Goal: Task Accomplishment & Management: Use online tool/utility

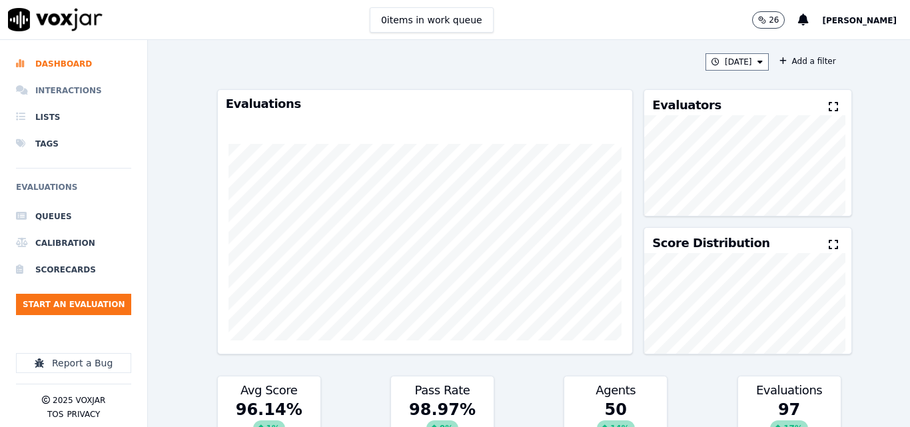
click at [60, 91] on li "Interactions" at bounding box center [73, 90] width 115 height 27
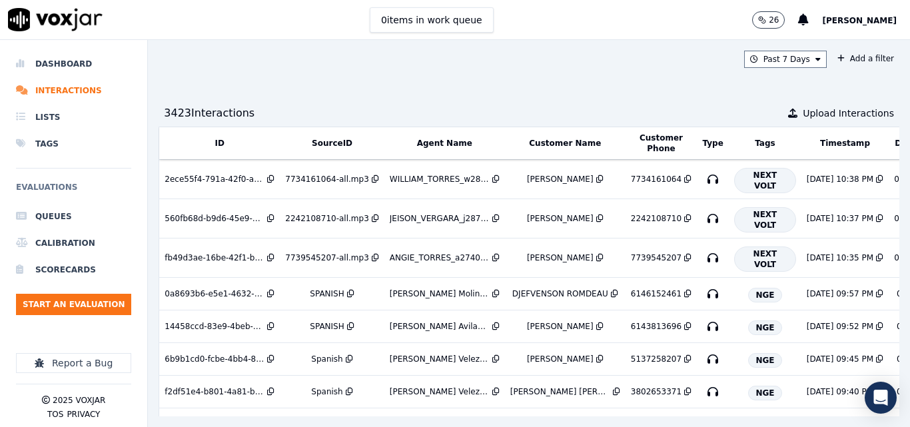
scroll to position [0, 226]
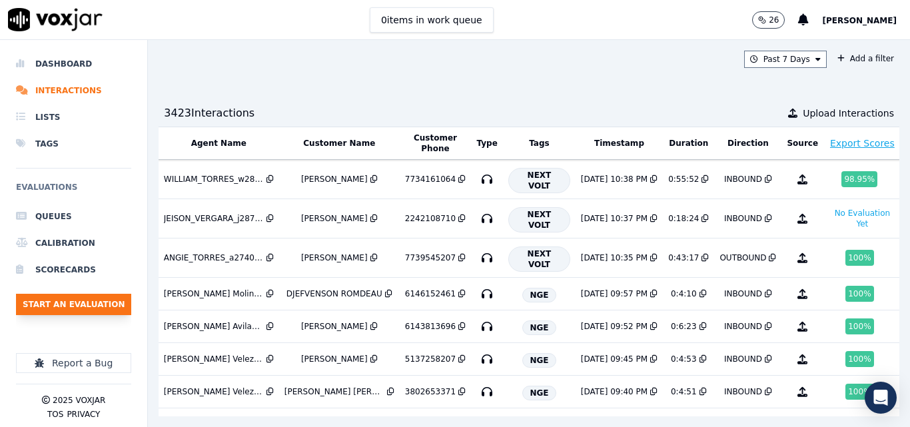
click at [79, 302] on button "Start an Evaluation" at bounding box center [73, 304] width 115 height 21
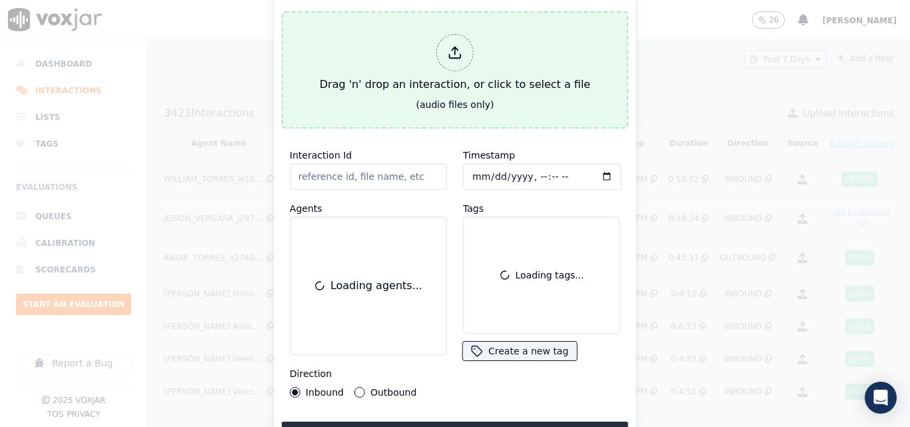
click at [393, 77] on div "Drag 'n' drop an interaction, or click to select a file" at bounding box center [454, 63] width 281 height 69
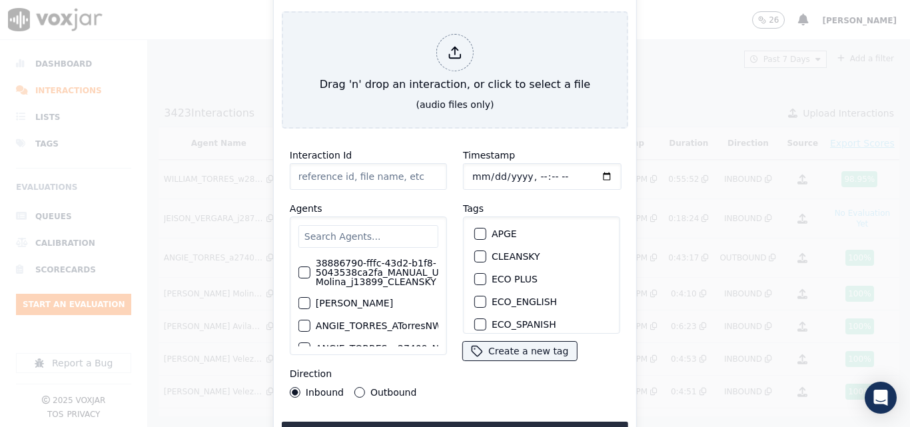
type input "20250812-183533_6146322684-all.mp3"
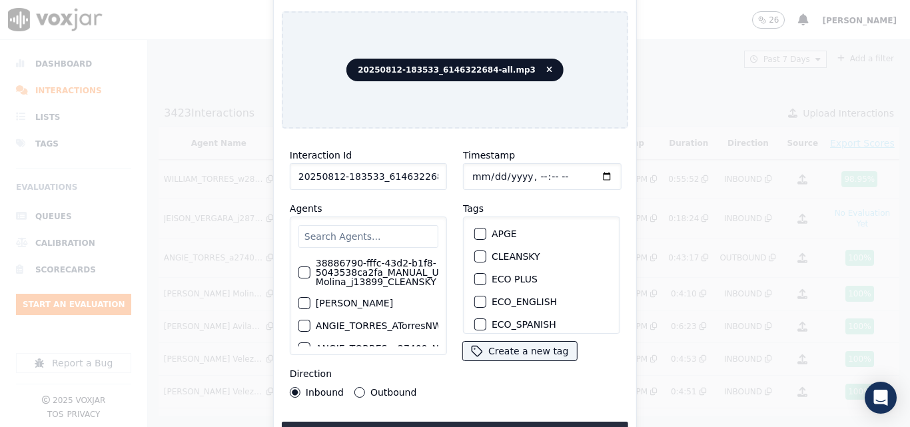
click at [359, 226] on input "text" at bounding box center [368, 236] width 140 height 23
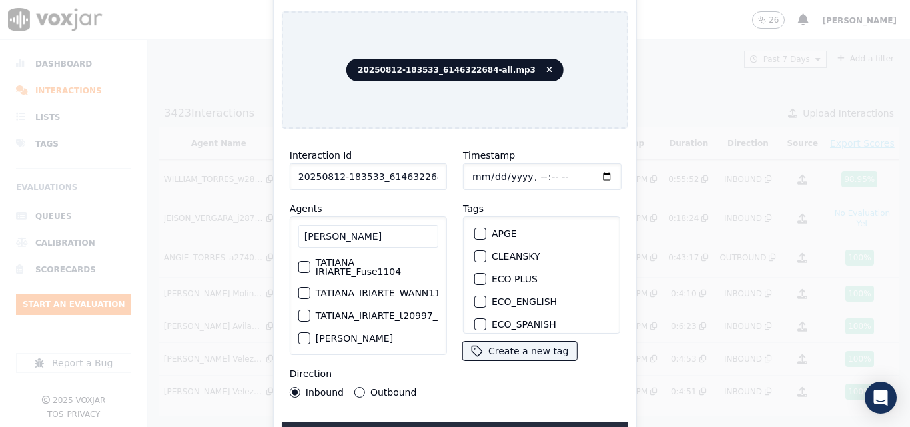
scroll to position [0, 0]
type input "TATIANA"
click at [390, 291] on label "TATIANA_IRIARTE_WANN1104_NGE" at bounding box center [344, 293] width 161 height 9
click at [259, 291] on button "TATIANA_IRIARTE_WANN1104_NGE" at bounding box center [253, 294] width 12 height 12
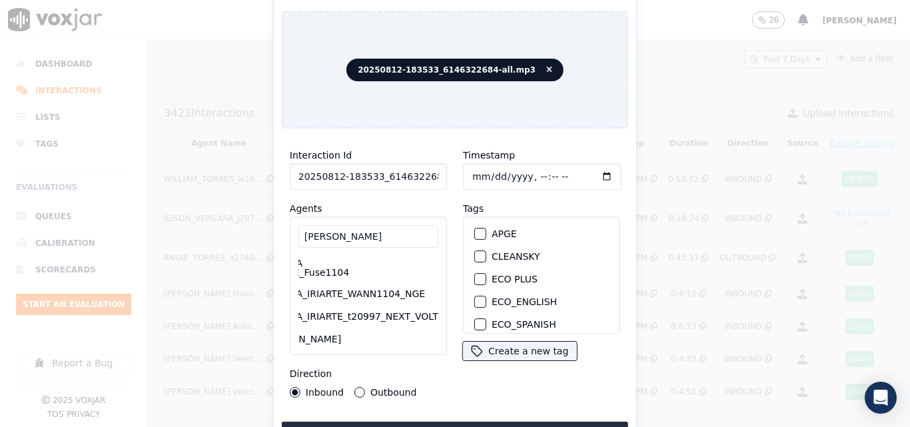
scroll to position [0, 0]
click at [357, 387] on button "Outbound" at bounding box center [359, 392] width 11 height 11
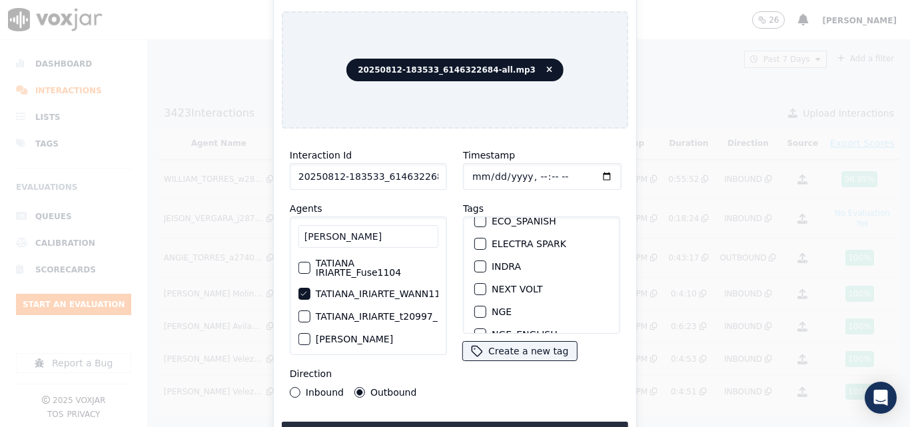
scroll to position [133, 0]
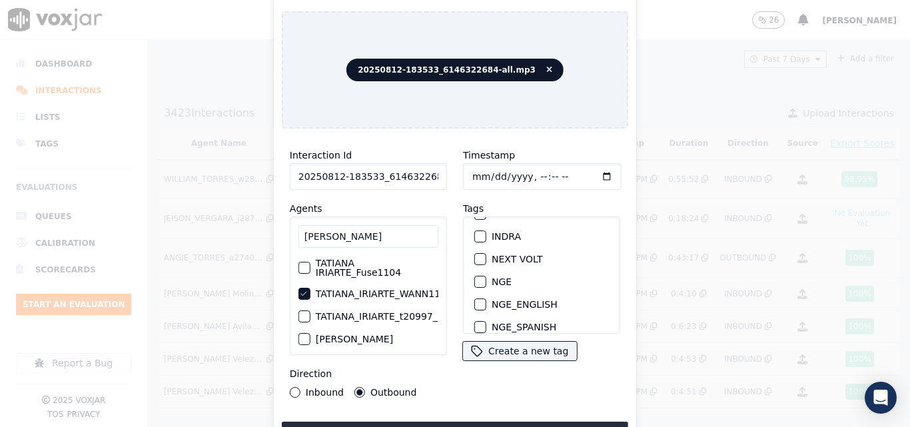
click at [475, 280] on div "button" at bounding box center [479, 281] width 9 height 9
click at [489, 422] on button "Upload interaction to start evaluation" at bounding box center [455, 434] width 346 height 24
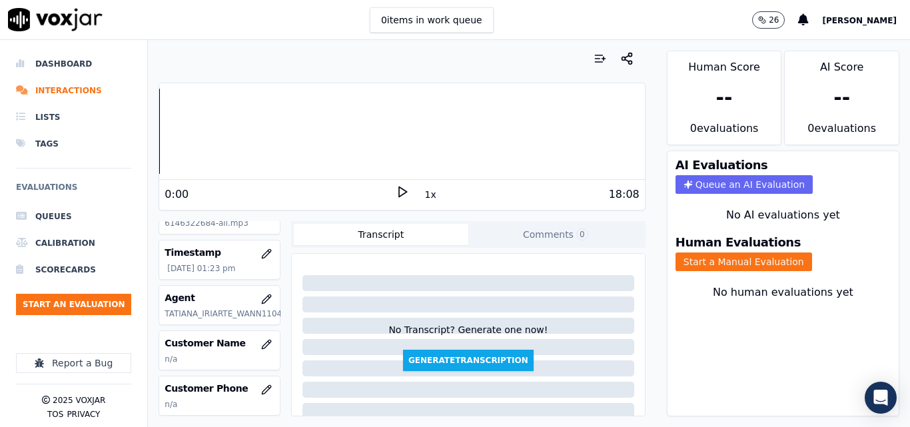
scroll to position [133, 0]
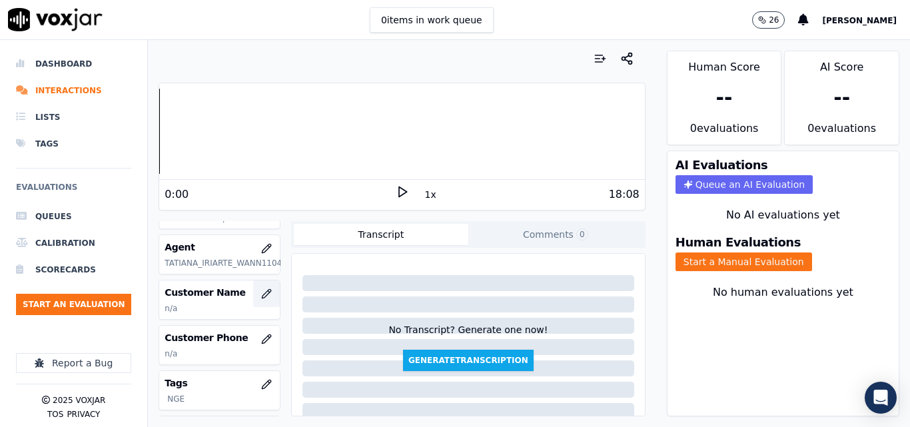
click at [253, 287] on button "button" at bounding box center [266, 294] width 27 height 27
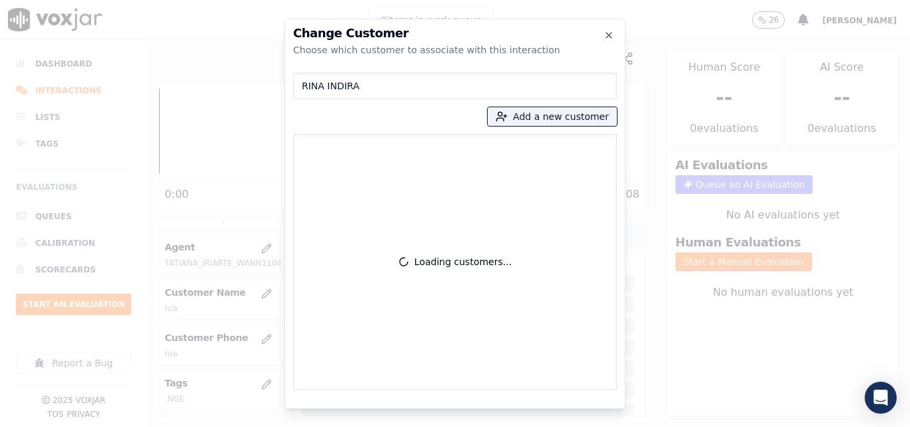
type input "RINA INDIRA"
click at [474, 175] on div "Rina Indira Arita Gonzales 6146322684" at bounding box center [455, 262] width 324 height 256
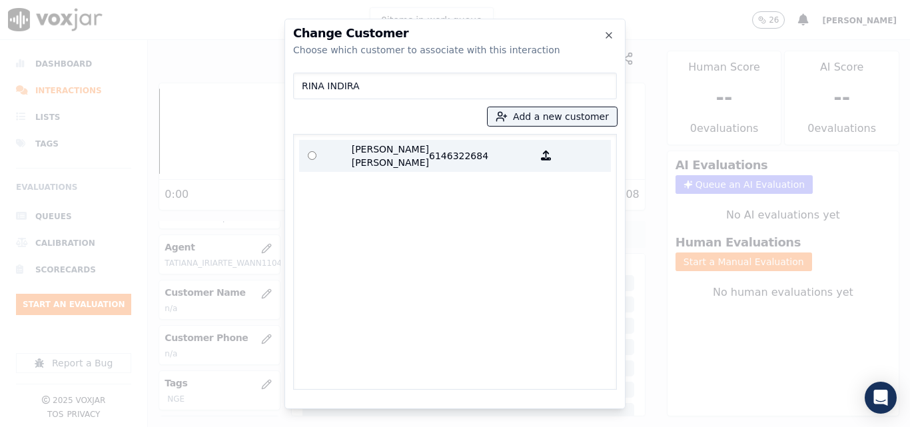
click at [436, 155] on p "6146322684" at bounding box center [481, 156] width 104 height 27
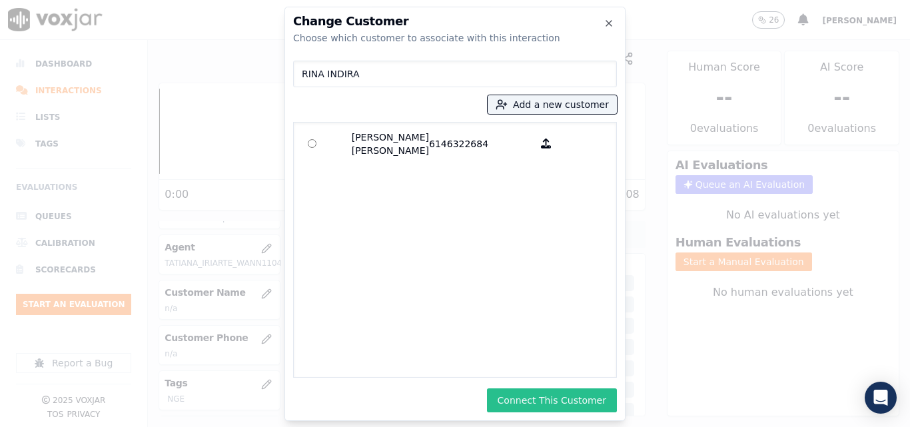
click at [574, 396] on button "Connect This Customer" at bounding box center [552, 400] width 130 height 24
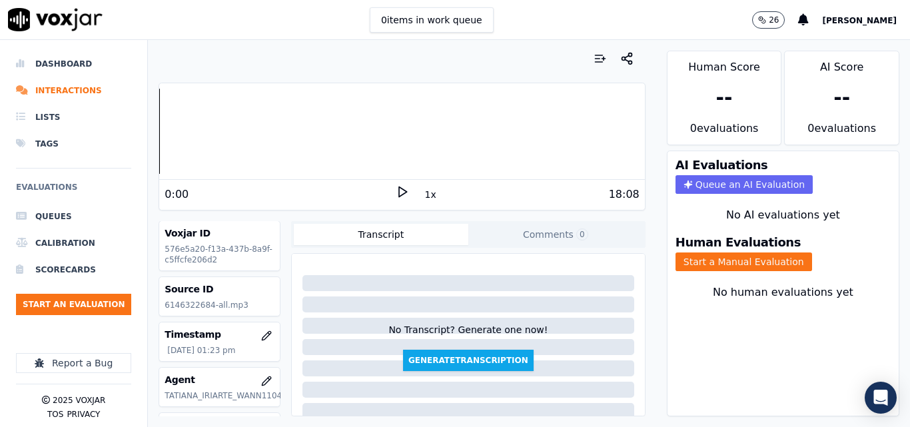
scroll to position [0, 0]
click at [112, 302] on button "Start an Evaluation" at bounding box center [73, 304] width 115 height 21
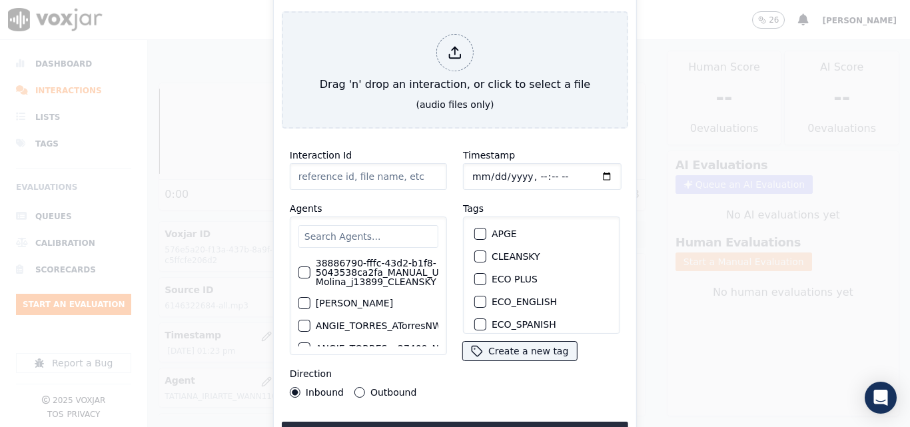
click at [365, 233] on input "text" at bounding box center [368, 236] width 140 height 23
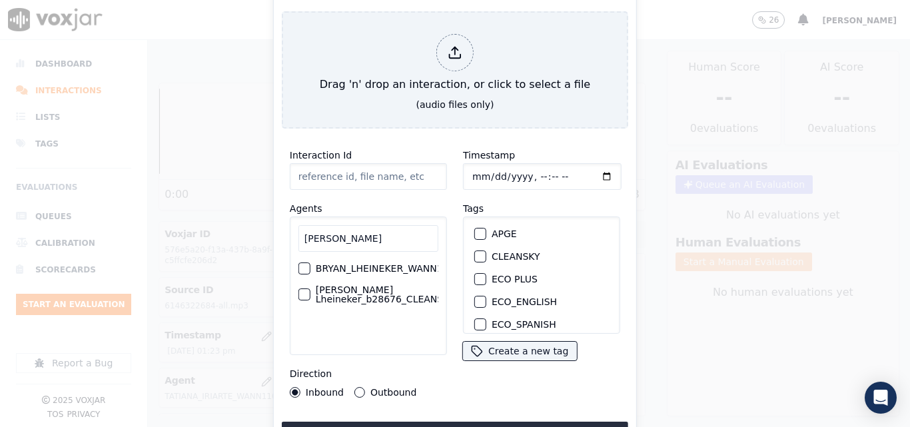
type input "BRYAN"
click at [404, 264] on label "BRYAN_LHEINEKER_WANN1211_NGE" at bounding box center [356, 268] width 170 height 9
click at [266, 263] on button "BRYAN_LHEINEKER_WANN1211_NGE" at bounding box center [260, 269] width 12 height 12
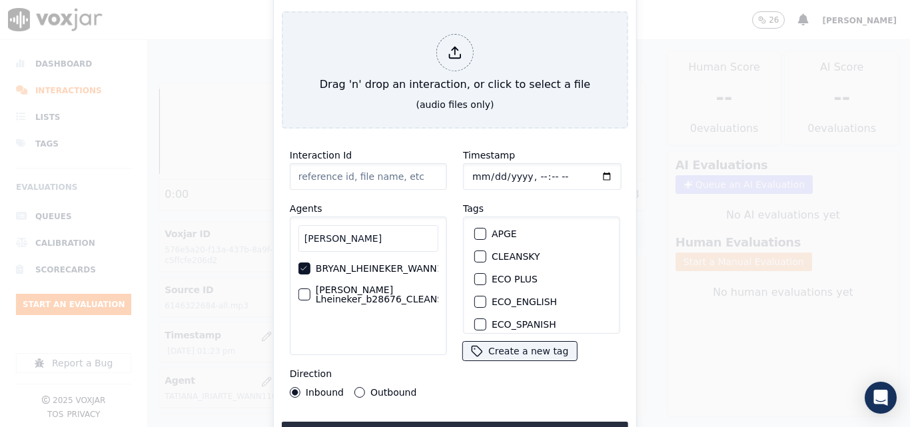
click at [362, 387] on button "Outbound" at bounding box center [359, 392] width 11 height 11
click at [476, 279] on div "button" at bounding box center [479, 281] width 9 height 9
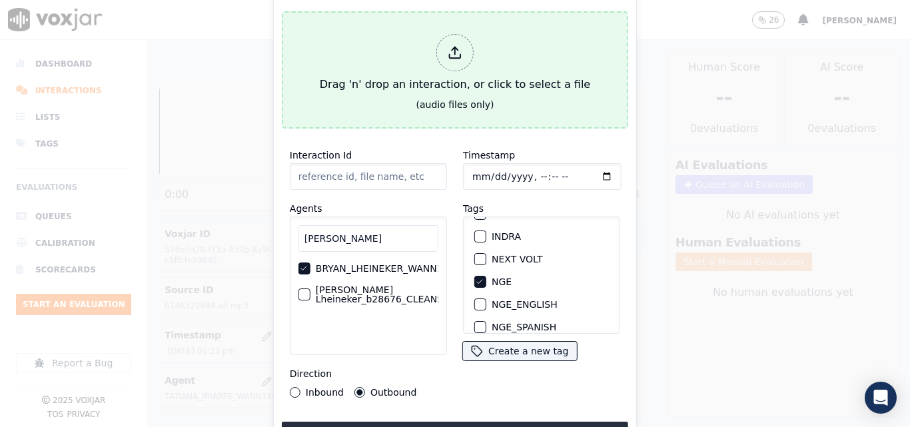
click at [461, 29] on div "Drag 'n' drop an interaction, or click to select a file" at bounding box center [454, 63] width 281 height 69
type input "20250812-174258_4843328379-all.mp3"
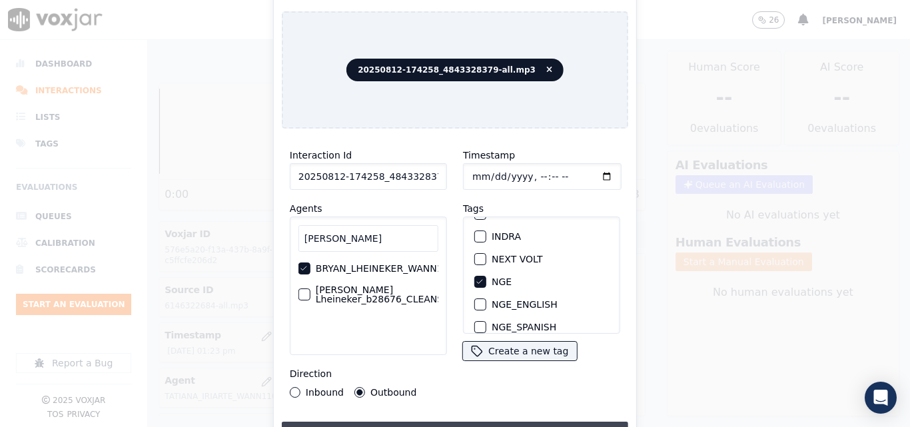
click at [414, 422] on button "Upload interaction to start evaluation" at bounding box center [455, 434] width 346 height 24
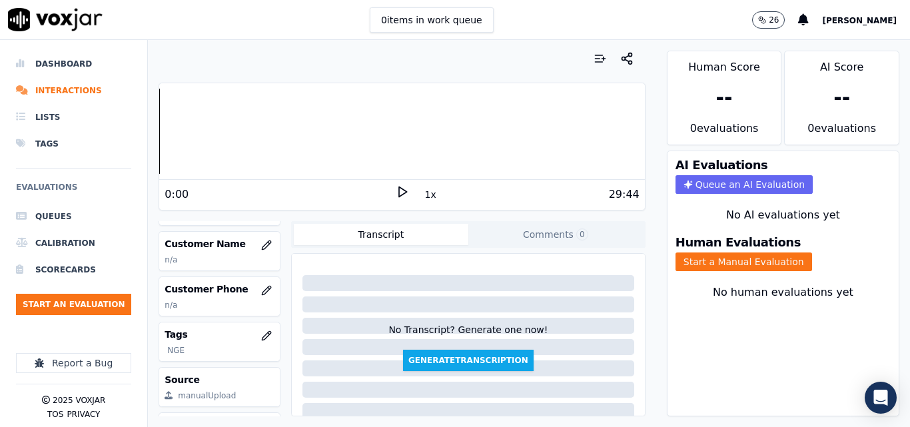
scroll to position [181, 0]
click at [257, 253] on button "button" at bounding box center [266, 246] width 27 height 27
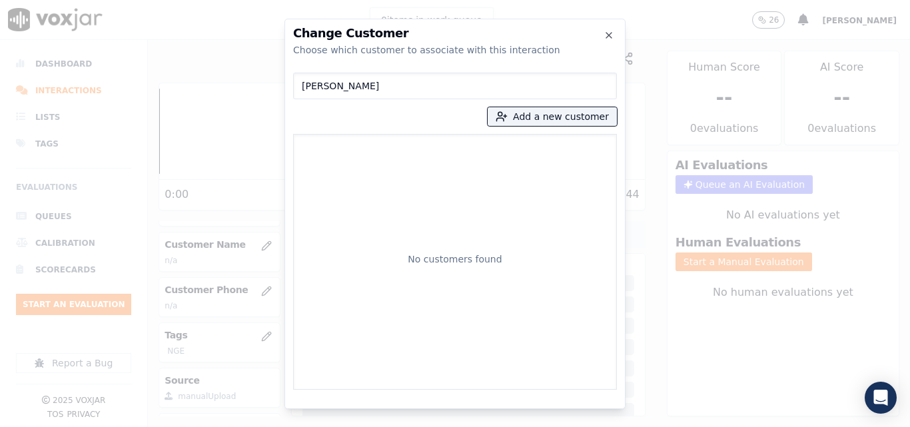
type input "RAYMOND GREER"
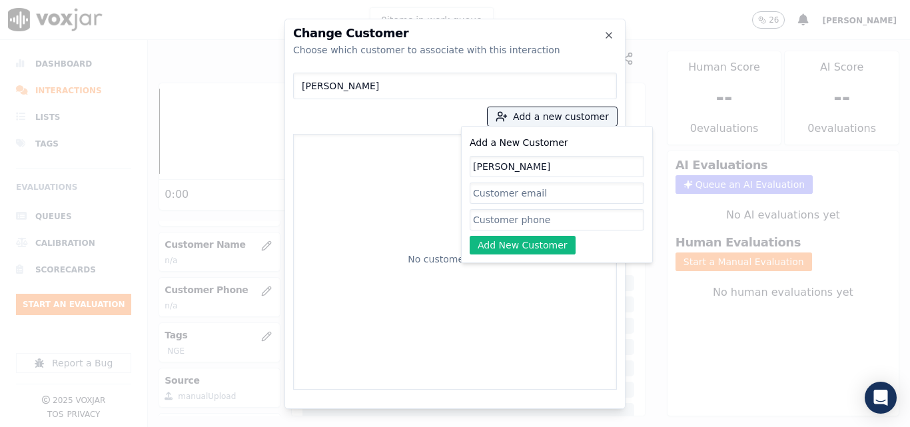
type input "RAYMOND GREER"
paste input "4843328379"
type input "4843328379"
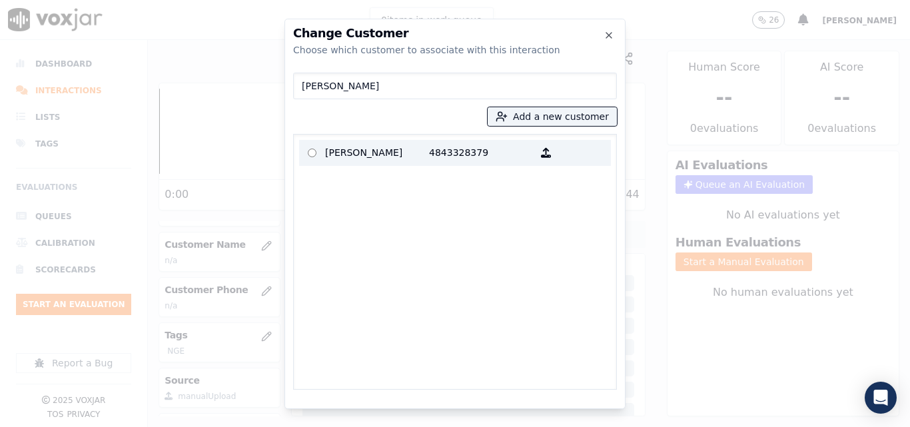
click at [480, 163] on p "4843328379" at bounding box center [481, 153] width 104 height 21
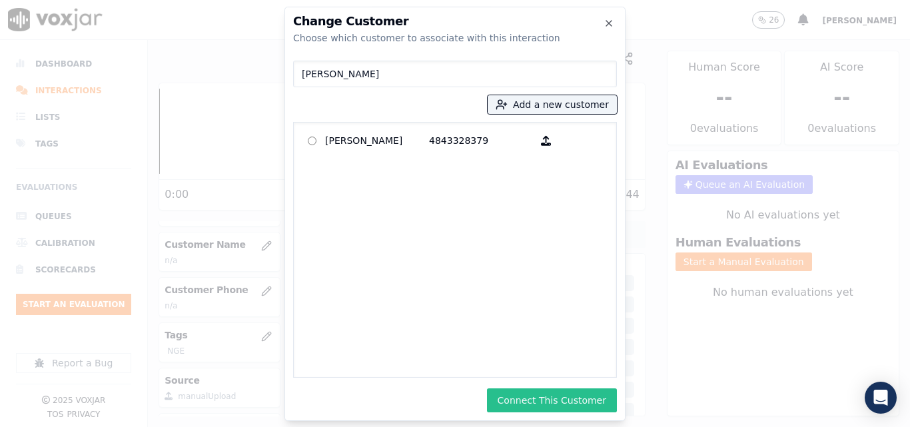
click at [540, 408] on button "Connect This Customer" at bounding box center [552, 400] width 130 height 24
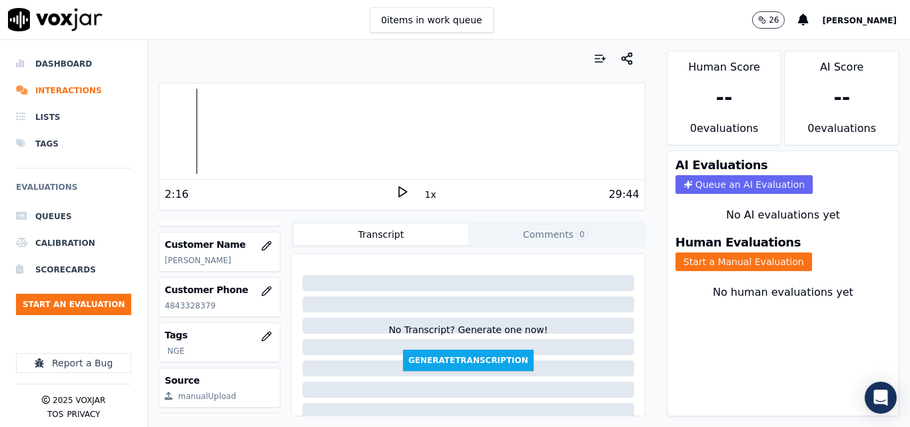
click at [399, 193] on polygon at bounding box center [403, 192] width 8 height 10
click at [424, 198] on button "1x" at bounding box center [430, 194] width 17 height 19
click at [424, 198] on button "1.5x" at bounding box center [435, 194] width 26 height 19
click at [684, 266] on button "Start a Manual Evaluation" at bounding box center [744, 262] width 137 height 19
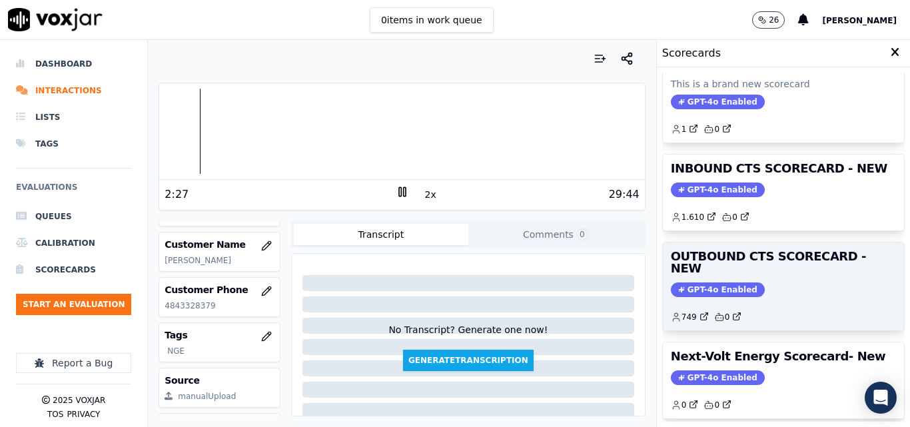
scroll to position [133, 0]
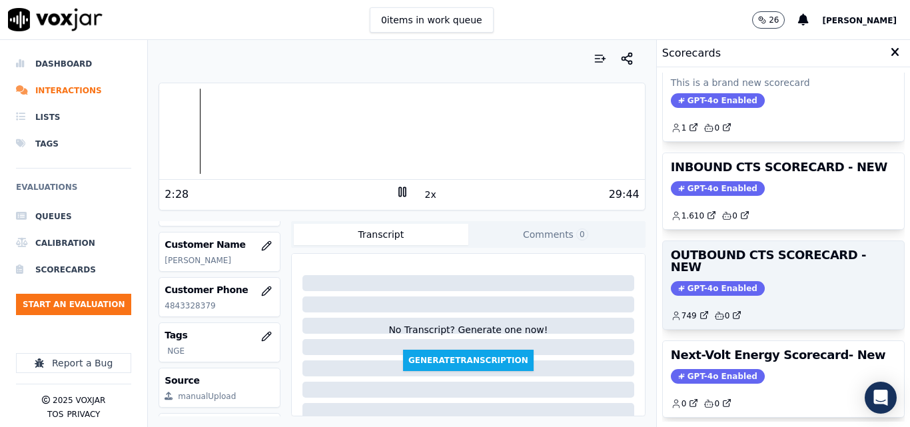
click at [781, 300] on div "749 0" at bounding box center [783, 310] width 225 height 21
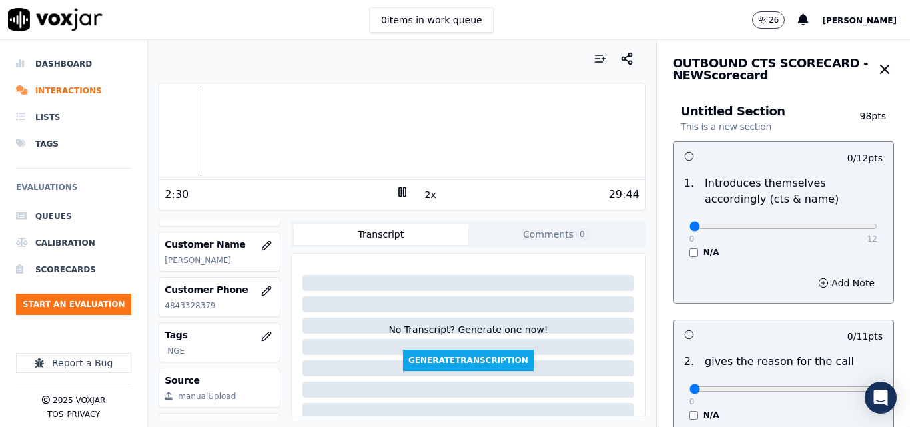
click at [422, 197] on button "2x" at bounding box center [430, 194] width 17 height 19
drag, startPoint x: 790, startPoint y: 229, endPoint x: 832, endPoint y: 229, distance: 41.3
click at [832, 229] on input "range" at bounding box center [784, 226] width 188 height 5
drag, startPoint x: 832, startPoint y: 229, endPoint x: 810, endPoint y: 239, distance: 23.9
type input "10"
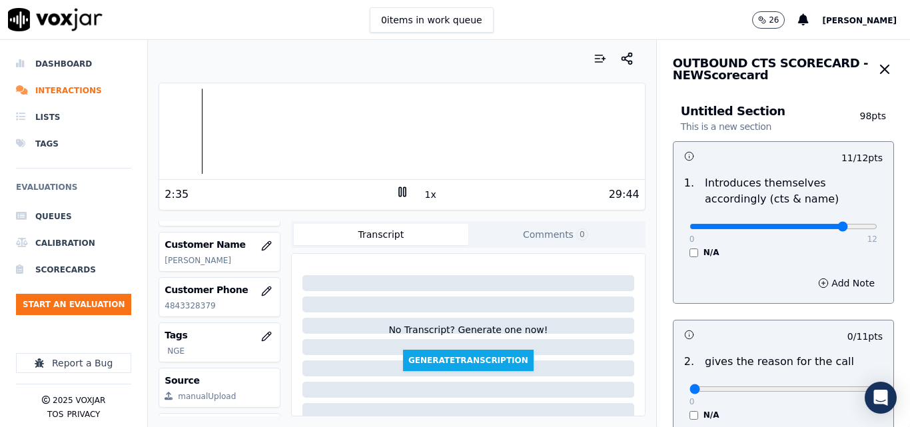
click at [810, 229] on input "range" at bounding box center [784, 226] width 188 height 5
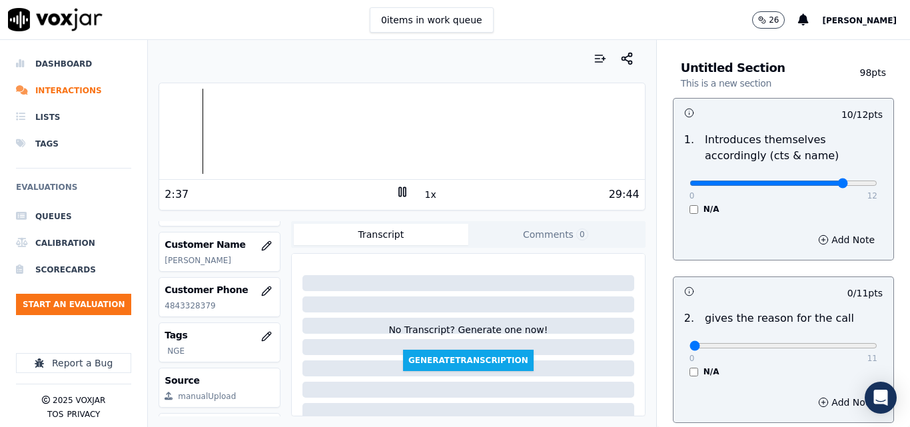
scroll to position [67, 0]
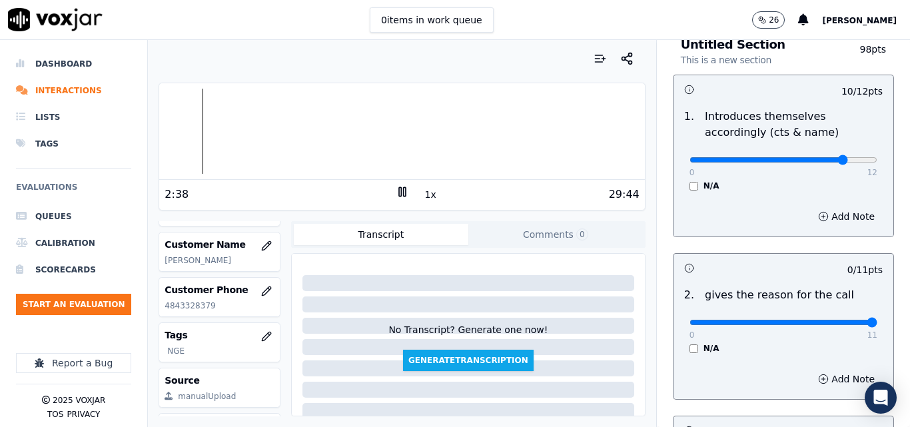
drag, startPoint x: 830, startPoint y: 328, endPoint x: 889, endPoint y: 321, distance: 59.7
type input "11"
click at [866, 163] on input "range" at bounding box center [784, 159] width 188 height 5
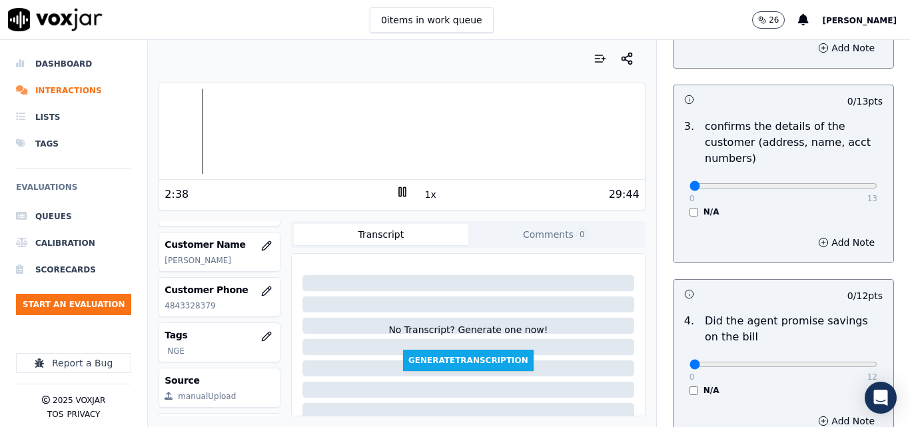
scroll to position [400, 0]
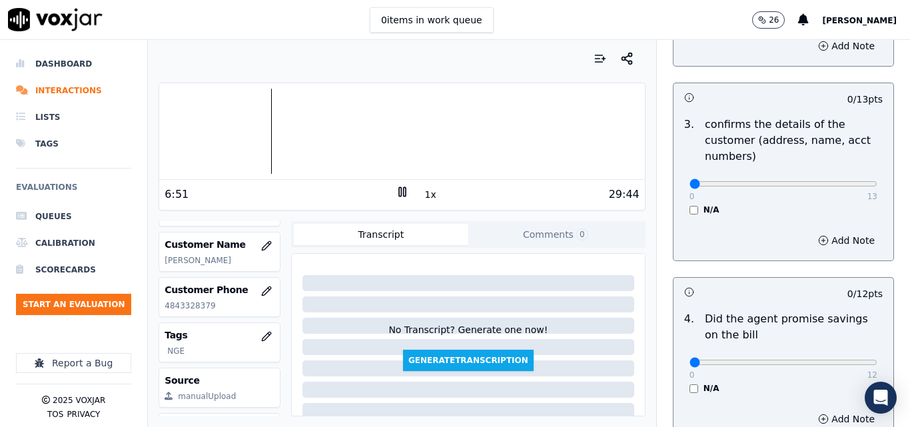
click at [401, 194] on icon at bounding box center [402, 191] width 13 height 13
click at [396, 186] on icon at bounding box center [402, 191] width 13 height 13
click at [263, 111] on div at bounding box center [401, 131] width 485 height 85
click at [399, 188] on rect at bounding box center [400, 191] width 2 height 9
click at [399, 188] on polygon at bounding box center [403, 192] width 8 height 10
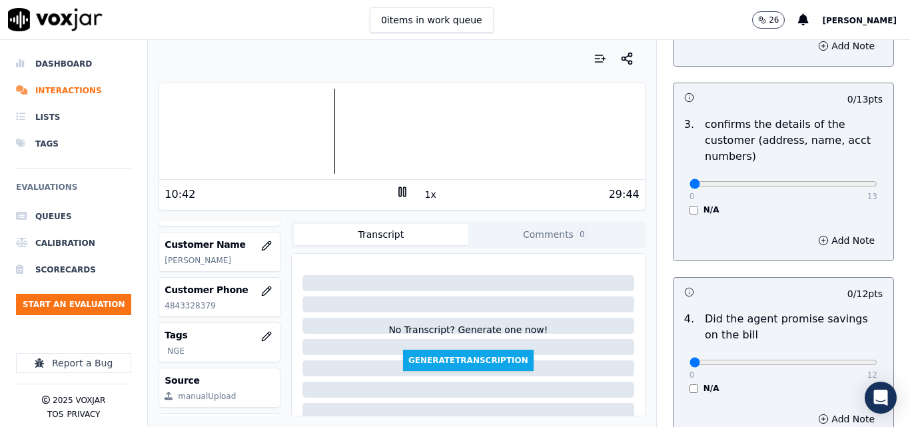
click at [401, 189] on icon at bounding box center [402, 191] width 13 height 13
click at [325, 123] on div at bounding box center [401, 131] width 485 height 85
click at [396, 195] on icon at bounding box center [402, 191] width 13 height 13
click at [343, 123] on div at bounding box center [401, 131] width 485 height 85
click at [335, 114] on div at bounding box center [401, 131] width 485 height 85
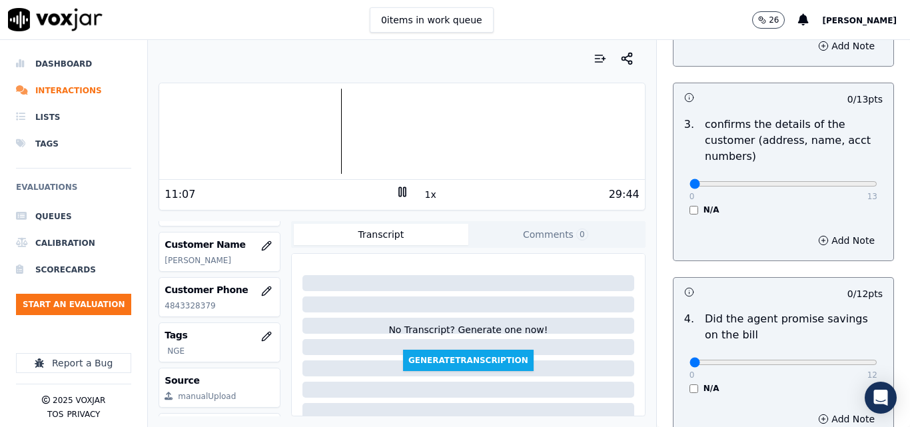
click at [333, 105] on div at bounding box center [401, 131] width 485 height 85
click at [328, 113] on div at bounding box center [401, 131] width 485 height 85
click at [322, 109] on div at bounding box center [401, 131] width 485 height 85
click at [62, 90] on li "Interactions" at bounding box center [73, 90] width 115 height 27
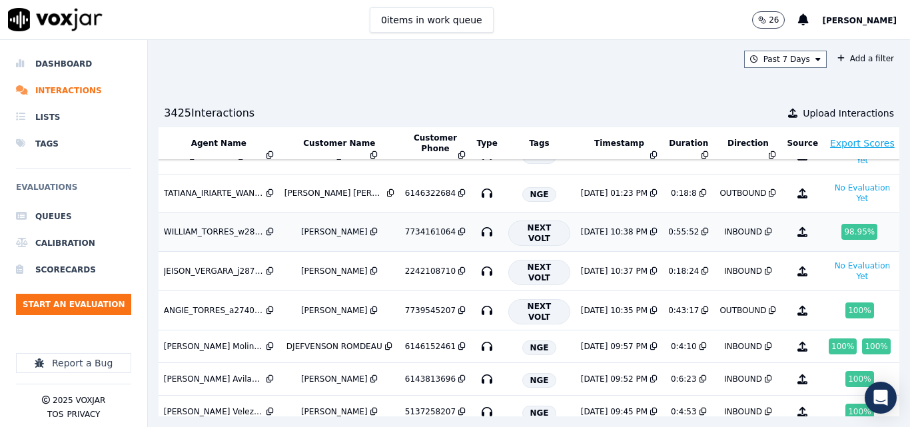
scroll to position [0, 226]
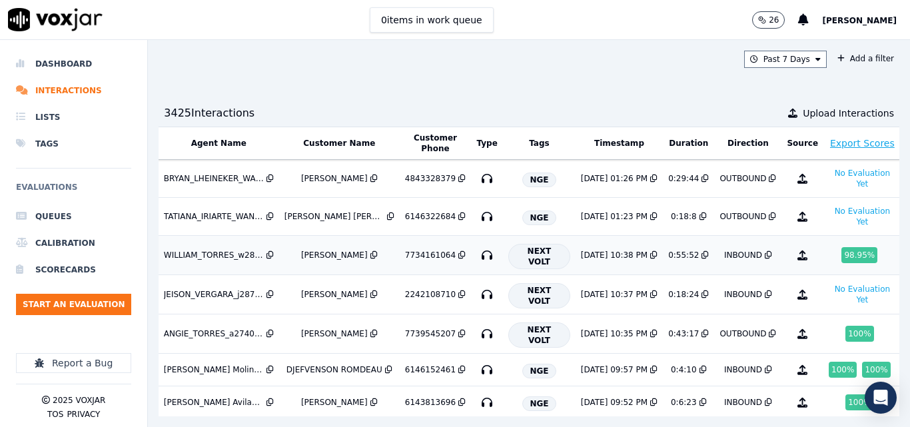
click at [829, 260] on div "98.95 %" at bounding box center [862, 255] width 67 height 16
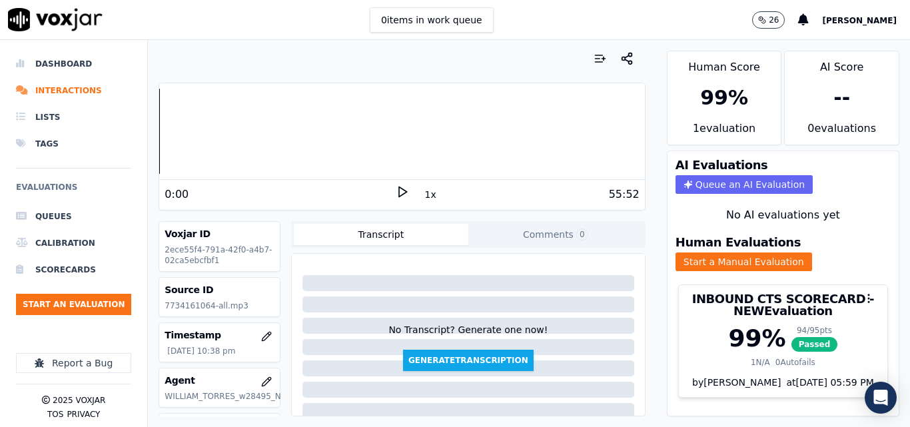
click at [396, 188] on icon at bounding box center [402, 191] width 13 height 13
click at [233, 117] on div at bounding box center [401, 131] width 485 height 85
click at [229, 114] on div at bounding box center [401, 131] width 485 height 85
click at [226, 105] on div at bounding box center [401, 131] width 485 height 85
click at [286, 110] on div at bounding box center [401, 131] width 485 height 85
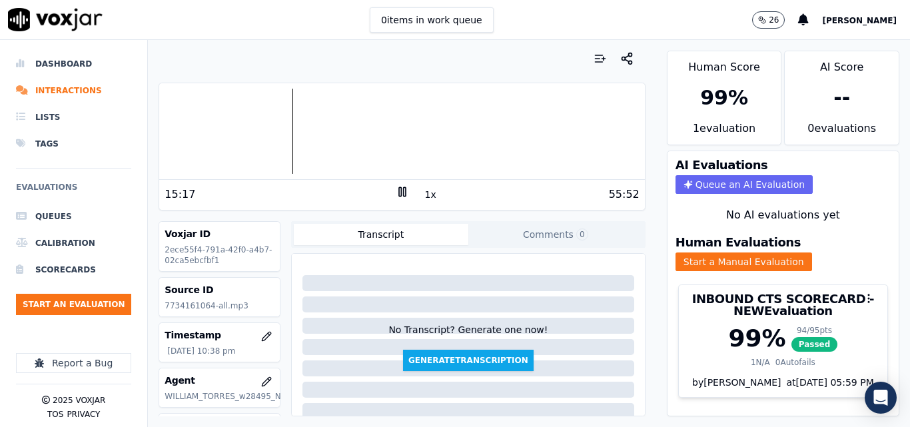
click at [286, 112] on div at bounding box center [401, 131] width 485 height 85
click at [396, 186] on icon at bounding box center [402, 191] width 13 height 13
click at [360, 115] on div at bounding box center [401, 131] width 485 height 85
click at [394, 117] on div at bounding box center [401, 131] width 485 height 85
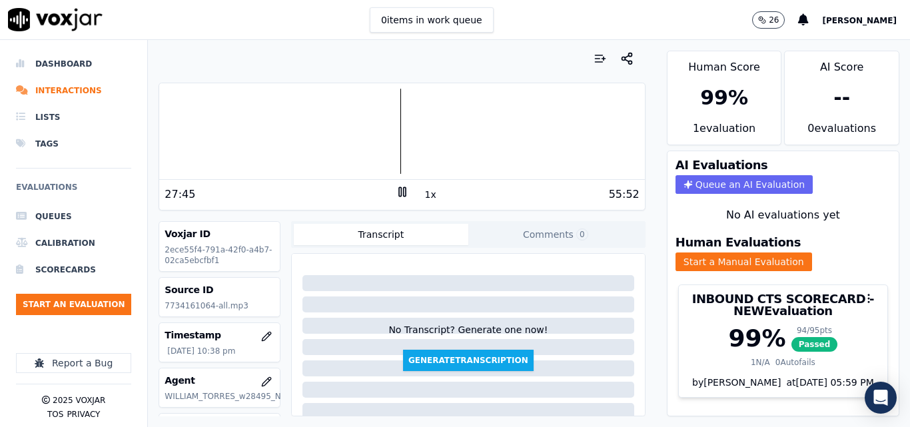
click at [390, 115] on div at bounding box center [401, 131] width 485 height 85
click at [399, 189] on rect at bounding box center [400, 191] width 2 height 9
click at [399, 189] on polygon at bounding box center [403, 192] width 8 height 10
click at [61, 85] on li "Interactions" at bounding box center [73, 90] width 115 height 27
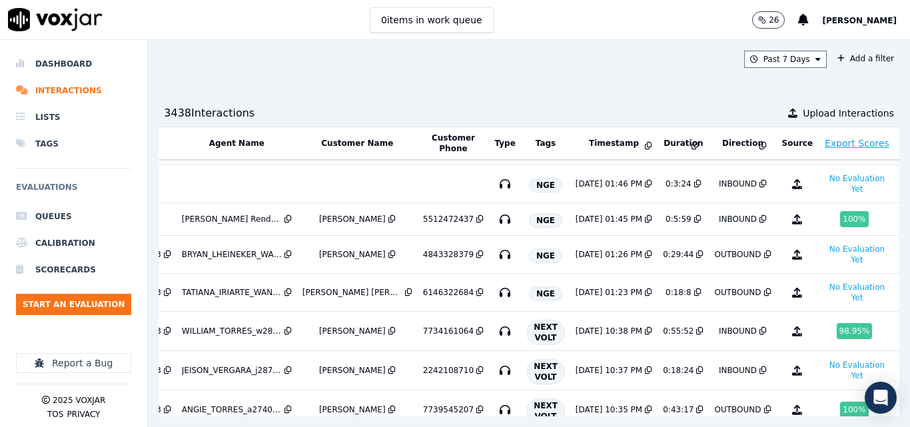
scroll to position [388, 208]
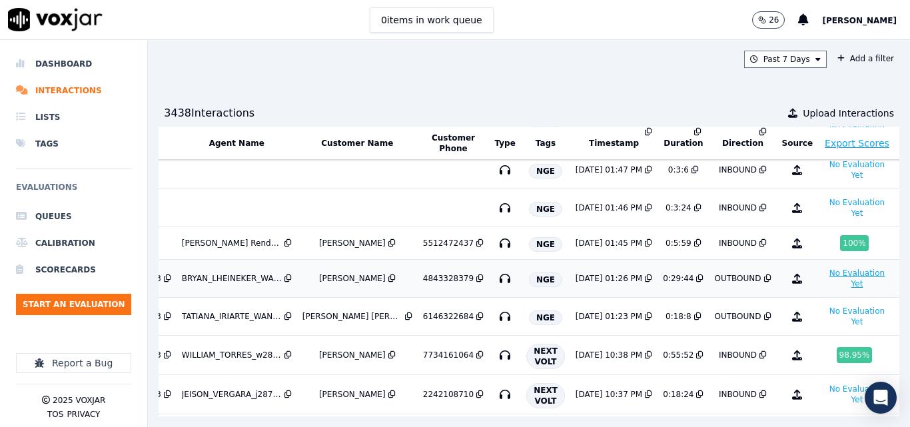
click at [824, 287] on button "No Evaluation Yet" at bounding box center [857, 278] width 67 height 27
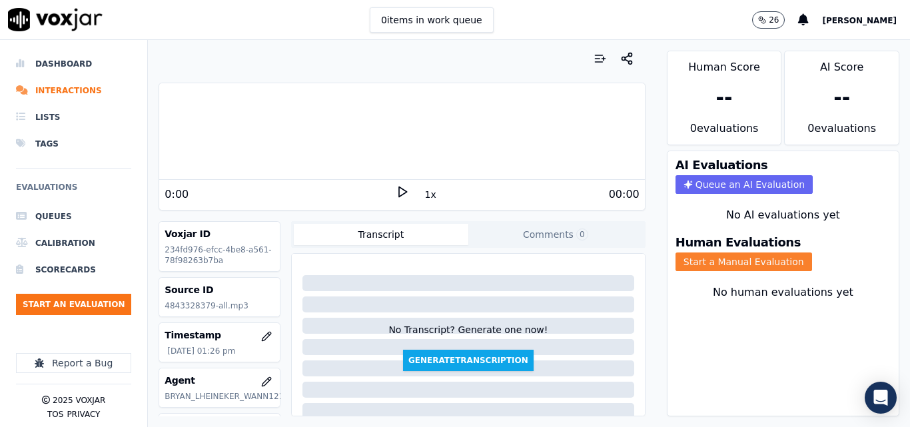
click at [746, 265] on button "Start a Manual Evaluation" at bounding box center [744, 262] width 137 height 19
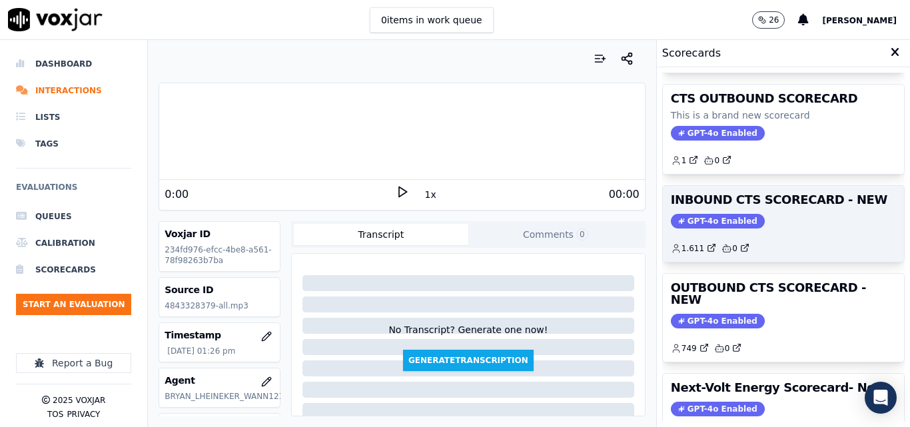
scroll to position [133, 0]
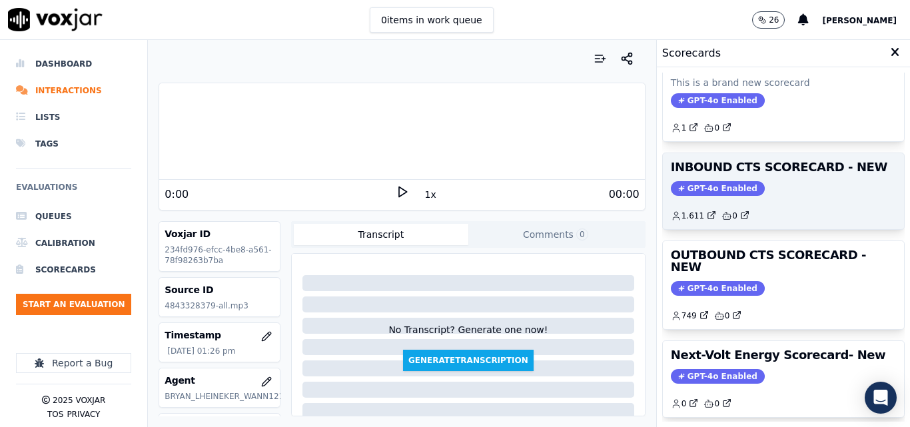
click at [773, 255] on h3 "OUTBOUND CTS SCORECARD - NEW" at bounding box center [783, 261] width 225 height 24
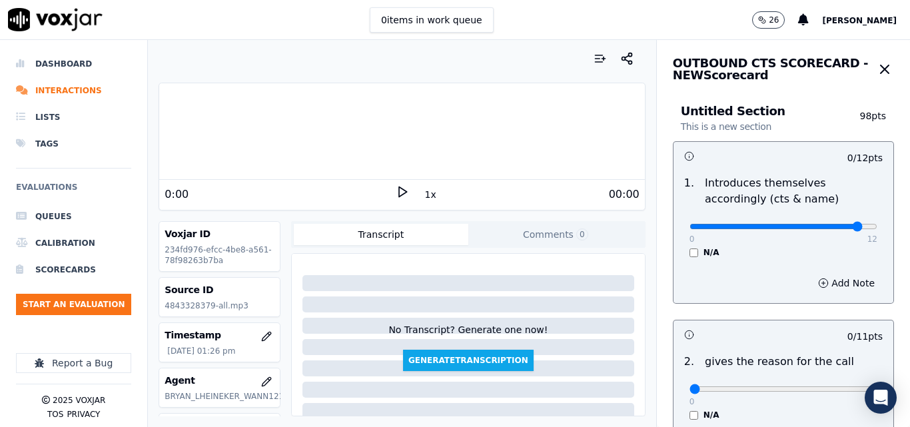
click at [822, 227] on input "range" at bounding box center [784, 226] width 188 height 5
type input "10"
click at [818, 229] on input "range" at bounding box center [784, 226] width 188 height 5
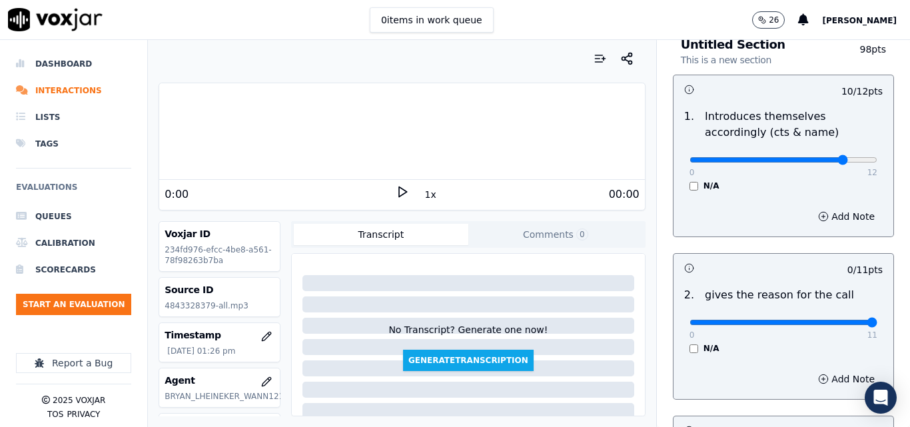
drag, startPoint x: 822, startPoint y: 318, endPoint x: 856, endPoint y: 310, distance: 34.4
type input "11"
click at [856, 163] on input "range" at bounding box center [784, 159] width 188 height 5
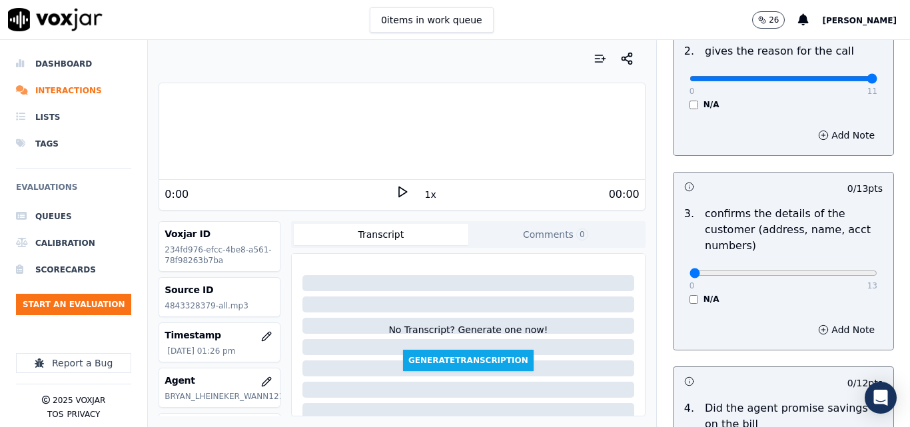
scroll to position [333, 0]
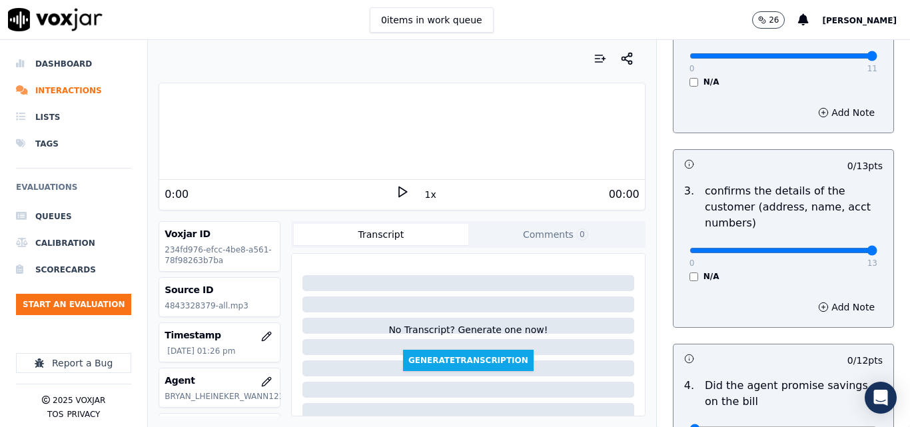
type input "13"
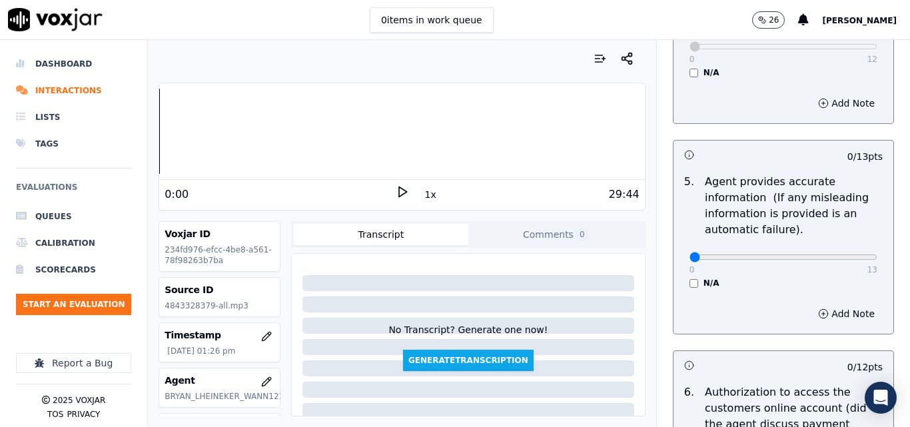
scroll to position [733, 0]
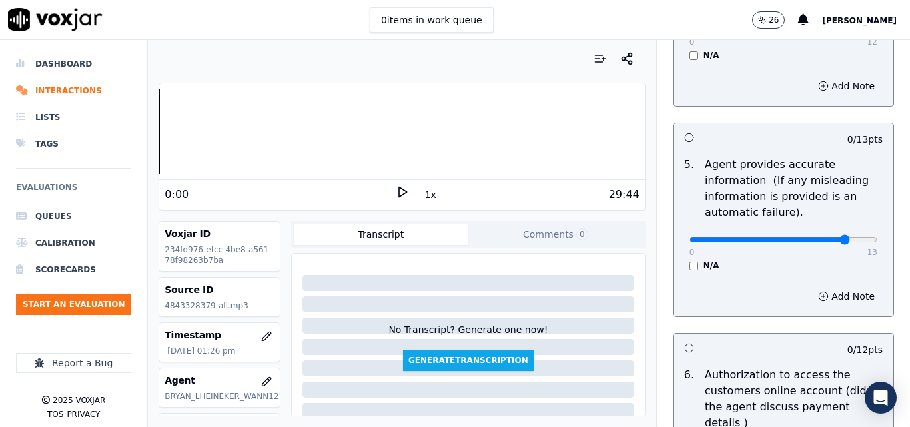
type input "10"
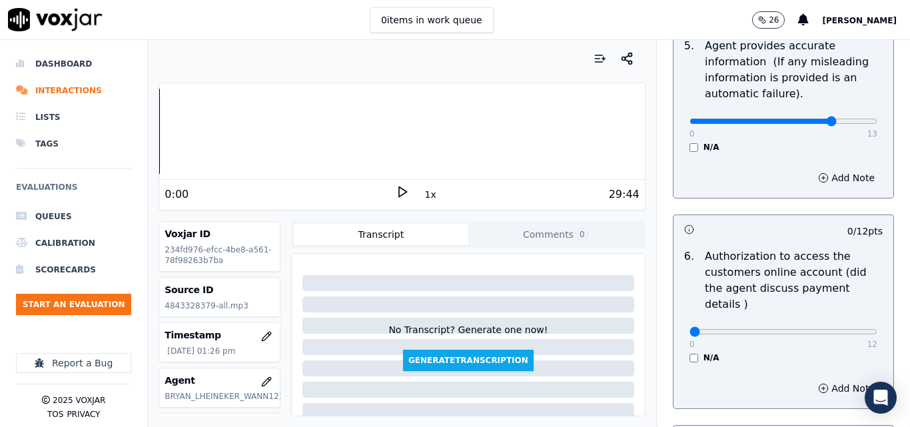
scroll to position [866, 0]
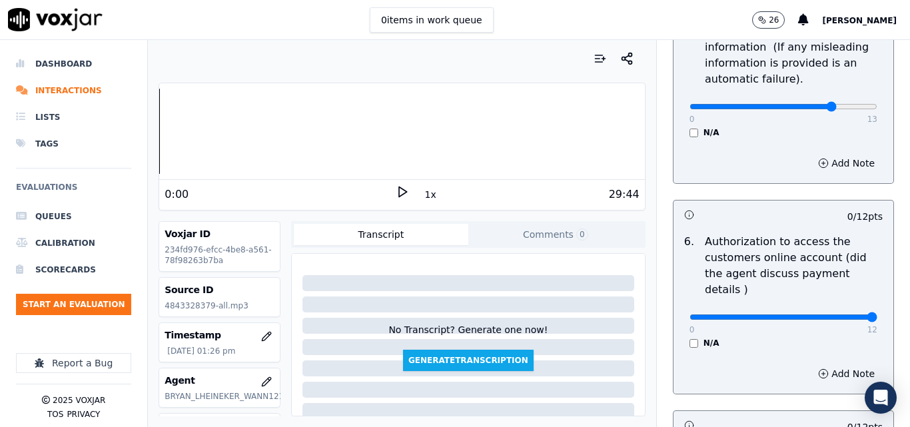
drag, startPoint x: 822, startPoint y: 296, endPoint x: 841, endPoint y: 298, distance: 19.4
type input "12"
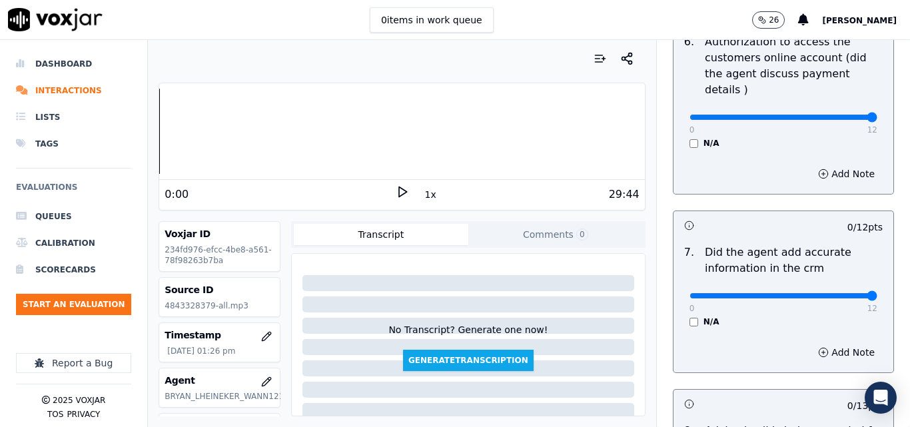
drag, startPoint x: 829, startPoint y: 282, endPoint x: 838, endPoint y: 281, distance: 8.8
type input "12"
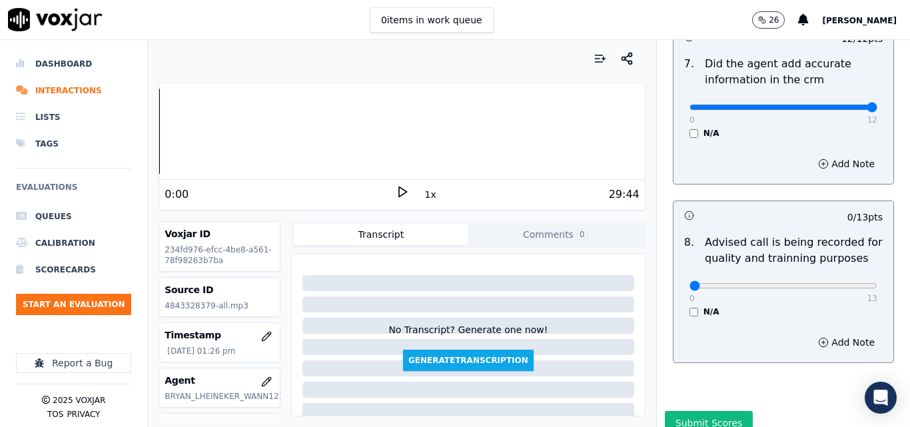
scroll to position [1266, 0]
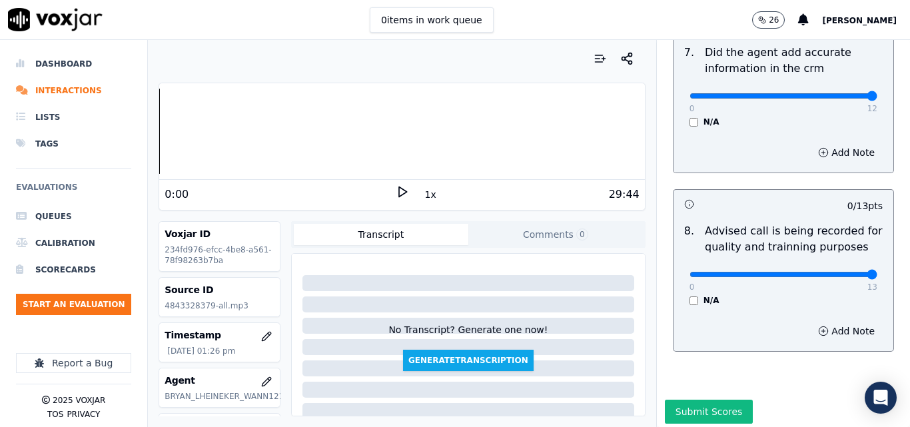
drag, startPoint x: 847, startPoint y: 255, endPoint x: 856, endPoint y: 254, distance: 9.4
type input "13"
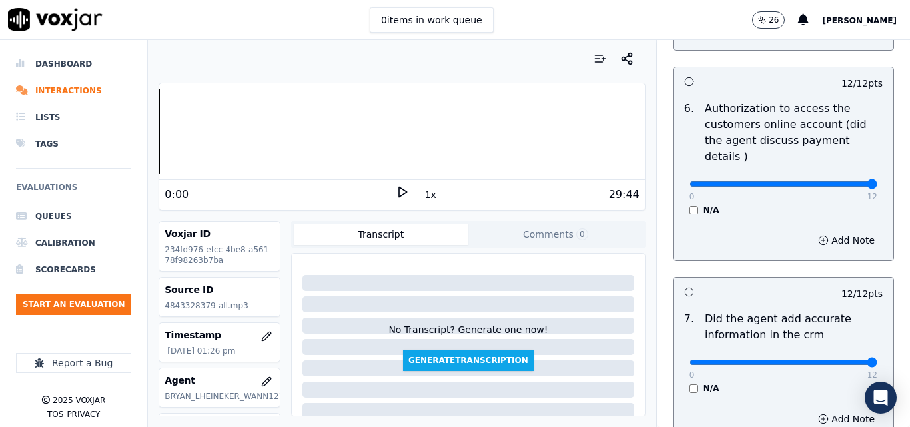
scroll to position [733, 0]
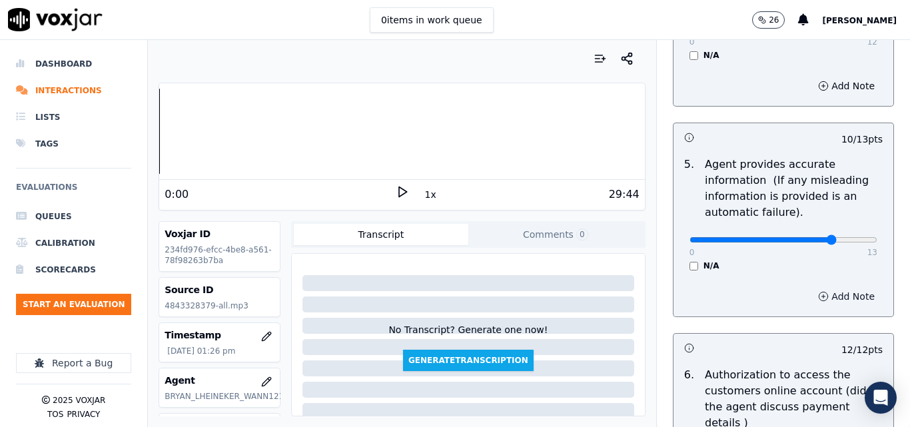
click at [812, 291] on button "Add Note" at bounding box center [846, 296] width 73 height 19
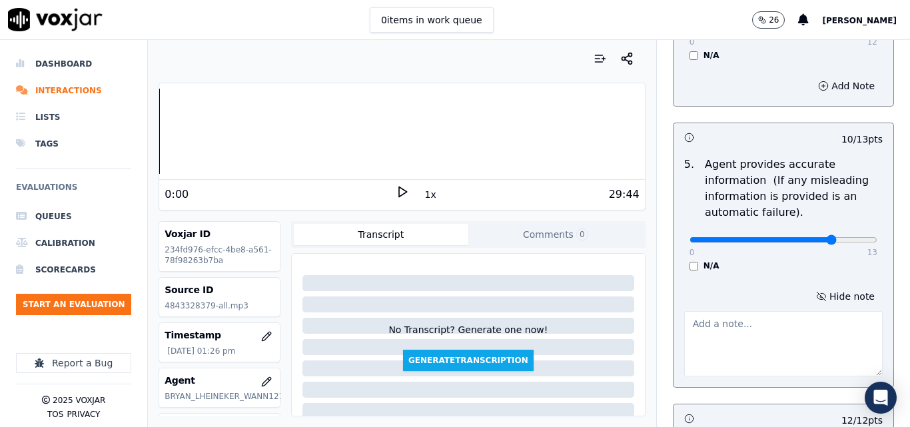
click at [754, 318] on textarea at bounding box center [783, 343] width 199 height 65
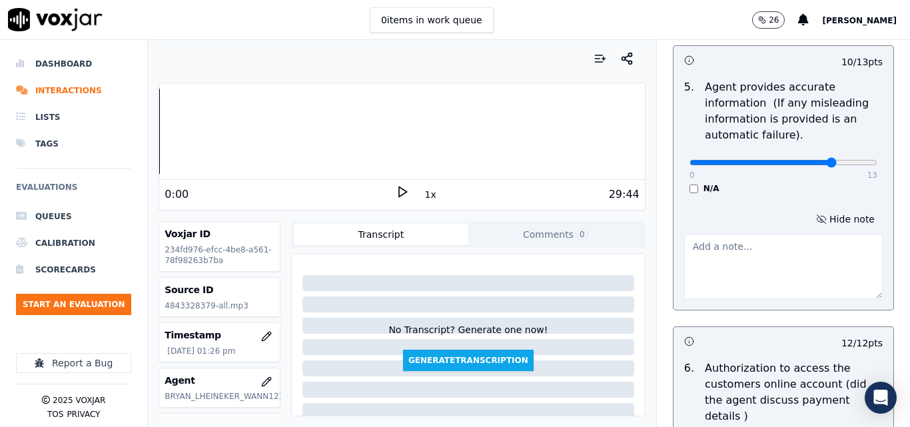
scroll to position [933, 0]
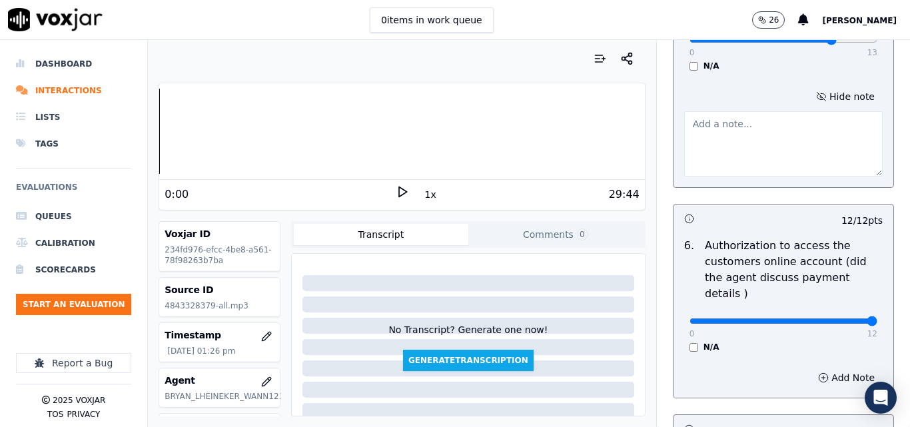
click at [734, 134] on textarea at bounding box center [783, 143] width 199 height 65
paste textarea "And are you currently enrolled in Budget Billing with your utility? [Must say n…"
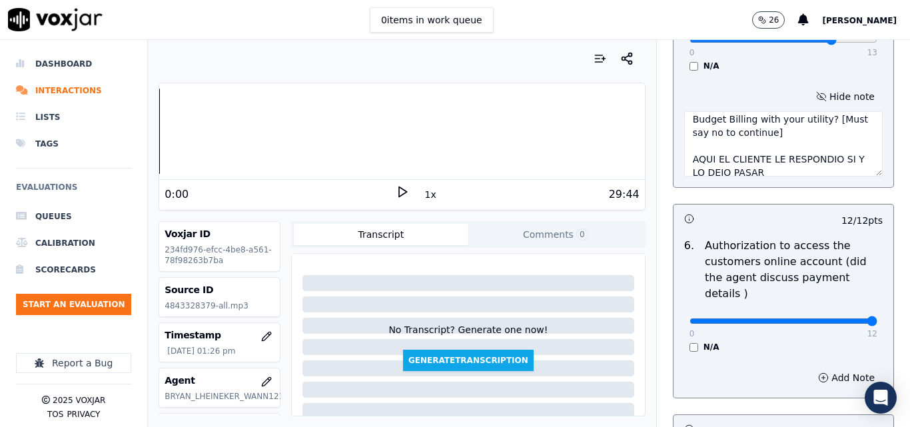
scroll to position [27, 0]
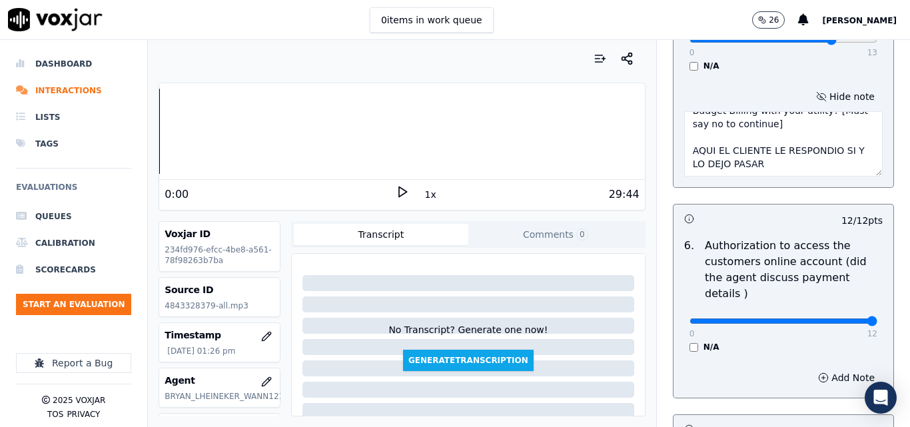
click at [684, 163] on textarea "And are you currently enrolled in Budget Billing with your utility? [Must say n…" at bounding box center [783, 143] width 199 height 65
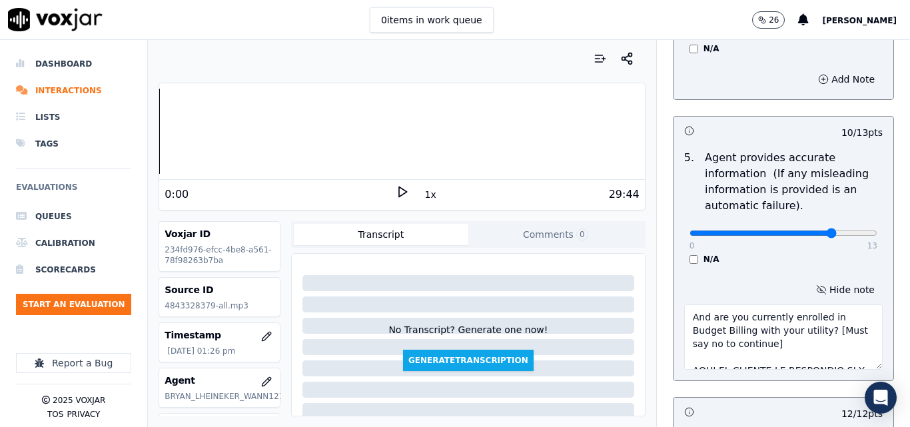
scroll to position [733, 0]
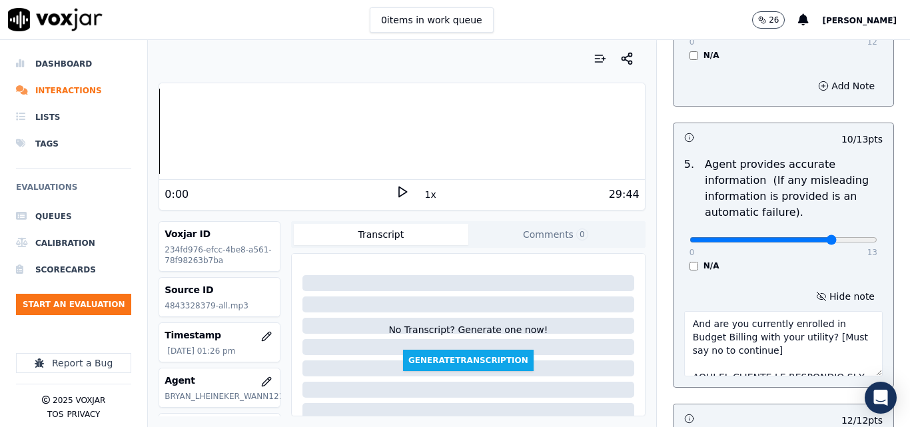
type textarea "And are you currently enrolled in Budget Billing with your utility? [Must say n…"
type input "7"
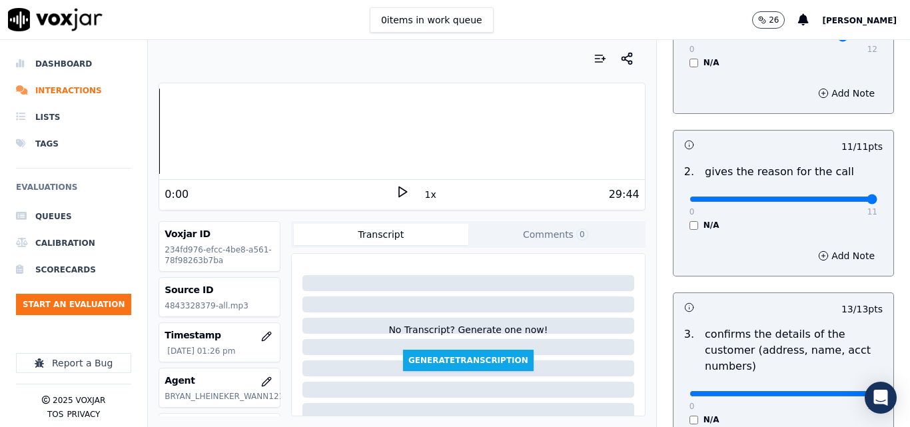
scroll to position [0, 0]
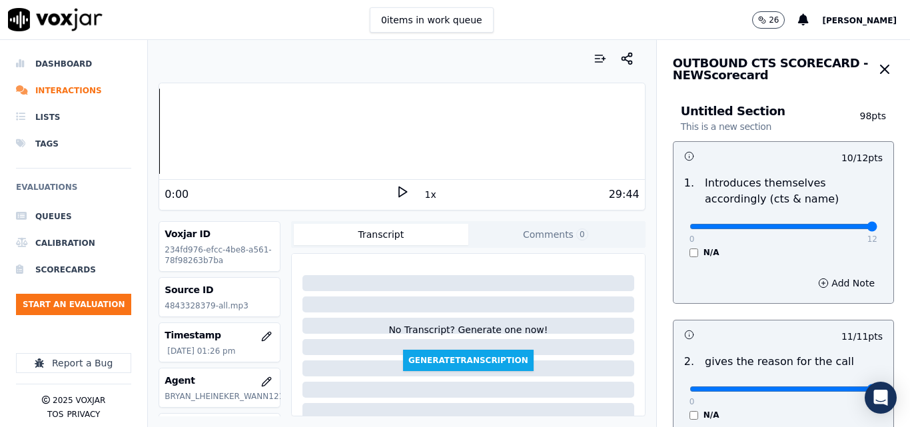
drag, startPoint x: 818, startPoint y: 225, endPoint x: 868, endPoint y: 228, distance: 50.7
type input "12"
click at [868, 228] on input "range" at bounding box center [784, 226] width 188 height 5
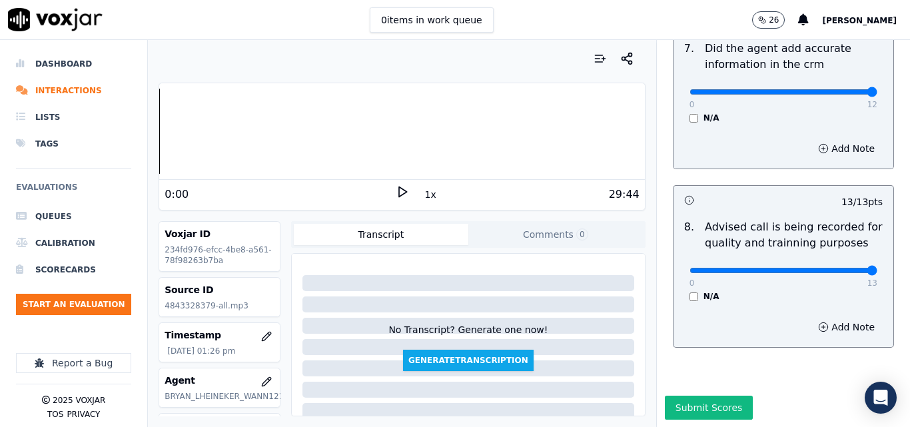
scroll to position [1355, 0]
click at [706, 395] on button "Submit Scores" at bounding box center [709, 407] width 89 height 24
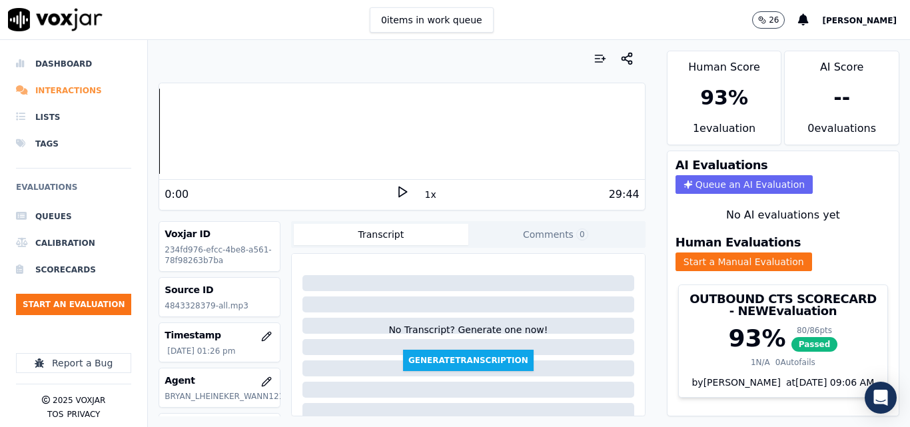
click at [57, 88] on li "Interactions" at bounding box center [73, 90] width 115 height 27
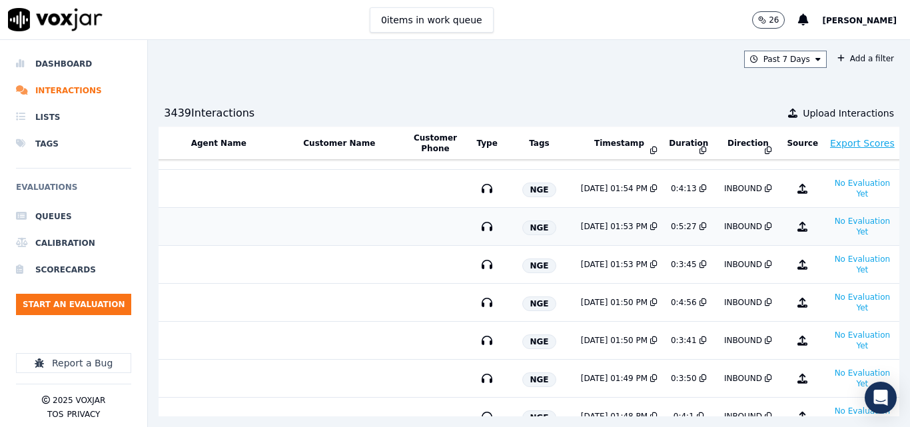
scroll to position [0, 226]
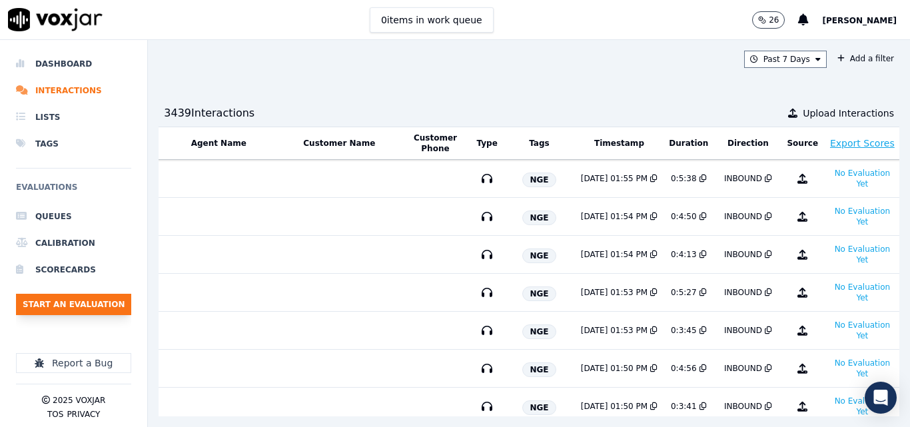
click at [90, 297] on button "Start an Evaluation" at bounding box center [73, 304] width 115 height 21
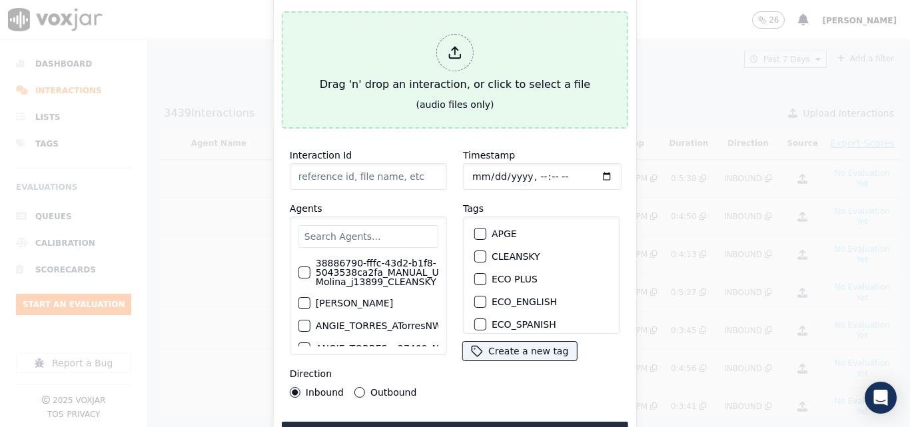
click at [428, 52] on div "Drag 'n' drop an interaction, or click to select a file" at bounding box center [454, 63] width 281 height 69
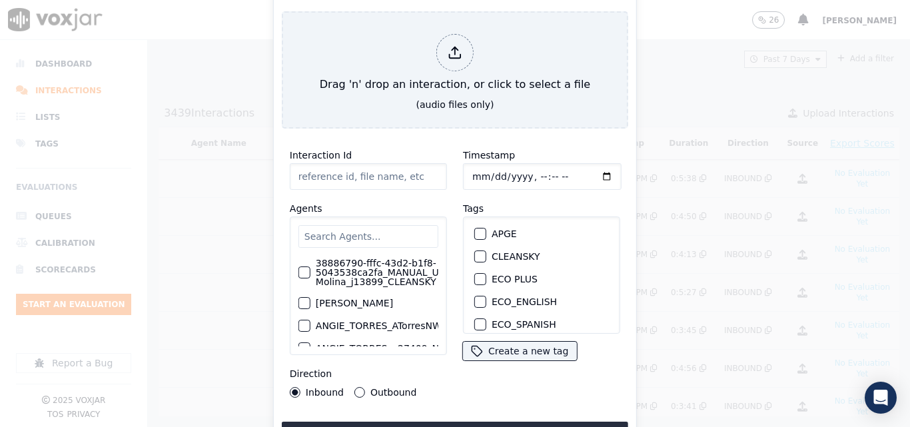
click at [345, 225] on input "text" at bounding box center [368, 236] width 140 height 23
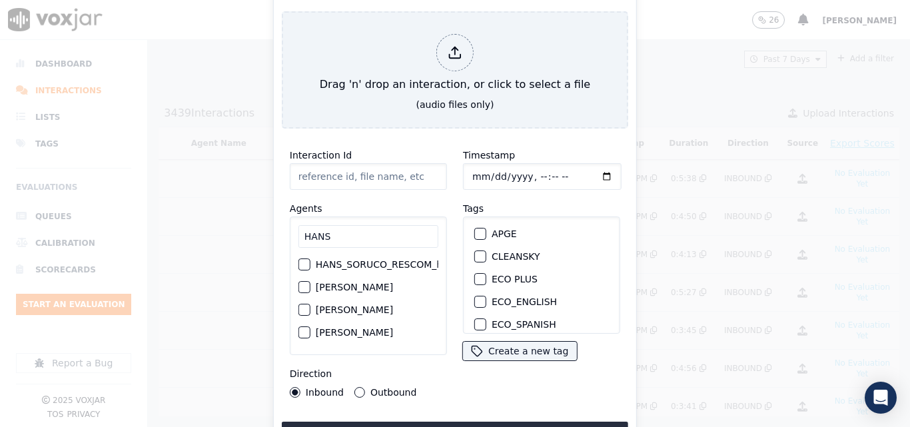
type input "HANS"
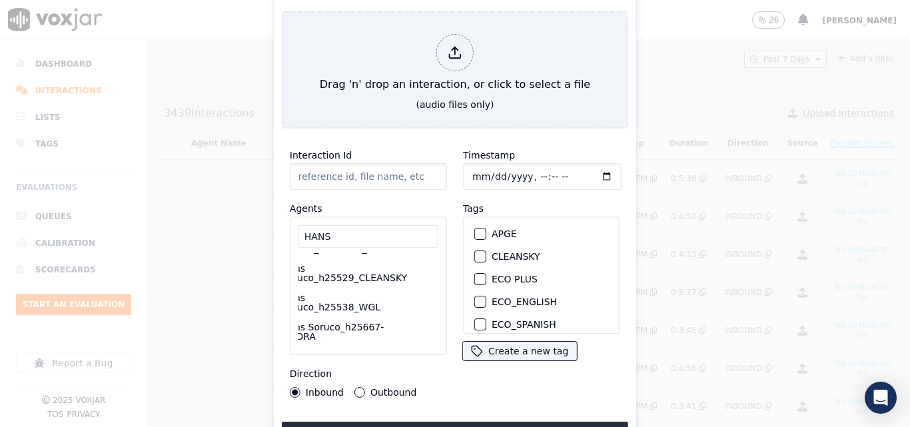
scroll to position [67, 35]
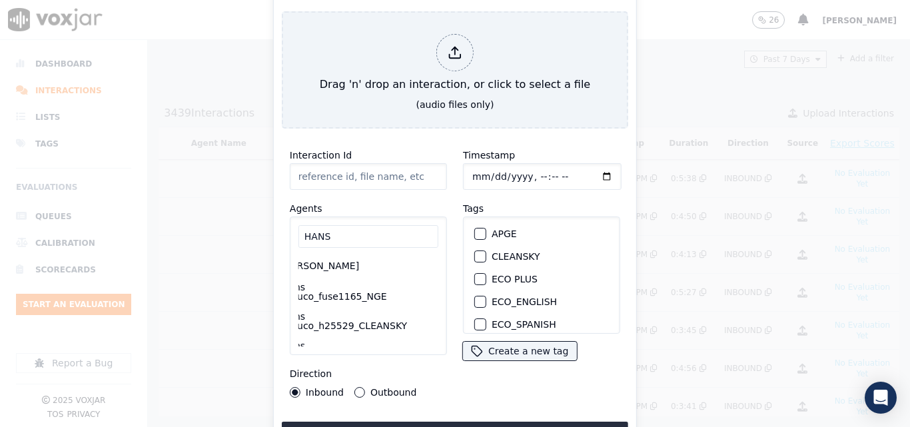
click at [350, 298] on label "Hans Soruco_fuse1165_NGE" at bounding box center [343, 292] width 123 height 19
click at [277, 298] on button "Hans Soruco_fuse1165_NGE" at bounding box center [271, 292] width 12 height 12
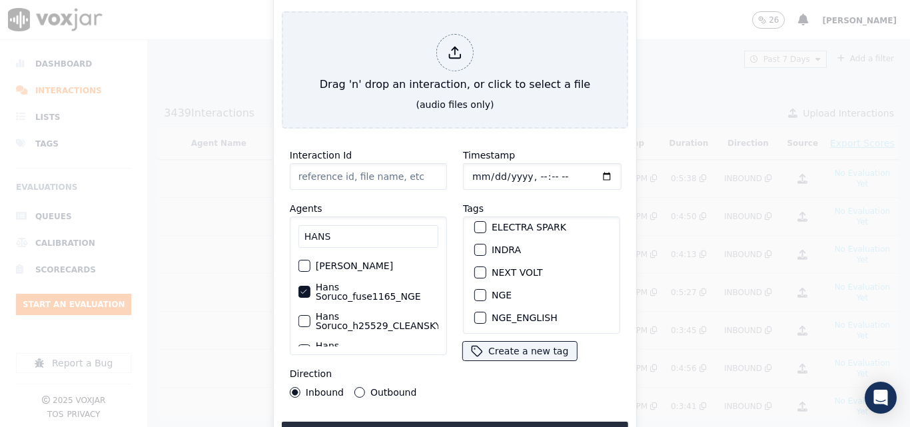
scroll to position [133, 0]
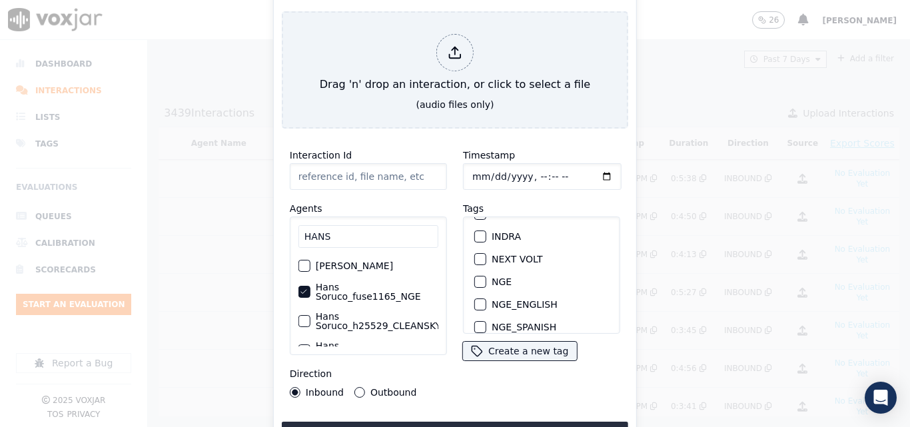
click at [476, 277] on div "button" at bounding box center [479, 281] width 9 height 9
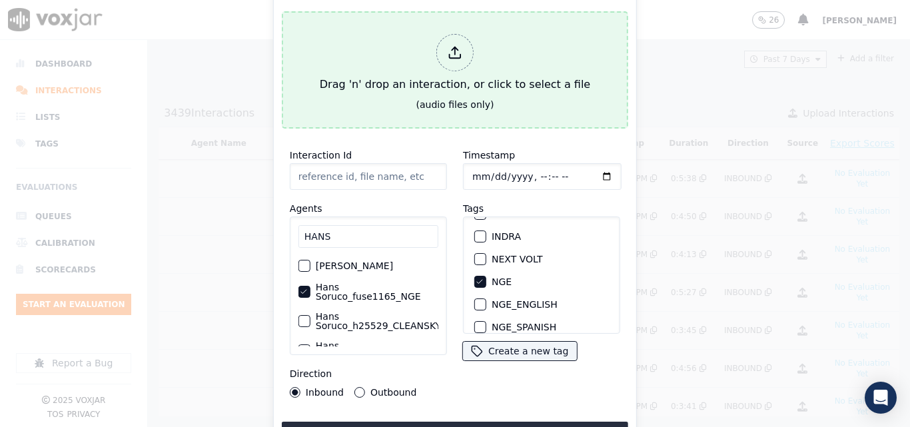
click at [364, 67] on div "Drag 'n' drop an interaction, or click to select a file" at bounding box center [454, 63] width 281 height 69
type input "20250812-173429_9788466938-all.mp3"
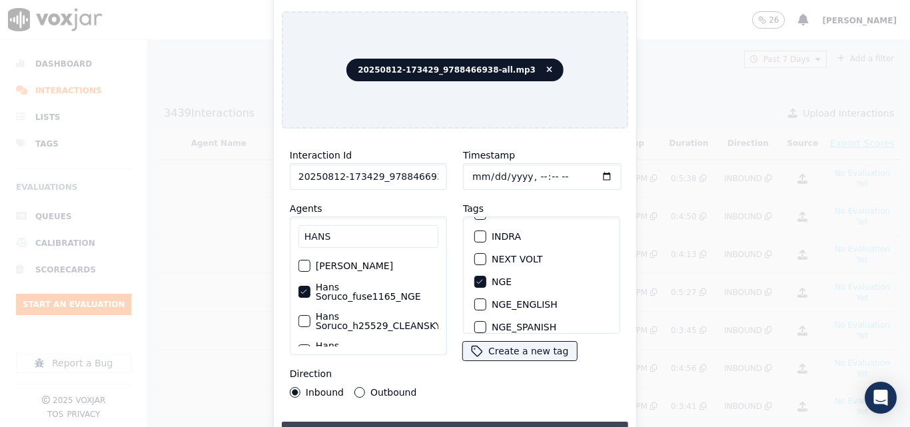
click at [450, 422] on button "Upload interaction to start evaluation" at bounding box center [455, 434] width 346 height 24
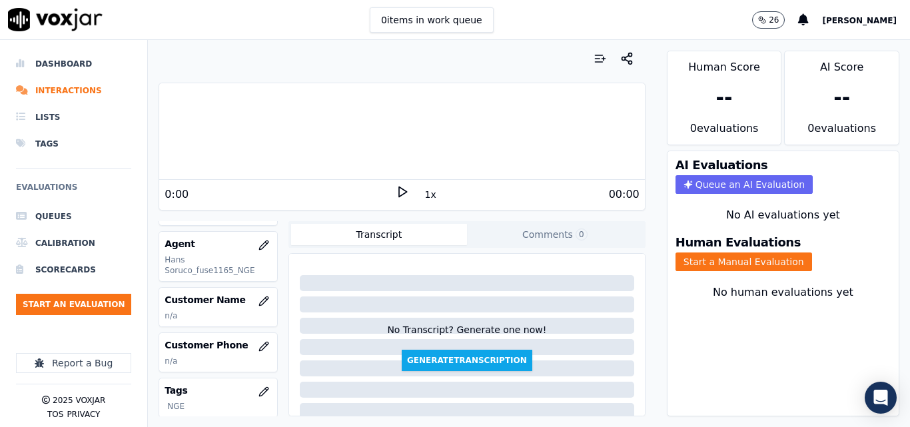
scroll to position [133, 0]
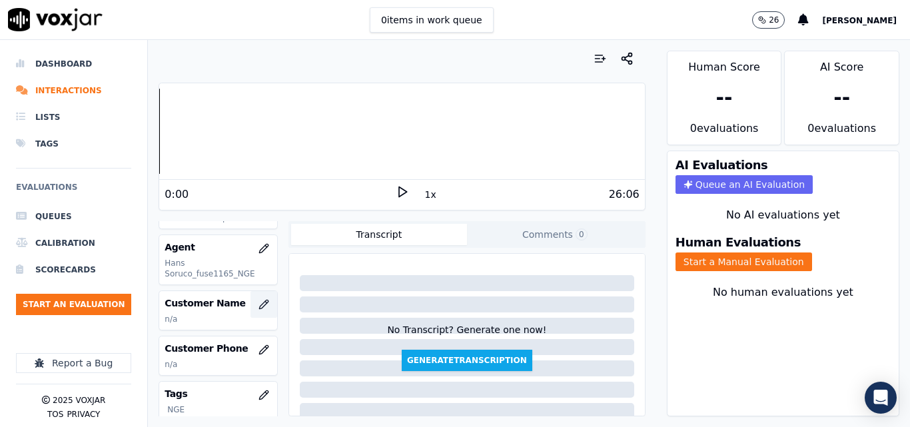
click at [251, 296] on button "button" at bounding box center [264, 304] width 27 height 27
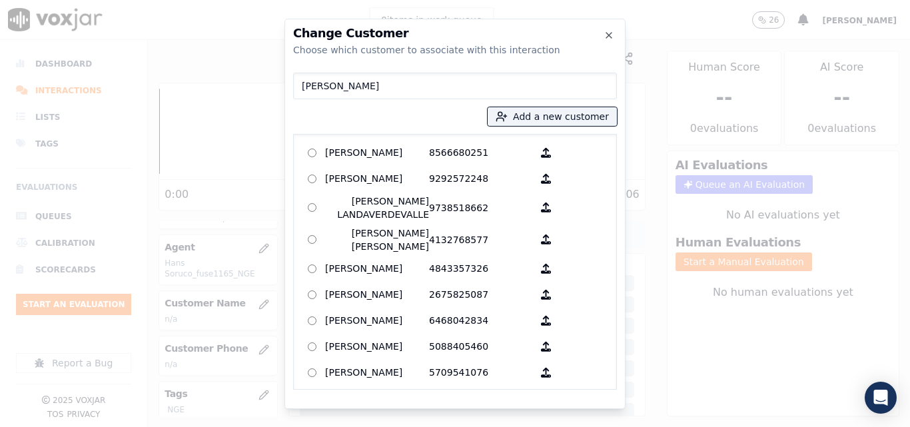
type input "JUAN CARLOS OQUENDO"
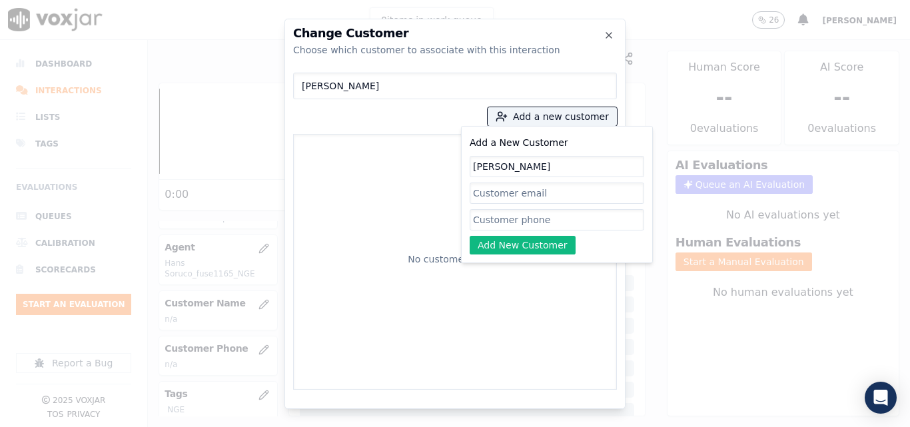
type input "JUAN CARLOS OQUENDO"
paste input "9788466938"
type input "9788466938"
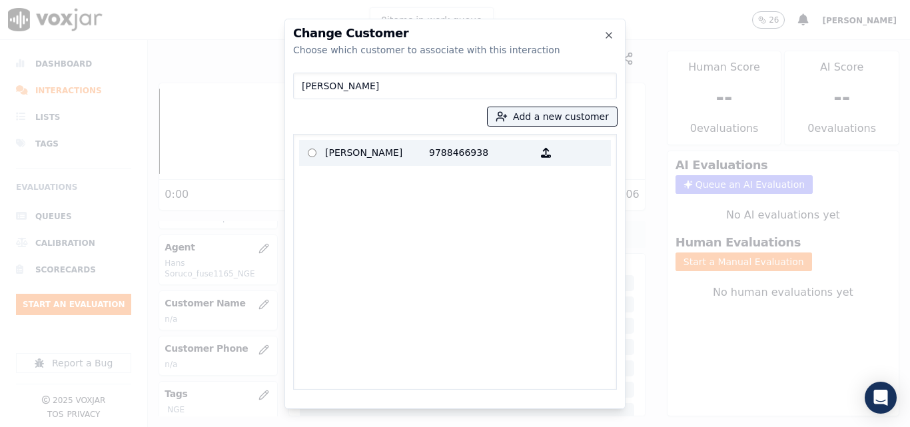
click at [390, 166] on label "JUAN CARLOS OQUENDO 9788466938" at bounding box center [455, 153] width 312 height 26
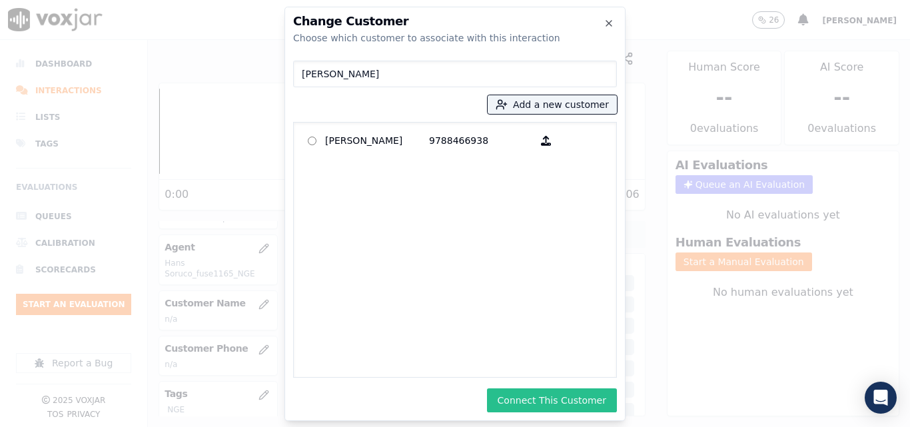
click at [536, 396] on button "Connect This Customer" at bounding box center [552, 400] width 130 height 24
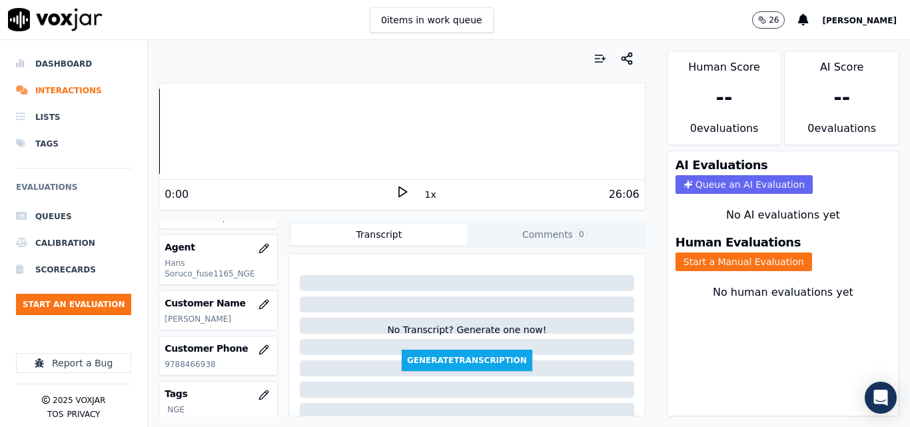
scroll to position [200, 0]
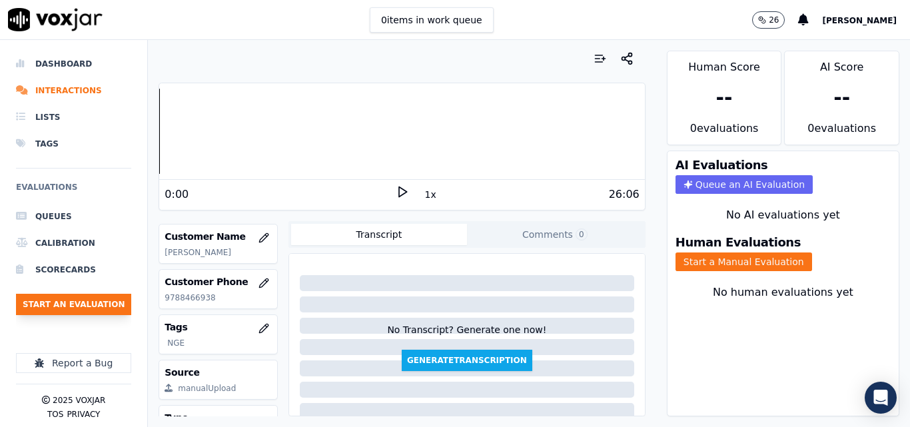
click at [75, 304] on button "Start an Evaluation" at bounding box center [73, 304] width 115 height 21
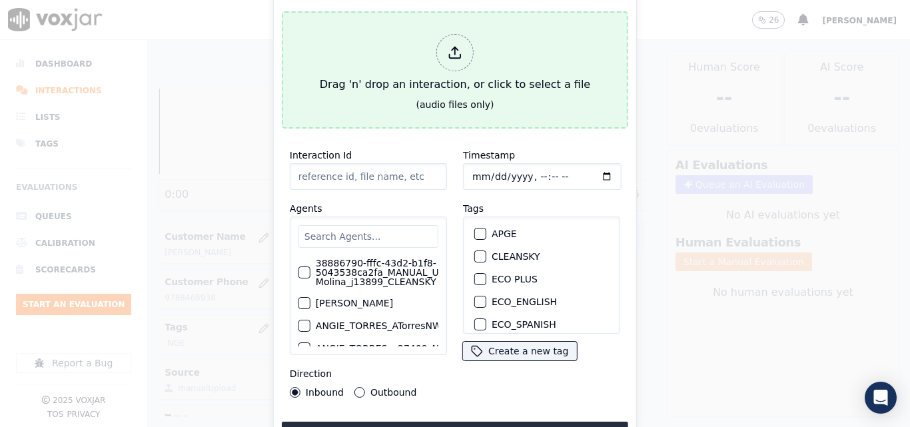
click at [401, 89] on div "Drag 'n' drop an interaction, or click to select a file" at bounding box center [454, 63] width 281 height 69
type input "20250812-162312_9378770531-all.mp3"
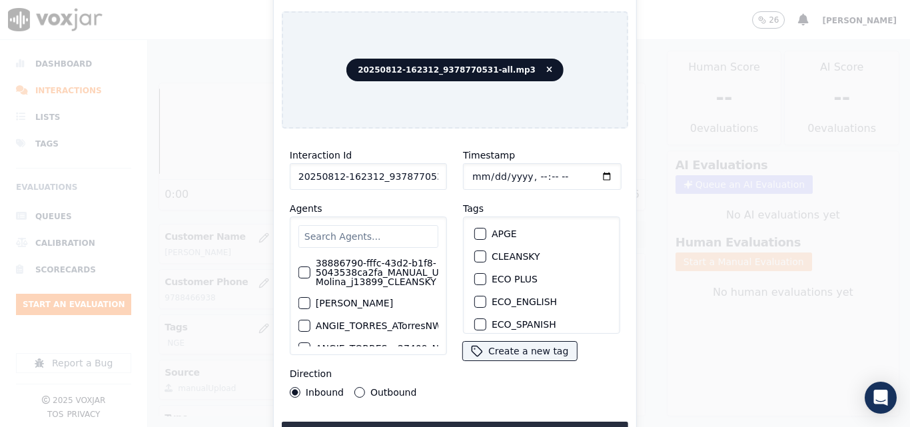
click at [374, 226] on input "text" at bounding box center [368, 236] width 140 height 23
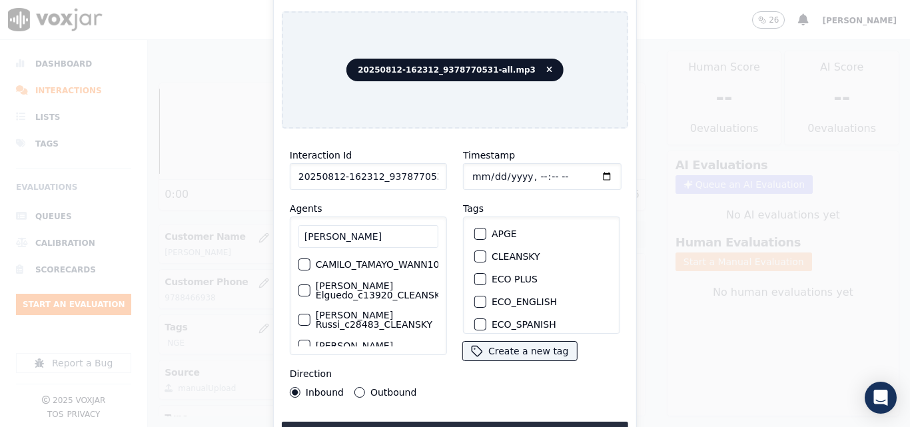
type input "CAMILO"
click at [368, 344] on div "CAMILO CAMILO_TAMAYO_WANN1014_NGE Camilo Elguedo_c13920_CLEANSKY Camilo Russi_c…" at bounding box center [368, 286] width 157 height 139
click at [418, 276] on div "CAMILO_TAMAYO_WANN1014_NGE Camilo Elguedo_c13920_CLEANSKY Camilo Russi_c28483_C…" at bounding box center [368, 299] width 140 height 93
click at [394, 265] on label "CAMILO_TAMAYO_WANN1014_NGE" at bounding box center [358, 264] width 161 height 9
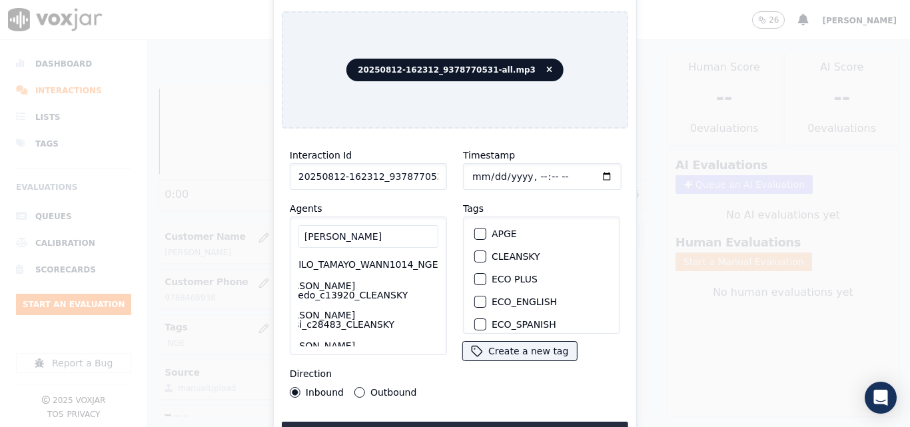
click at [273, 265] on button "CAMILO_TAMAYO_WANN1014_NGE" at bounding box center [267, 265] width 12 height 12
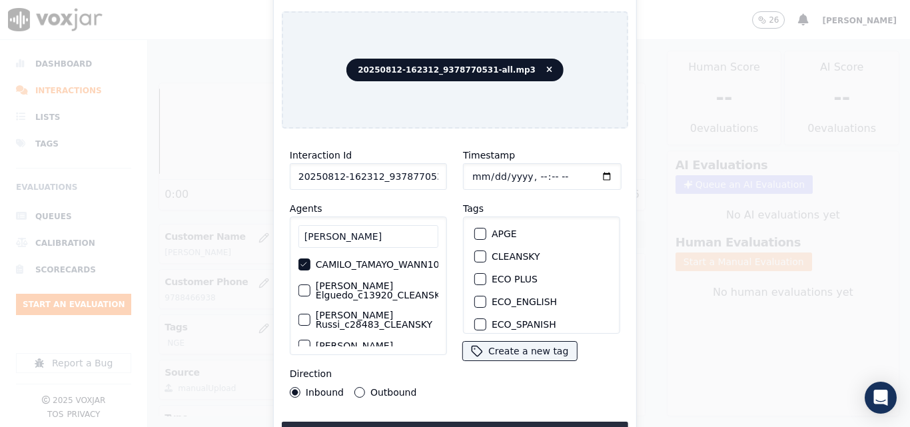
click at [358, 388] on button "Outbound" at bounding box center [359, 392] width 11 height 11
click at [479, 277] on div "button" at bounding box center [479, 281] width 9 height 9
click at [491, 414] on div "Interaction Id 20250812-162312_9378770531-all.mp3 Agents CAMILO CAMILO_TAMAYO_W…" at bounding box center [455, 292] width 346 height 306
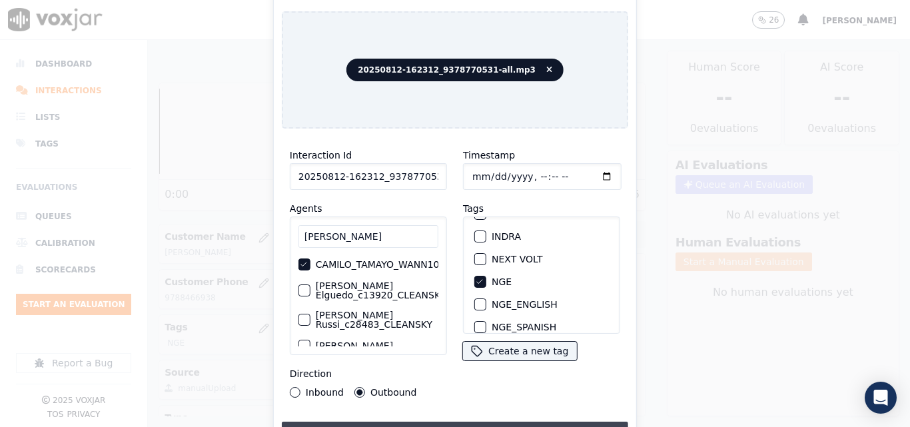
click at [509, 422] on button "Upload interaction to start evaluation" at bounding box center [455, 434] width 346 height 24
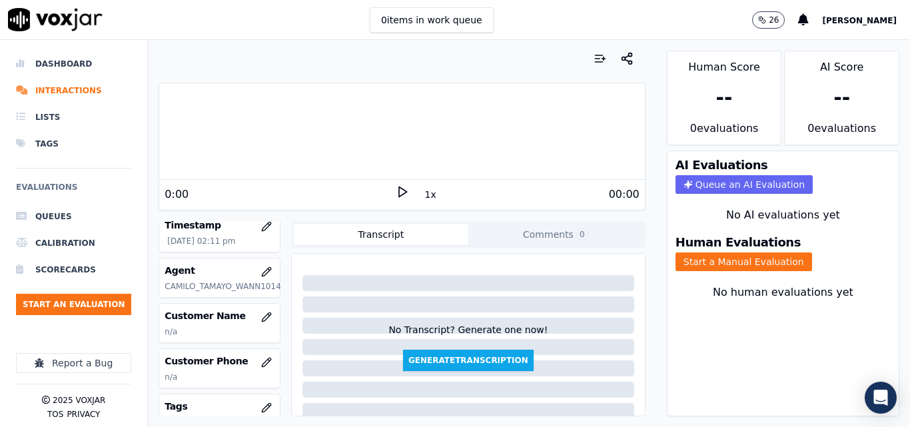
scroll to position [133, 0]
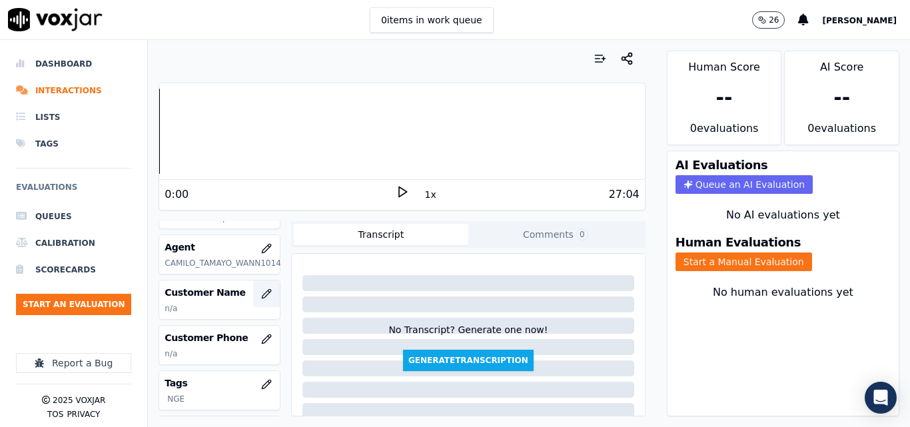
click at [261, 298] on icon "button" at bounding box center [266, 294] width 11 height 11
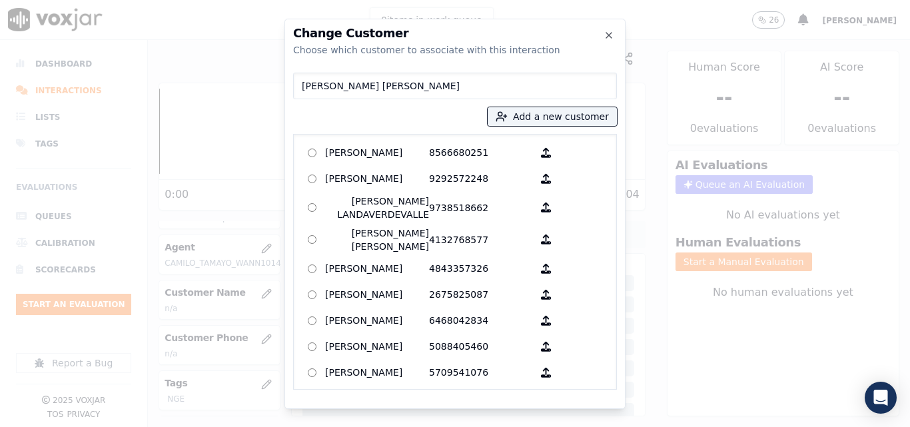
type input "LUIS ORLANDO PADILLA MEJIA"
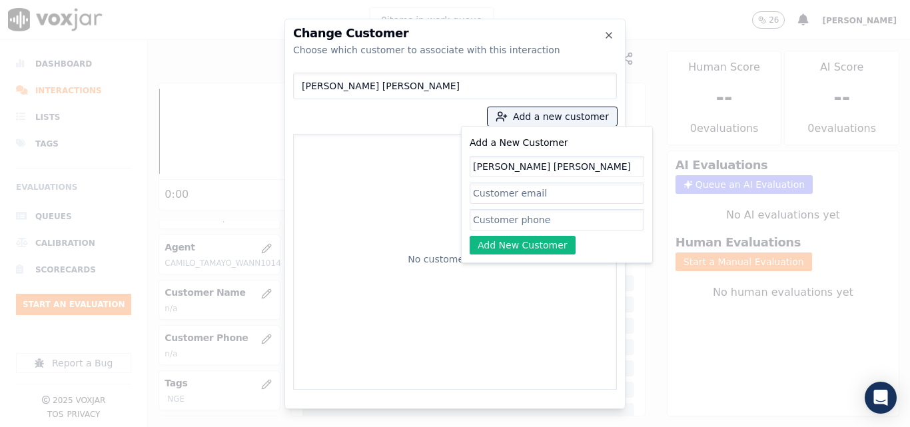
type input "LUIS ORLANDO PADILLA MEJIA"
paste input "9378770531"
type input "9378770531"
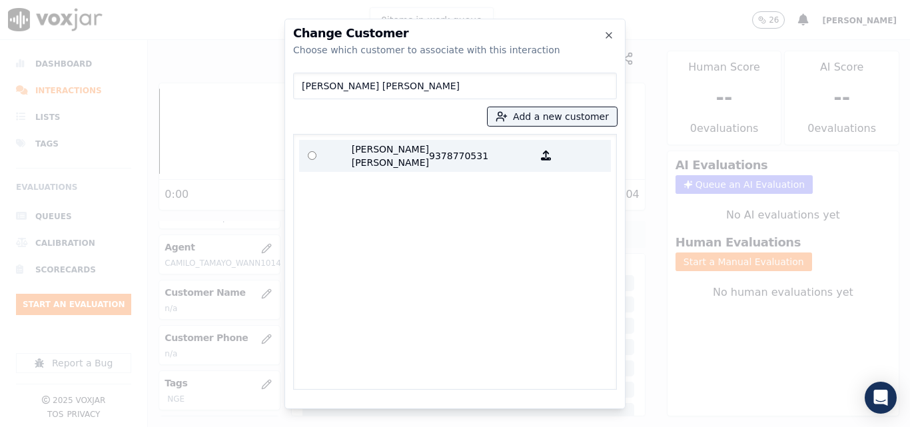
click at [396, 155] on p "LUIS ORLANDO PADILLA MEJIA" at bounding box center [377, 156] width 104 height 27
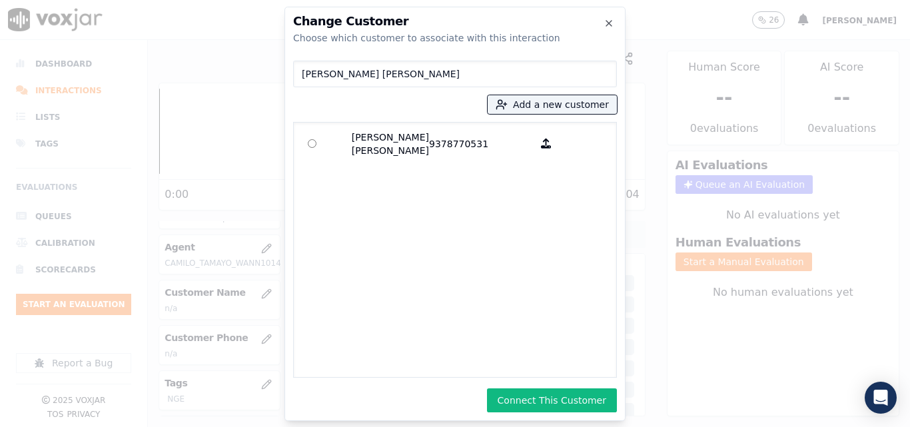
click at [515, 413] on div "Change Customer Choose which customer to associate with this interaction LUIS O…" at bounding box center [455, 214] width 341 height 414
click at [515, 392] on button "Connect This Customer" at bounding box center [552, 400] width 130 height 24
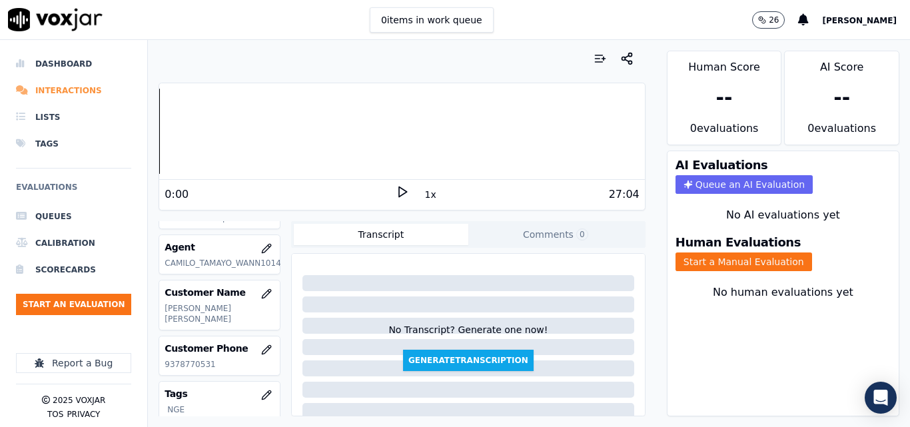
click at [71, 91] on li "Interactions" at bounding box center [73, 90] width 115 height 27
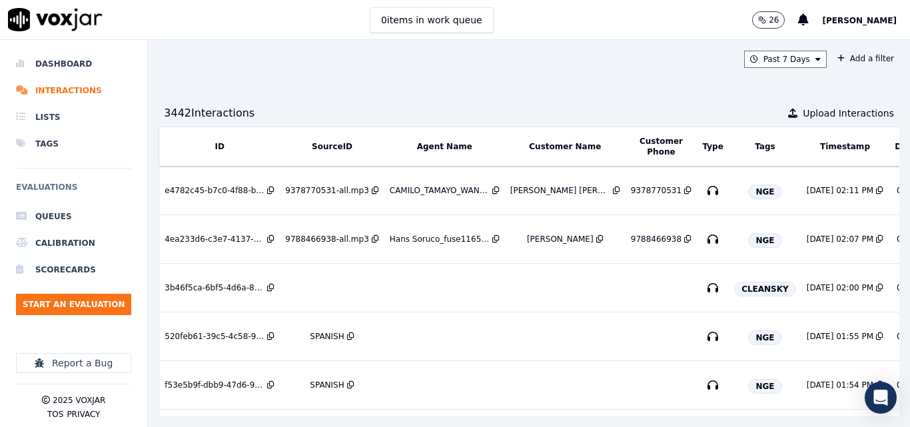
scroll to position [0, 213]
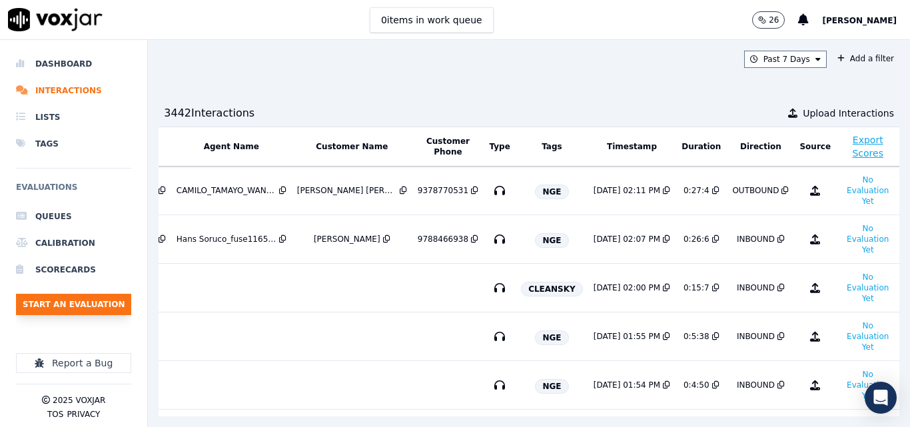
click at [101, 300] on button "Start an Evaluation" at bounding box center [73, 304] width 115 height 21
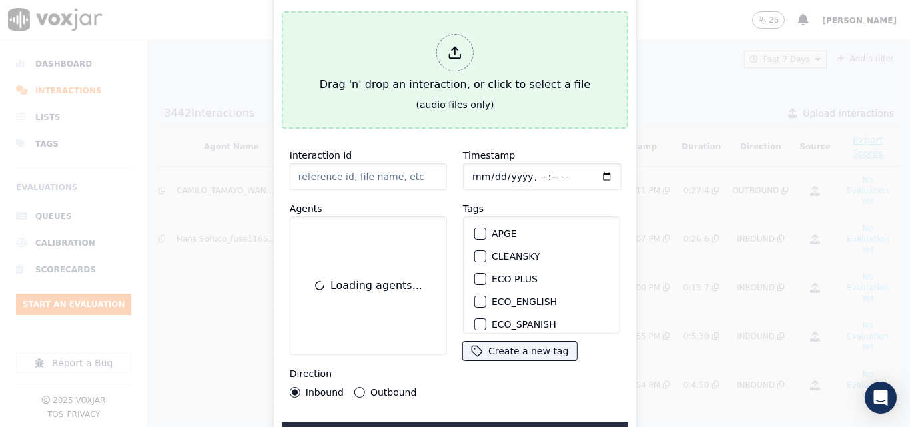
click at [411, 68] on div "Drag 'n' drop an interaction, or click to select a file" at bounding box center [454, 63] width 281 height 69
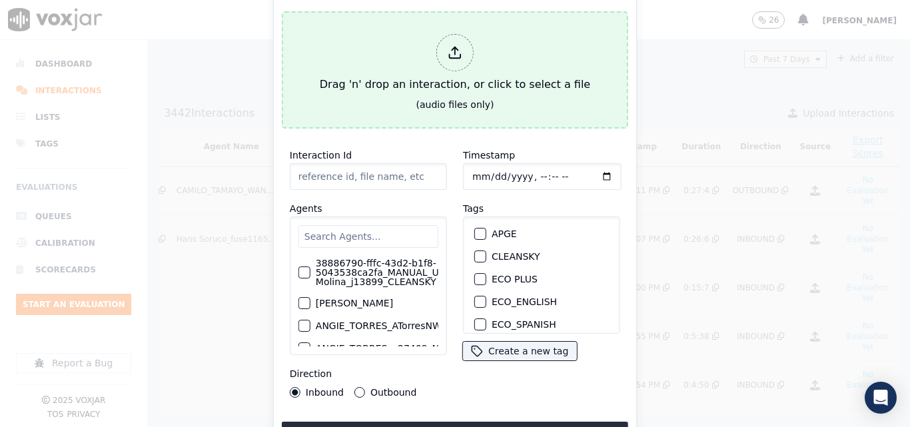
type input "20250812-141159_9783982912-all.mp3"
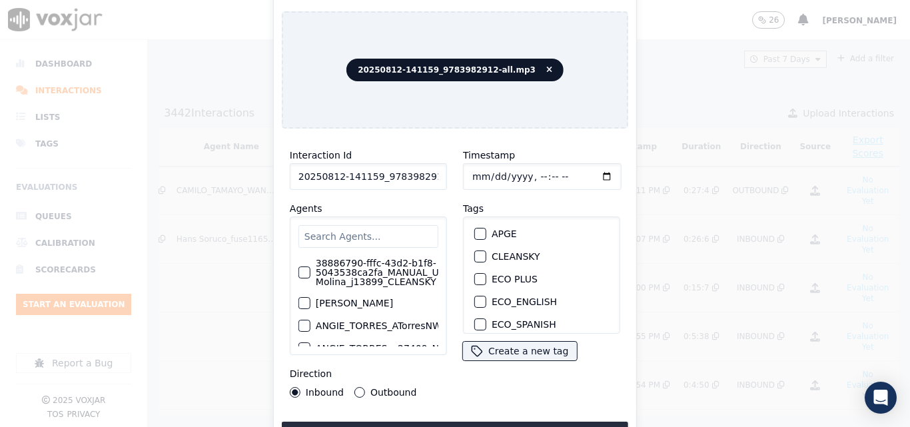
click at [388, 227] on input "text" at bounding box center [368, 236] width 140 height 23
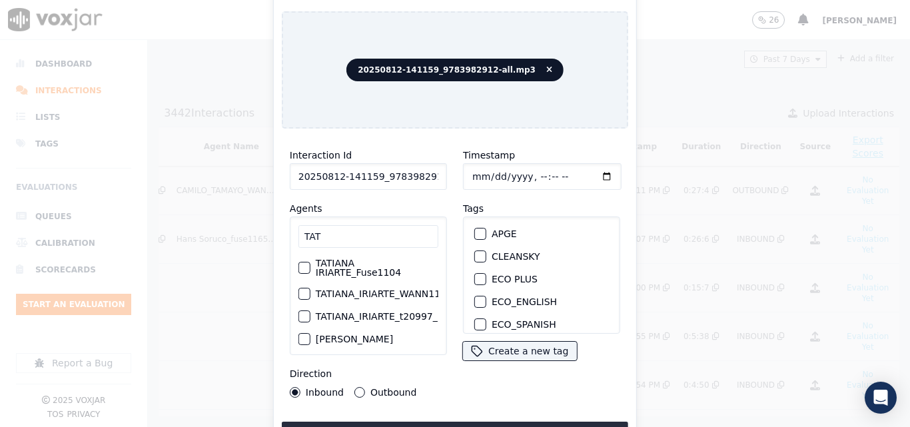
type input "TAT"
click at [356, 290] on label "TATIANA_IRIARTE_WANN1104_NGE" at bounding box center [396, 293] width 161 height 9
click at [310, 290] on button "TATIANA_IRIARTE_WANN1104_NGE" at bounding box center [304, 294] width 12 height 12
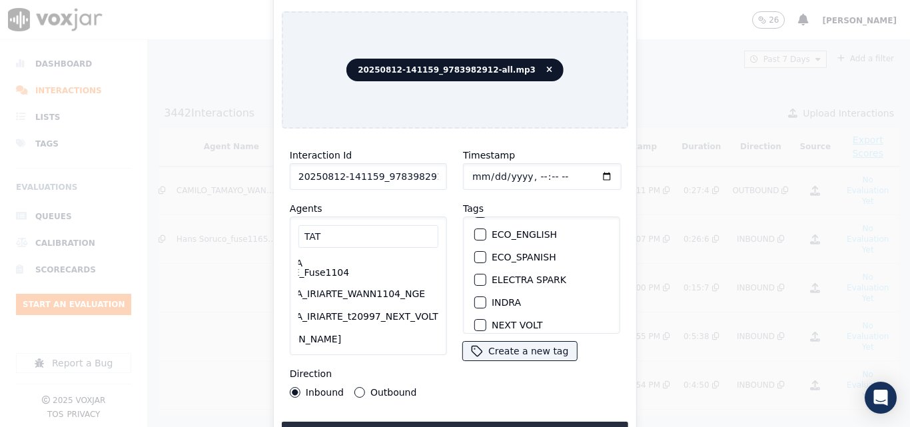
scroll to position [133, 0]
click at [480, 282] on button "NGE" at bounding box center [480, 282] width 12 height 12
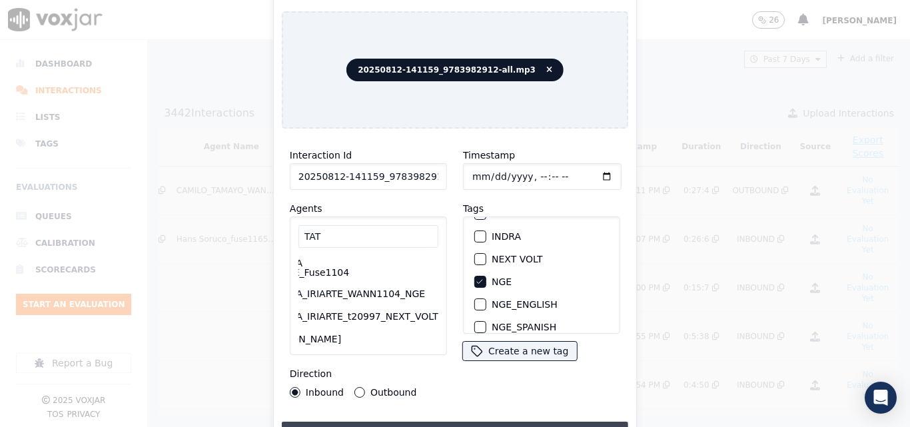
click at [461, 422] on button "Upload interaction to start evaluation" at bounding box center [455, 434] width 346 height 24
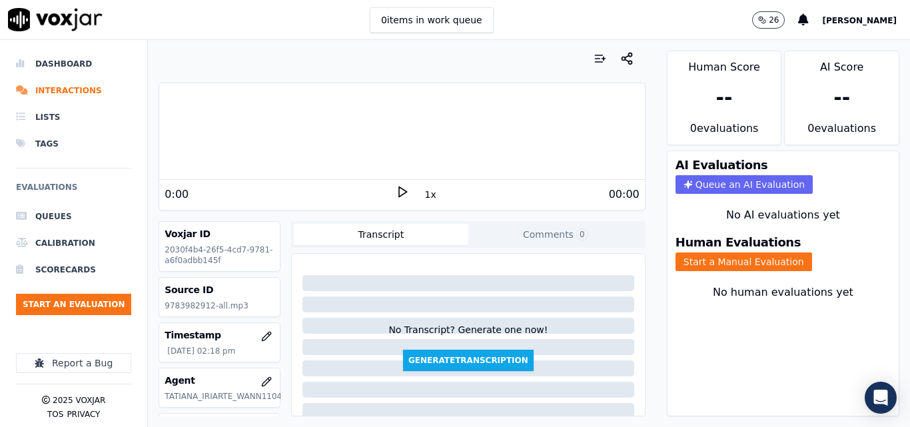
scroll to position [133, 0]
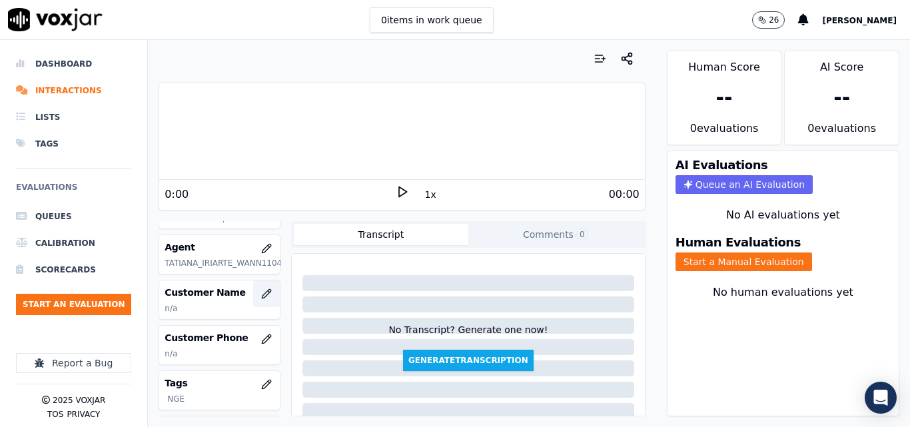
click at [261, 294] on icon "button" at bounding box center [266, 294] width 11 height 11
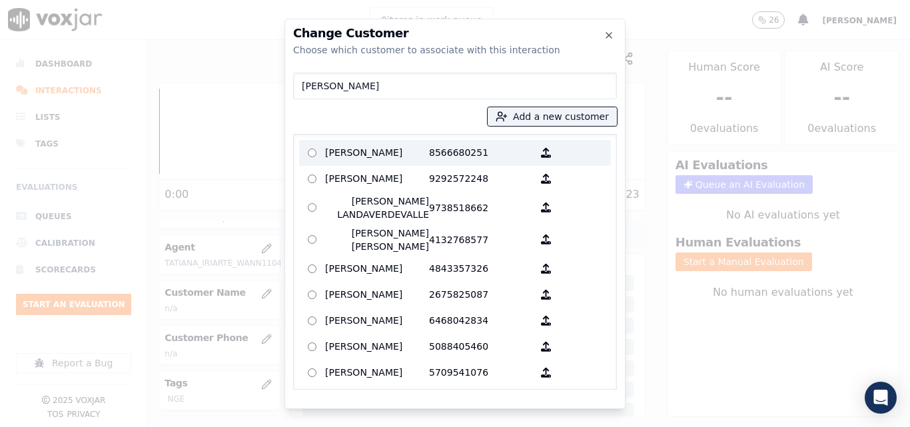
type input "LUISA MOJICA"
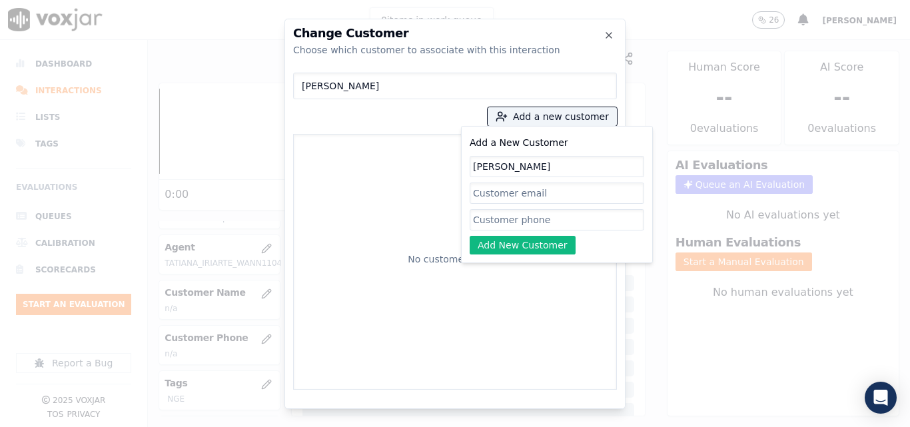
type input "LUISA MOJICA"
paste input "9783982912"
type input "9783982912"
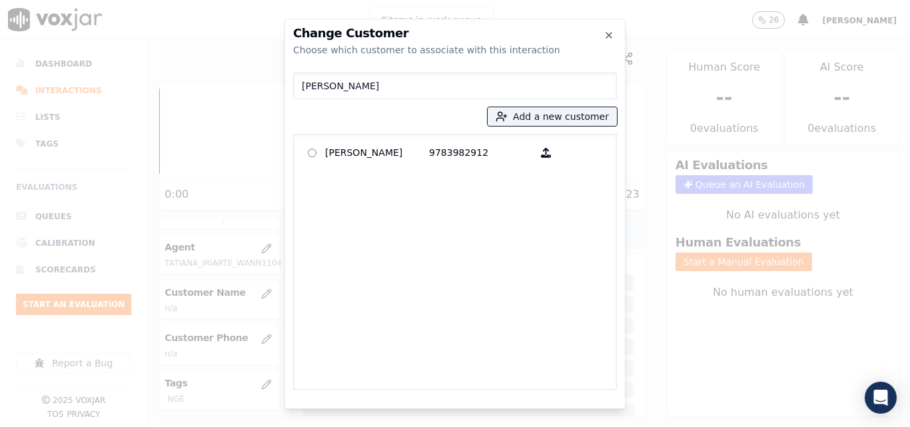
click at [392, 146] on p "LUISA MOJICA" at bounding box center [377, 153] width 104 height 21
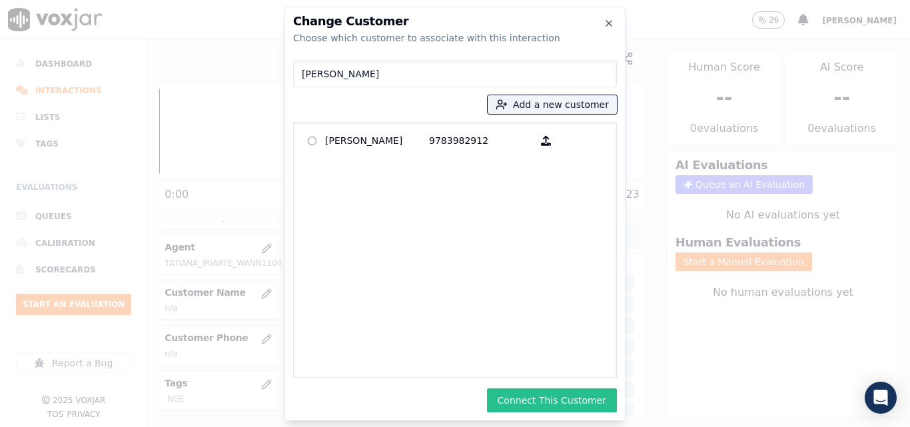
click at [546, 410] on button "Connect This Customer" at bounding box center [552, 400] width 130 height 24
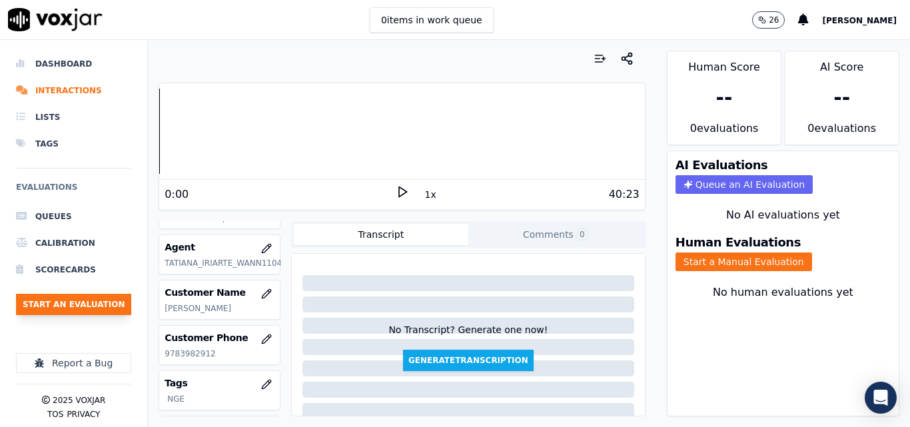
click at [52, 312] on button "Start an Evaluation" at bounding box center [73, 304] width 115 height 21
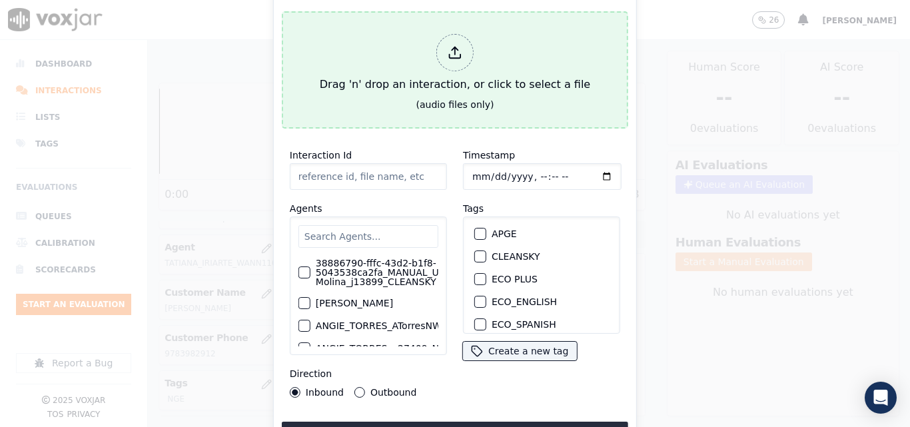
click at [400, 85] on div "Drag 'n' drop an interaction, or click to select a file" at bounding box center [454, 63] width 281 height 69
type input "20250812-140435_8574176048-all.mp3"
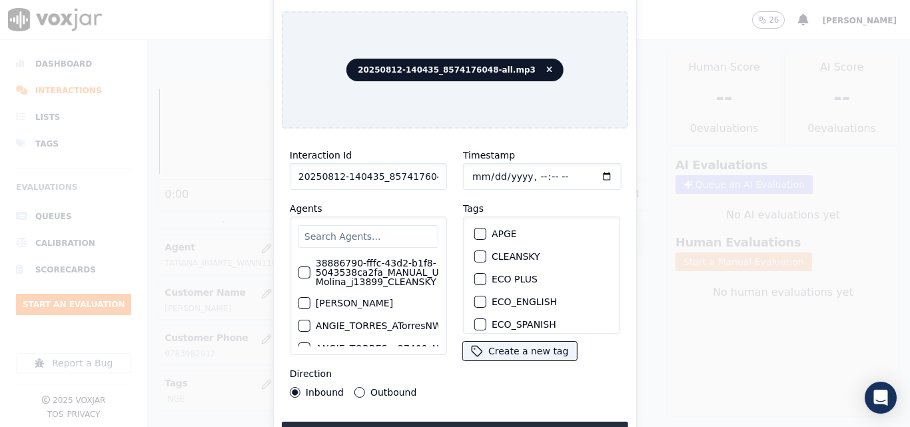
click at [385, 236] on input "text" at bounding box center [368, 236] width 140 height 23
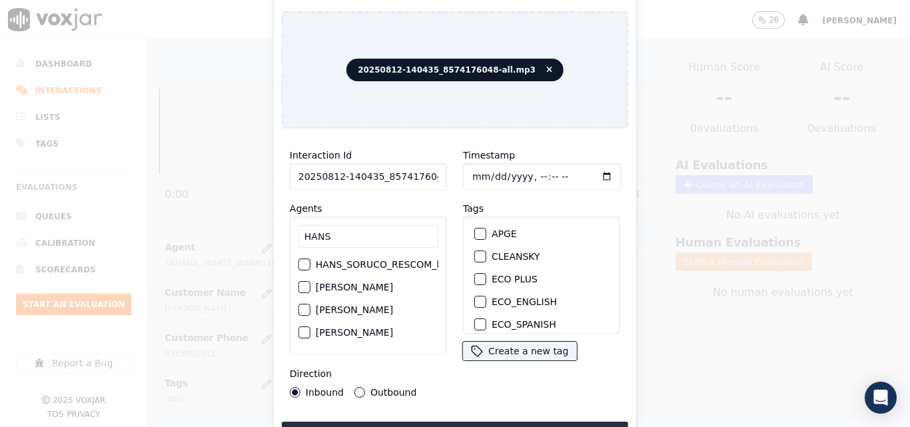
type input "HANS"
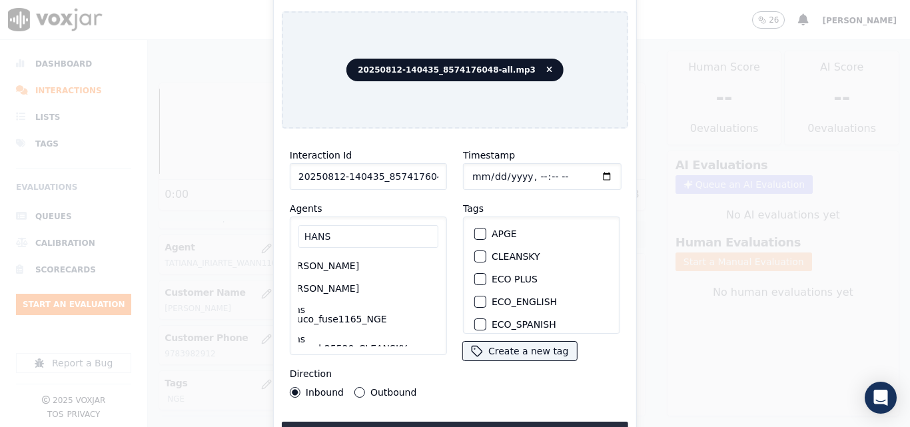
scroll to position [67, 35]
click at [336, 297] on label "Hans Soruco_fuse1165_NGE" at bounding box center [343, 292] width 123 height 19
click at [277, 297] on button "Hans Soruco_fuse1165_NGE" at bounding box center [271, 292] width 12 height 12
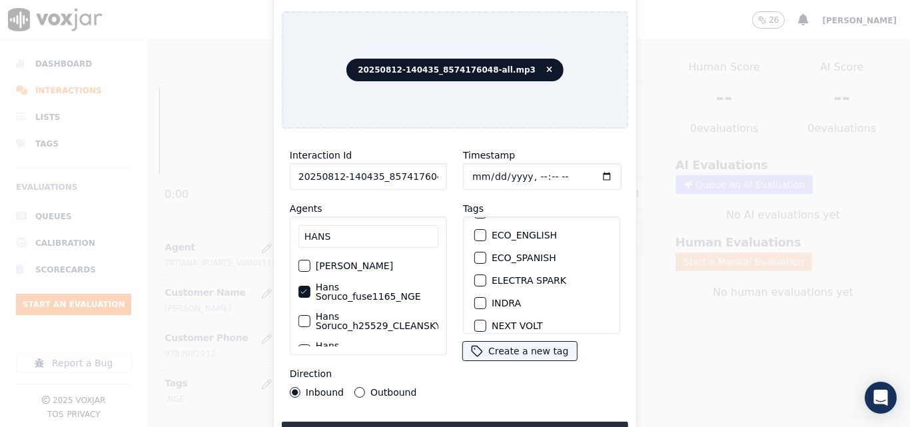
scroll to position [133, 0]
click at [477, 277] on div "button" at bounding box center [479, 281] width 9 height 9
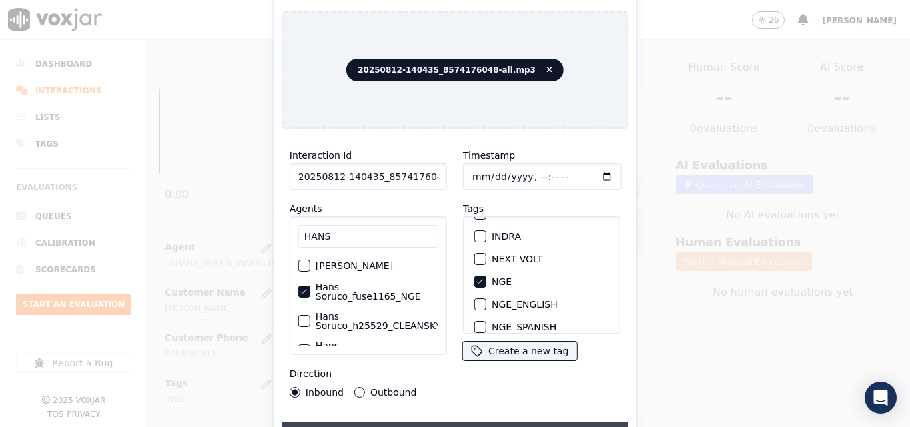
click at [444, 422] on button "Upload interaction to start evaluation" at bounding box center [455, 434] width 346 height 24
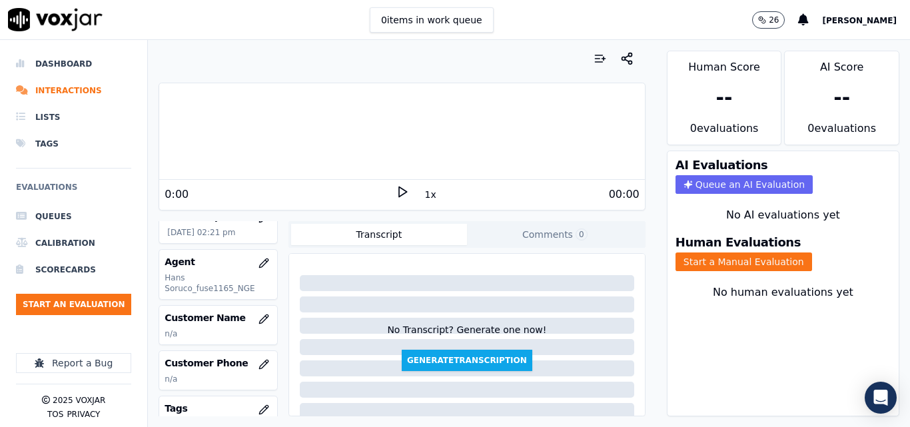
scroll to position [133, 0]
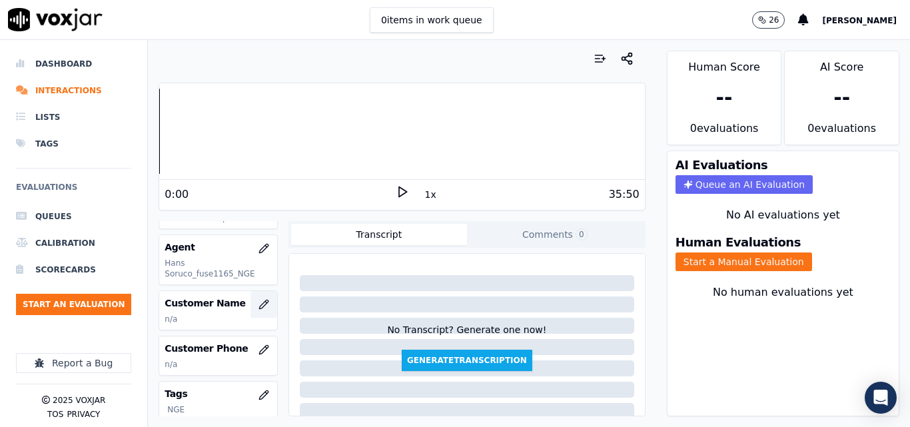
click at [253, 296] on button "button" at bounding box center [264, 304] width 27 height 27
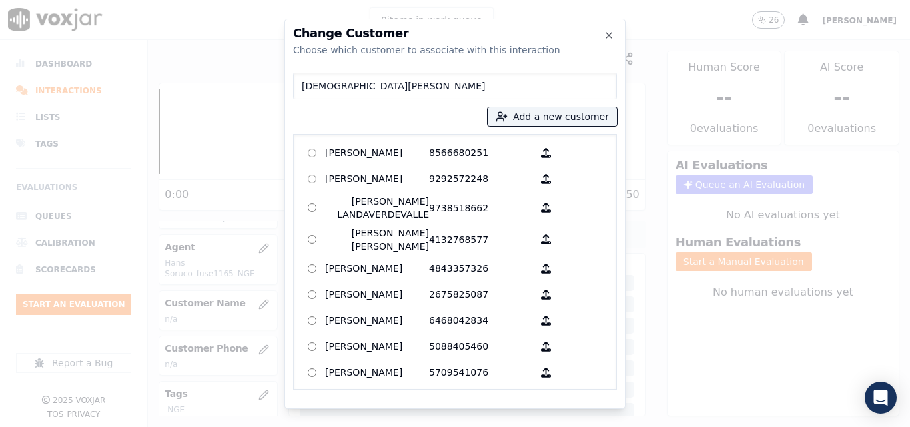
type input "JUCILENE FERREIRA DA SILVA"
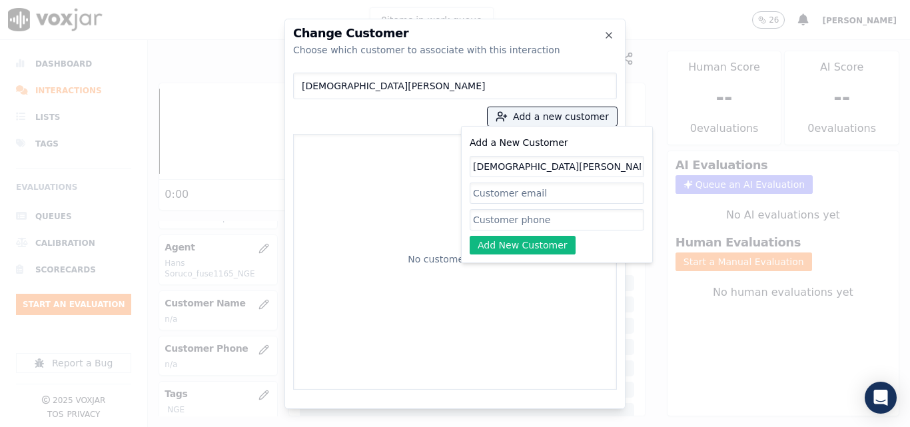
type input "JUCILENE FERREIRA DA SILVA"
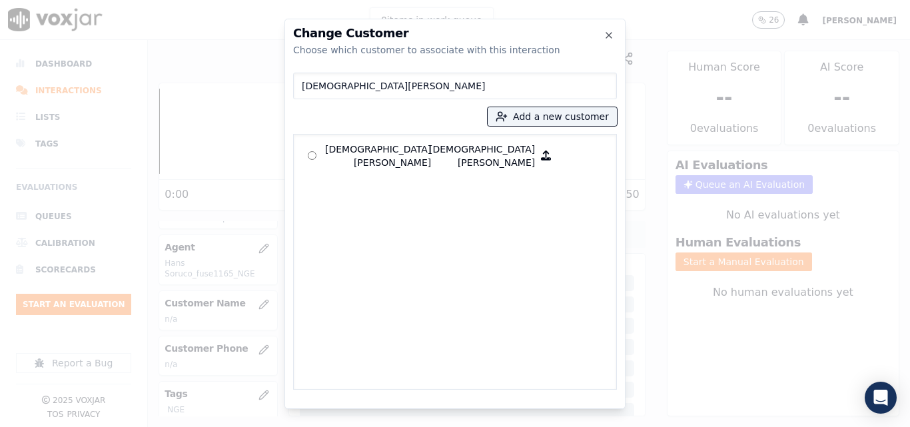
click at [397, 86] on input "JUCILENE FERREIRA DA SILVA" at bounding box center [455, 86] width 324 height 27
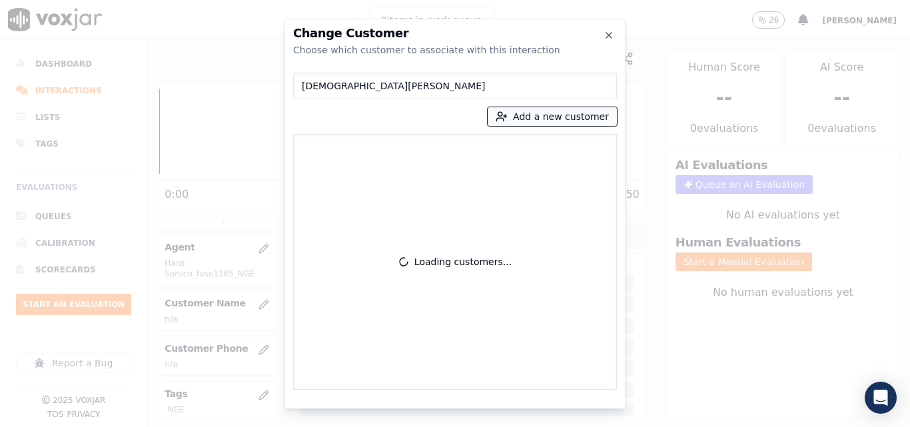
type input "JUCILENE FERREIRA DA SILVA"
click at [530, 113] on button "Add a new customer" at bounding box center [552, 116] width 129 height 19
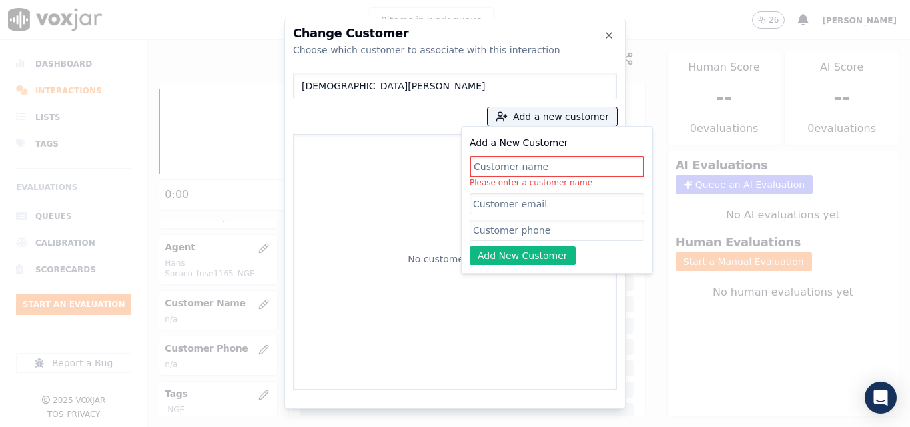
click at [534, 167] on input "Add a New Customer" at bounding box center [557, 166] width 175 height 21
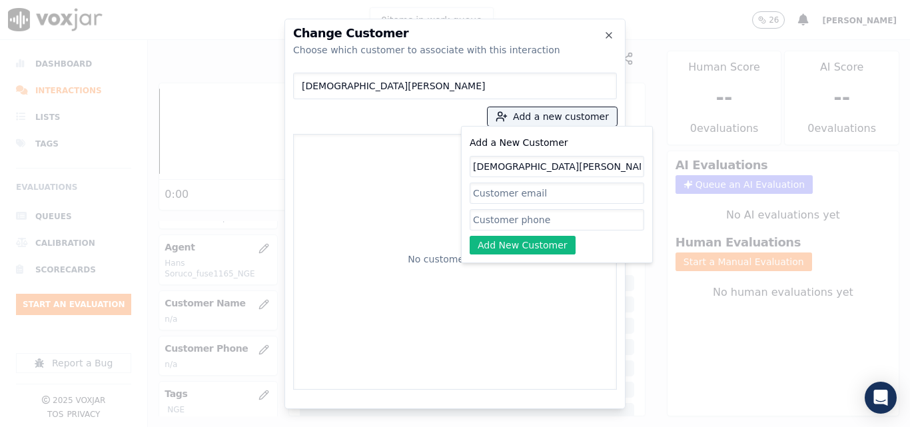
type input "JUCILENE FERREIRA DA SILVA"
paste input "8574176048"
type input "8574176048"
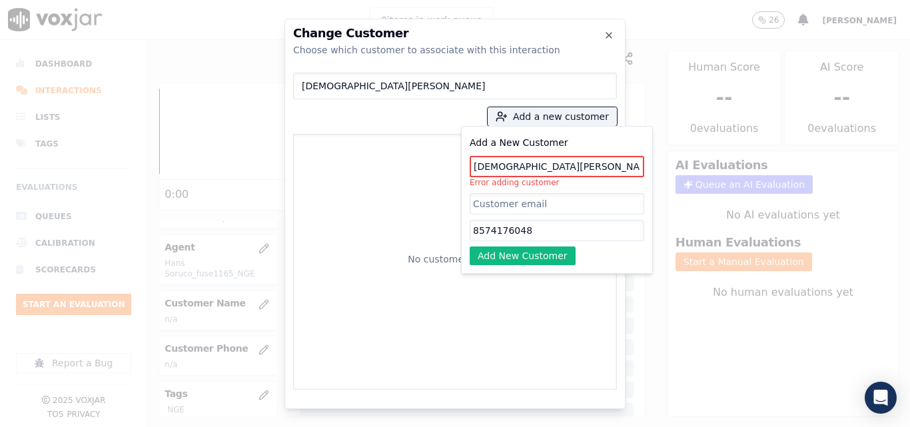
click at [564, 164] on input "JUCILENE FERREIRA DA SILVA" at bounding box center [557, 166] width 175 height 21
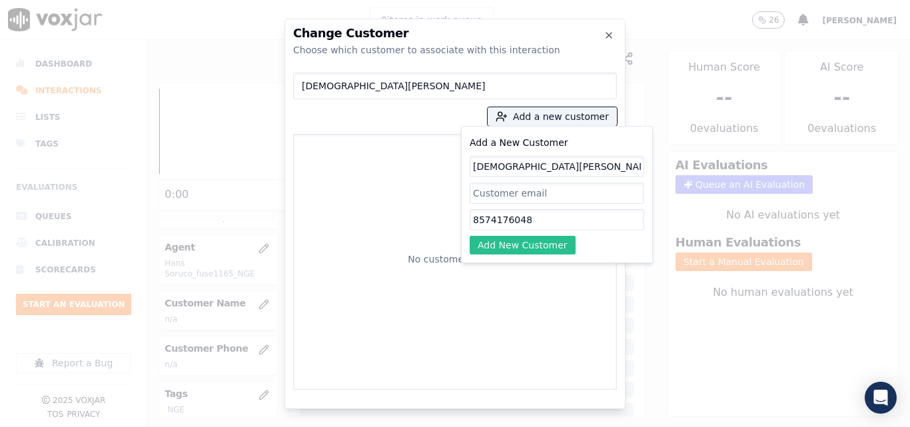
type input "[DEMOGRAPHIC_DATA][PERSON_NAME]"
click at [501, 237] on button "Add New Customer" at bounding box center [523, 245] width 106 height 19
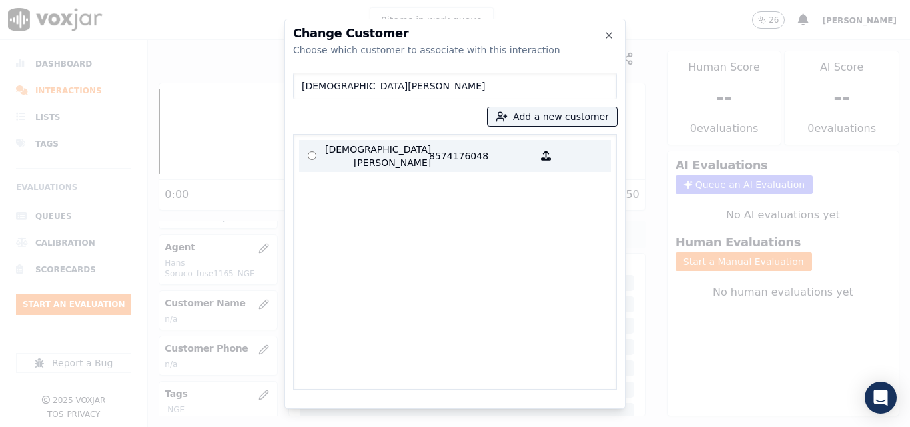
click at [432, 143] on p "8574176048" at bounding box center [481, 156] width 104 height 27
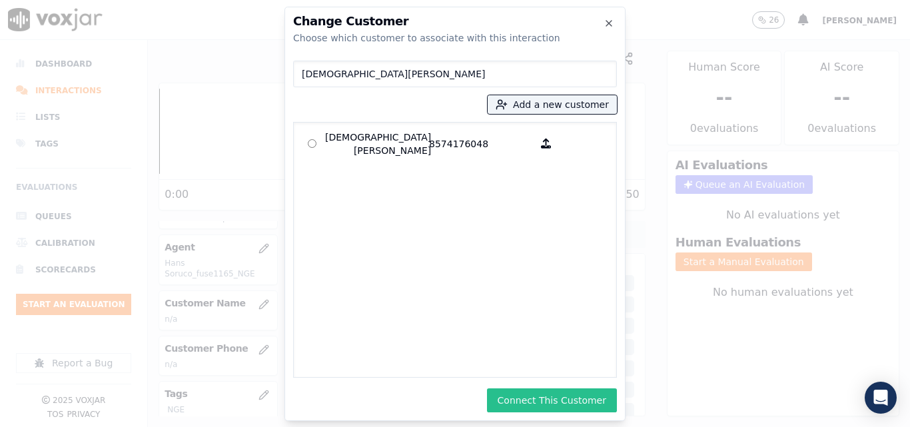
click at [558, 392] on button "Connect This Customer" at bounding box center [552, 400] width 130 height 24
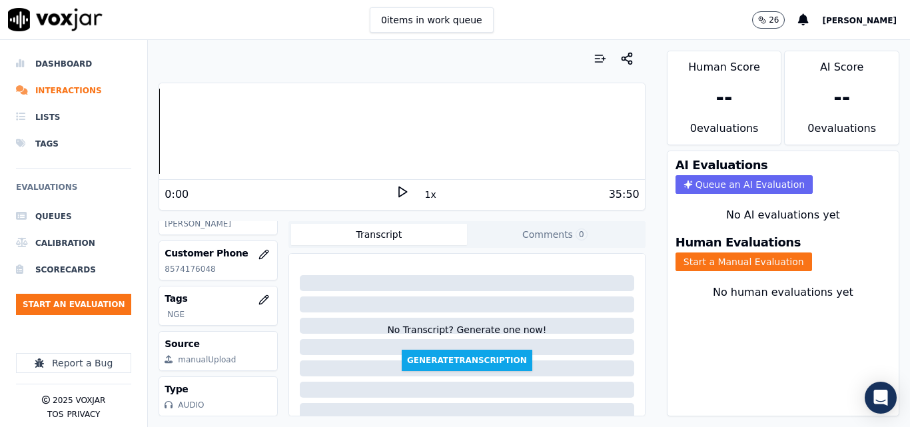
scroll to position [269, 0]
click at [108, 306] on button "Start an Evaluation" at bounding box center [73, 304] width 115 height 21
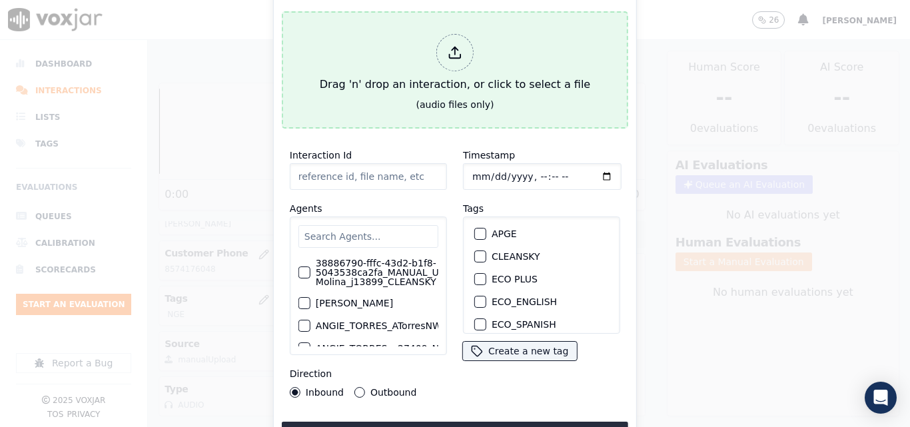
click at [437, 85] on div "Drag 'n' drop an interaction, or click to select a file" at bounding box center [454, 63] width 281 height 69
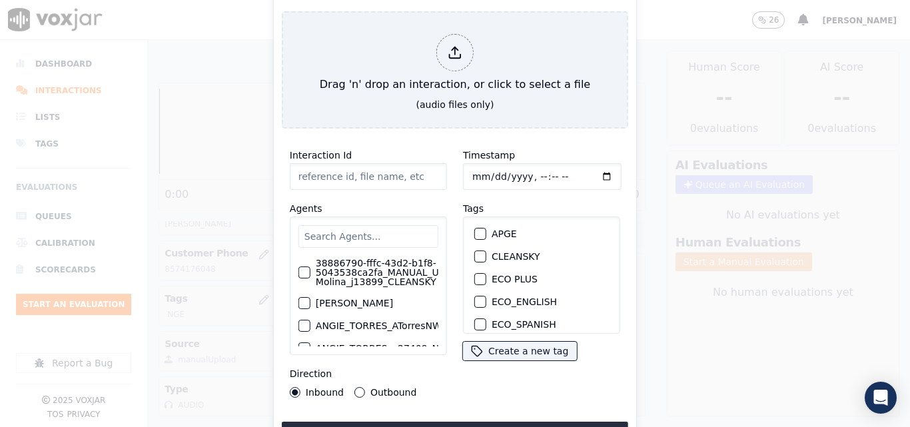
click at [342, 229] on input "text" at bounding box center [368, 236] width 140 height 23
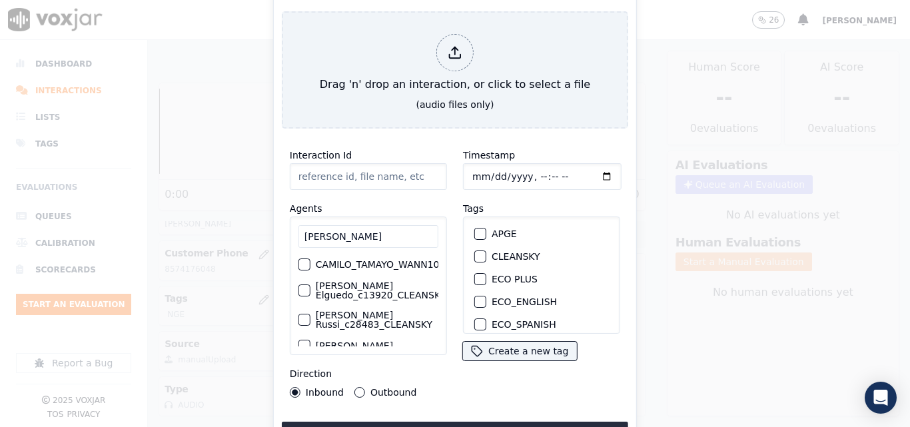
type input "CAMILO"
click at [360, 261] on label "CAMILO_TAMAYO_WANN1014_NGE" at bounding box center [396, 264] width 161 height 9
click at [310, 261] on button "CAMILO_TAMAYO_WANN1014_NGE" at bounding box center [304, 265] width 12 height 12
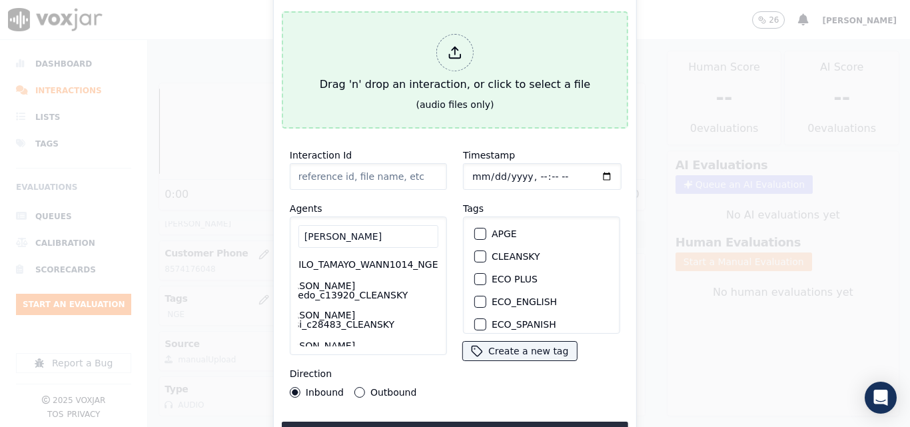
click at [358, 92] on div "Drag 'n' drop an interaction, or click to select a file" at bounding box center [454, 63] width 281 height 69
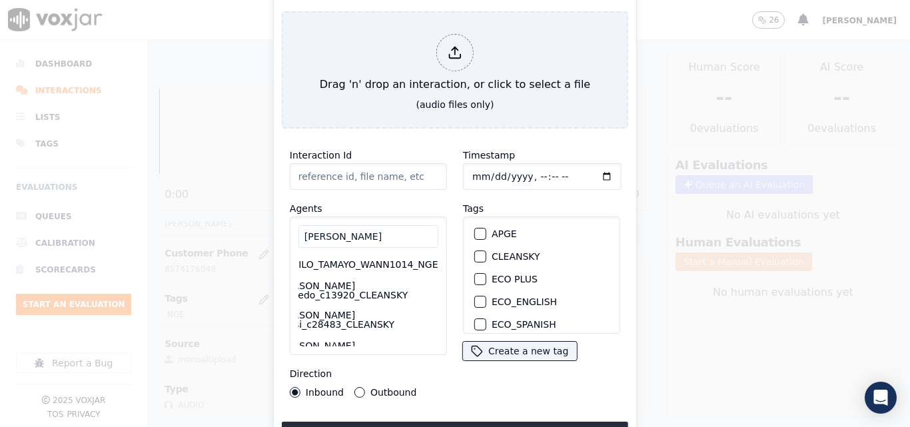
click at [362, 260] on label "CAMILO_TAMAYO_WANN1014_NGE" at bounding box center [358, 264] width 161 height 9
click at [273, 259] on button "CAMILO_TAMAYO_WANN1014_NGE" at bounding box center [267, 265] width 12 height 12
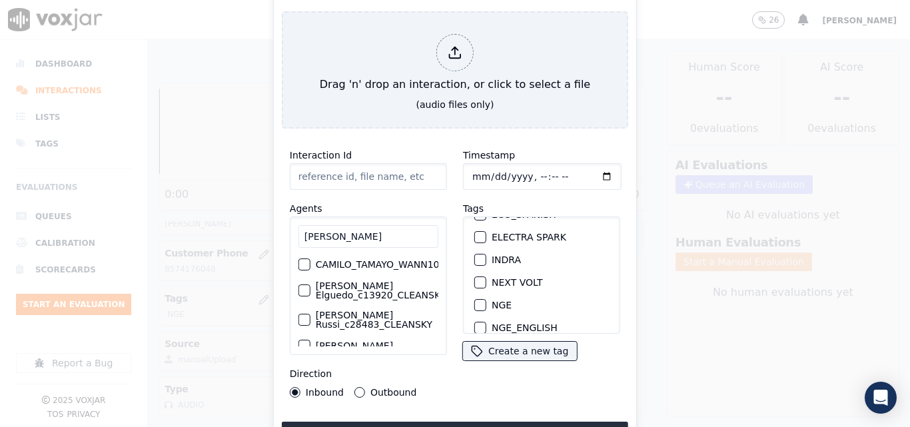
scroll to position [133, 0]
click at [482, 275] on div "NGE" at bounding box center [541, 282] width 145 height 23
click at [476, 277] on div "button" at bounding box center [479, 281] width 9 height 9
click at [302, 260] on div "button" at bounding box center [303, 264] width 9 height 9
click at [376, 390] on label "Outbound" at bounding box center [393, 392] width 46 height 9
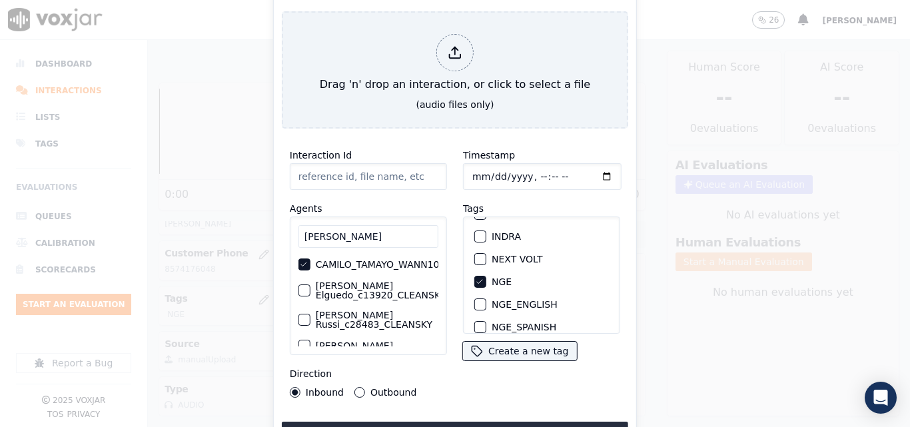
click at [365, 390] on button "Outbound" at bounding box center [359, 392] width 11 height 11
click at [408, 422] on button "Upload interaction to start evaluation" at bounding box center [455, 434] width 346 height 24
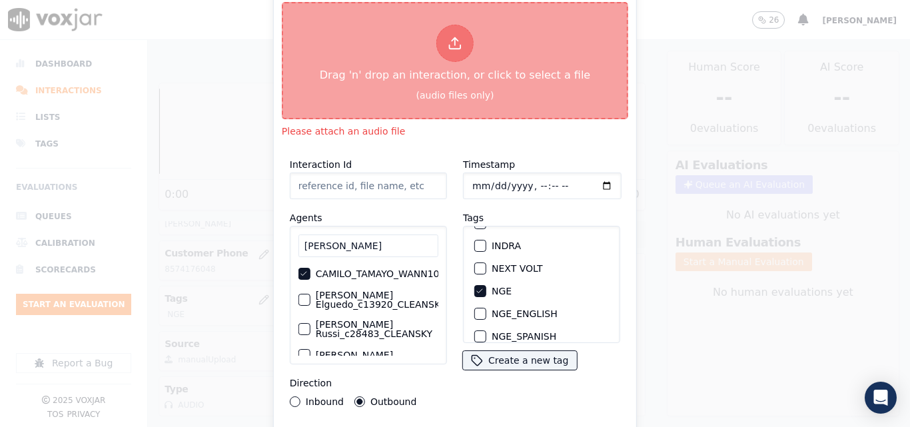
drag, startPoint x: 451, startPoint y: 126, endPoint x: 473, endPoint y: 66, distance: 63.9
click at [453, 125] on div "Please attach an audio file" at bounding box center [455, 131] width 346 height 13
click at [473, 66] on div "Drag 'n' drop an interaction, or click to select a file" at bounding box center [454, 53] width 281 height 69
click at [429, 56] on div "Drag 'n' drop an interaction, or click to select a file" at bounding box center [454, 53] width 281 height 69
type input "20250812-134457_9785662988-all (1).mp3"
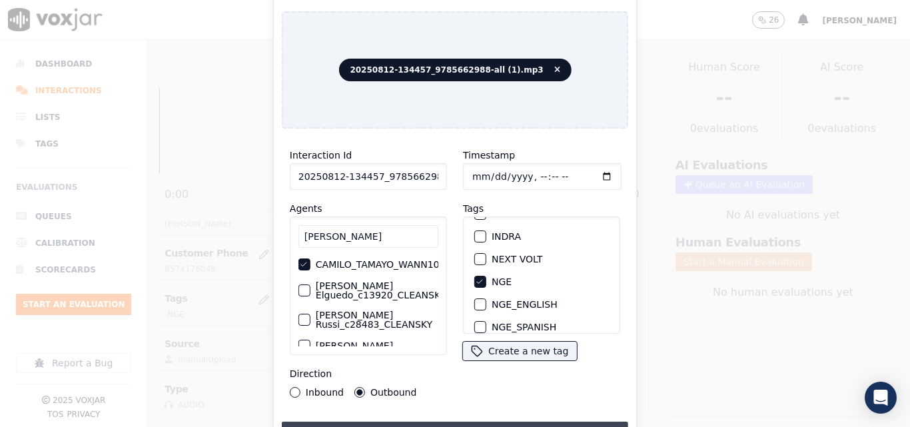
click at [440, 426] on button "Upload interaction to start evaluation" at bounding box center [455, 434] width 346 height 24
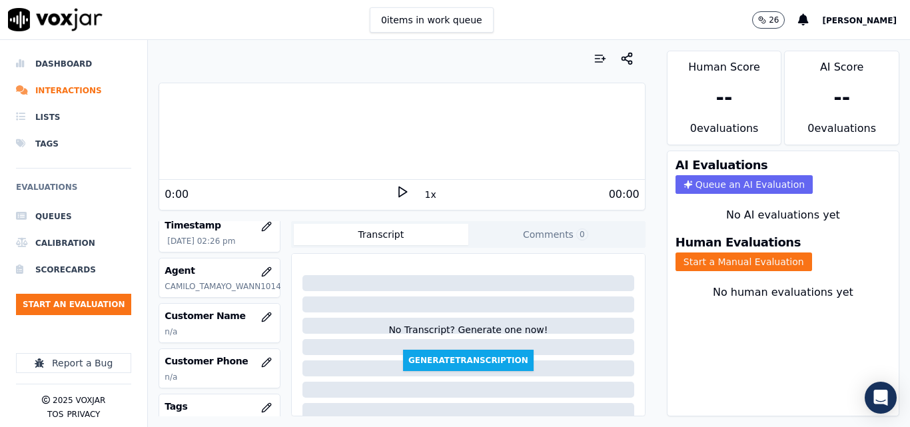
scroll to position [133, 0]
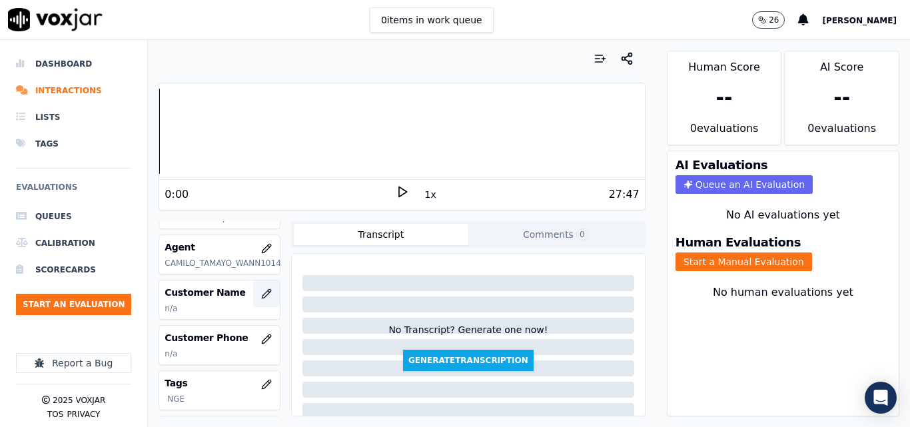
click at [261, 290] on icon "button" at bounding box center [266, 294] width 11 height 11
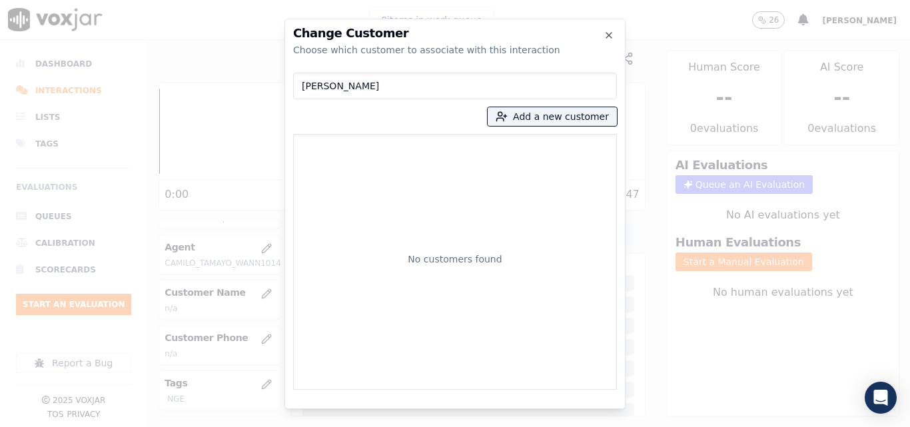
type input "[PERSON_NAME]"
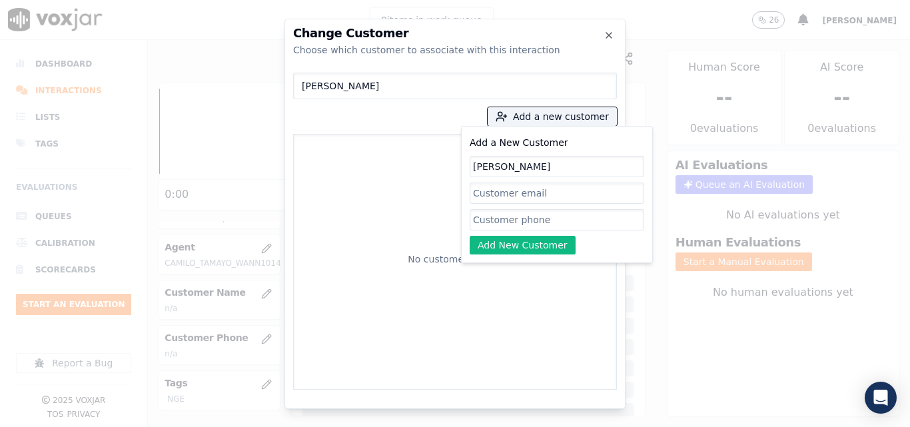
type input "[PERSON_NAME]"
paste input "9785662988"
type input "9785662988"
click at [539, 242] on button "Add New Customer" at bounding box center [523, 245] width 106 height 19
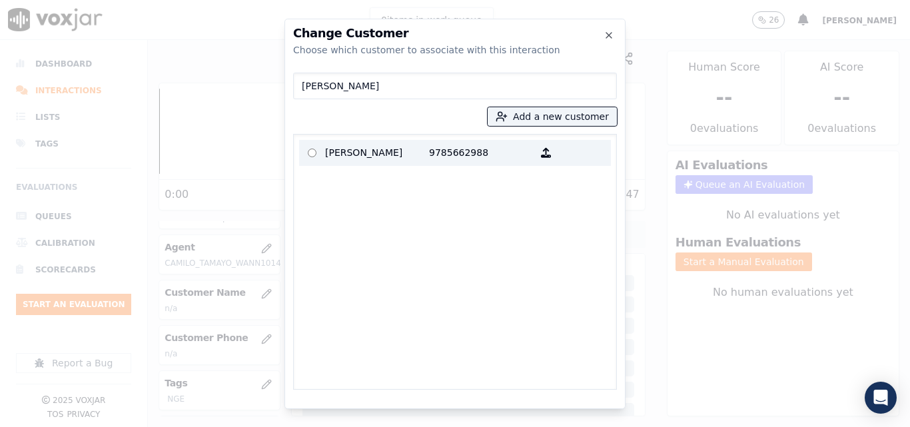
click at [514, 158] on p "9785662988" at bounding box center [481, 153] width 104 height 21
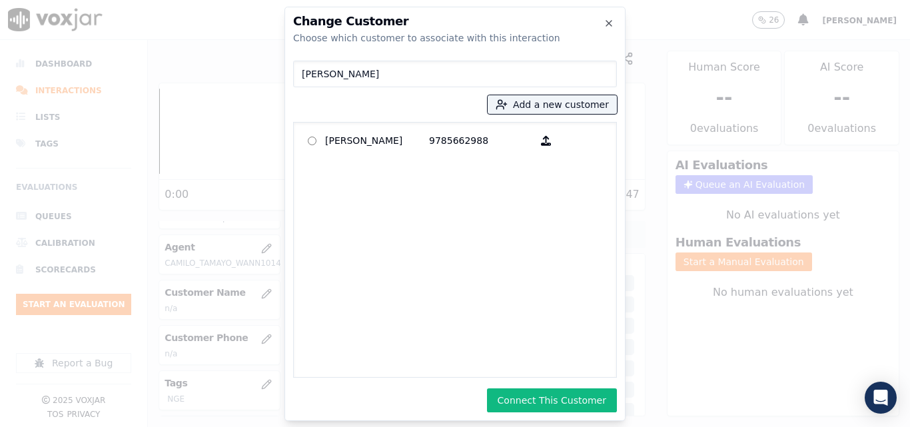
click at [552, 412] on div "Change Customer Choose which customer to associate with this interaction FIOR D…" at bounding box center [455, 214] width 341 height 414
click at [542, 390] on button "Connect This Customer" at bounding box center [552, 400] width 130 height 24
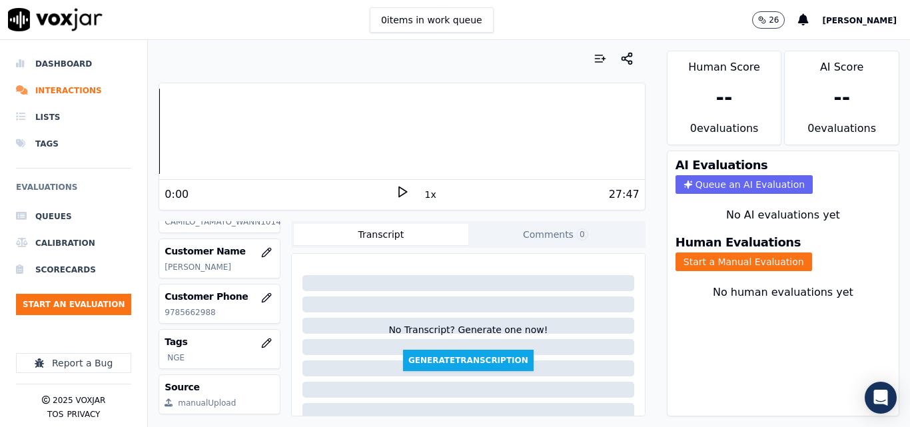
scroll to position [181, 0]
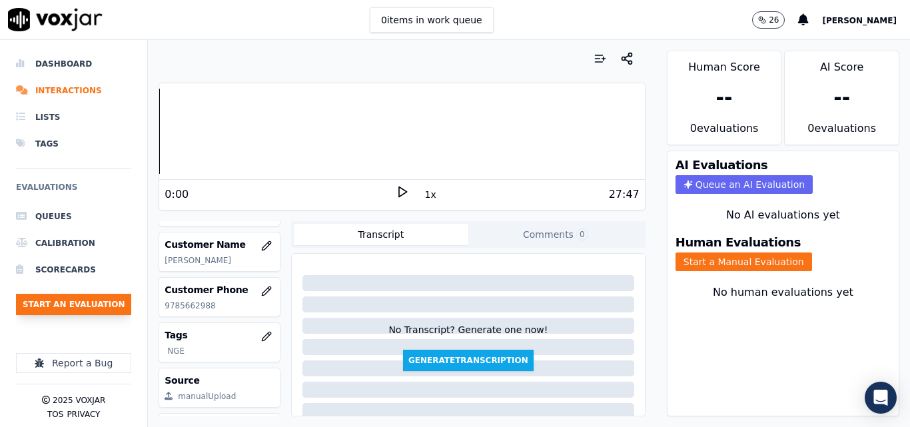
click at [105, 296] on button "Start an Evaluation" at bounding box center [73, 304] width 115 height 21
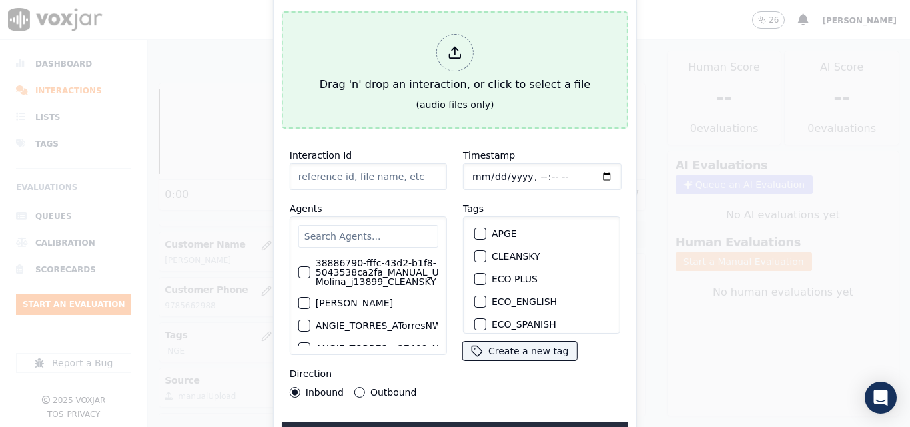
click at [478, 80] on div "Drag 'n' drop an interaction, or click to select a file" at bounding box center [454, 63] width 281 height 69
type input "20250812-122058_6142850940-all.mp3"
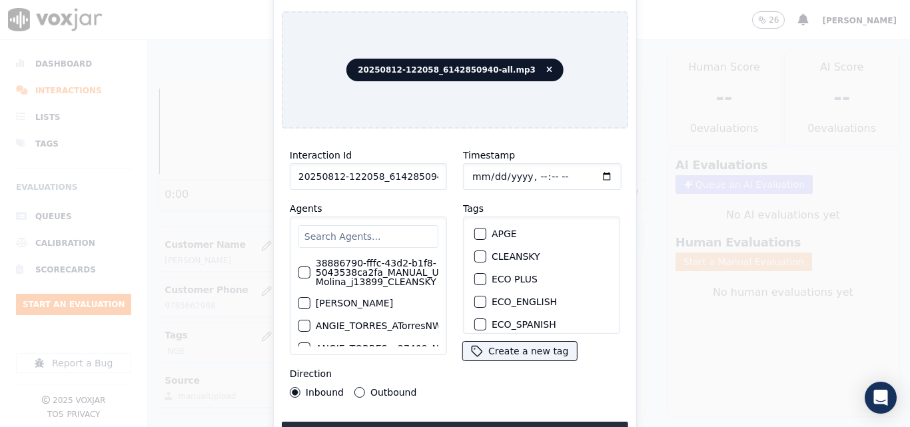
click at [374, 233] on input "text" at bounding box center [368, 236] width 140 height 23
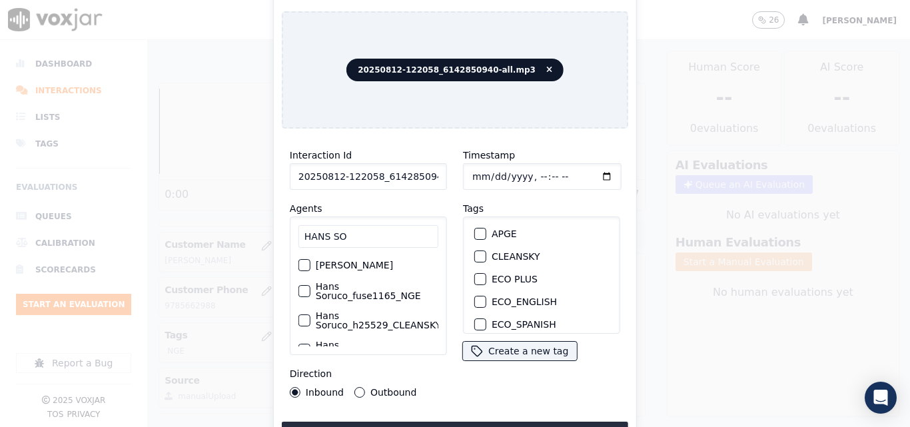
scroll to position [67, 0]
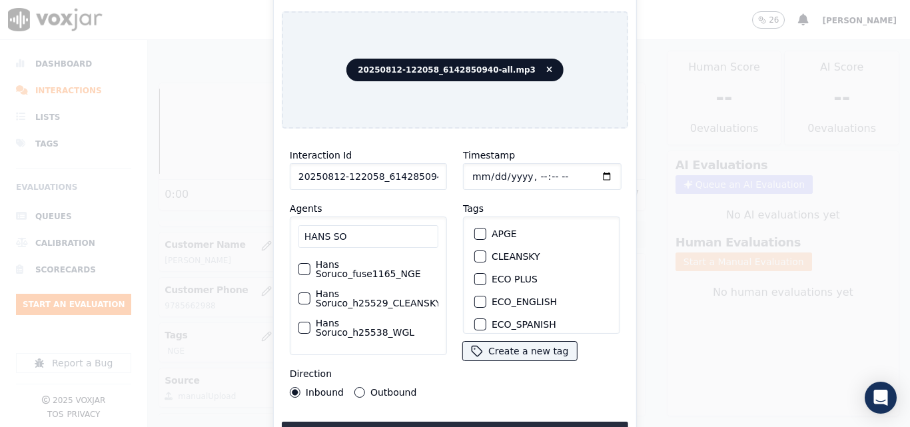
type input "HANS SO"
click at [339, 279] on label "Hans Soruco_fuse1165_NGE" at bounding box center [377, 269] width 123 height 19
click at [310, 275] on button "Hans Soruco_fuse1165_NGE" at bounding box center [304, 269] width 12 height 12
click at [358, 387] on button "Outbound" at bounding box center [359, 392] width 11 height 11
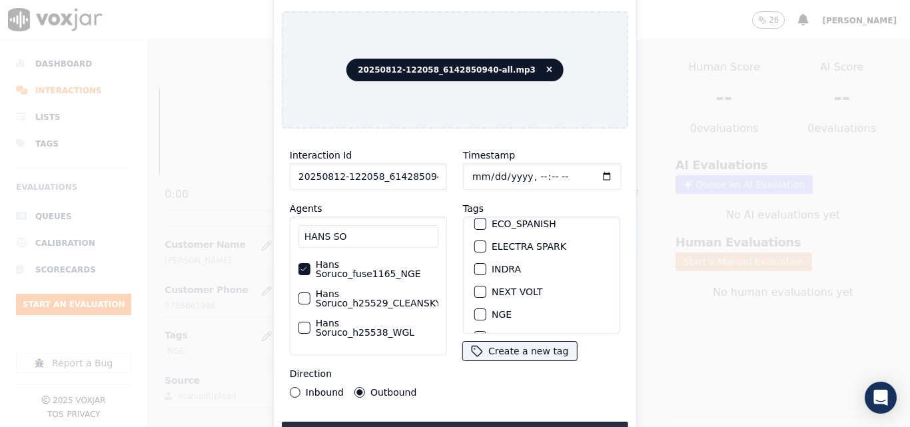
scroll to position [133, 0]
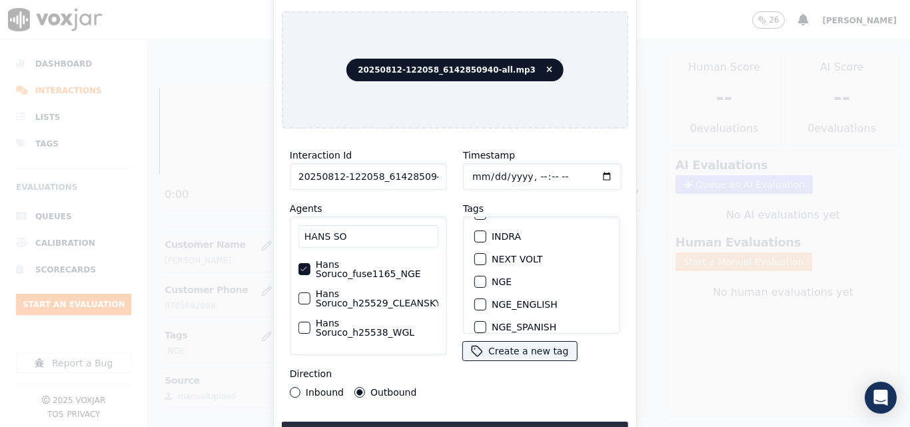
click at [476, 280] on div "button" at bounding box center [479, 281] width 9 height 9
click at [470, 416] on div "Interaction Id 20250812-122058_6142850940-all.mp3 Agents HANS SO Hans Soruco_EC…" at bounding box center [455, 292] width 346 height 306
click at [467, 423] on button "Upload interaction to start evaluation" at bounding box center [455, 434] width 346 height 24
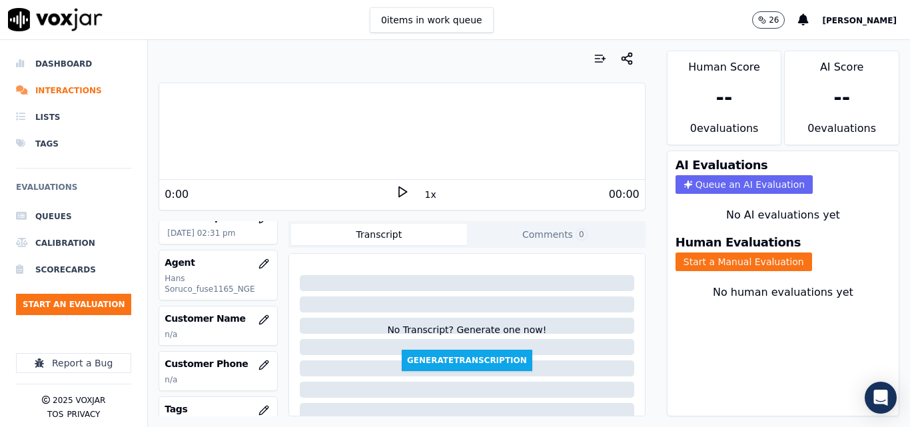
scroll to position [133, 0]
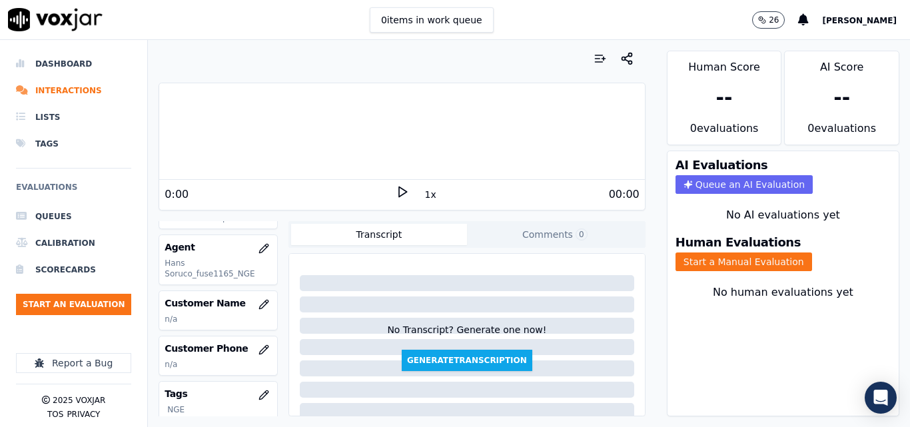
click at [251, 312] on button "button" at bounding box center [264, 304] width 27 height 27
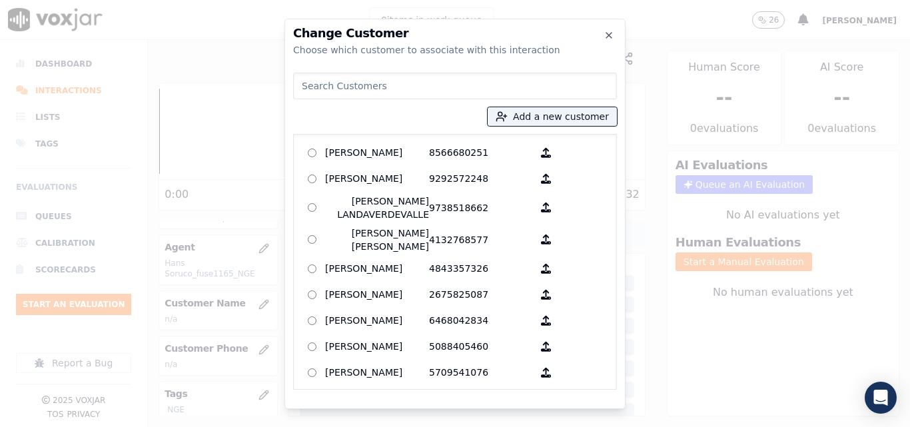
click at [367, 85] on input at bounding box center [455, 86] width 324 height 27
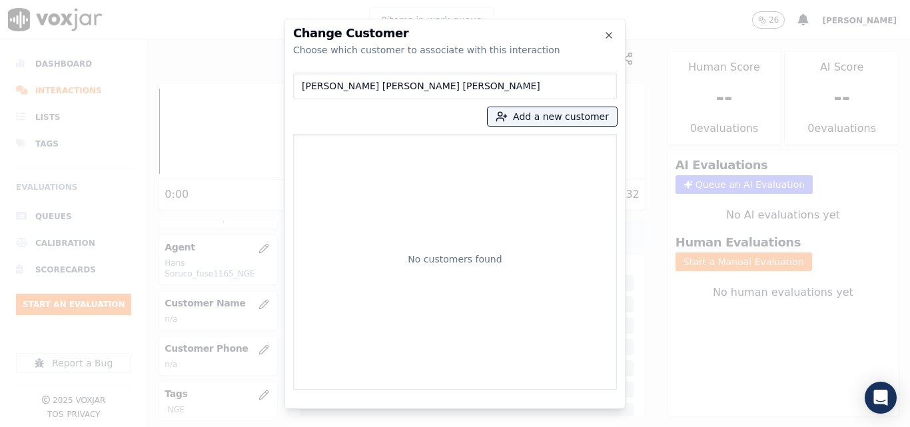
type input "[PERSON_NAME] [PERSON_NAME] [PERSON_NAME]"
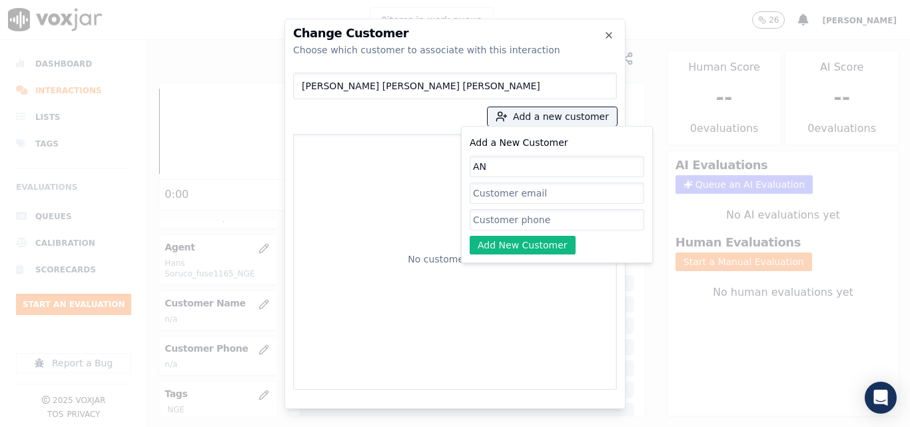
type input "A"
type input "[PERSON_NAME] [PERSON_NAME] [PERSON_NAME]"
paste input "6142850940"
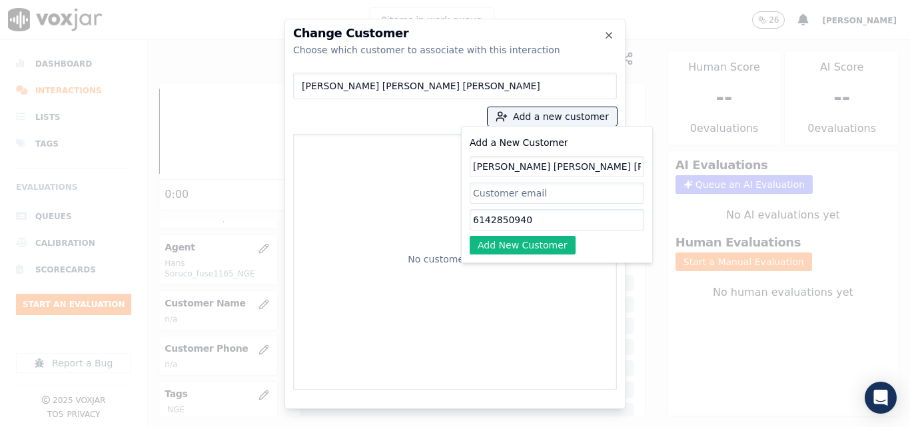
type input "6142850940"
click at [525, 247] on button "Add New Customer" at bounding box center [523, 245] width 106 height 19
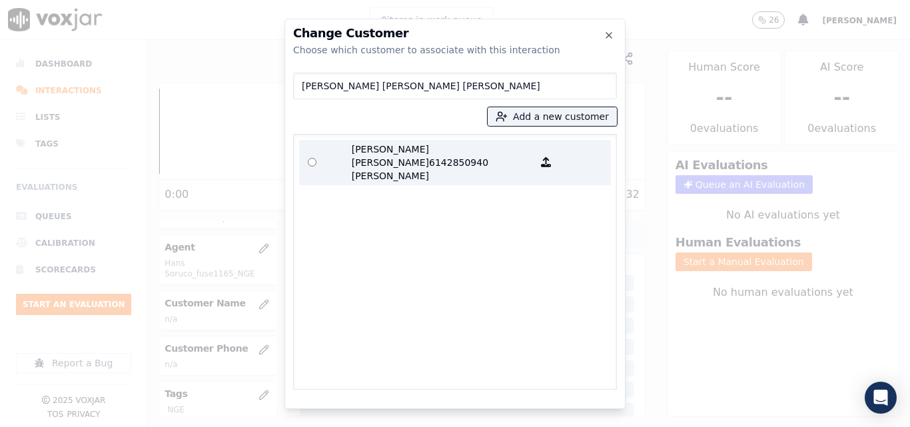
click at [396, 151] on p "[PERSON_NAME] [PERSON_NAME] [PERSON_NAME]" at bounding box center [377, 163] width 104 height 40
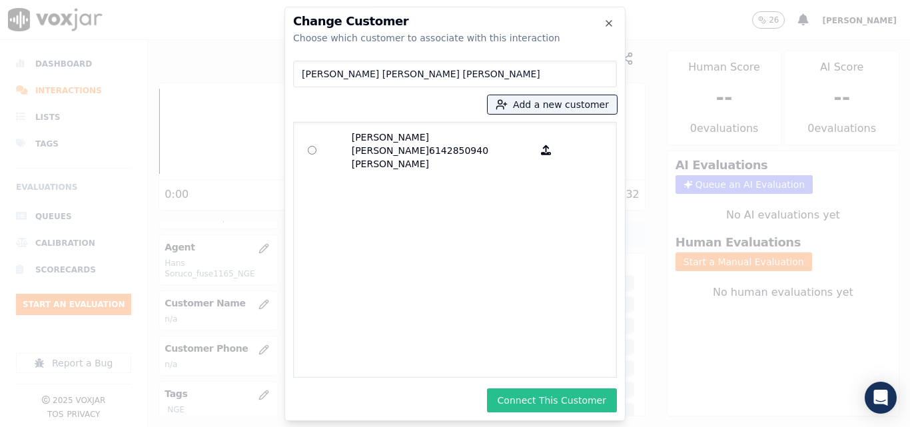
click at [526, 406] on button "Connect This Customer" at bounding box center [552, 400] width 130 height 24
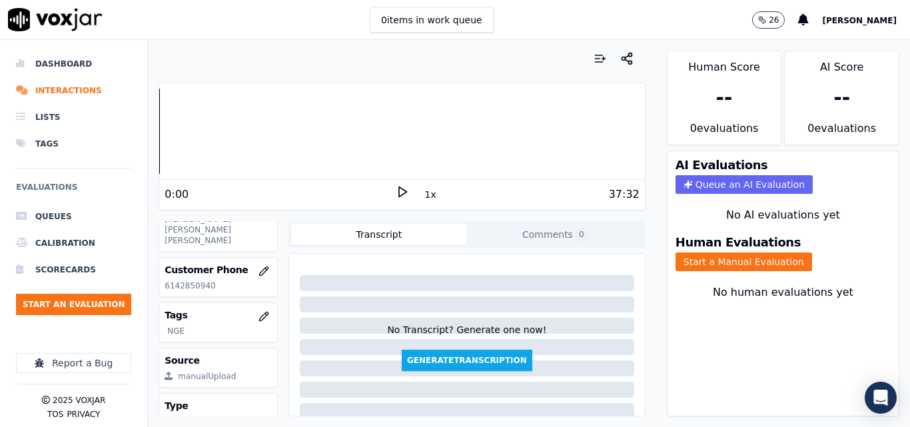
scroll to position [203, 0]
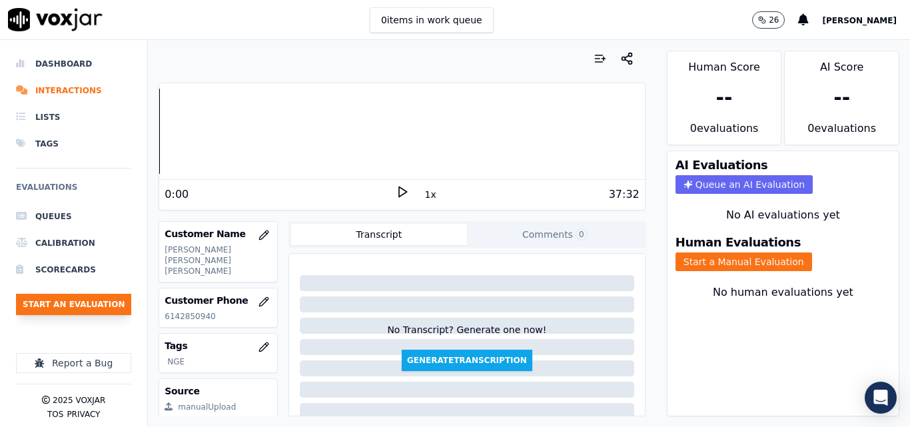
click at [104, 307] on button "Start an Evaluation" at bounding box center [73, 304] width 115 height 21
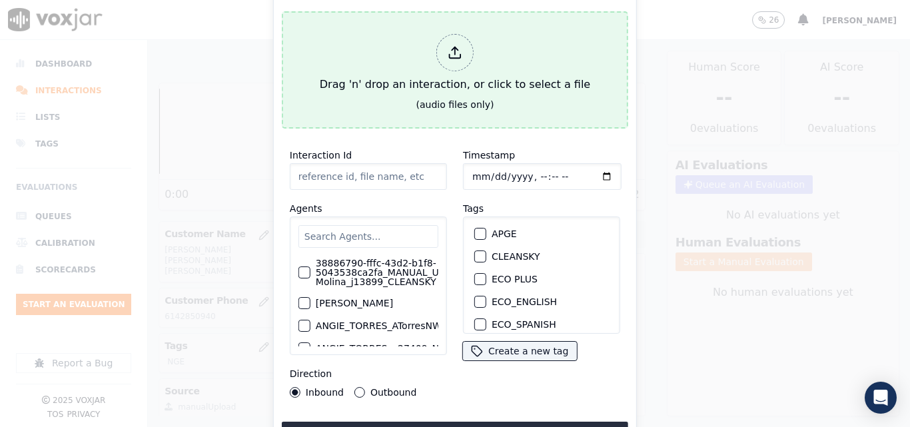
click at [448, 98] on div "(audio files only)" at bounding box center [455, 104] width 78 height 13
type input "20250812-091104_4016994249-all.mp3"
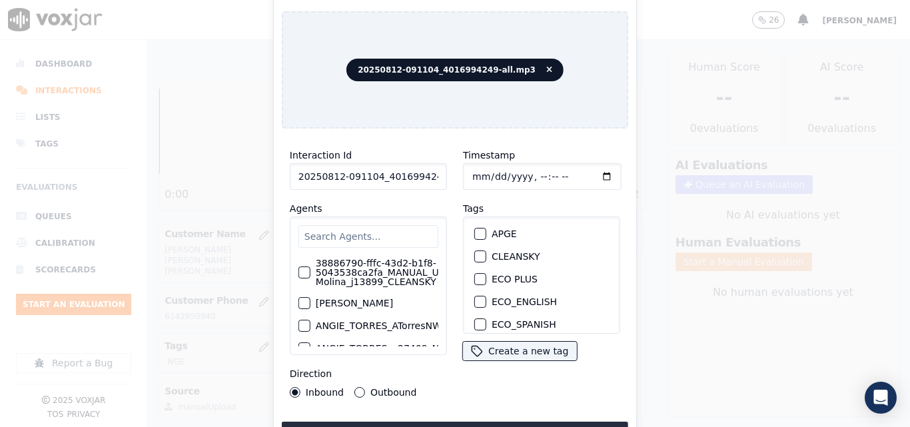
click at [367, 225] on input "text" at bounding box center [368, 236] width 140 height 23
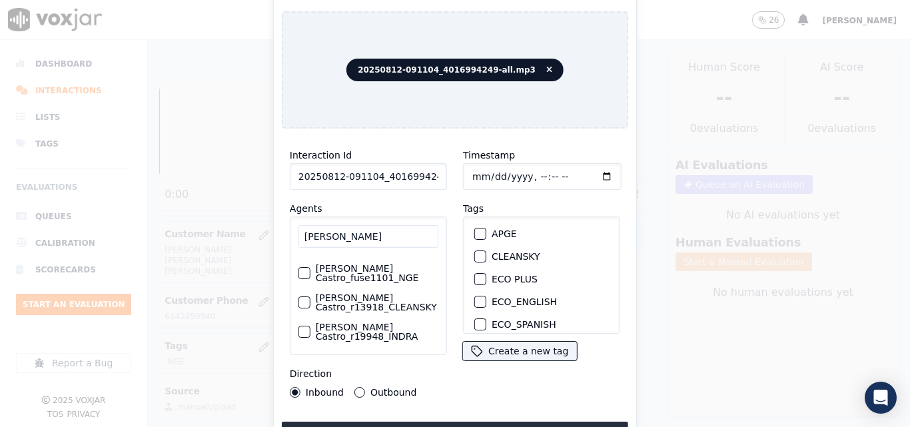
scroll to position [78, 0]
type input "RICARDO"
click at [363, 273] on label "[PERSON_NAME] Castro_fuse1101_NGE" at bounding box center [377, 273] width 123 height 19
click at [310, 273] on button "[PERSON_NAME] Castro_fuse1101_NGE" at bounding box center [304, 273] width 12 height 12
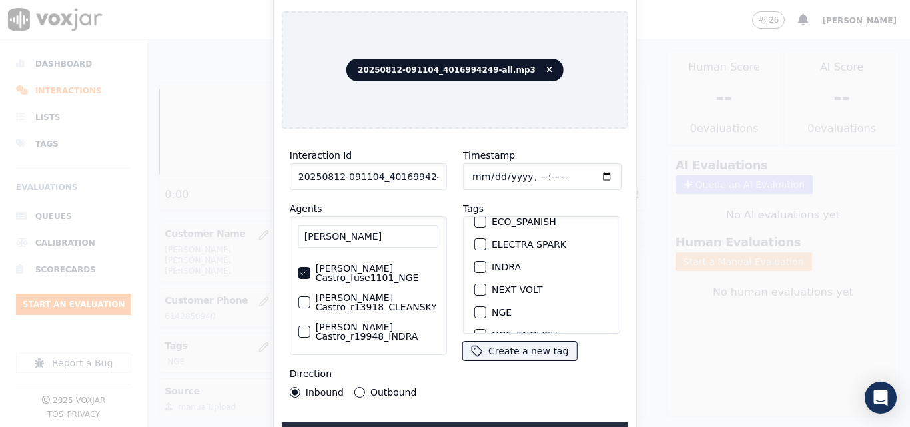
scroll to position [133, 0]
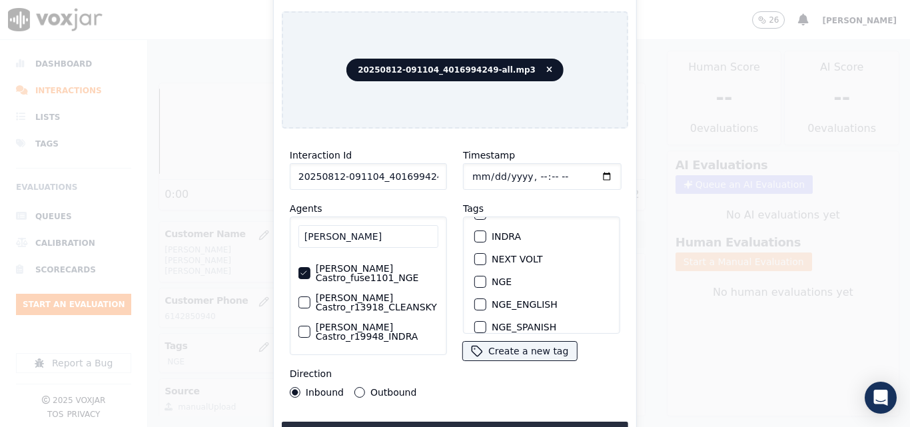
click at [478, 281] on button "NGE" at bounding box center [480, 282] width 12 height 12
click at [460, 423] on button "Upload interaction to start evaluation" at bounding box center [455, 434] width 346 height 24
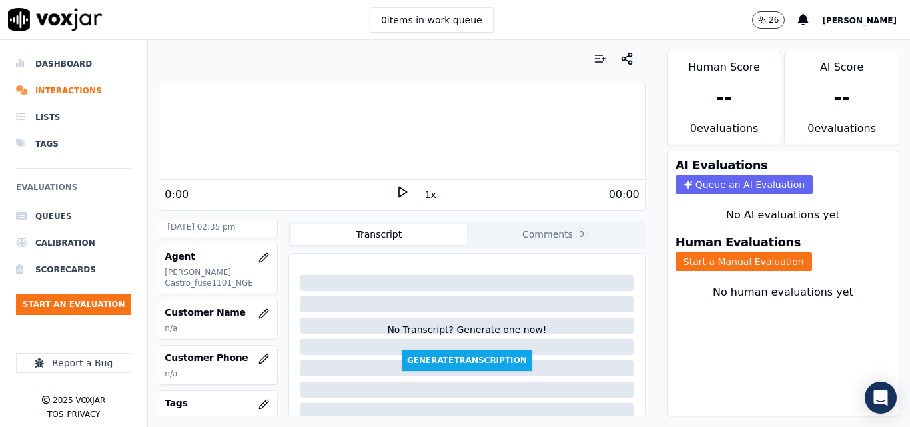
scroll to position [133, 0]
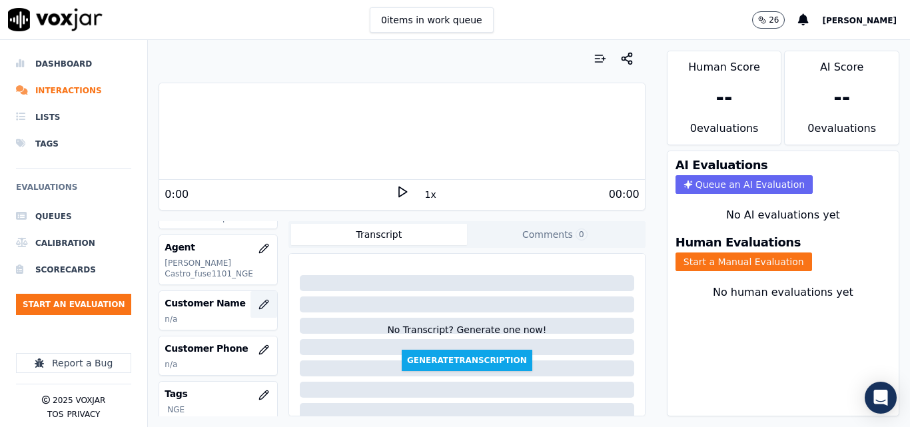
click at [259, 299] on icon "button" at bounding box center [264, 304] width 11 height 11
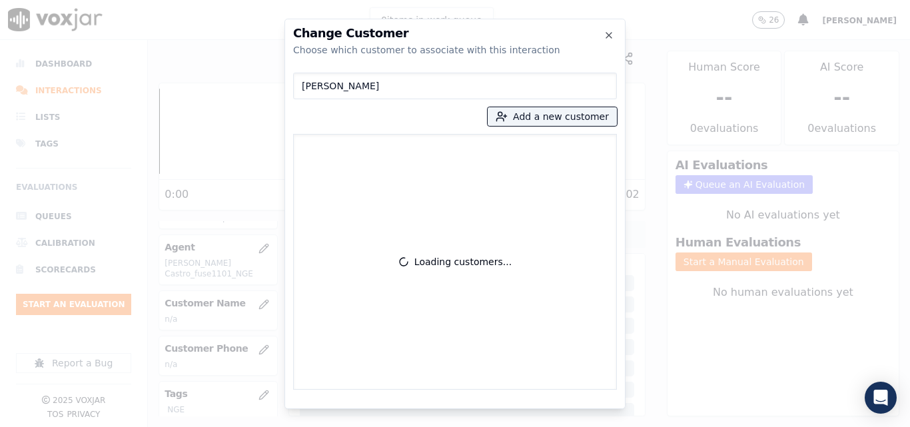
type input "[PERSON_NAME]"
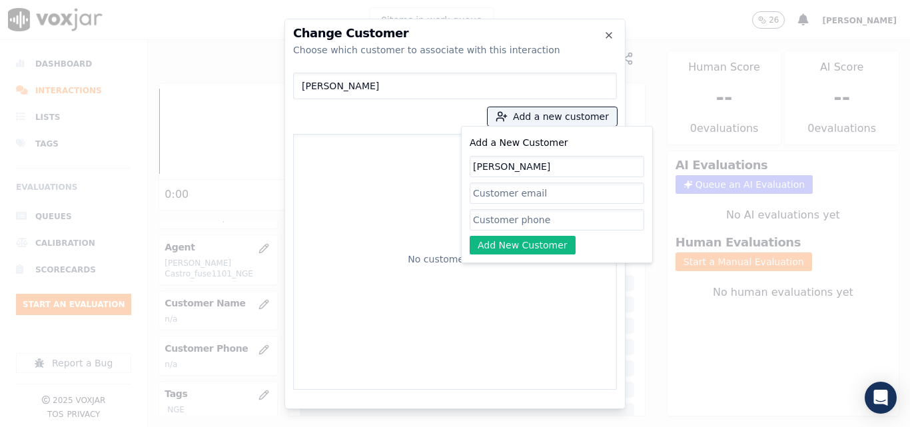
type input "[PERSON_NAME]"
paste input "4016994249"
type input "4016994249"
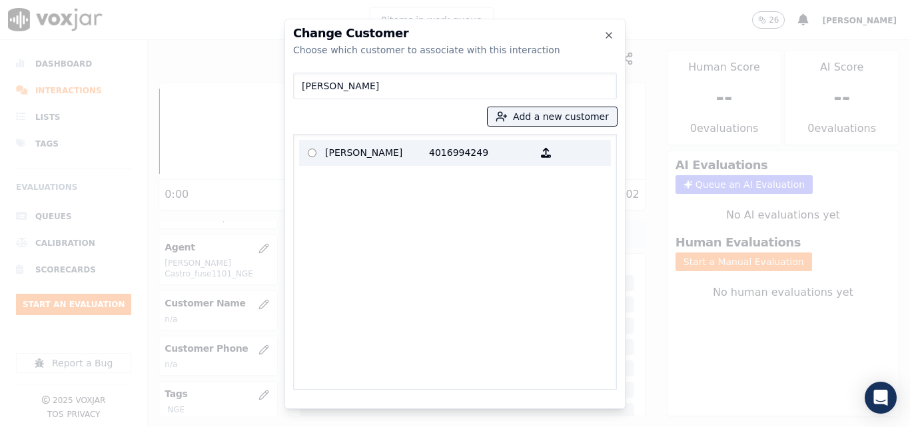
click at [447, 153] on p "4016994249" at bounding box center [481, 153] width 104 height 21
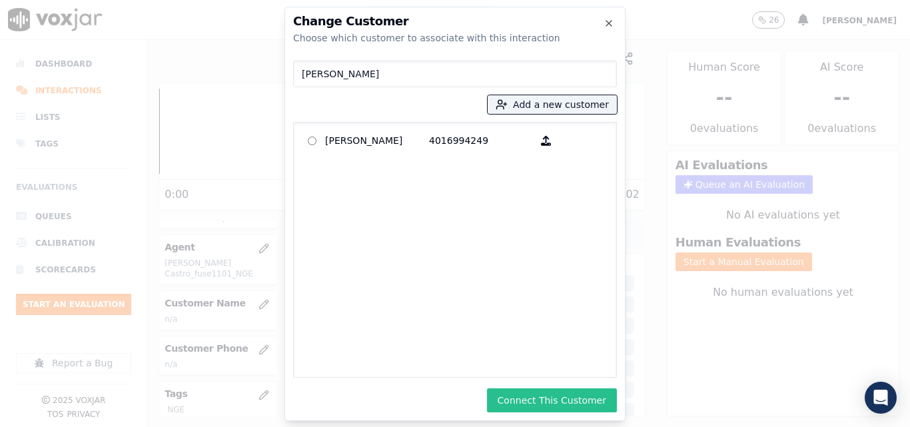
click at [598, 398] on button "Connect This Customer" at bounding box center [552, 400] width 130 height 24
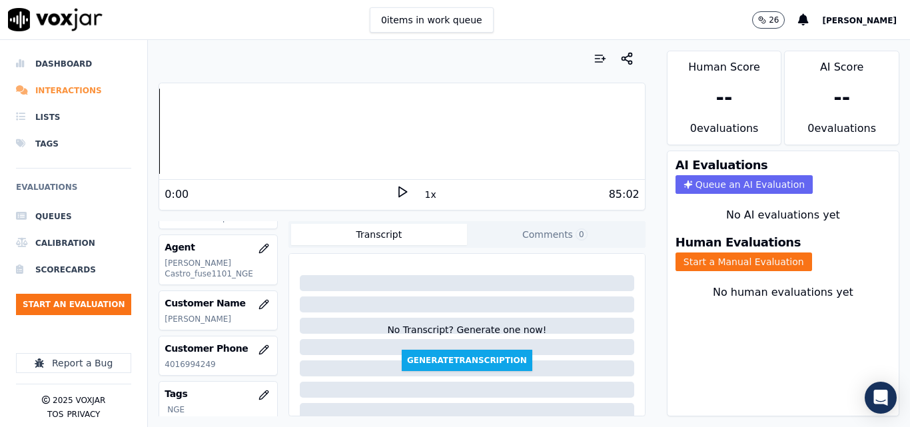
click at [49, 93] on li "Interactions" at bounding box center [73, 90] width 115 height 27
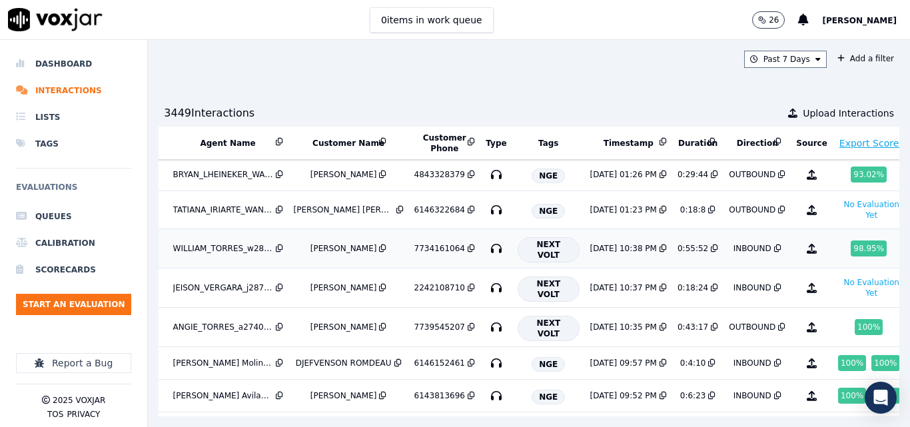
scroll to position [866, 231]
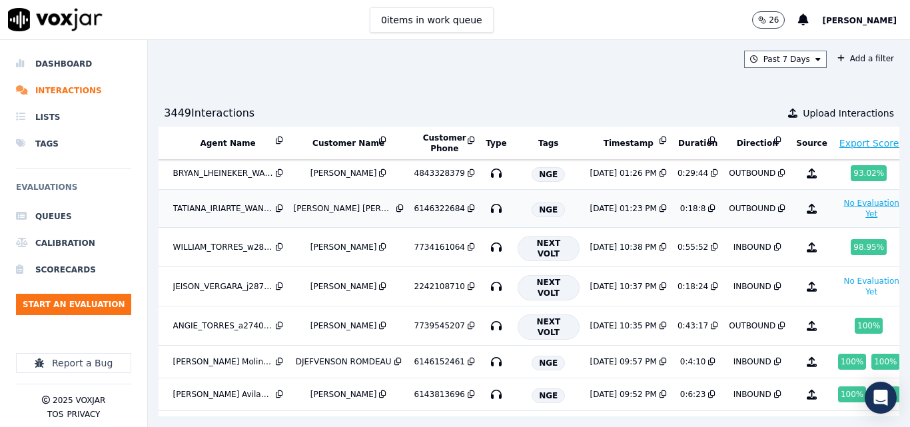
click at [838, 209] on button "No Evaluation Yet" at bounding box center [871, 208] width 67 height 27
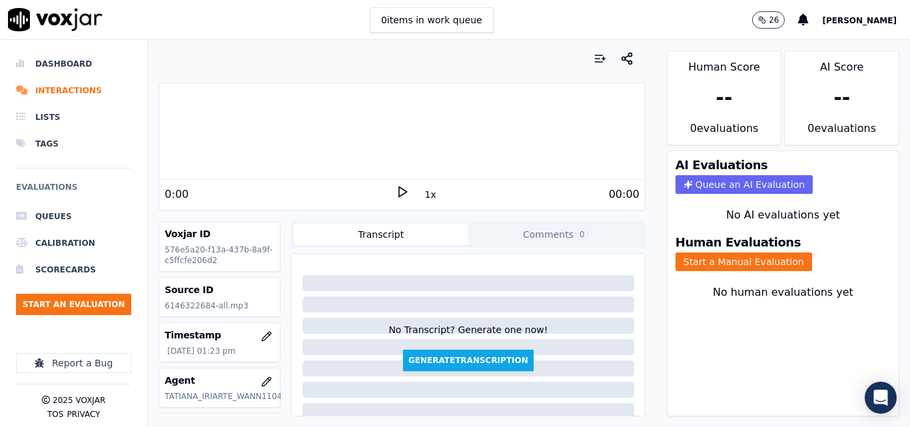
click at [396, 191] on icon at bounding box center [402, 191] width 13 height 13
click at [411, 202] on div "0:00 1x 00:00" at bounding box center [401, 194] width 485 height 29
click at [426, 198] on button "1x" at bounding box center [430, 194] width 17 height 19
click at [426, 198] on button "1.5x" at bounding box center [435, 194] width 26 height 19
click at [698, 257] on button "Start a Manual Evaluation" at bounding box center [744, 262] width 137 height 19
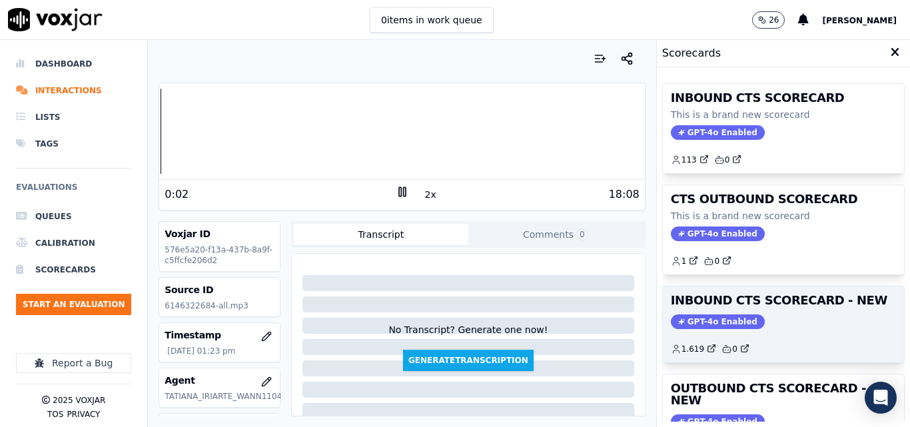
scroll to position [133, 0]
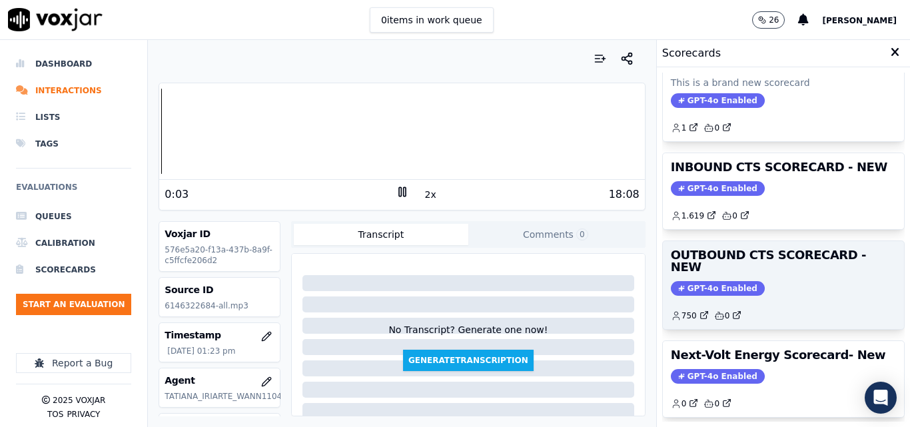
click at [728, 300] on div "750 0" at bounding box center [783, 310] width 225 height 21
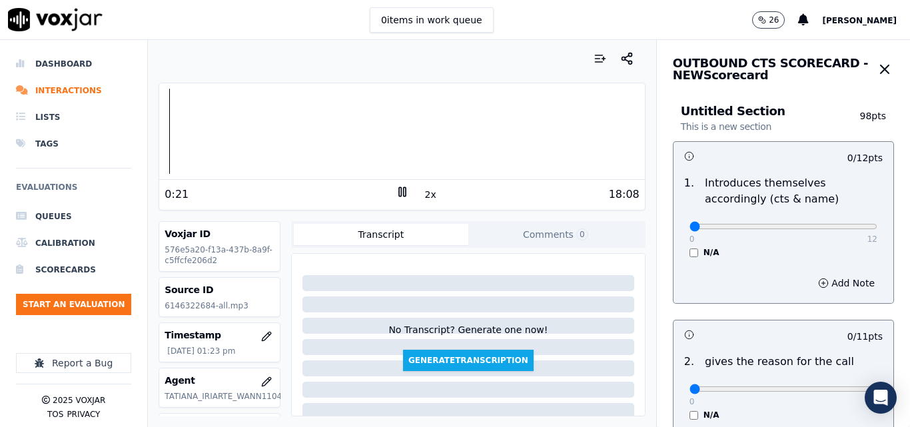
click at [285, 223] on div "Voxjar ID 576e5a20-f13a-437b-8a9f-c5ffcfe206d2 Source ID 6146322684-all.mp3 Tim…" at bounding box center [402, 318] width 486 height 195
drag, startPoint x: 847, startPoint y: 219, endPoint x: 872, endPoint y: 225, distance: 26.0
type input "12"
click at [841, 229] on input "range" at bounding box center [784, 226] width 188 height 5
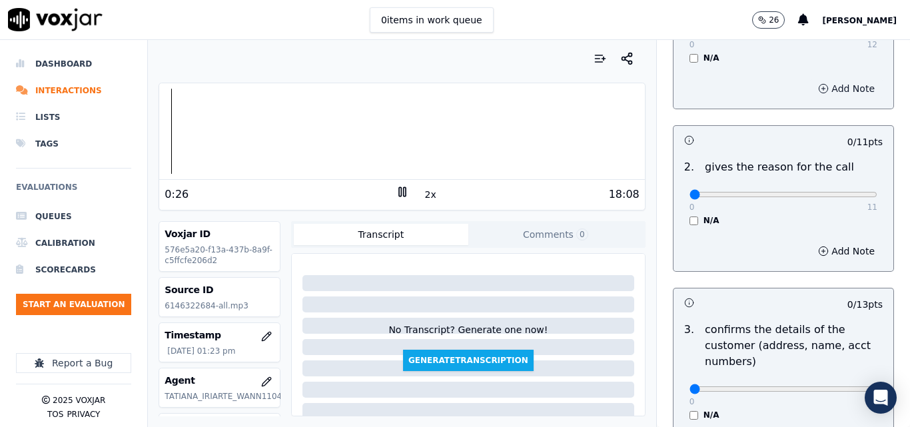
scroll to position [200, 0]
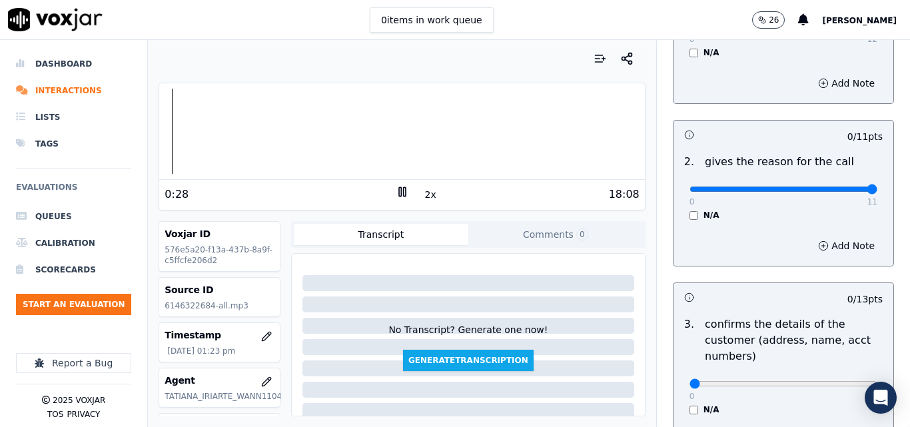
drag, startPoint x: 838, startPoint y: 191, endPoint x: 860, endPoint y: 185, distance: 22.0
type input "11"
click at [860, 29] on input "range" at bounding box center [784, 26] width 188 height 5
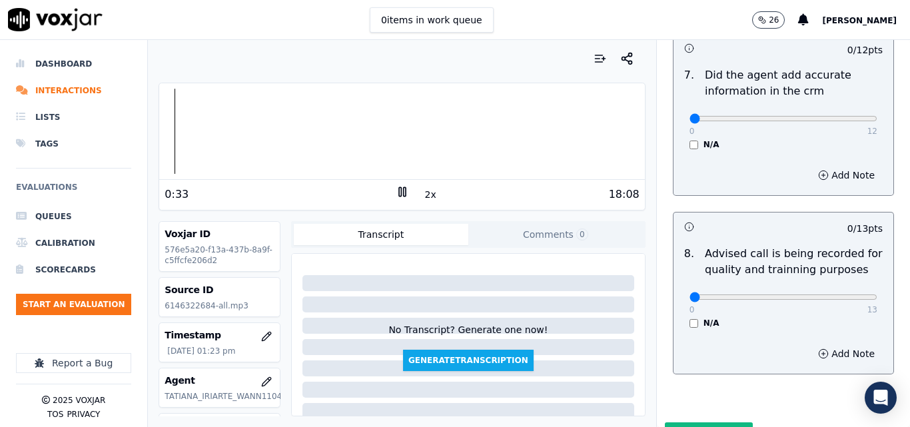
scroll to position [1285, 0]
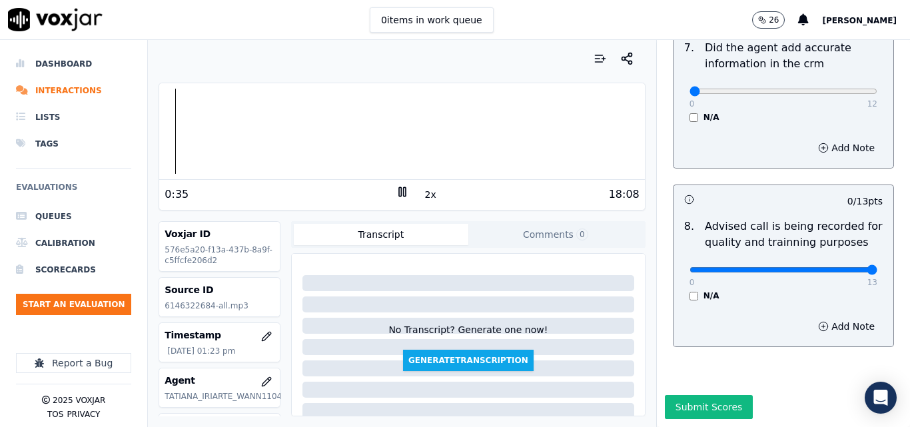
drag, startPoint x: 842, startPoint y: 241, endPoint x: 854, endPoint y: 238, distance: 11.8
type input "13"
click at [179, 109] on div at bounding box center [401, 131] width 485 height 85
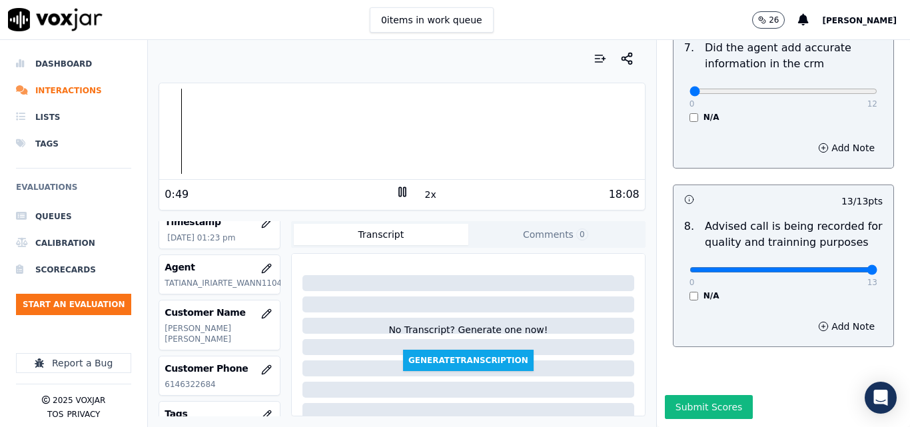
scroll to position [200, 0]
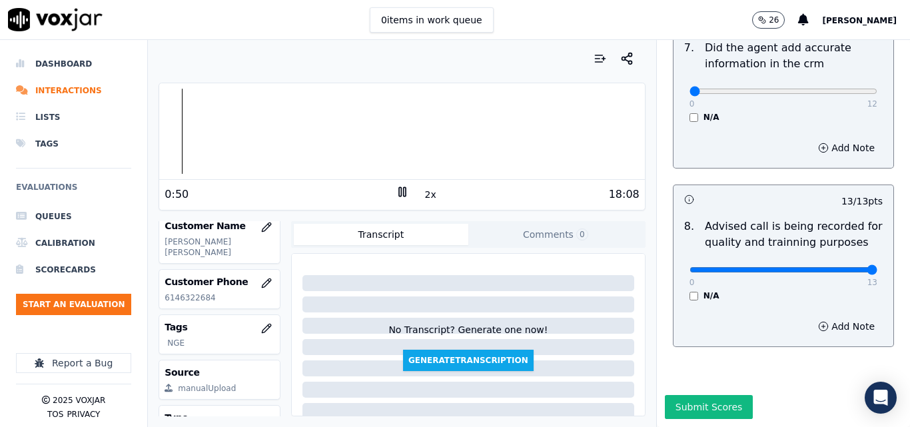
click at [180, 293] on p "6146322684" at bounding box center [220, 298] width 110 height 11
copy p "6146322684"
click at [182, 102] on div at bounding box center [401, 131] width 485 height 85
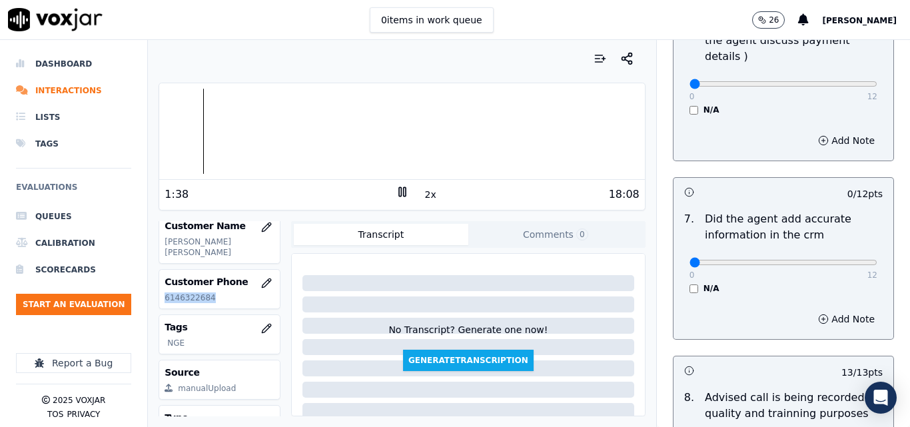
scroll to position [1085, 0]
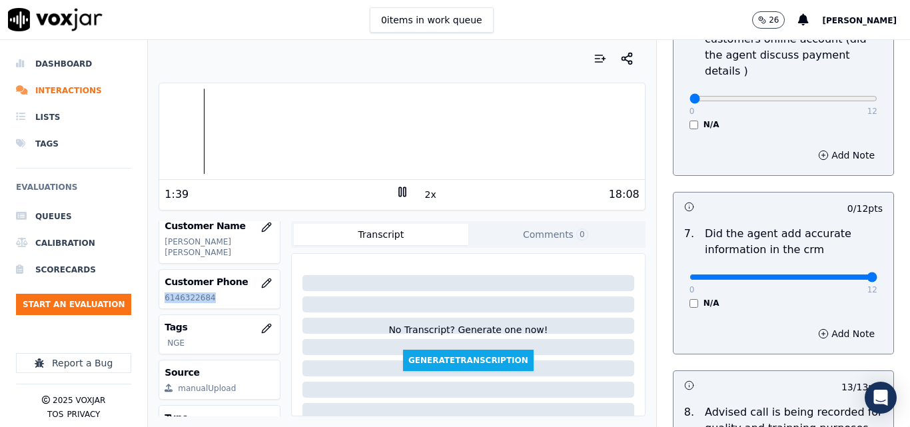
drag, startPoint x: 807, startPoint y: 263, endPoint x: 875, endPoint y: 269, distance: 68.2
type input "12"
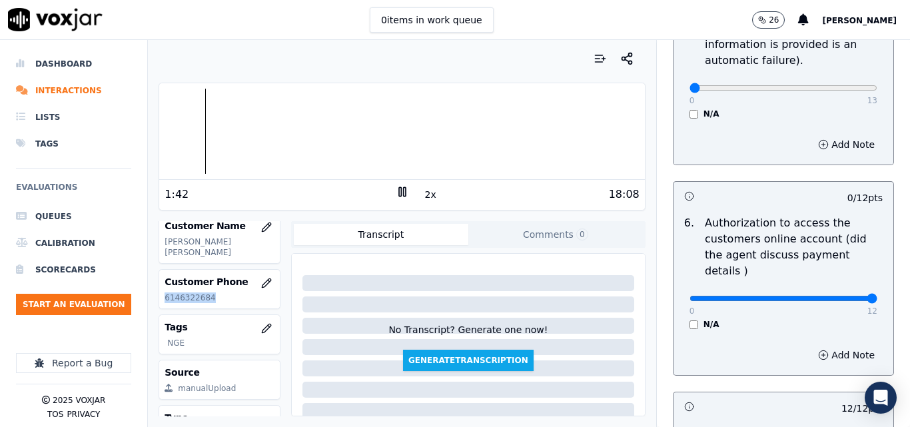
drag, startPoint x: 815, startPoint y: 279, endPoint x: 872, endPoint y: 287, distance: 57.2
type input "12"
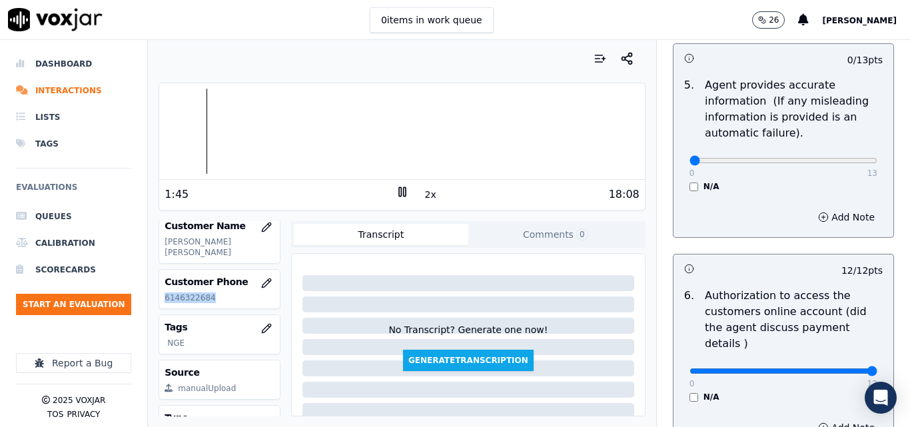
scroll to position [818, 0]
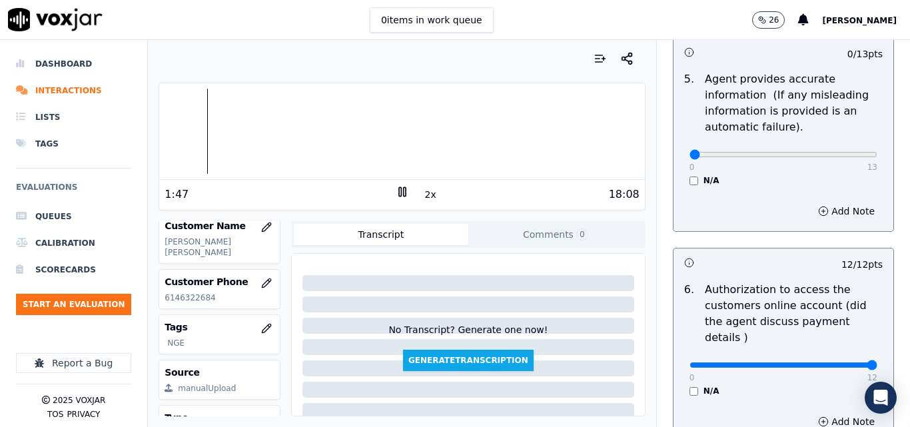
click at [868, 163] on p "13" at bounding box center [873, 167] width 10 height 11
type input "13"
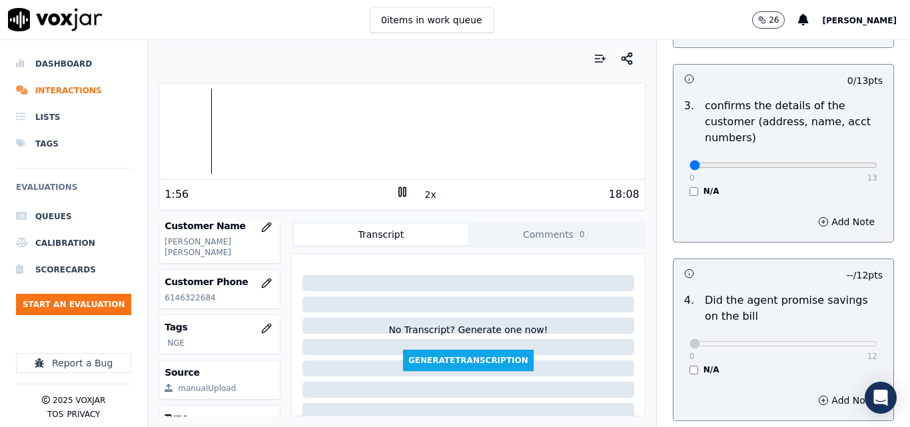
scroll to position [352, 0]
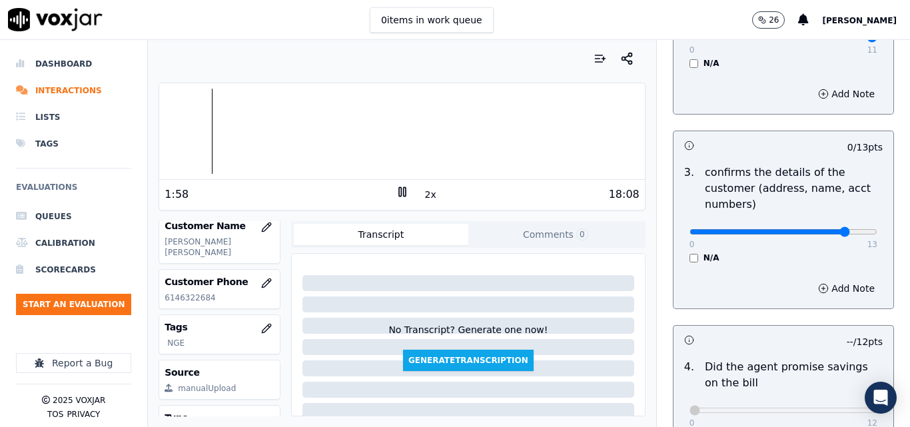
type input "10"
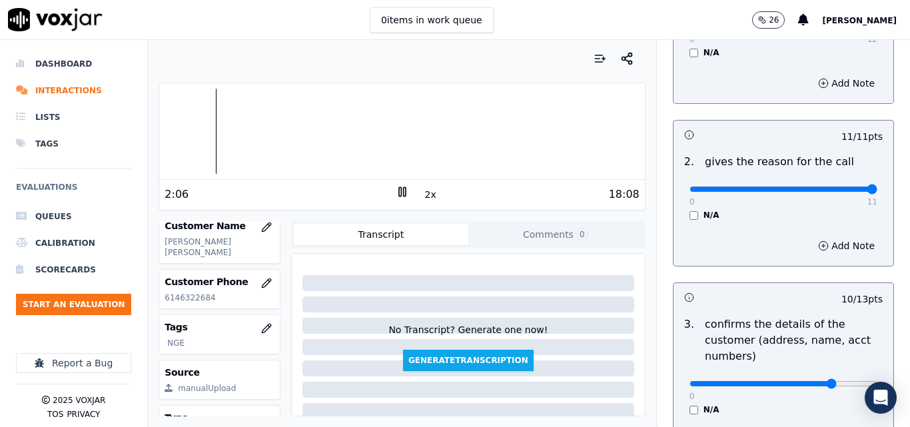
scroll to position [267, 0]
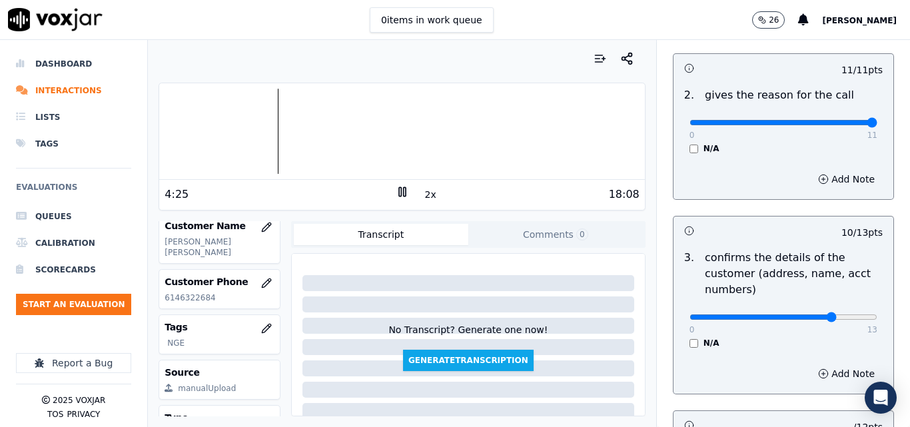
click at [399, 187] on rect at bounding box center [400, 191] width 2 height 9
click at [399, 194] on polygon at bounding box center [403, 192] width 8 height 10
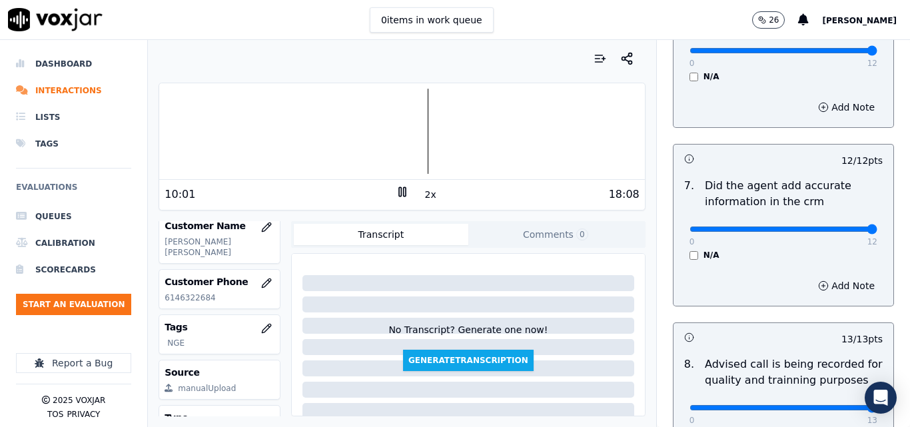
scroll to position [1285, 0]
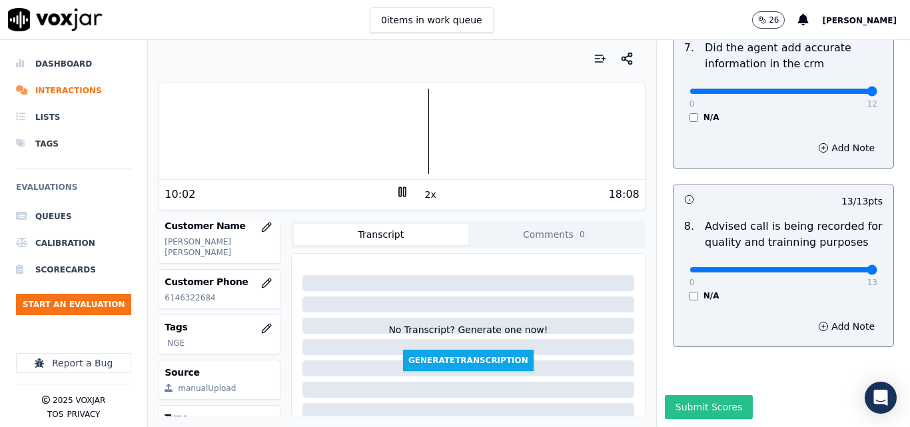
click at [708, 395] on button "Submit Scores" at bounding box center [709, 407] width 89 height 24
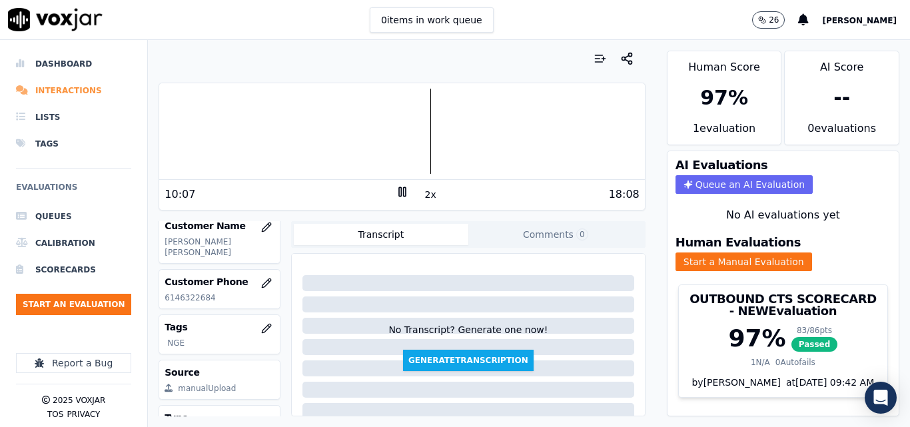
click at [63, 94] on li "Interactions" at bounding box center [73, 90] width 115 height 27
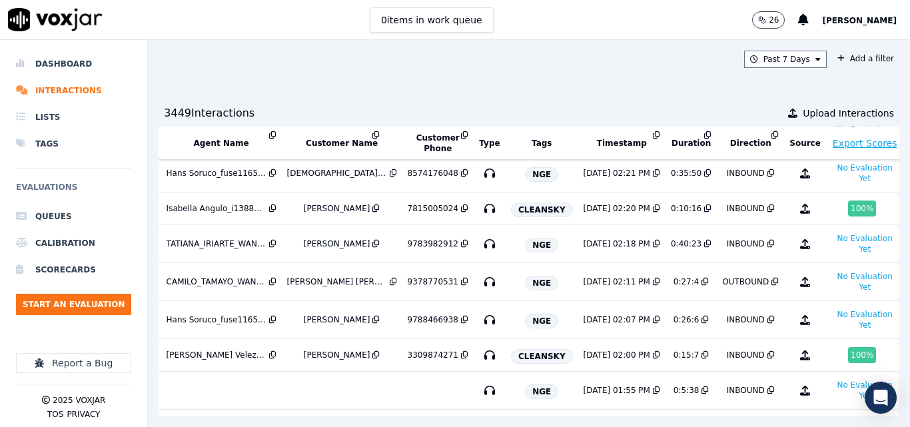
scroll to position [145, 237]
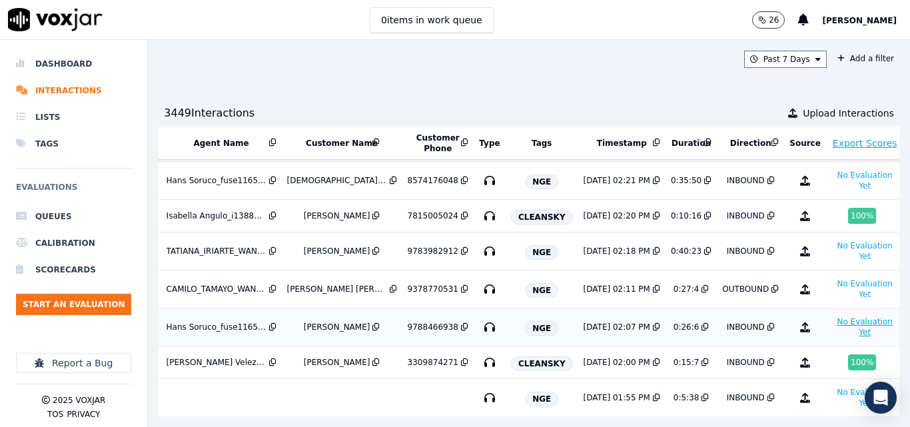
click at [832, 335] on button "No Evaluation Yet" at bounding box center [865, 327] width 67 height 27
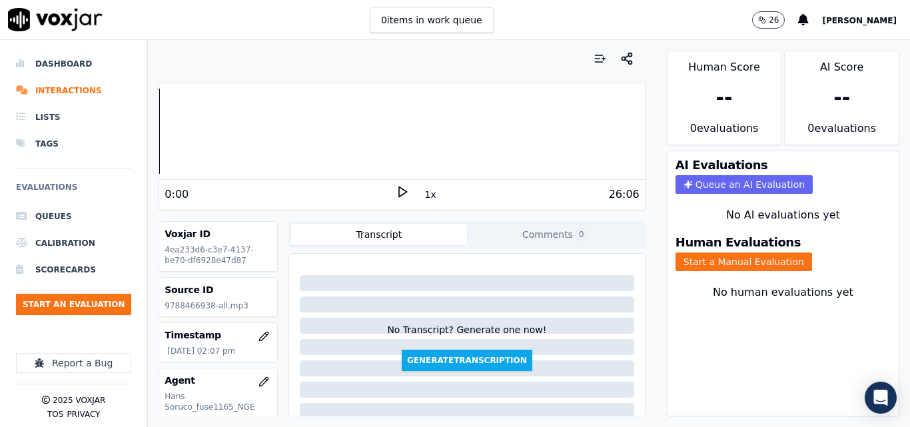
click at [396, 191] on icon at bounding box center [402, 191] width 13 height 13
click at [422, 195] on button "1x" at bounding box center [430, 194] width 17 height 19
click at [768, 259] on button "Start a Manual Evaluation" at bounding box center [744, 262] width 137 height 19
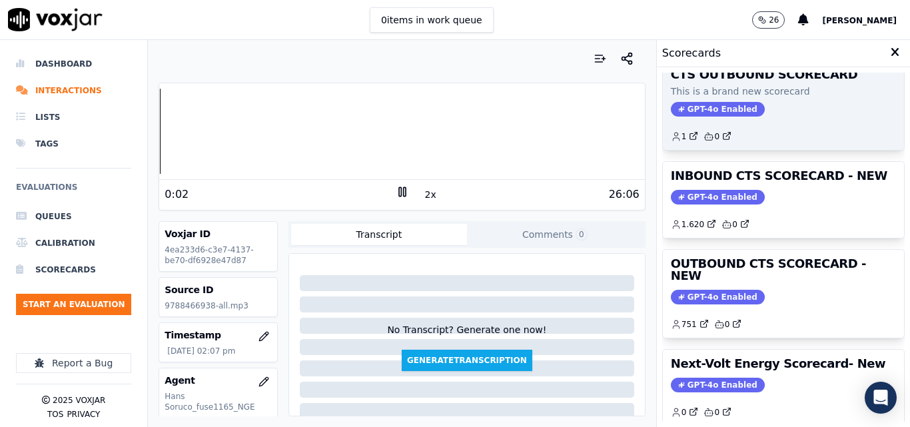
scroll to position [133, 0]
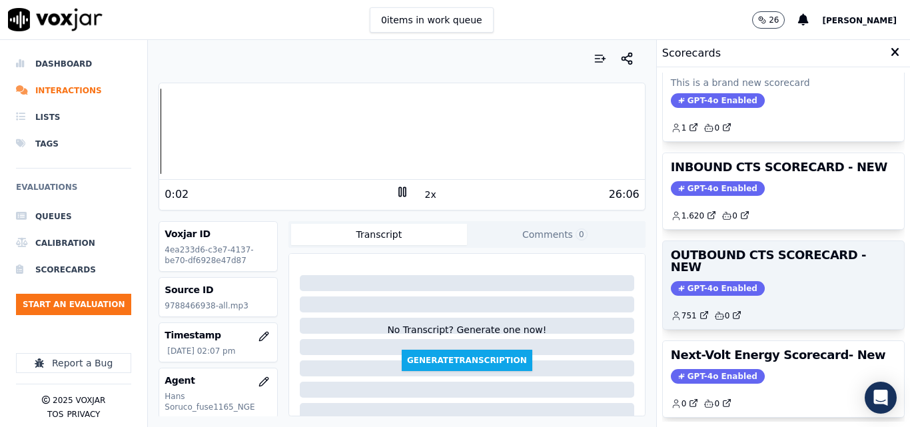
click at [786, 281] on div "GPT-4o Enabled" at bounding box center [783, 288] width 225 height 15
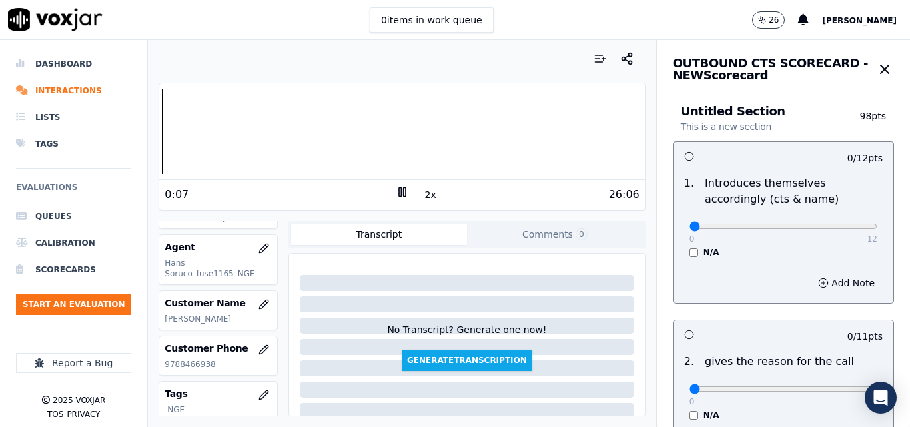
scroll to position [200, 0]
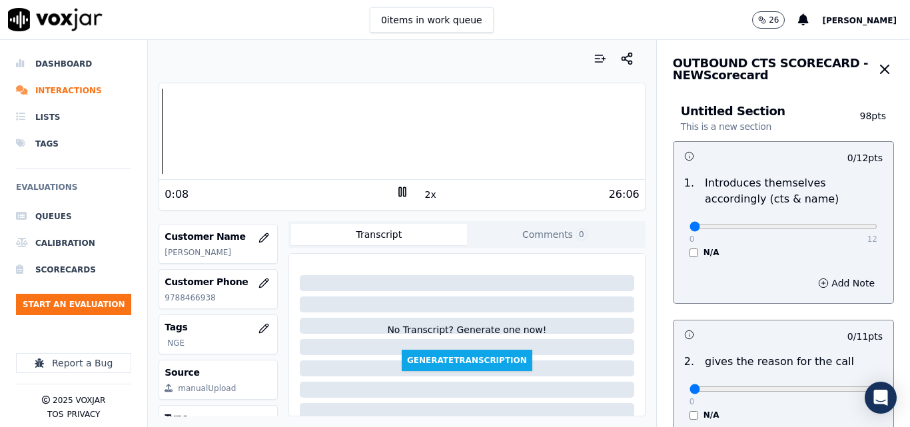
click at [189, 298] on p "9788466938" at bounding box center [218, 298] width 107 height 11
copy p "9788466938"
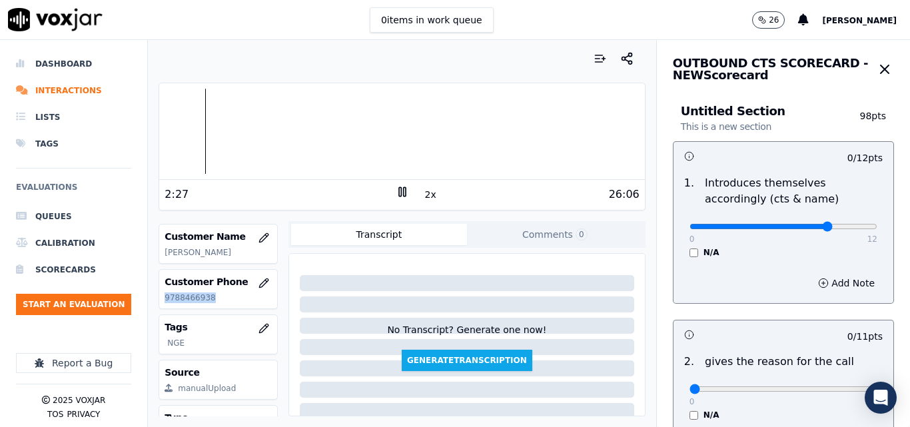
type input "9"
click at [806, 225] on input "range" at bounding box center [784, 226] width 188 height 5
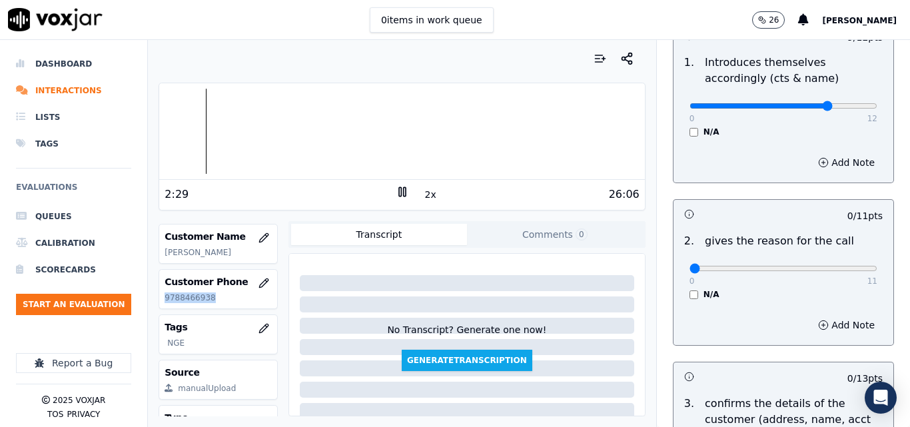
scroll to position [133, 0]
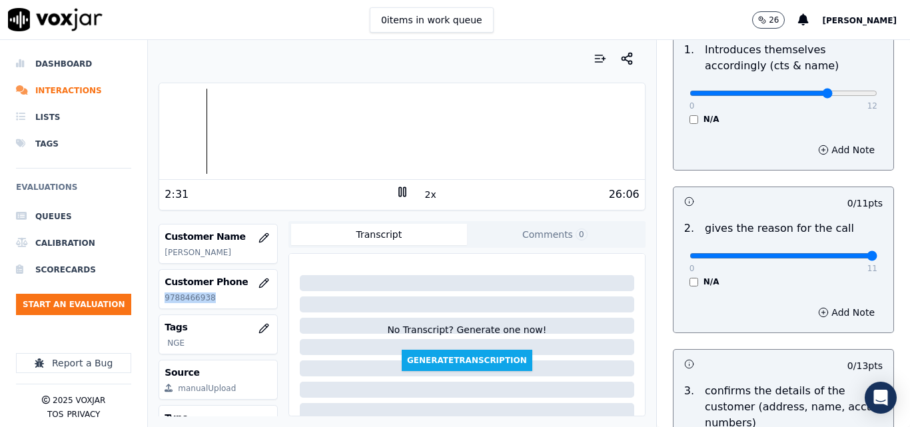
drag, startPoint x: 832, startPoint y: 251, endPoint x: 842, endPoint y: 251, distance: 9.4
click at [842, 96] on input "range" at bounding box center [784, 93] width 188 height 5
type input "10"
click at [833, 96] on input "range" at bounding box center [784, 93] width 188 height 5
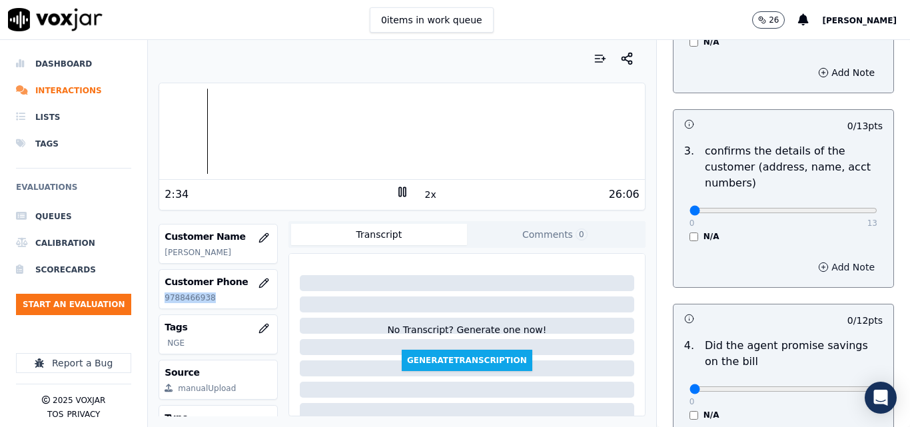
scroll to position [400, 0]
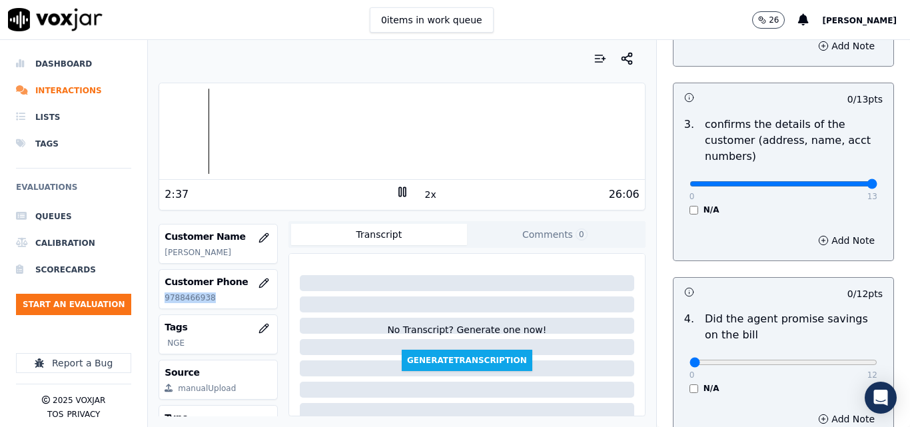
drag, startPoint x: 815, startPoint y: 184, endPoint x: 878, endPoint y: 184, distance: 63.3
type input "13"
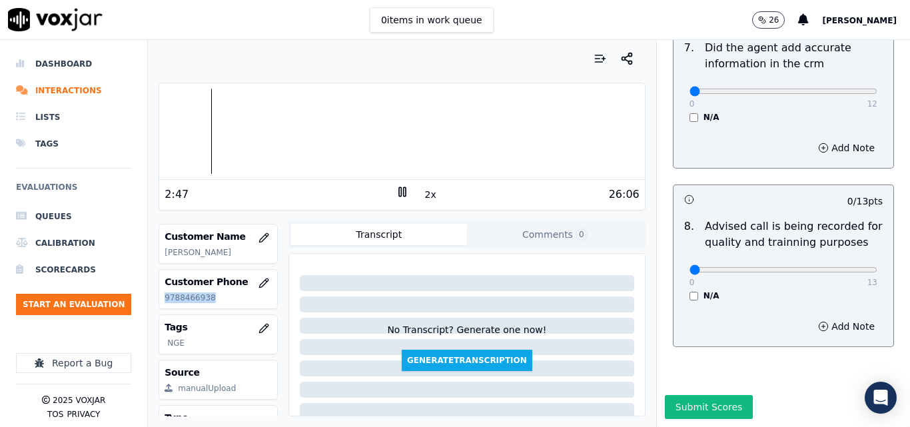
scroll to position [1285, 0]
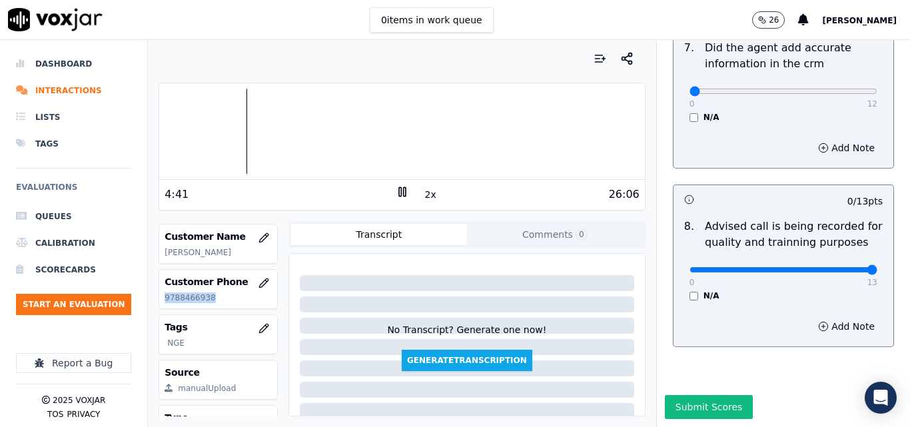
type input "13"
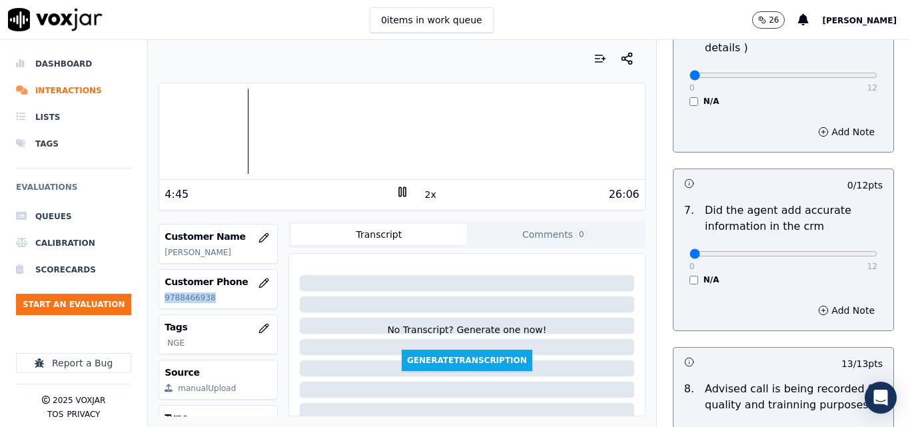
scroll to position [1085, 0]
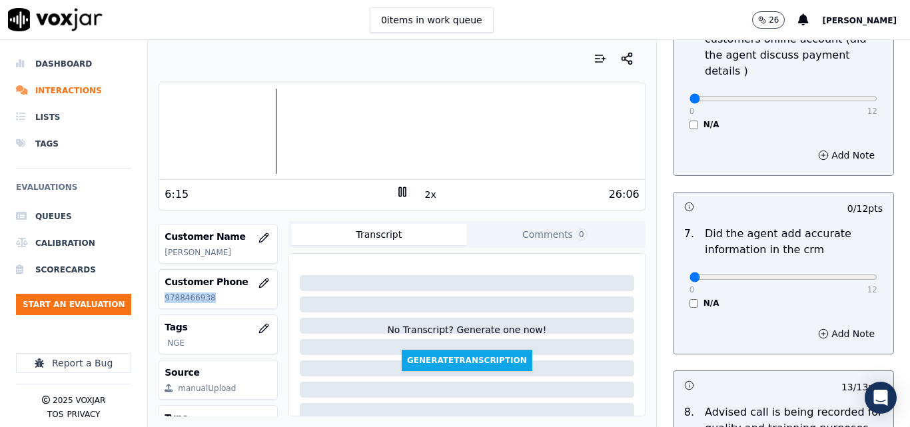
click at [192, 292] on div "Customer Phone 9788466938" at bounding box center [218, 289] width 118 height 39
click at [0, 372] on nav "Dashboard Interactions Lists Tags Evaluations Queues Calibration Scorecards Sta…" at bounding box center [74, 233] width 148 height 387
click at [840, 269] on div "0 12" at bounding box center [784, 277] width 188 height 16
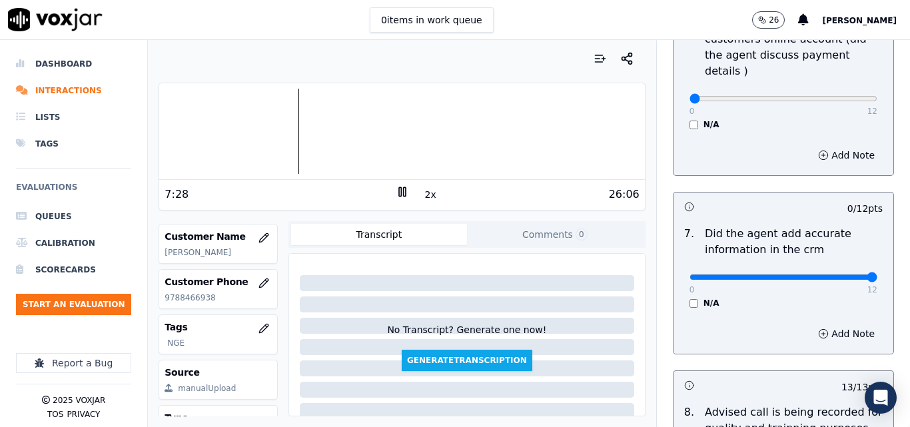
type input "12"
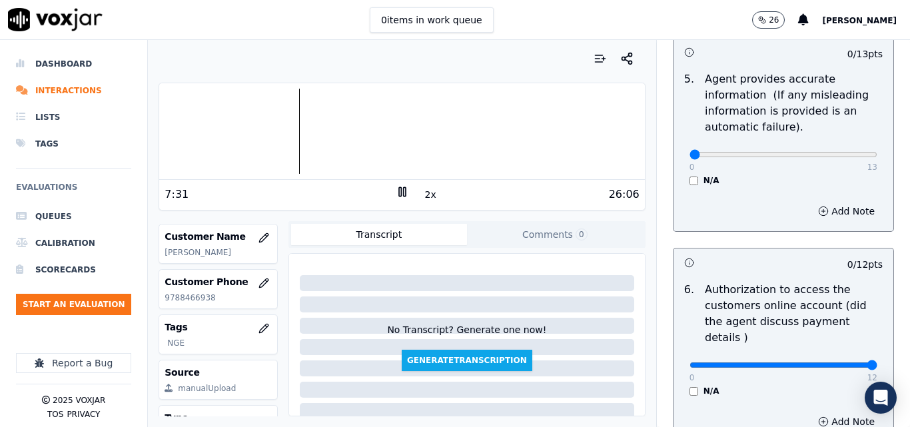
type input "12"
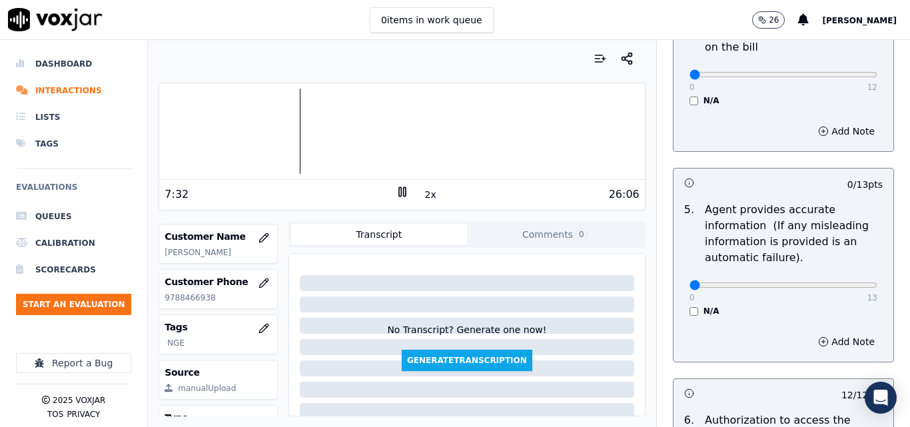
scroll to position [685, 0]
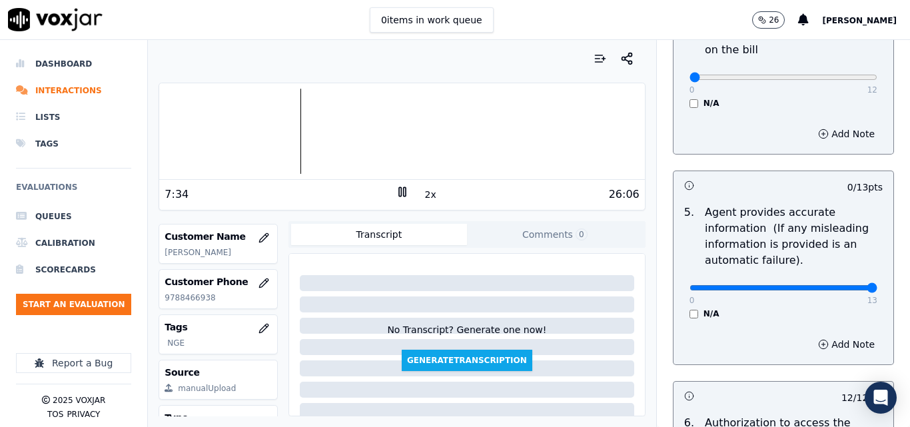
type input "13"
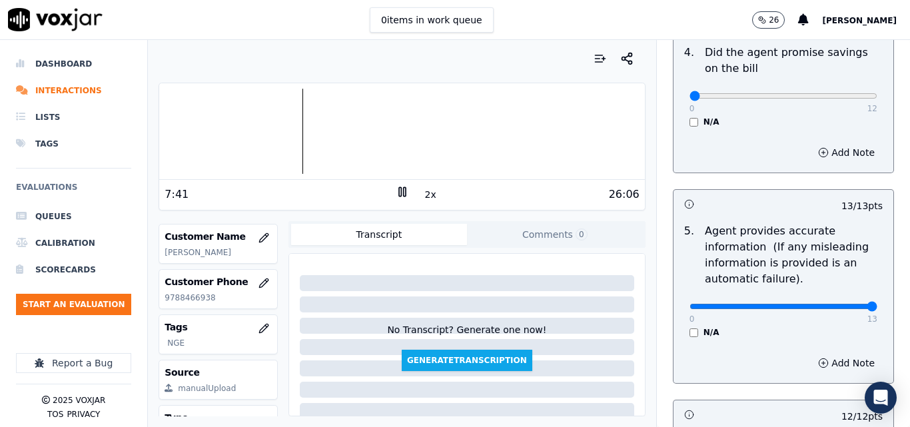
scroll to position [866, 0]
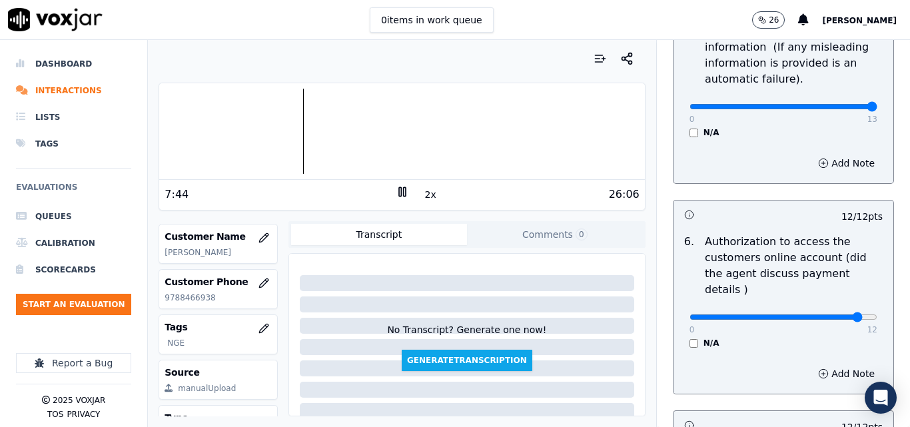
type input "11"
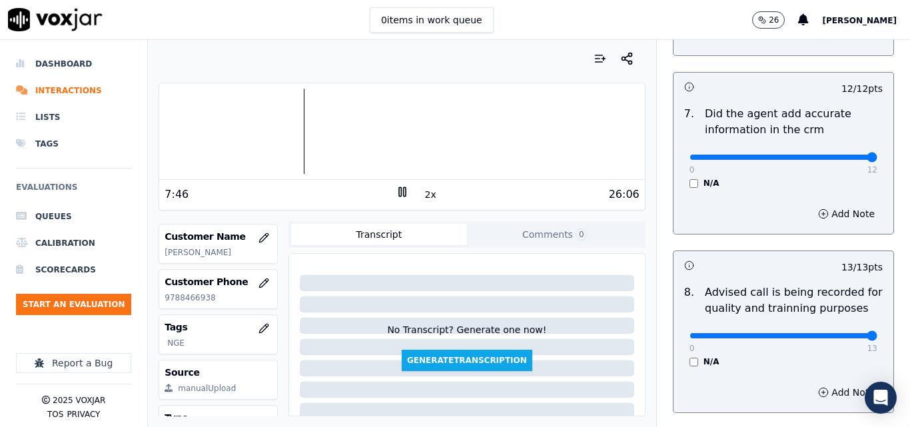
scroll to position [1285, 0]
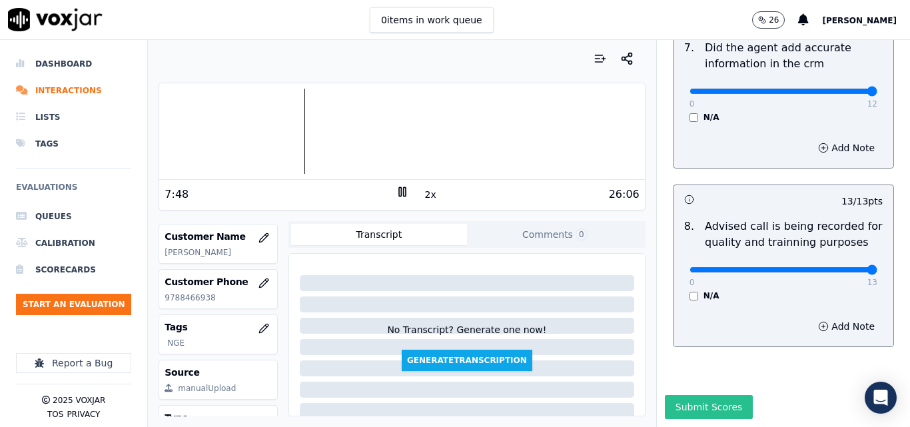
click at [706, 395] on button "Submit Scores" at bounding box center [709, 407] width 89 height 24
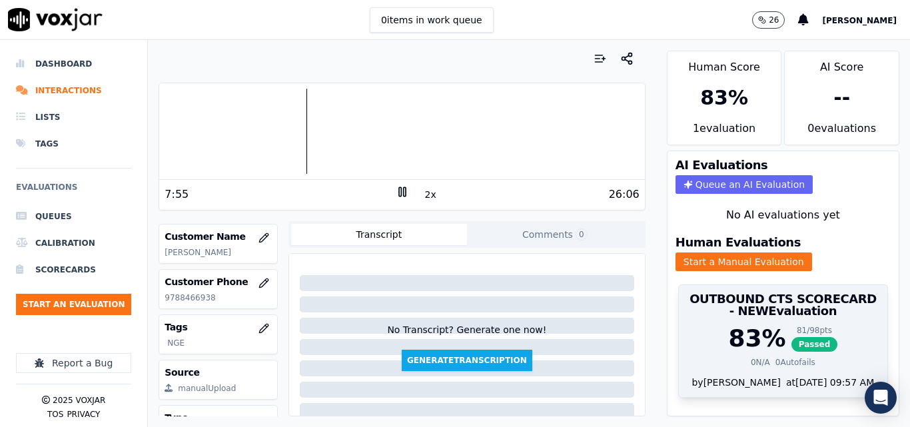
click at [815, 347] on div "83 % 81 / 98 pts Passed" at bounding box center [783, 338] width 193 height 27
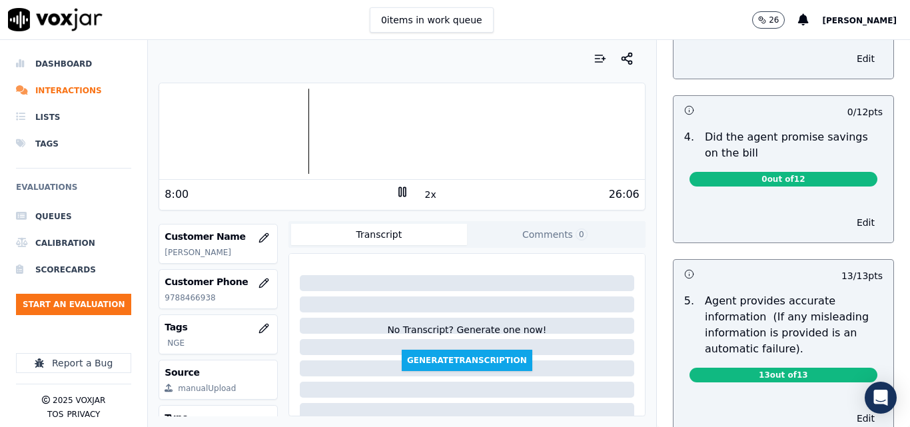
scroll to position [533, 0]
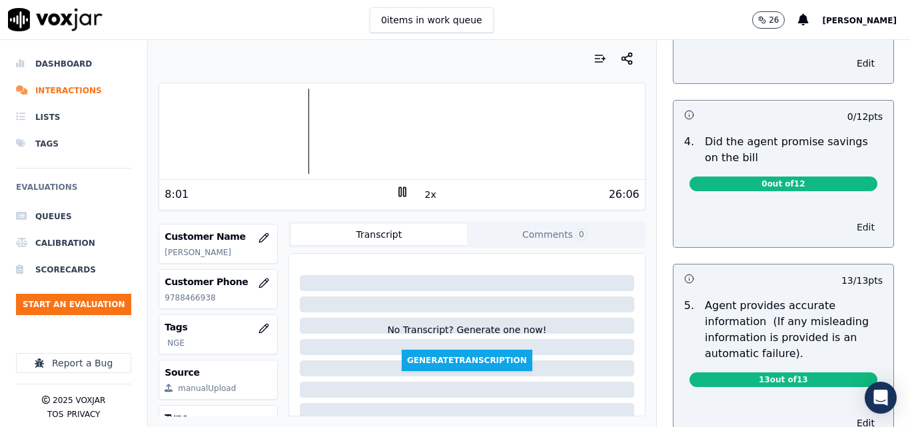
click at [849, 224] on button "Edit" at bounding box center [866, 227] width 34 height 19
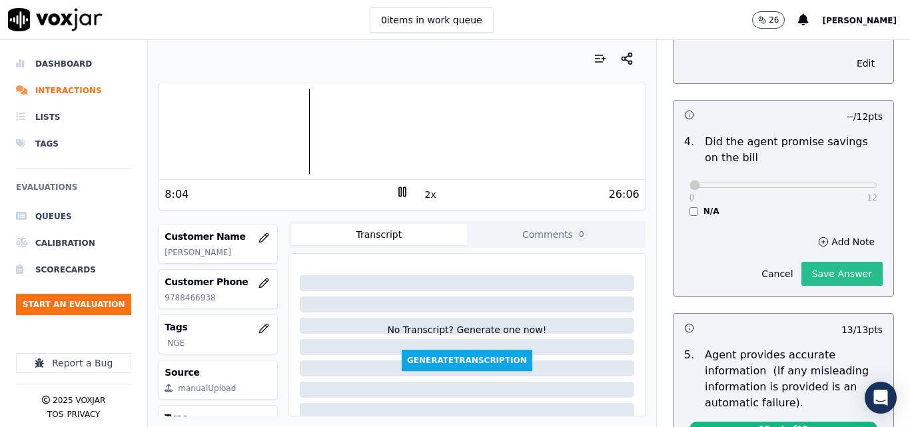
click at [802, 275] on button "Save Answer" at bounding box center [842, 274] width 81 height 24
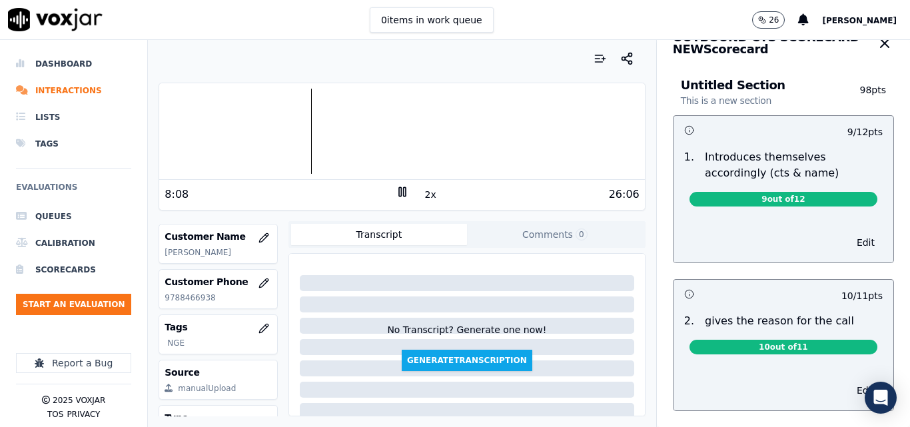
scroll to position [0, 0]
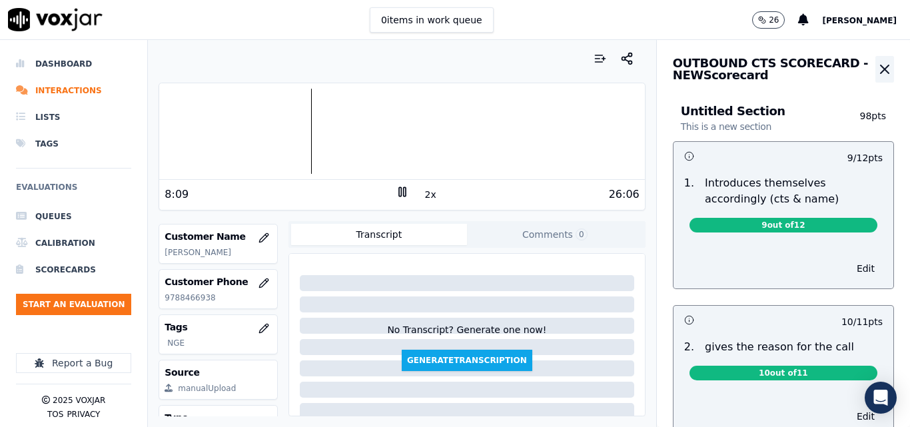
click at [877, 65] on icon "button" at bounding box center [885, 69] width 16 height 16
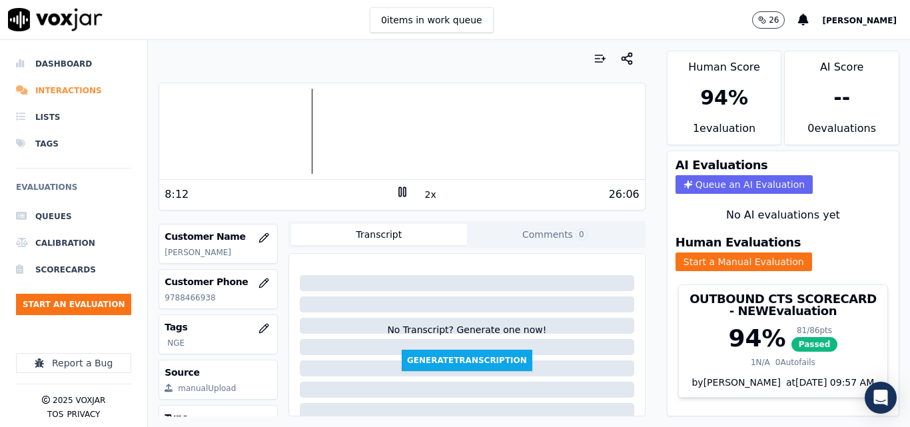
click at [66, 87] on li "Interactions" at bounding box center [73, 90] width 115 height 27
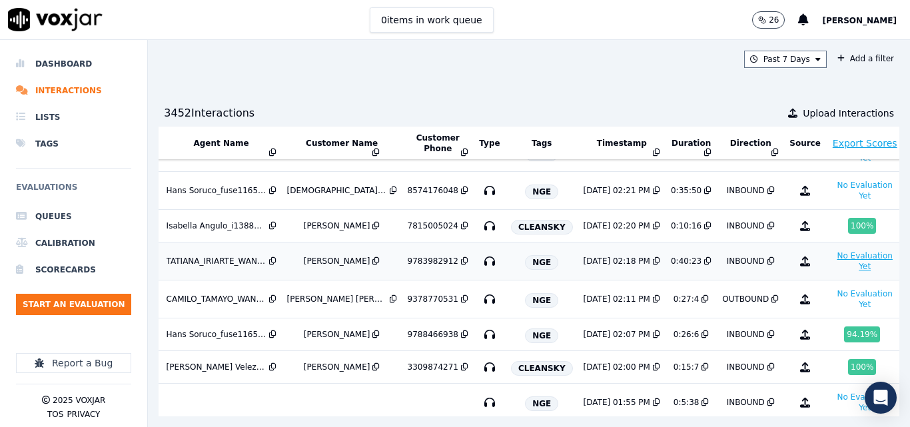
scroll to position [267, 237]
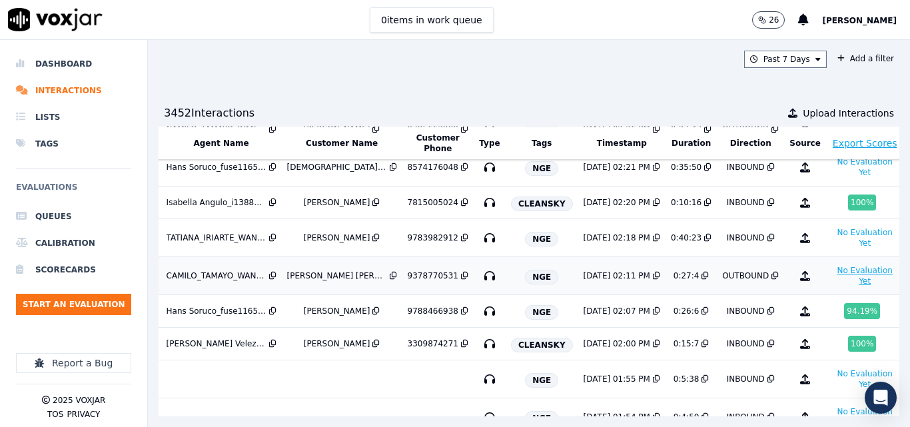
click at [832, 278] on button "No Evaluation Yet" at bounding box center [865, 276] width 67 height 27
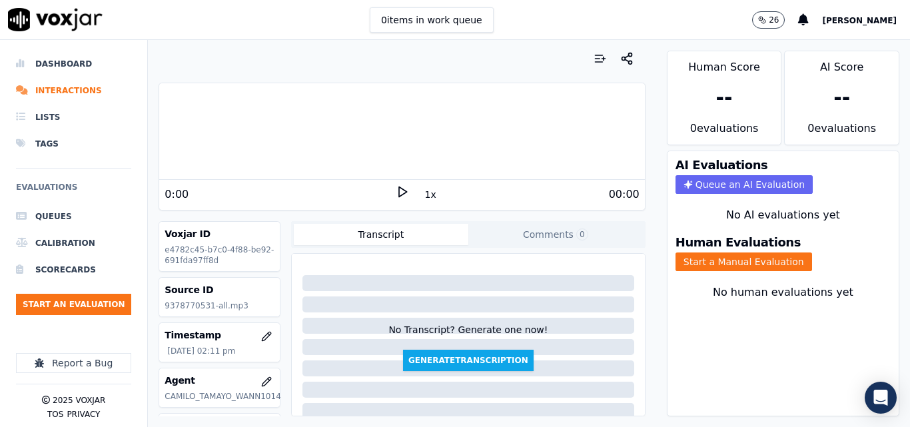
click at [396, 193] on icon at bounding box center [402, 191] width 13 height 13
click at [422, 194] on button "1x" at bounding box center [430, 194] width 17 height 19
click at [422, 194] on button "1.5x" at bounding box center [435, 194] width 26 height 19
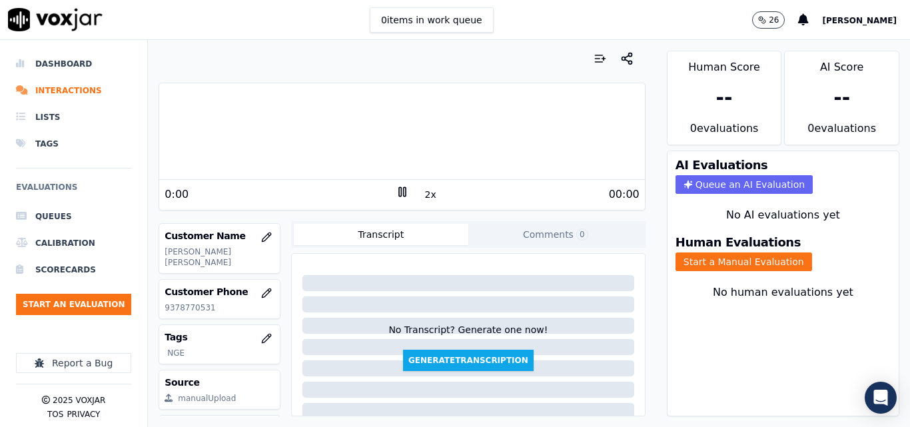
scroll to position [200, 0]
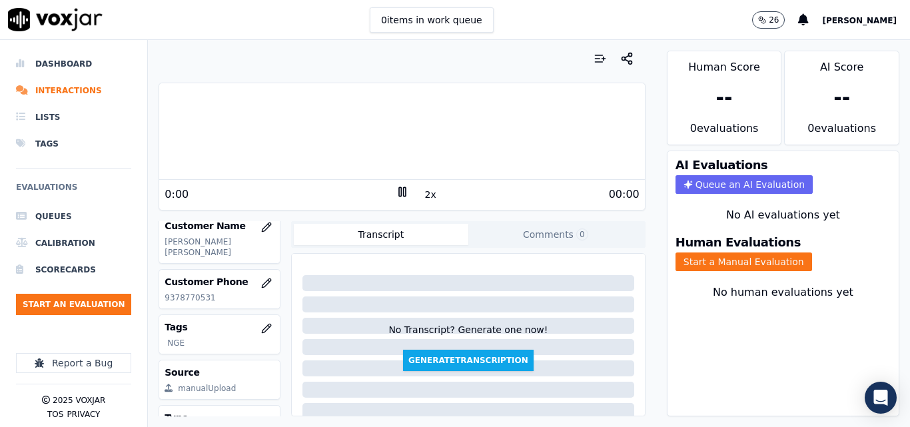
click at [193, 302] on p "9378770531" at bounding box center [220, 298] width 110 height 11
copy p "9378770531"
click at [697, 255] on button "Start a Manual Evaluation" at bounding box center [744, 262] width 137 height 19
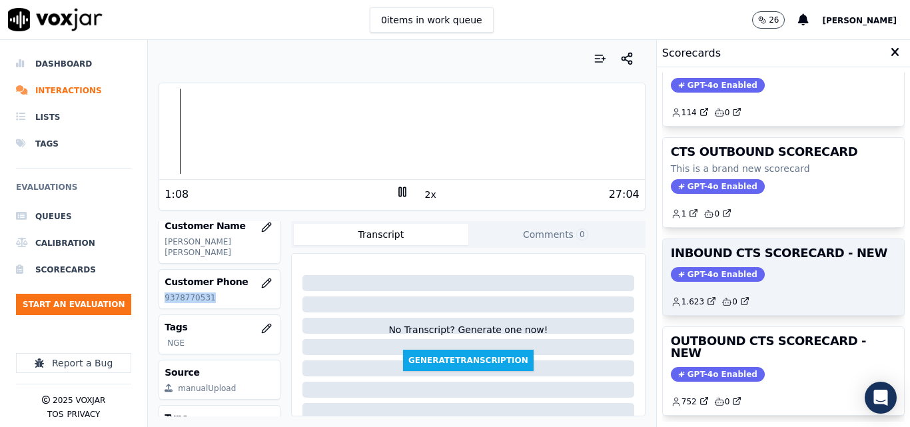
scroll to position [133, 0]
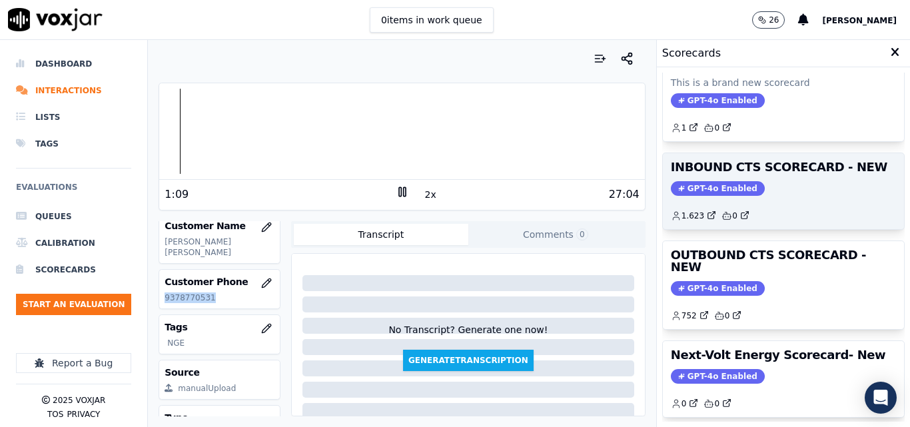
click at [730, 283] on span "GPT-4o Enabled" at bounding box center [718, 288] width 94 height 15
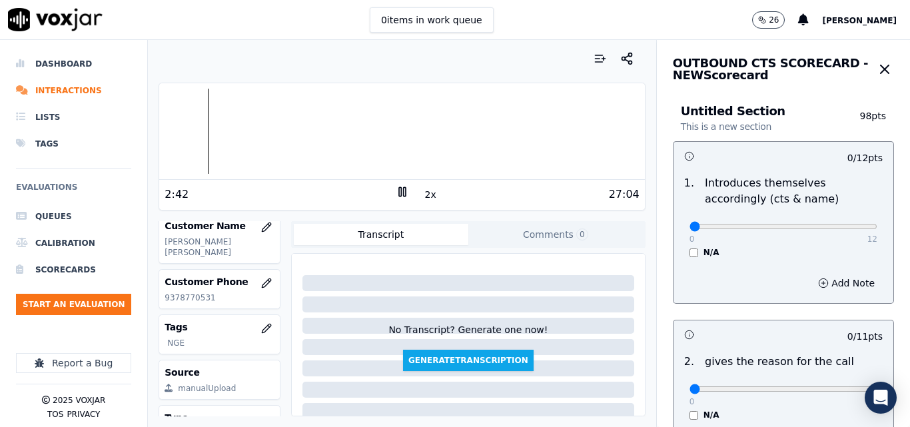
click at [822, 220] on div "0 12" at bounding box center [784, 226] width 188 height 16
type input "12"
click at [846, 227] on input "range" at bounding box center [784, 226] width 188 height 5
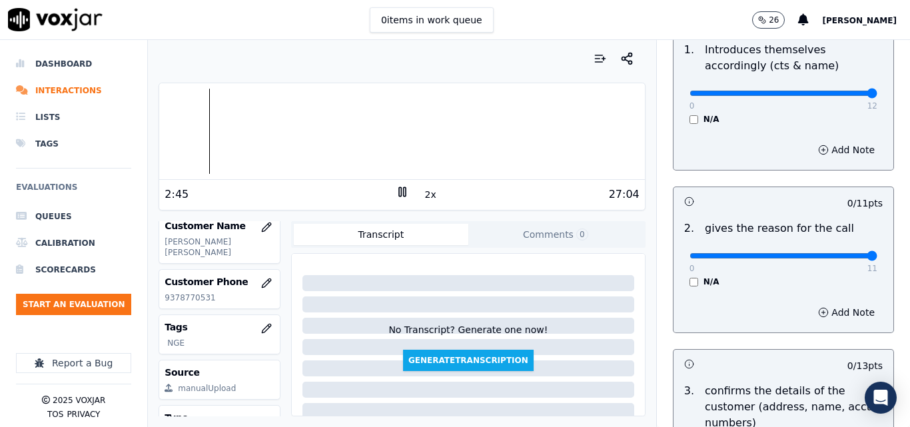
type input "11"
click at [842, 96] on input "range" at bounding box center [784, 93] width 188 height 5
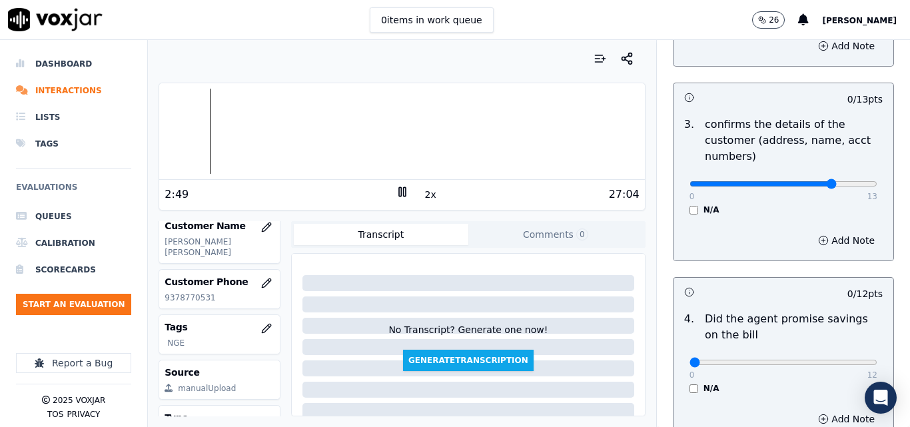
type input "10"
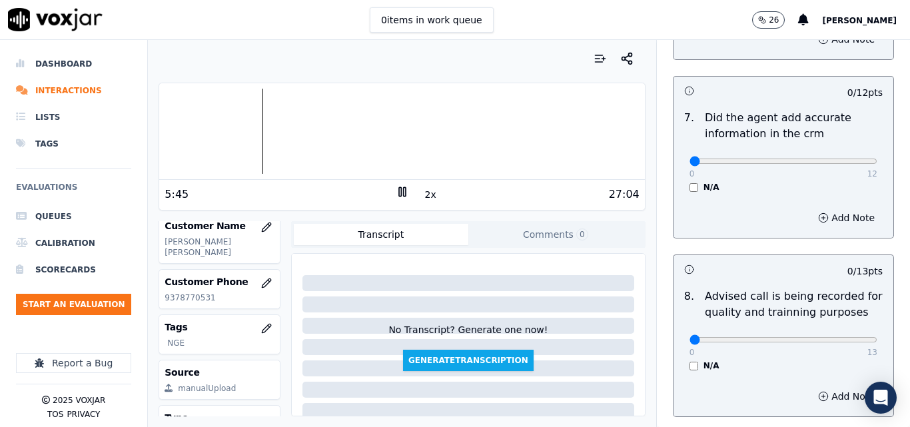
scroll to position [1285, 0]
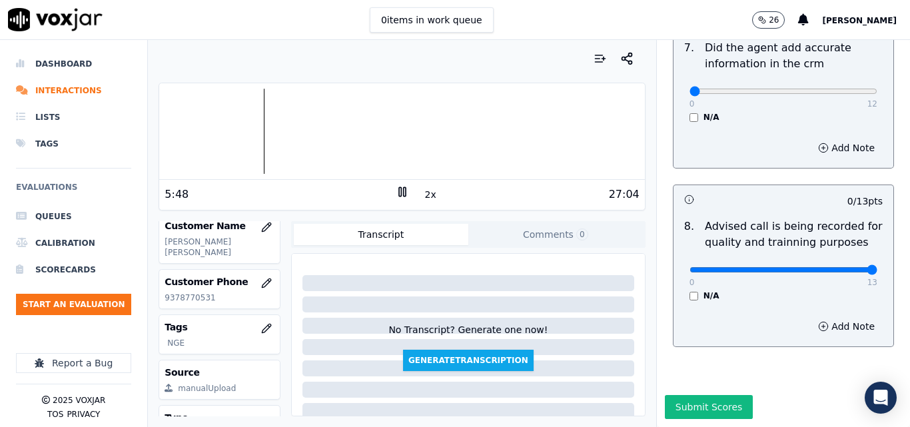
type input "13"
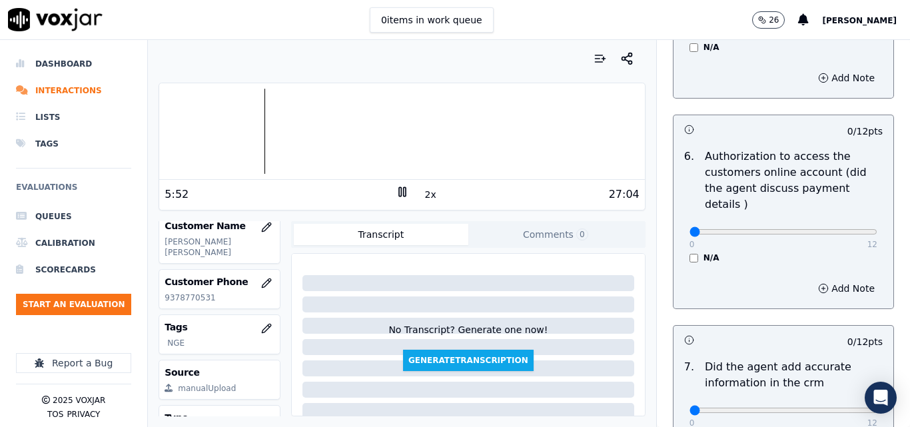
scroll to position [1018, 0]
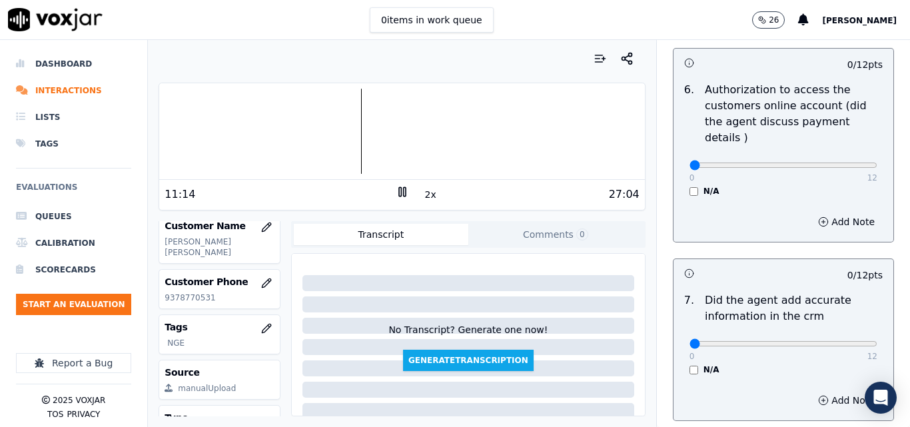
click at [0, 360] on nav "Dashboard Interactions Lists Tags Evaluations Queues Calibration Scorecards Sta…" at bounding box center [74, 233] width 148 height 387
type input "12"
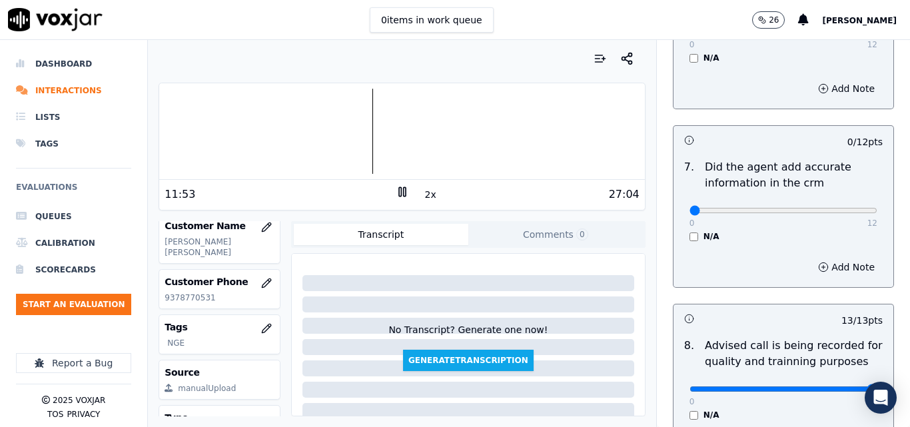
scroll to position [1218, 0]
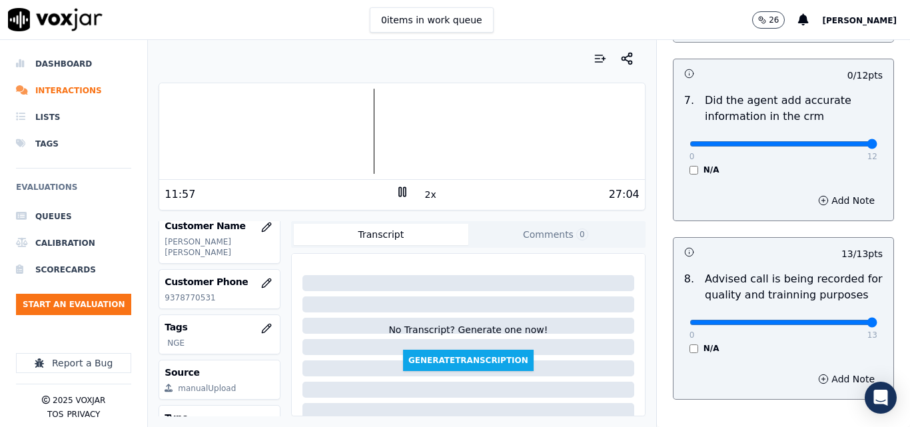
drag, startPoint x: 829, startPoint y: 127, endPoint x: 853, endPoint y: 118, distance: 25.5
type input "12"
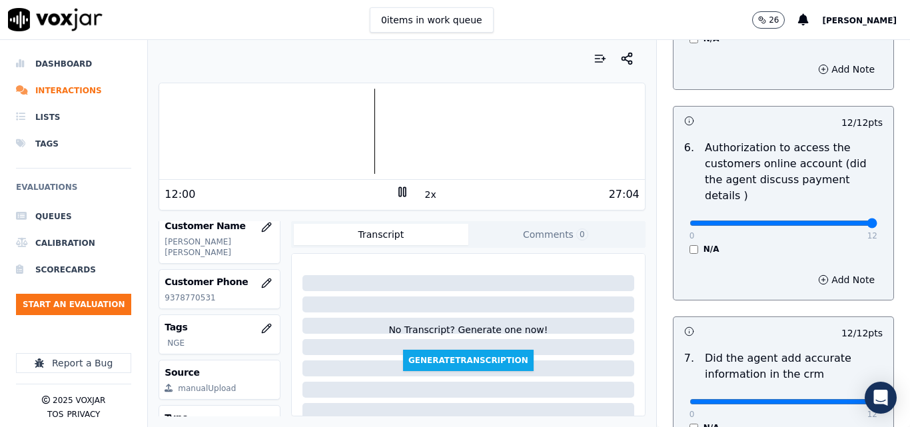
scroll to position [885, 0]
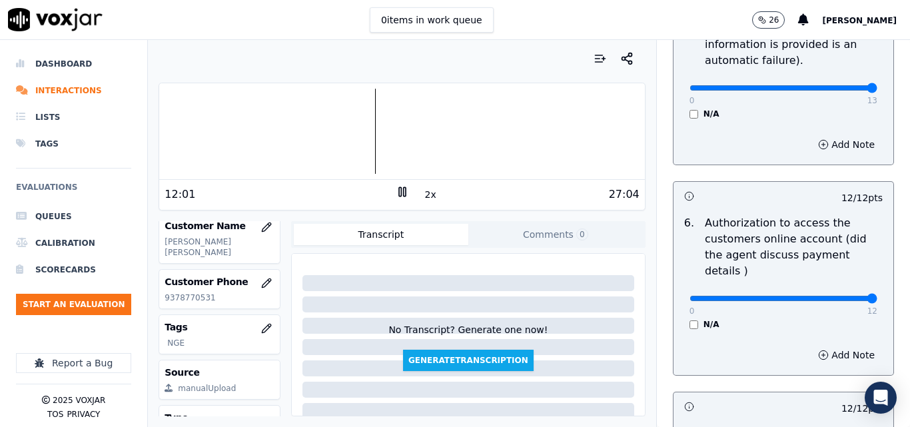
drag, startPoint x: 841, startPoint y: 85, endPoint x: 842, endPoint y: 92, distance: 6.7
type input "13"
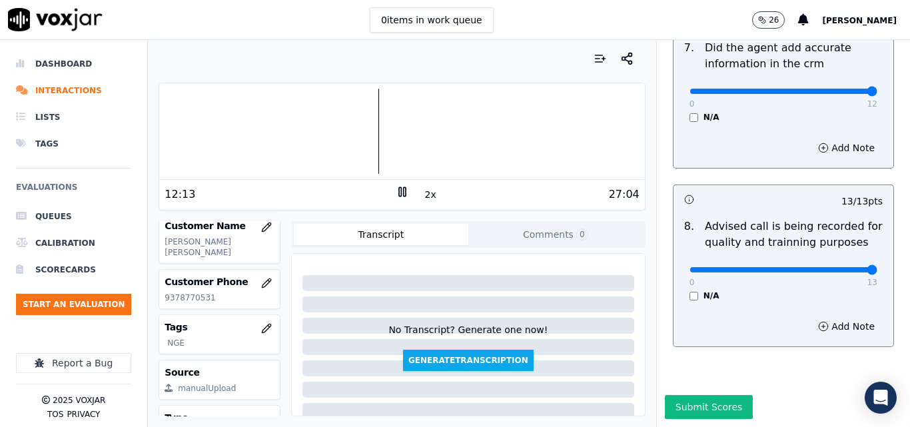
scroll to position [1285, 0]
click at [682, 395] on button "Submit Scores" at bounding box center [709, 407] width 89 height 24
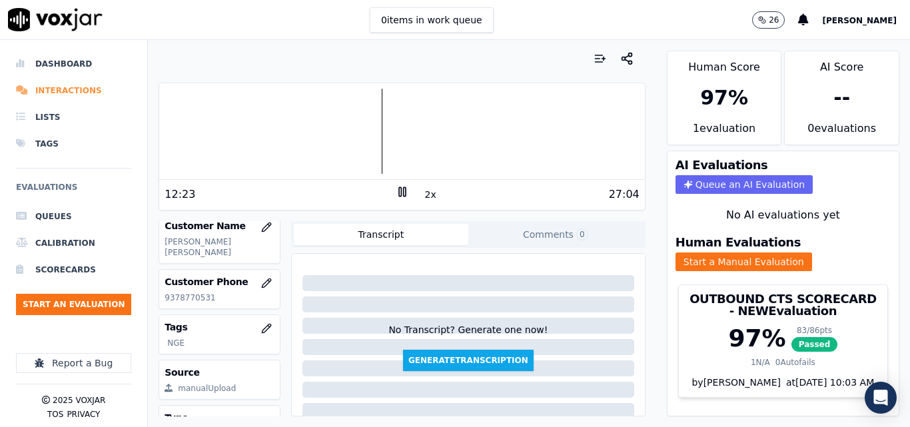
click at [51, 83] on li "Interactions" at bounding box center [73, 90] width 115 height 27
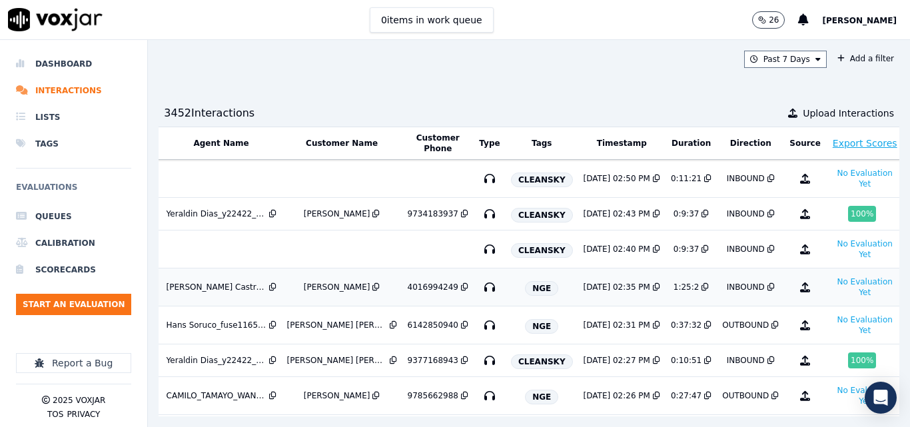
scroll to position [67, 237]
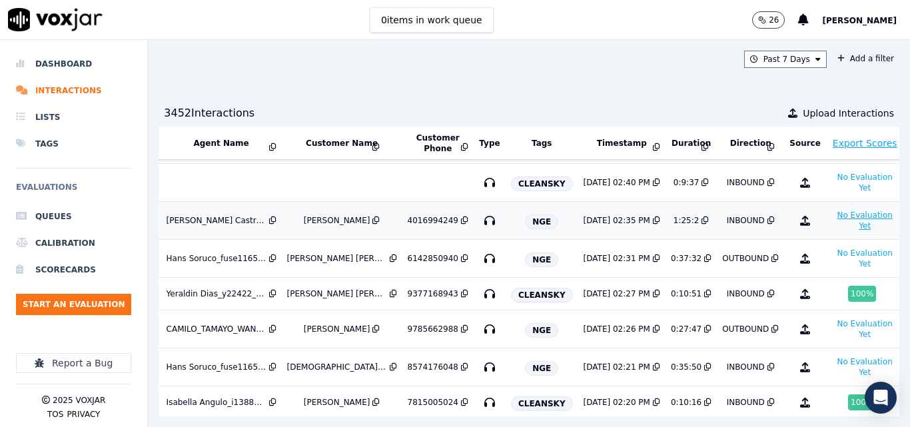
click at [832, 226] on button "No Evaluation Yet" at bounding box center [865, 220] width 67 height 27
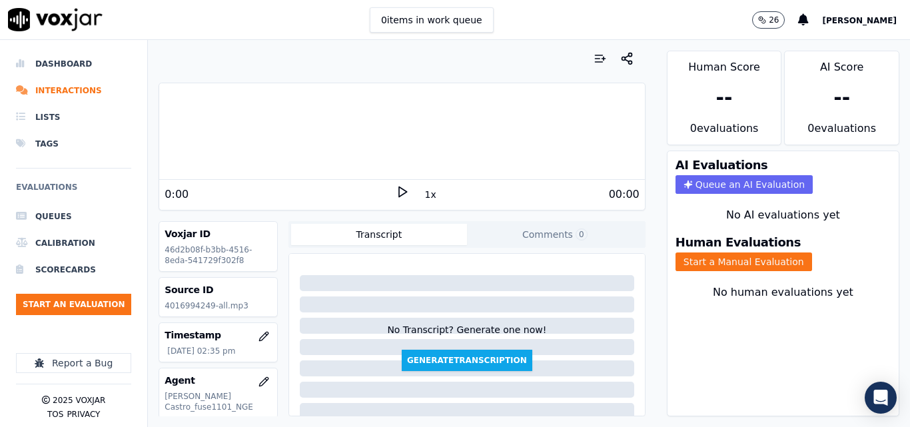
click at [402, 193] on icon at bounding box center [402, 191] width 13 height 13
click at [430, 192] on div "00:00" at bounding box center [524, 195] width 231 height 16
click at [422, 197] on button "1x" at bounding box center [430, 194] width 17 height 19
click at [422, 196] on button "1.5x" at bounding box center [435, 194] width 26 height 19
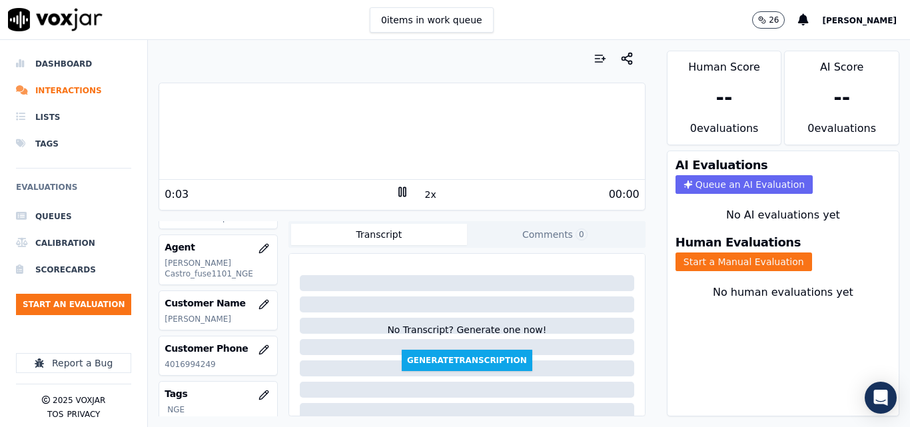
scroll to position [200, 0]
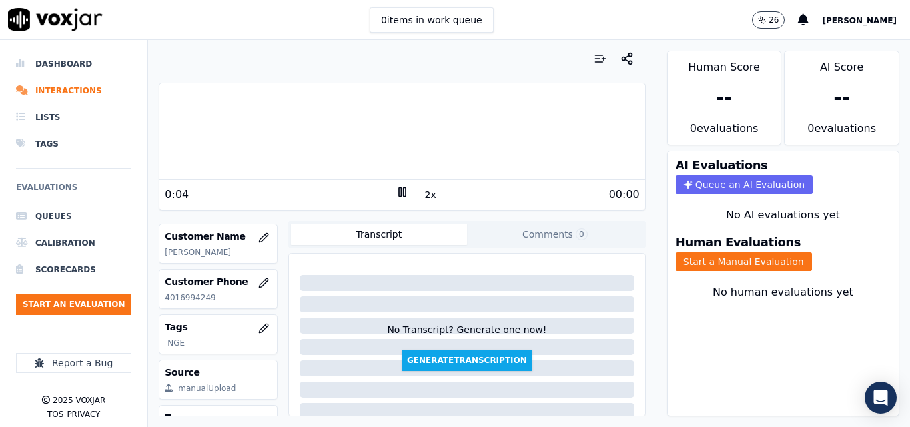
click at [188, 294] on p "4016994249" at bounding box center [218, 298] width 107 height 11
copy p "4016994249"
click at [750, 259] on button "Start a Manual Evaluation" at bounding box center [744, 262] width 137 height 19
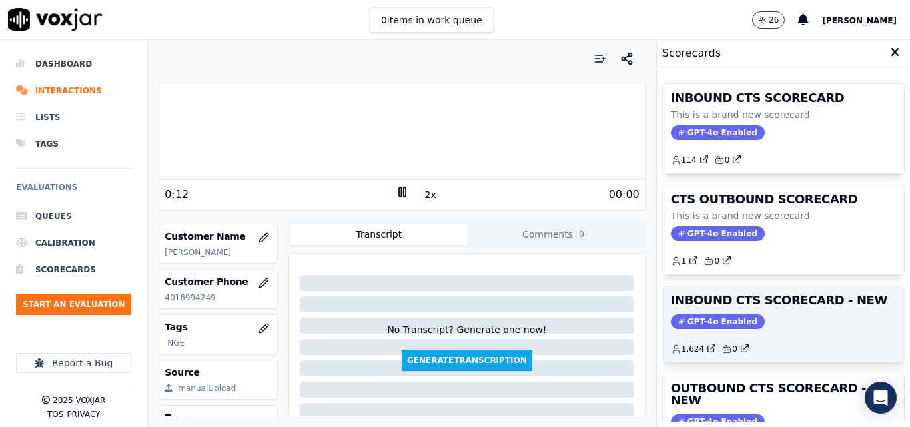
click at [770, 317] on div "GPT-4o Enabled" at bounding box center [783, 321] width 225 height 15
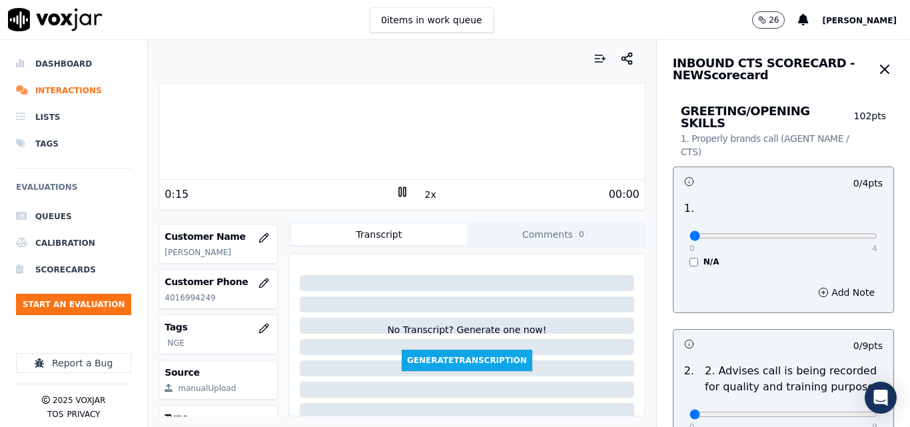
click at [830, 227] on div "0 4" at bounding box center [784, 235] width 188 height 16
type input "4"
click at [854, 233] on input "range" at bounding box center [784, 235] width 188 height 5
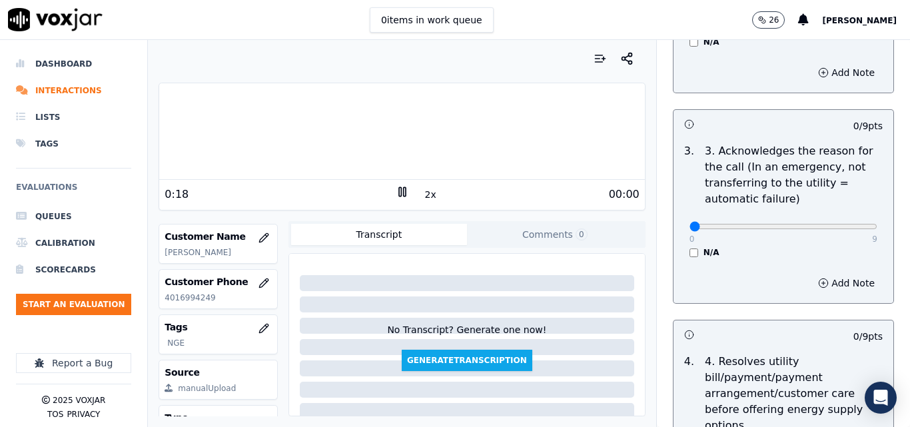
scroll to position [400, 0]
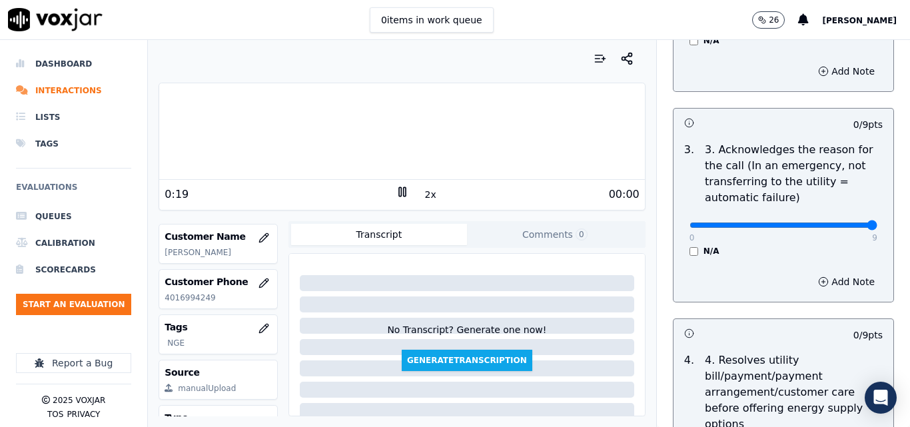
drag, startPoint x: 839, startPoint y: 211, endPoint x: 856, endPoint y: 213, distance: 17.4
type input "9"
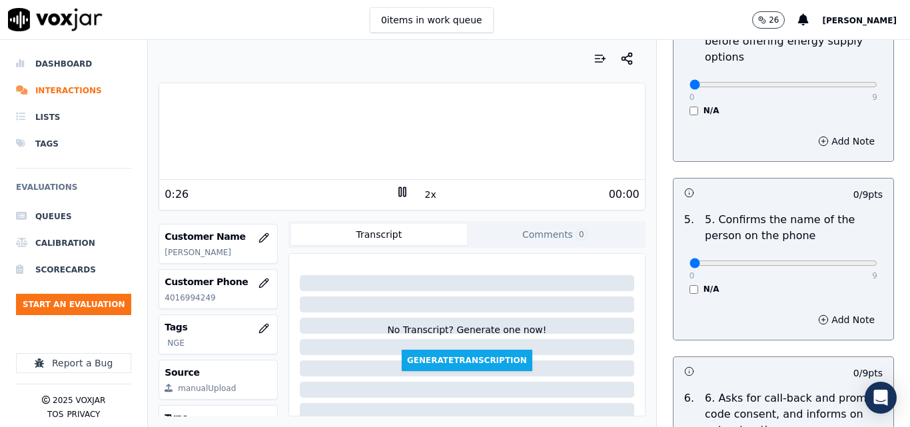
scroll to position [800, 0]
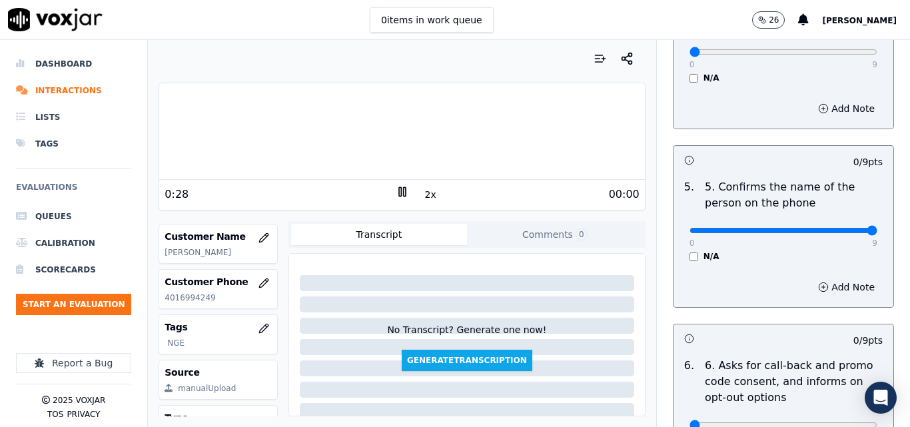
drag, startPoint x: 832, startPoint y: 214, endPoint x: 842, endPoint y: 212, distance: 10.2
type input "9"
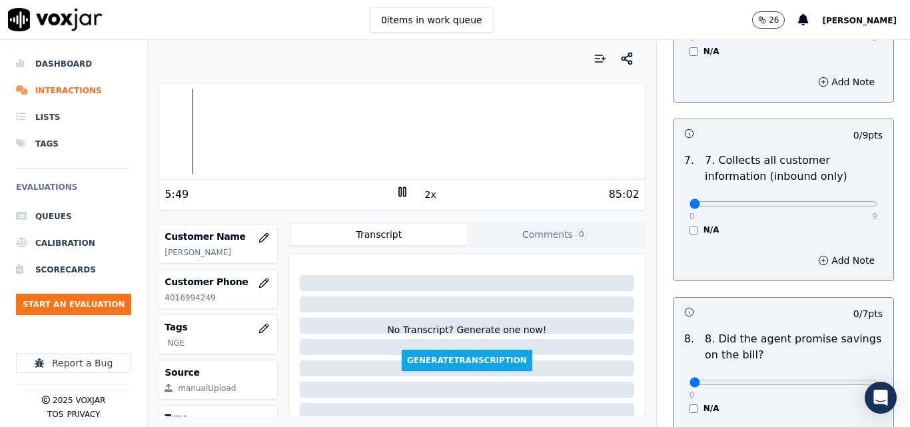
scroll to position [1133, 0]
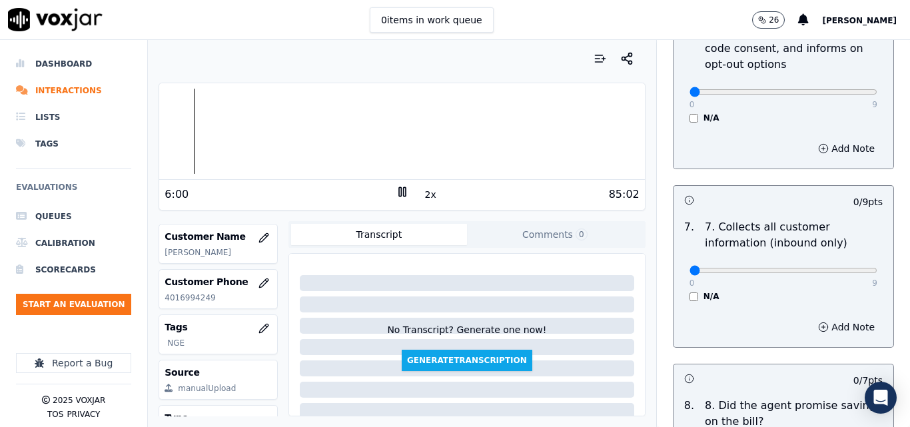
drag, startPoint x: 147, startPoint y: 120, endPoint x: 167, endPoint y: 113, distance: 21.3
click at [163, 114] on div "Dashboard Interactions Lists Tags Evaluations Queues Calibration Scorecards Sta…" at bounding box center [455, 233] width 910 height 387
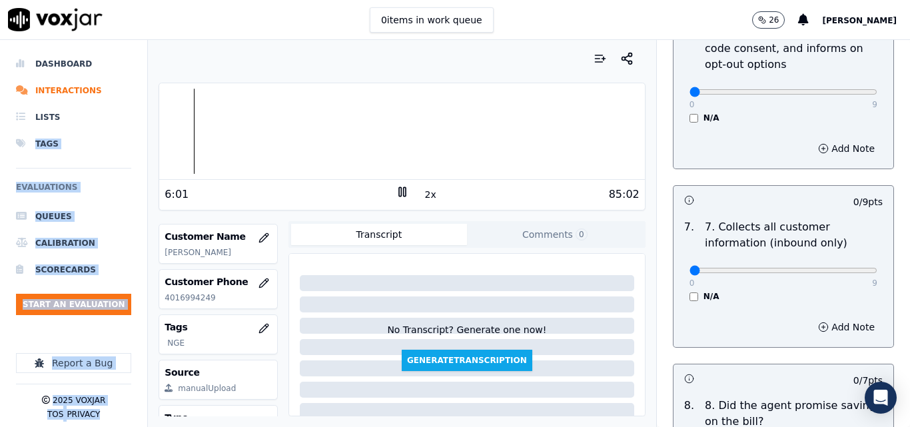
click at [167, 112] on div at bounding box center [401, 131] width 485 height 85
click at [154, 69] on div "Your browser does not support the audio element. 1:27 2x 85:02 Voxjar ID 46d2b0…" at bounding box center [402, 233] width 508 height 387
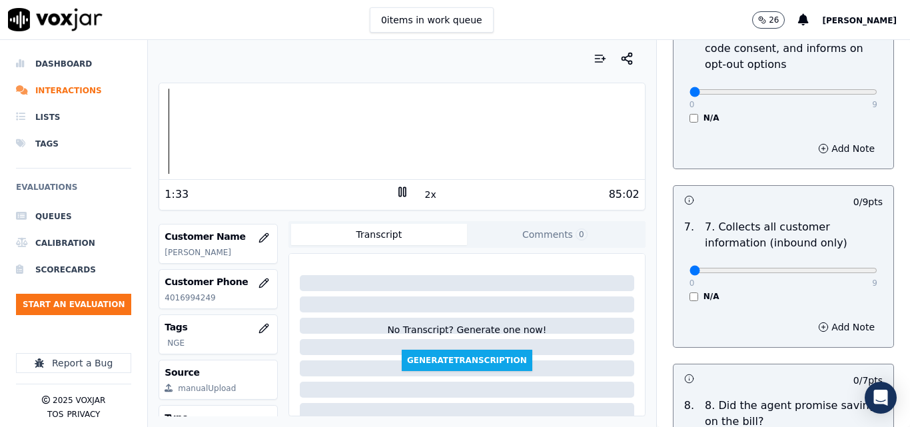
click at [836, 262] on div "0 9" at bounding box center [784, 270] width 188 height 16
click at [840, 262] on div "0 9" at bounding box center [784, 270] width 188 height 16
type input "9"
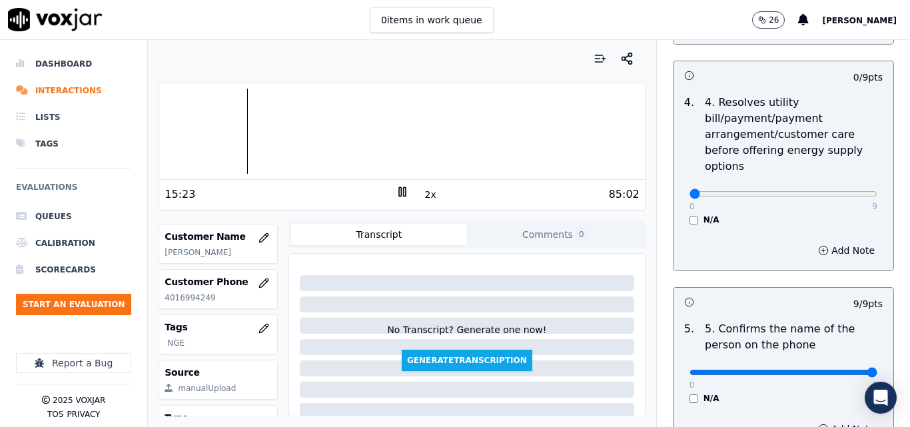
scroll to position [600, 0]
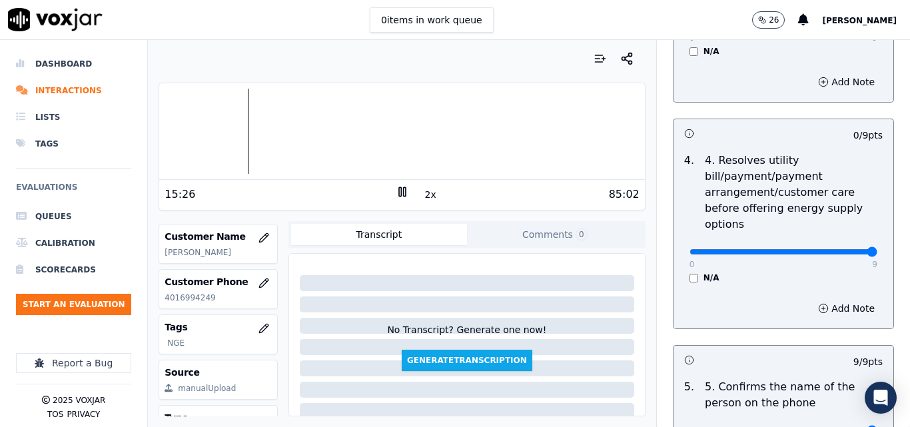
type input "9"
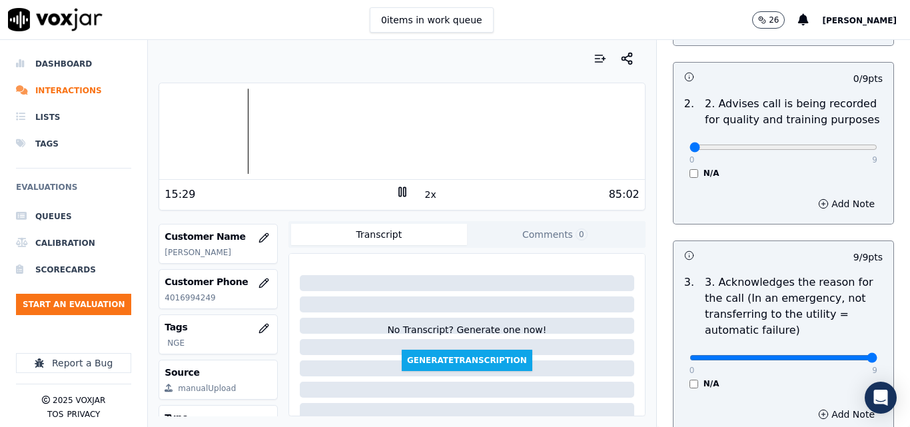
scroll to position [267, 0]
click at [399, 195] on rect at bounding box center [400, 191] width 2 height 9
click at [399, 195] on polygon at bounding box center [403, 192] width 8 height 10
click at [436, 112] on div at bounding box center [401, 131] width 485 height 85
click at [444, 107] on div at bounding box center [401, 131] width 485 height 85
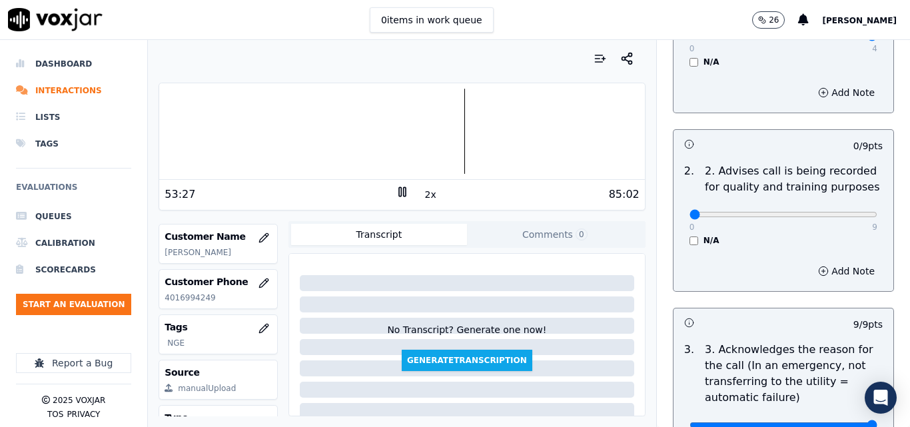
scroll to position [133, 0]
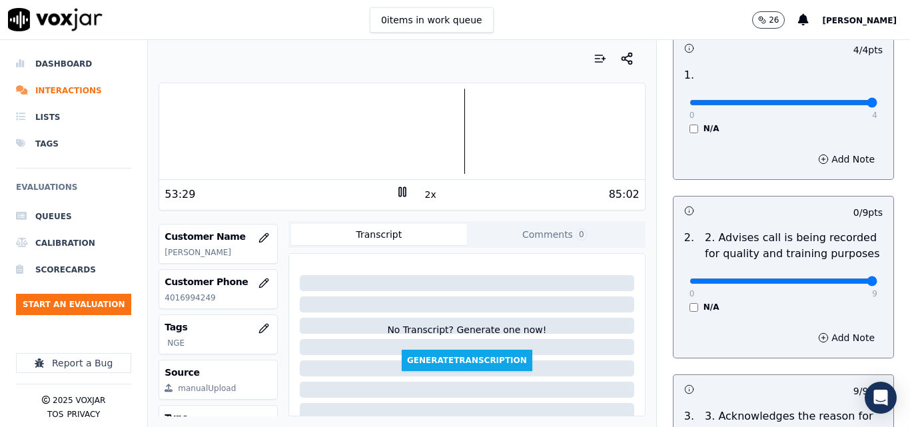
drag, startPoint x: 838, startPoint y: 267, endPoint x: 855, endPoint y: 273, distance: 17.7
type input "9"
click at [855, 105] on input "range" at bounding box center [784, 102] width 188 height 5
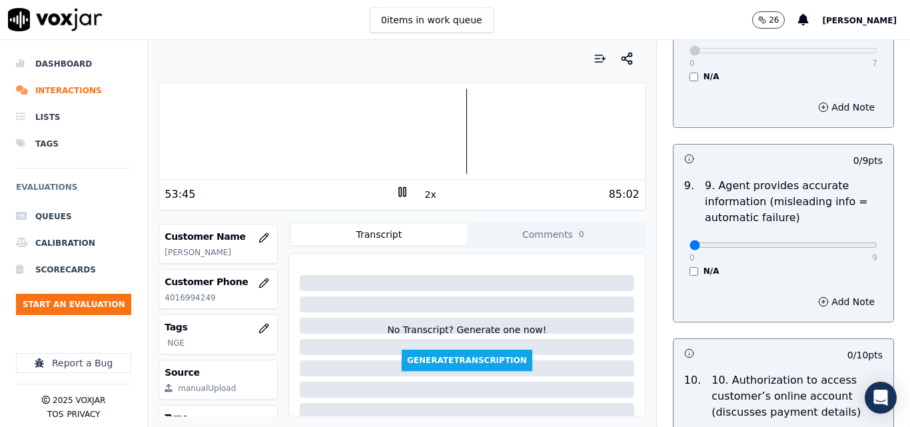
scroll to position [1532, 0]
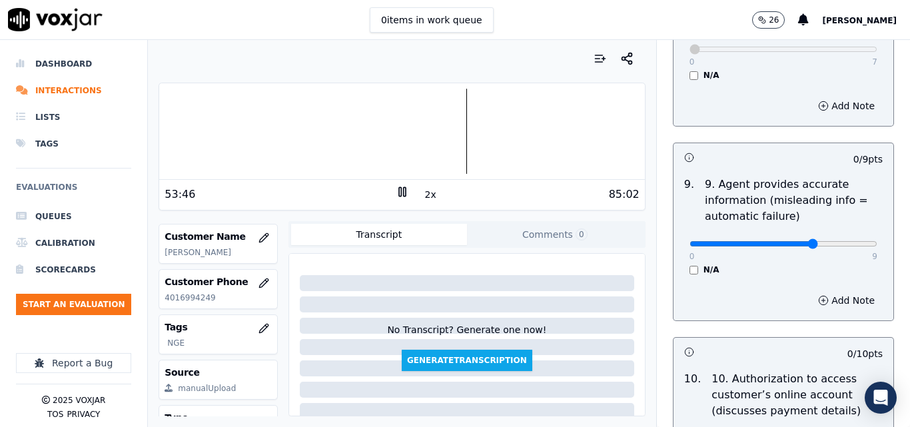
type input "5"
click at [838, 291] on button "Add Note" at bounding box center [846, 300] width 73 height 19
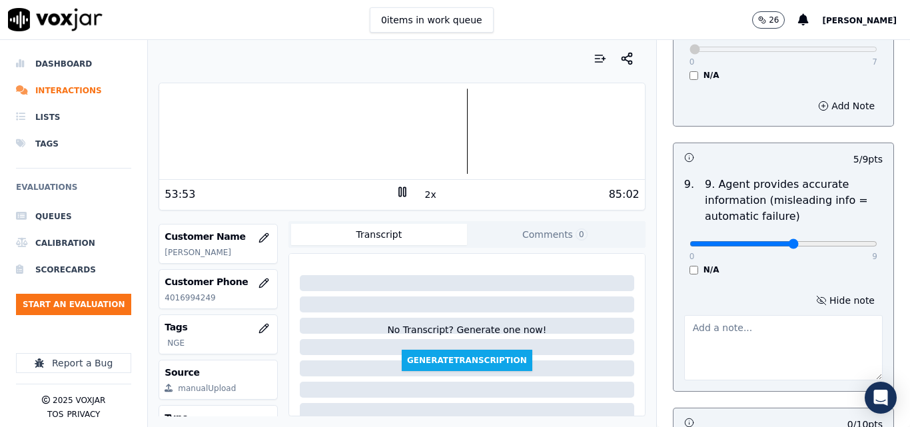
click at [774, 324] on textarea at bounding box center [783, 347] width 199 height 65
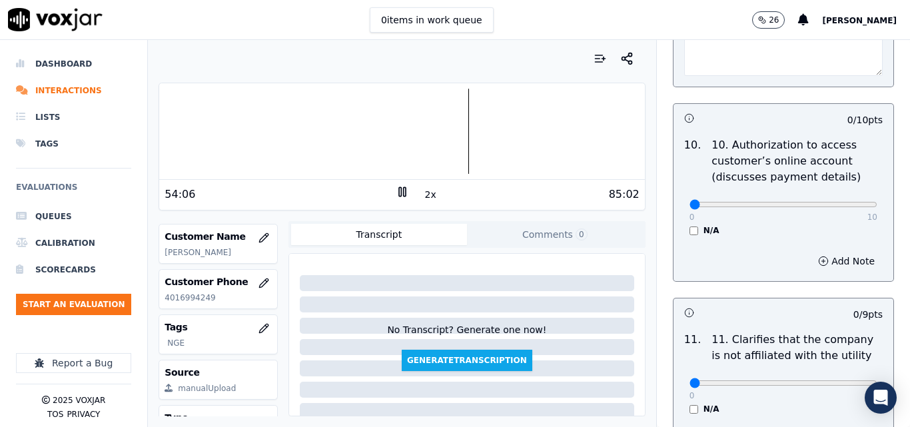
scroll to position [1866, 0]
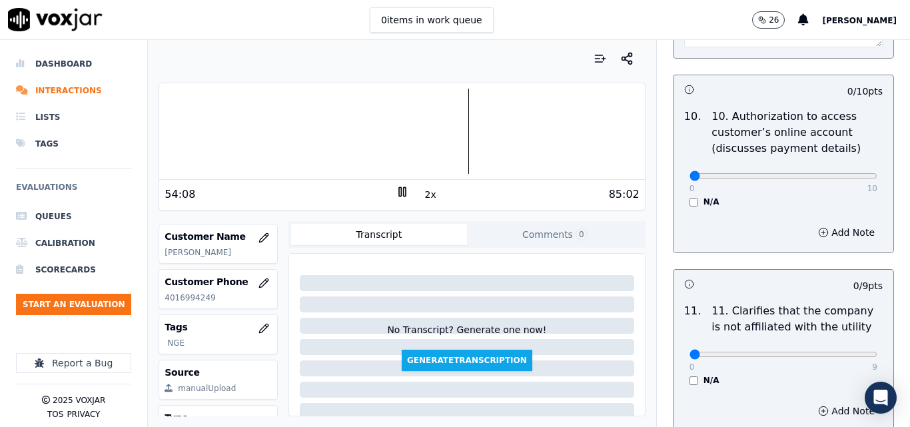
type textarea "SPITCH"
type input "10"
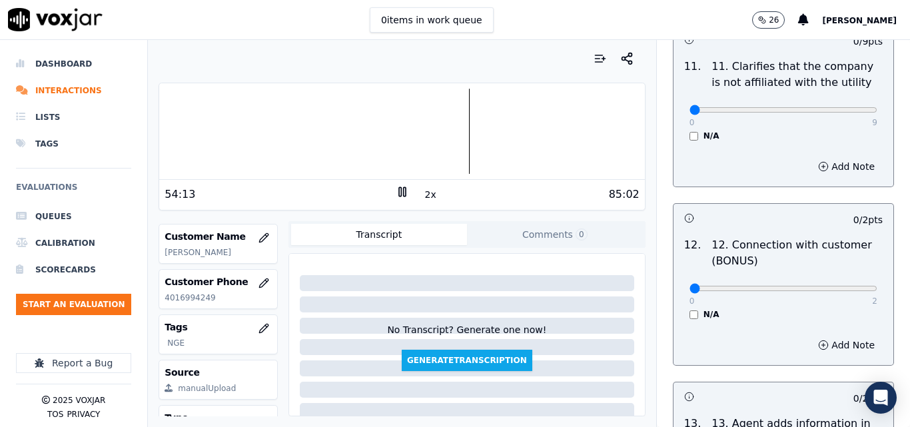
scroll to position [2132, 0]
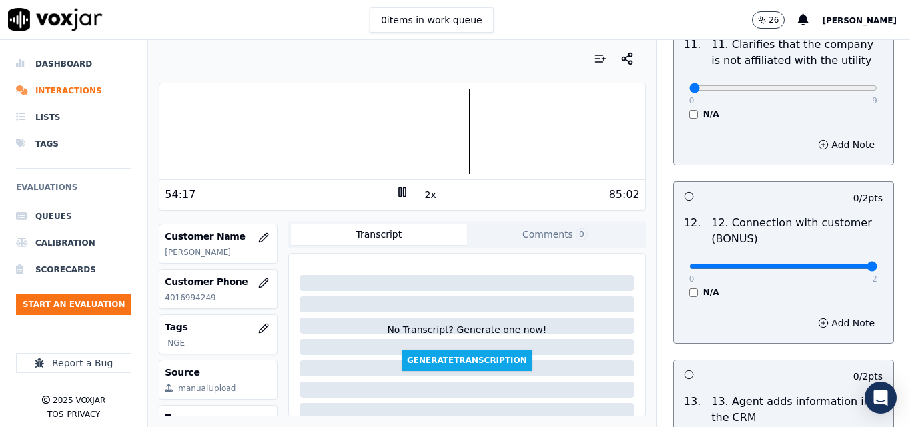
type input "2"
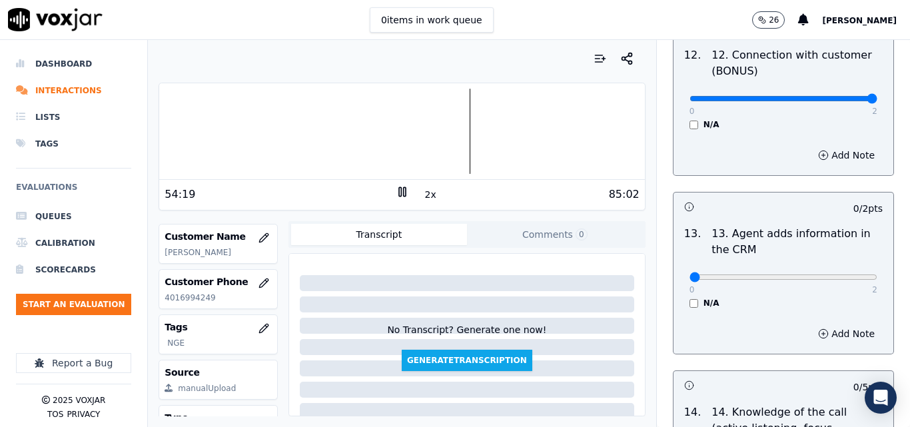
scroll to position [2332, 0]
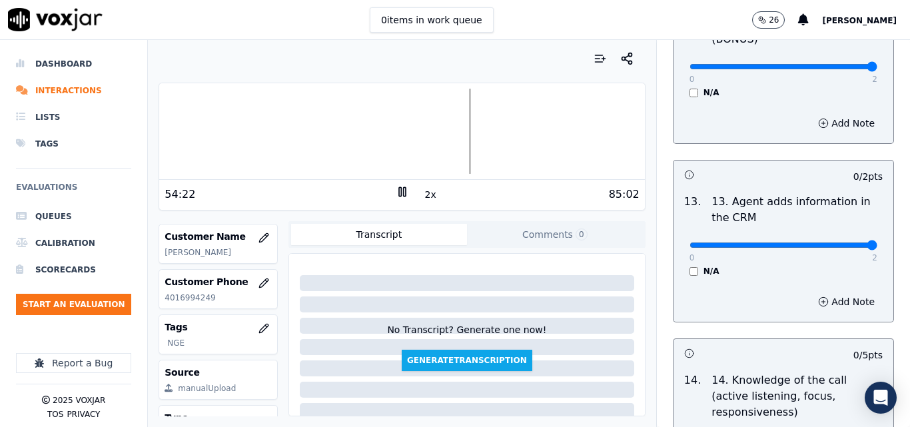
type input "2"
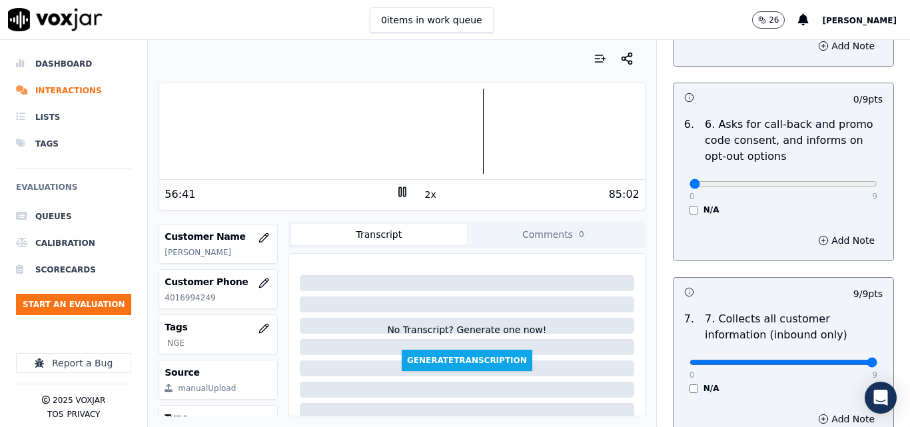
scroll to position [1784, 0]
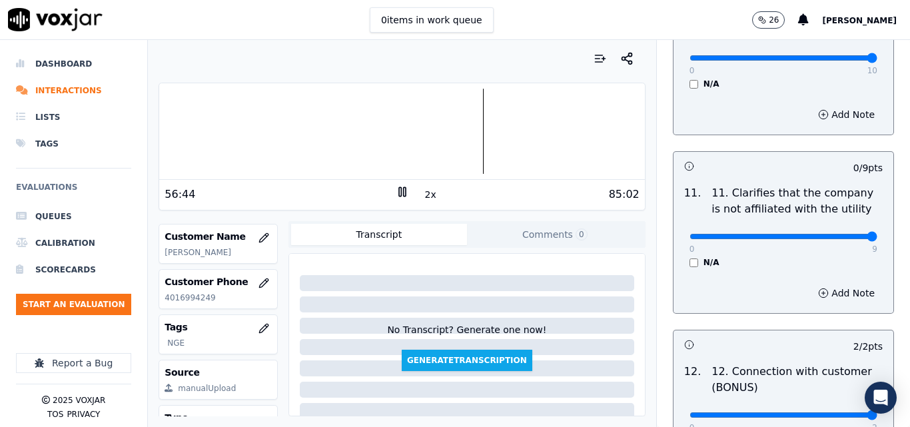
drag, startPoint x: 828, startPoint y: 230, endPoint x: 854, endPoint y: 235, distance: 25.9
type input "9"
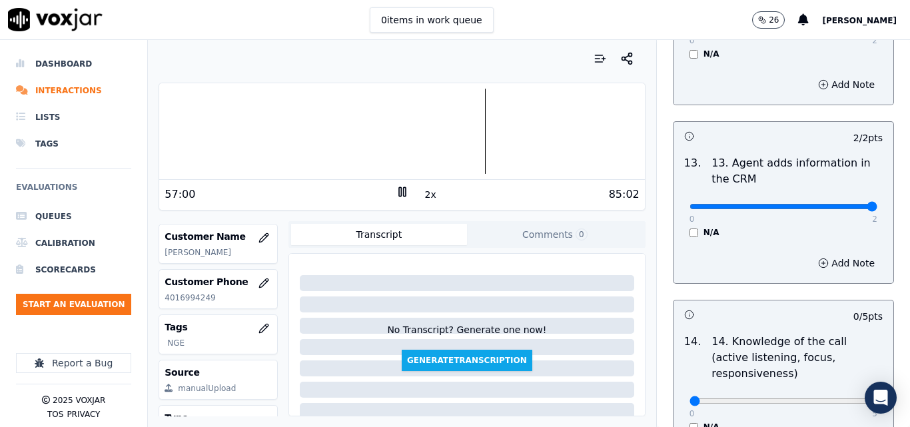
scroll to position [2504, 0]
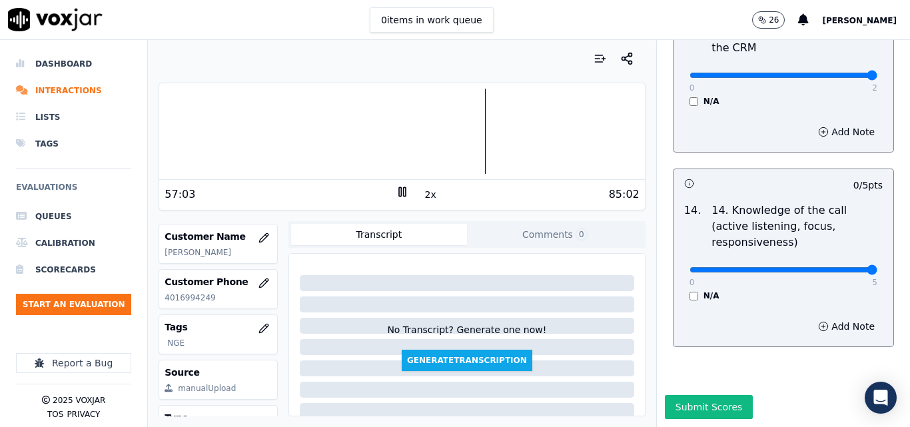
type input "5"
click at [695, 395] on button "Submit Scores" at bounding box center [709, 407] width 89 height 24
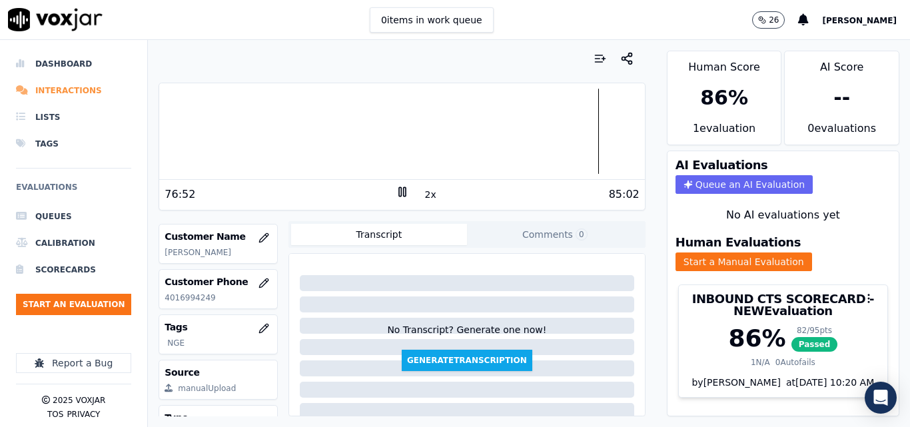
click at [75, 85] on li "Interactions" at bounding box center [73, 90] width 115 height 27
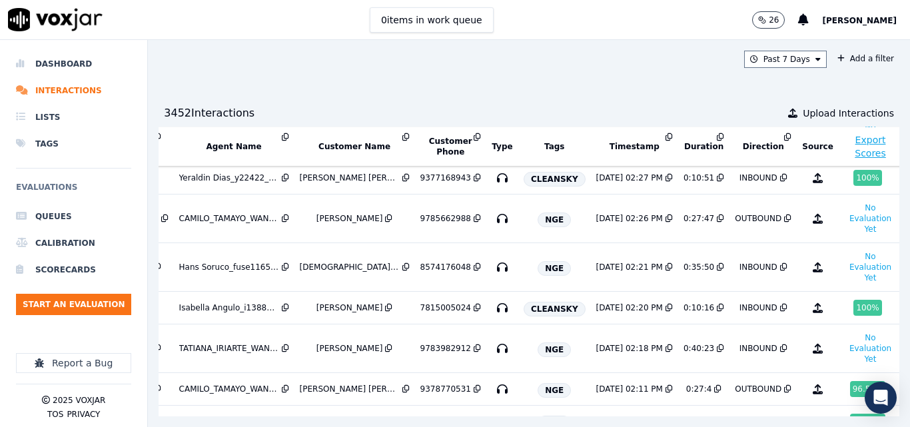
scroll to position [267, 225]
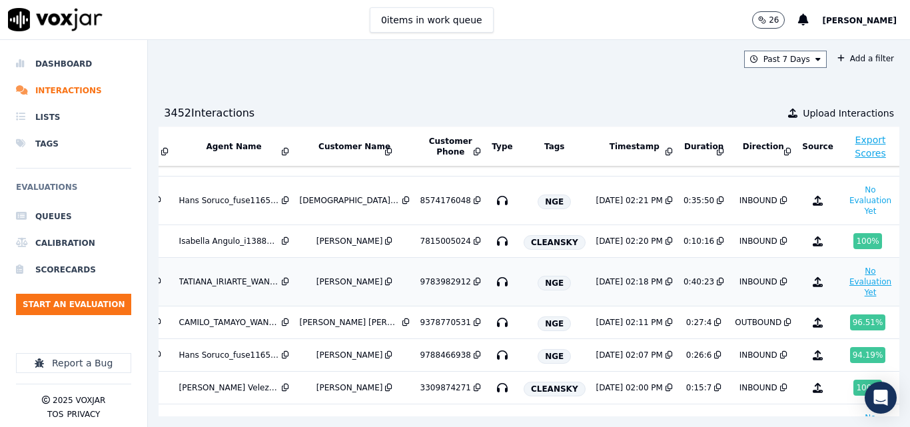
click at [844, 288] on button "No Evaluation Yet" at bounding box center [870, 281] width 53 height 37
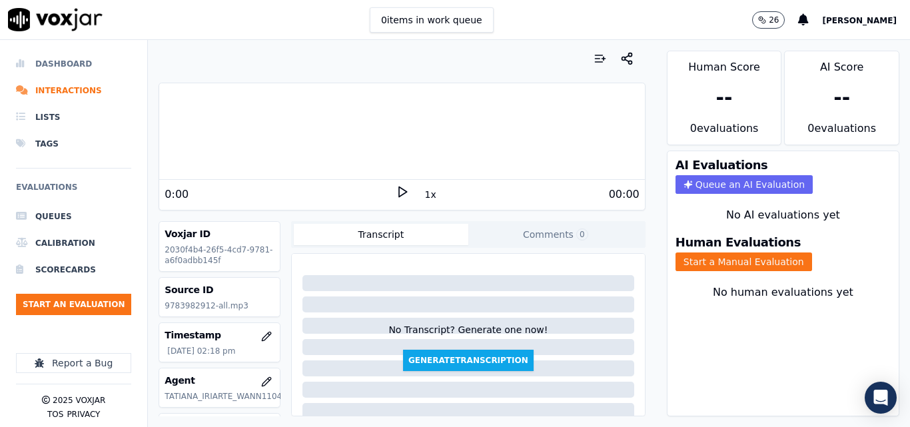
click at [81, 63] on li "Dashboard" at bounding box center [73, 64] width 115 height 27
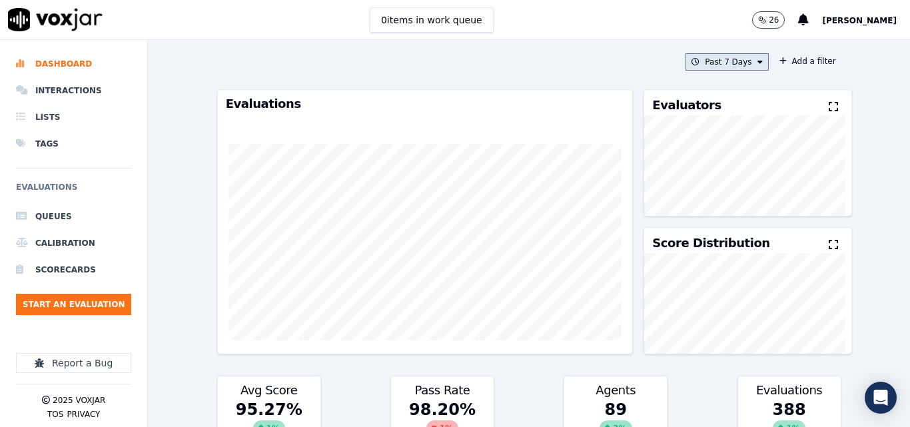
click at [720, 63] on button "Past 7 Days" at bounding box center [727, 61] width 83 height 17
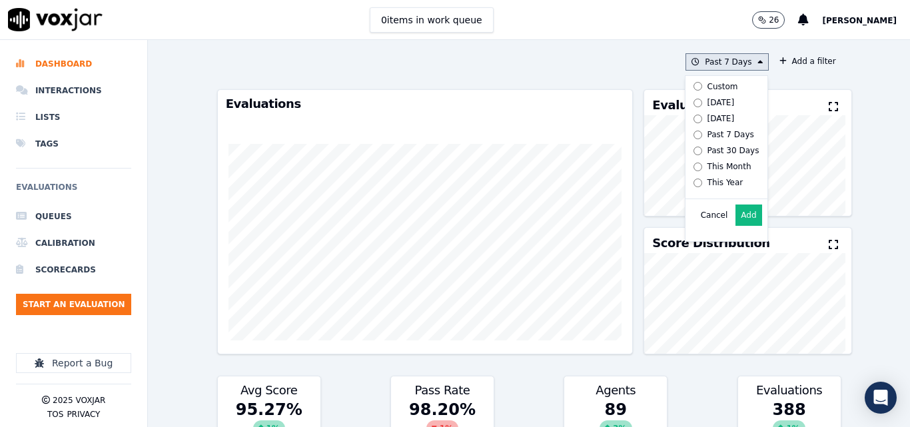
click at [708, 97] on label "Today" at bounding box center [723, 103] width 71 height 16
click at [736, 225] on button "Add" at bounding box center [749, 215] width 26 height 21
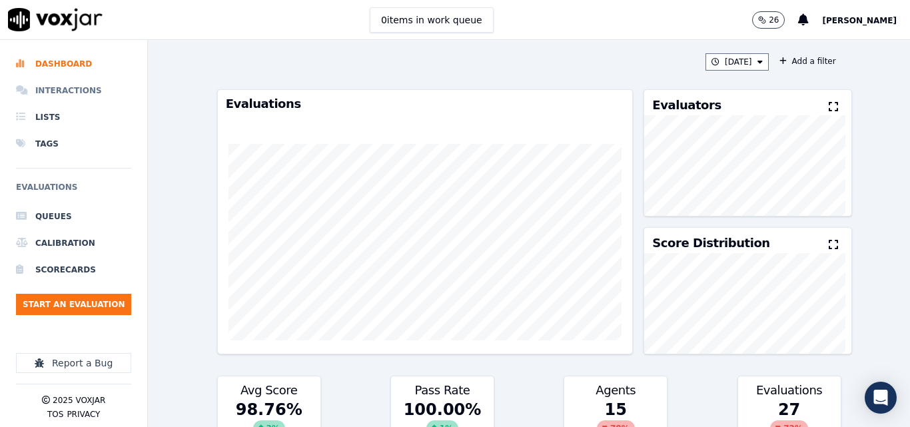
click at [59, 91] on li "Interactions" at bounding box center [73, 90] width 115 height 27
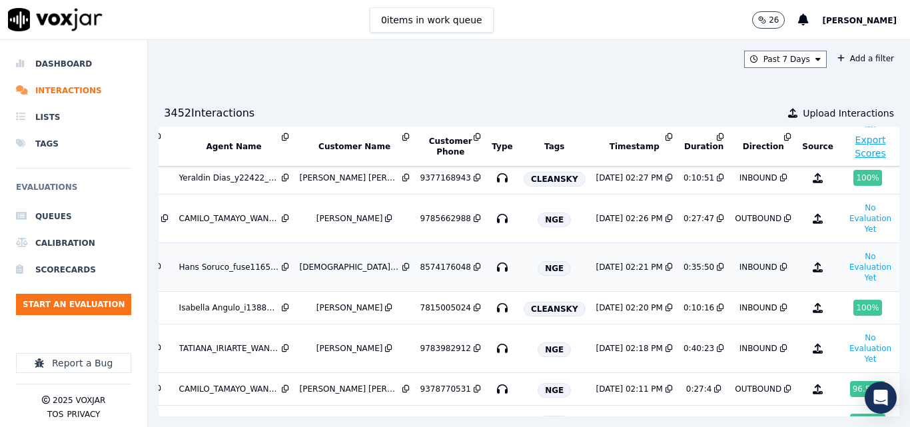
scroll to position [267, 225]
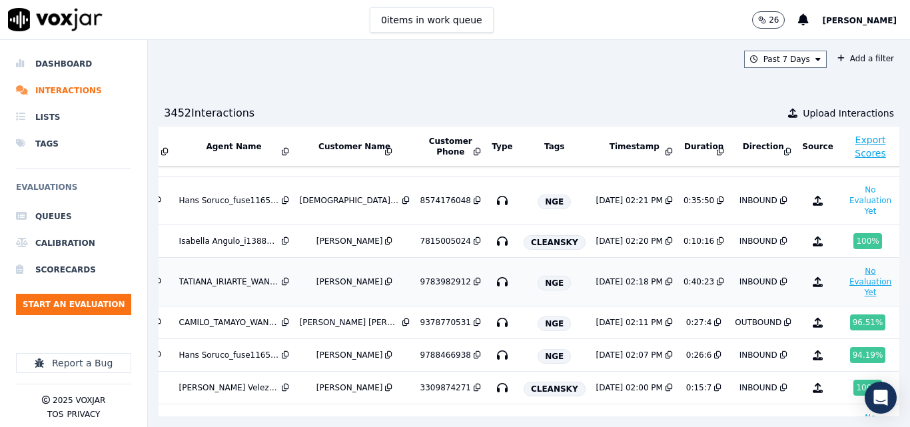
click at [844, 285] on button "No Evaluation Yet" at bounding box center [870, 281] width 53 height 37
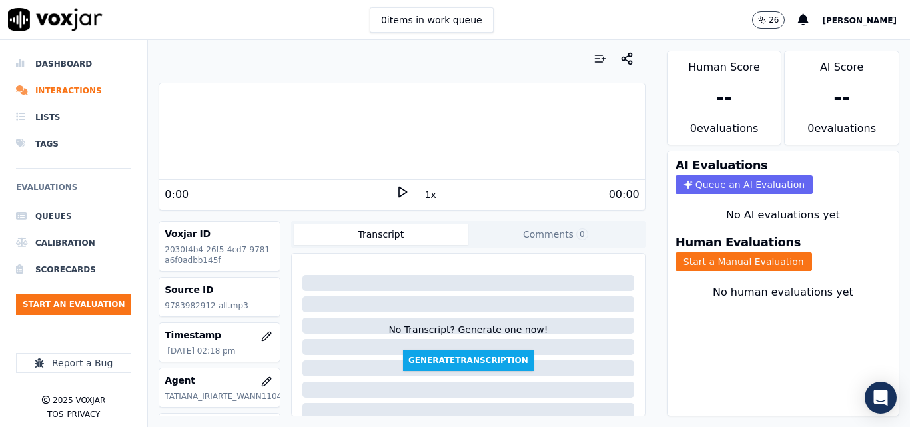
click at [386, 191] on div "0:00" at bounding box center [280, 195] width 231 height 16
click at [399, 194] on polygon at bounding box center [403, 192] width 8 height 10
click at [423, 196] on button "1x" at bounding box center [430, 194] width 17 height 19
click at [423, 196] on button "1.5x" at bounding box center [435, 194] width 26 height 19
click at [714, 255] on button "Start a Manual Evaluation" at bounding box center [744, 262] width 137 height 19
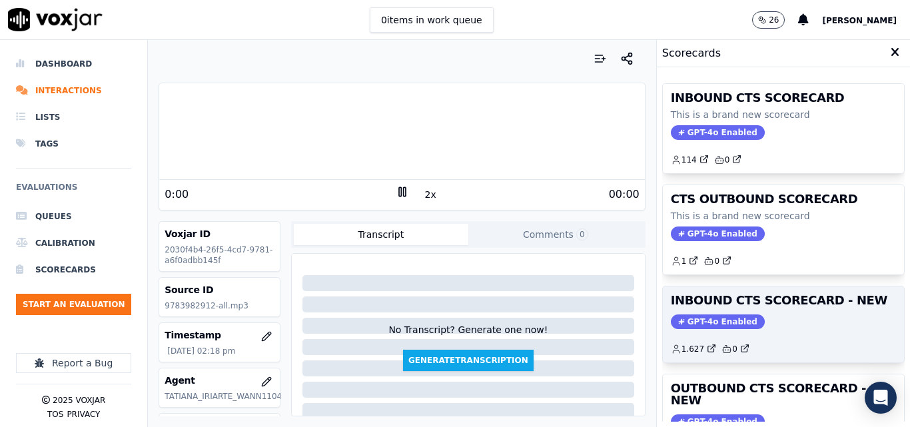
click at [724, 306] on h3 "INBOUND CTS SCORECARD - NEW" at bounding box center [783, 300] width 225 height 12
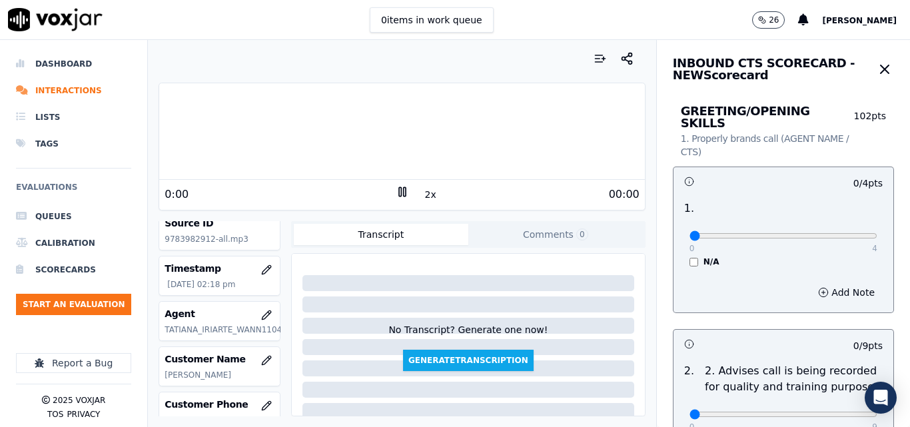
scroll to position [133, 0]
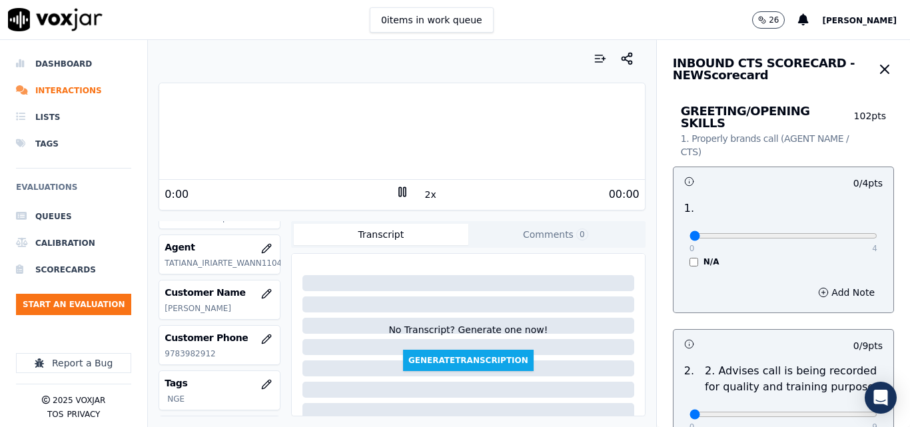
click at [179, 310] on p "LUISA MOJICA" at bounding box center [220, 308] width 110 height 11
click at [195, 350] on p "9783982912" at bounding box center [220, 353] width 110 height 11
copy p "9783982912"
click at [838, 233] on input "range" at bounding box center [784, 235] width 188 height 5
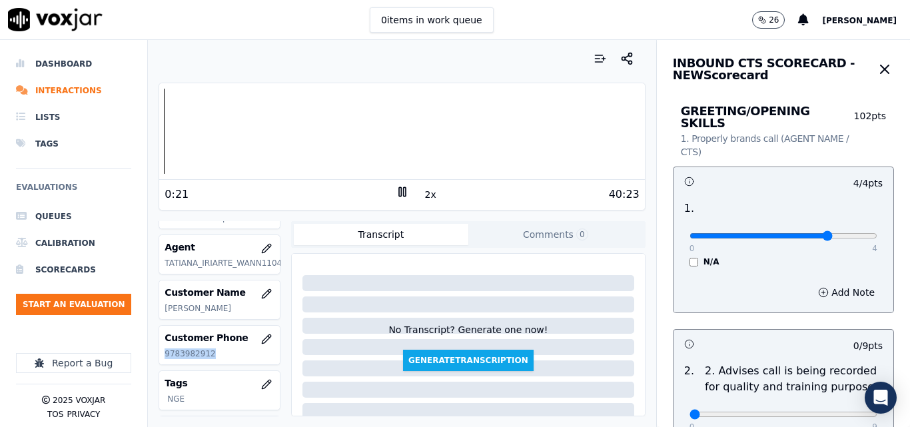
type input "3"
click at [821, 233] on input "range" at bounding box center [784, 235] width 188 height 5
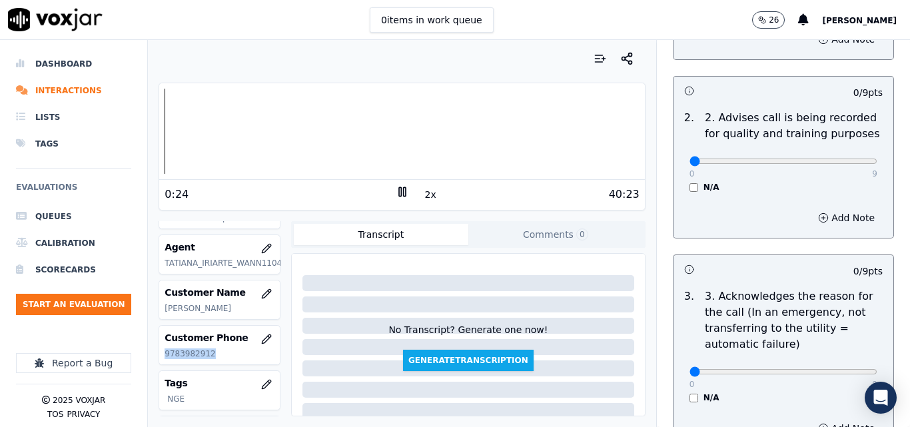
scroll to position [333, 0]
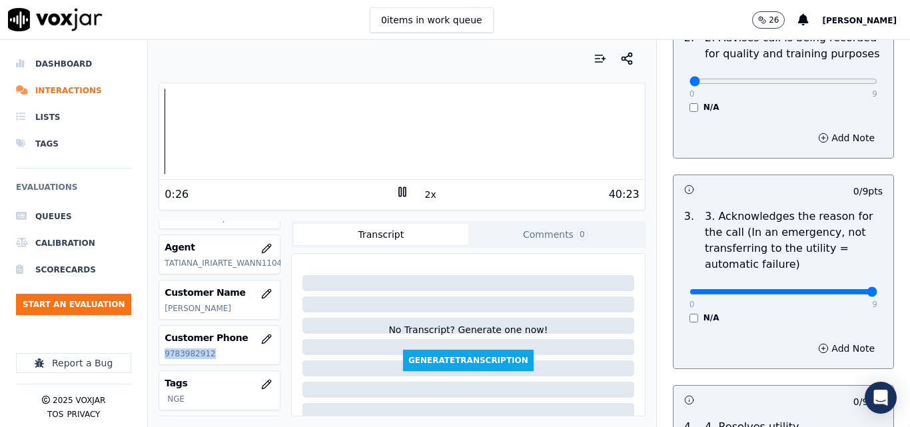
type input "9"
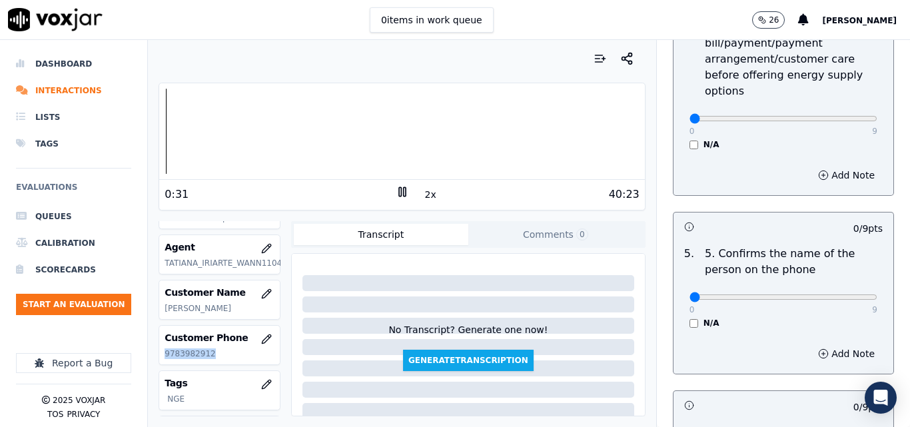
scroll to position [933, 0]
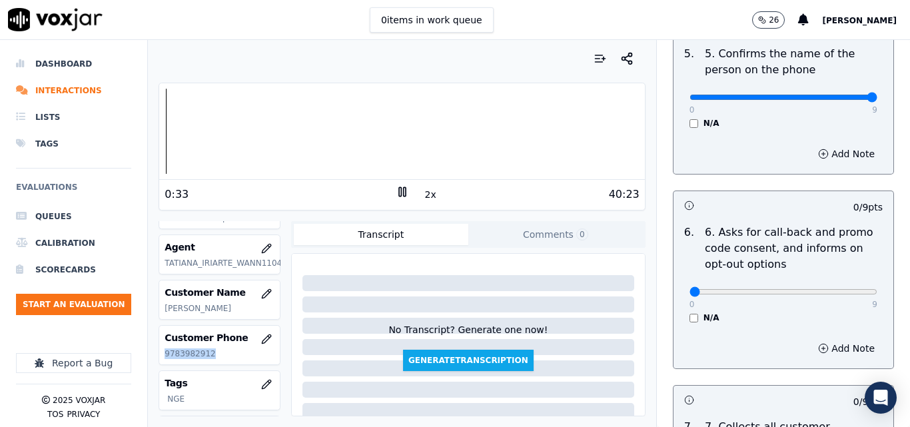
type input "9"
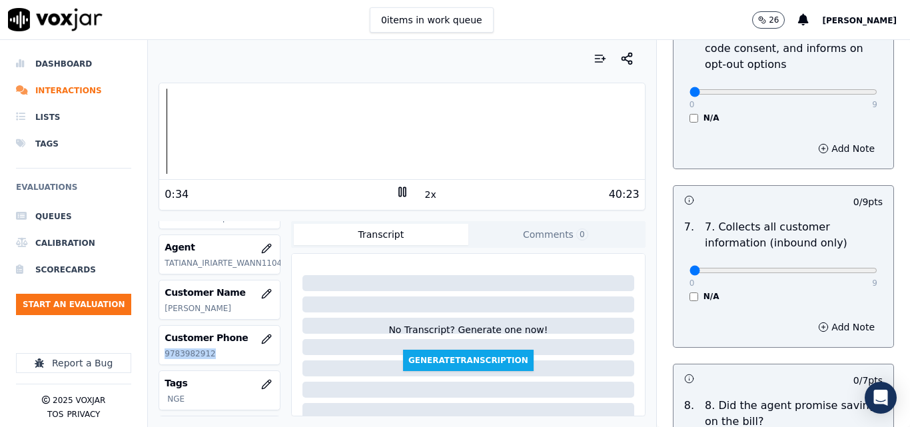
scroll to position [1266, 0]
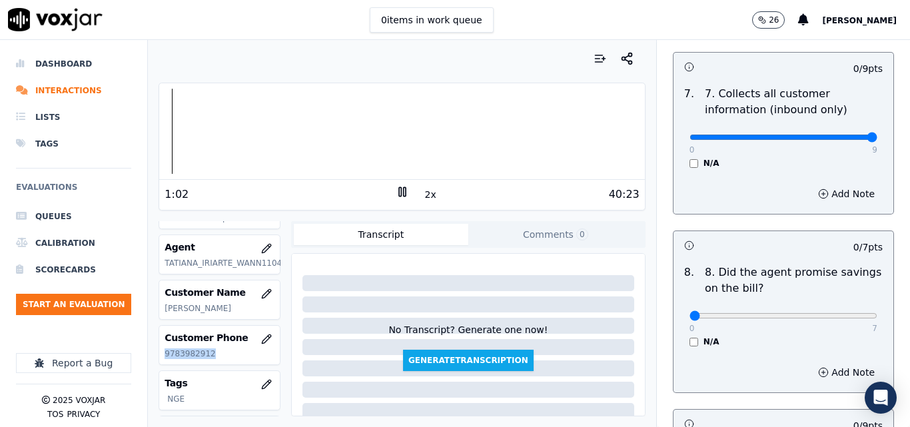
drag, startPoint x: 834, startPoint y: 125, endPoint x: 855, endPoint y: 131, distance: 21.5
type input "9"
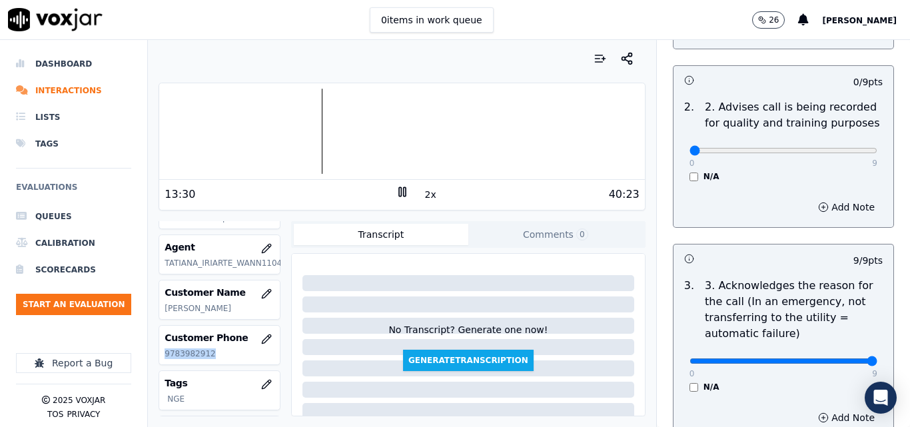
scroll to position [133, 0]
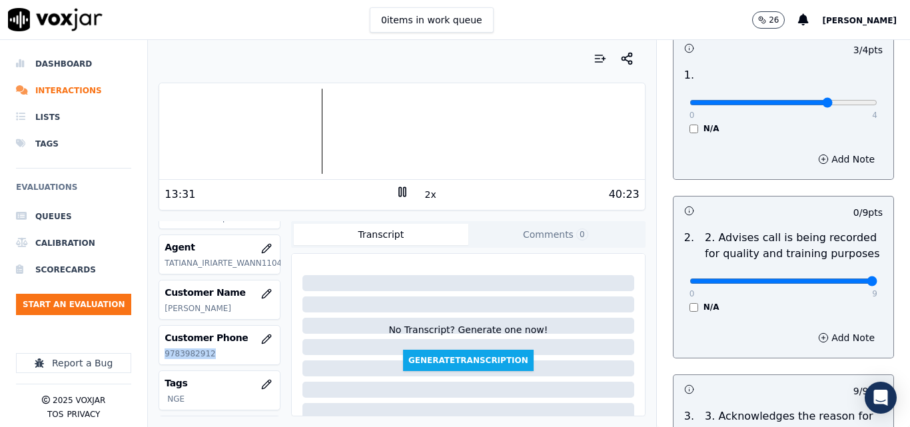
type input "9"
click at [838, 105] on input "range" at bounding box center [784, 102] width 188 height 5
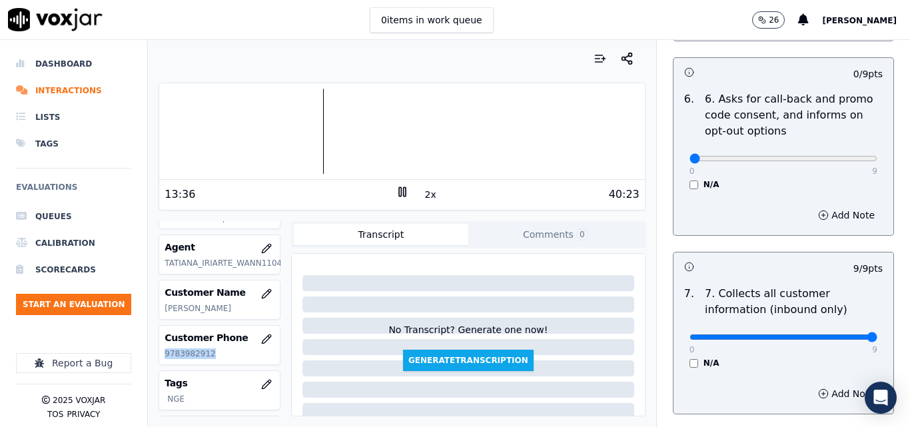
scroll to position [933, 0]
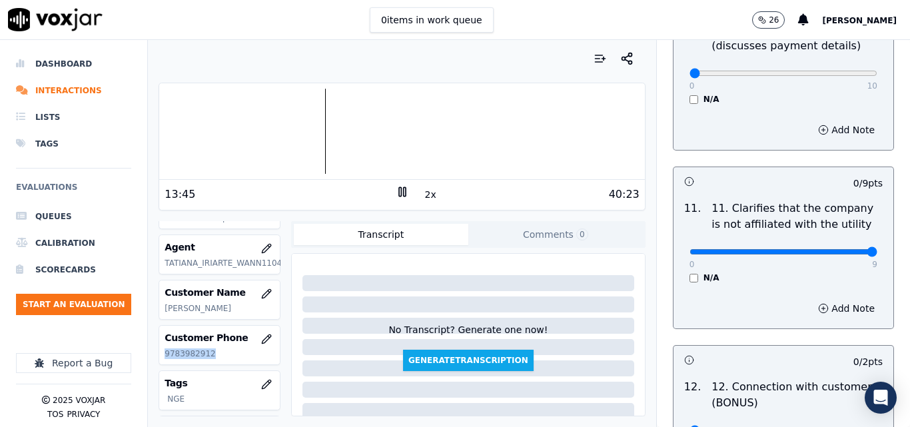
type input "9"
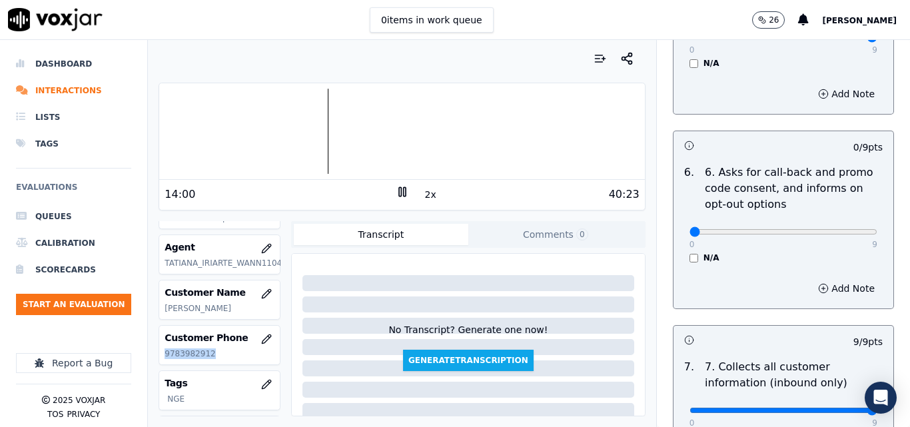
scroll to position [953, 0]
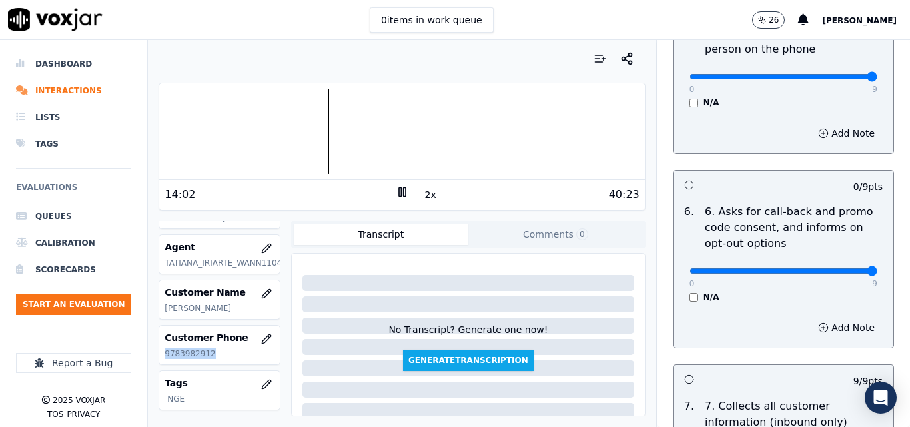
type input "9"
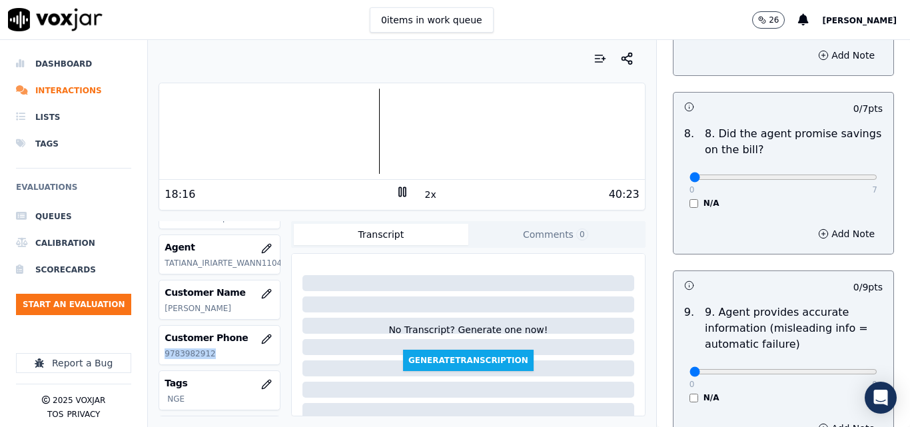
scroll to position [1420, 0]
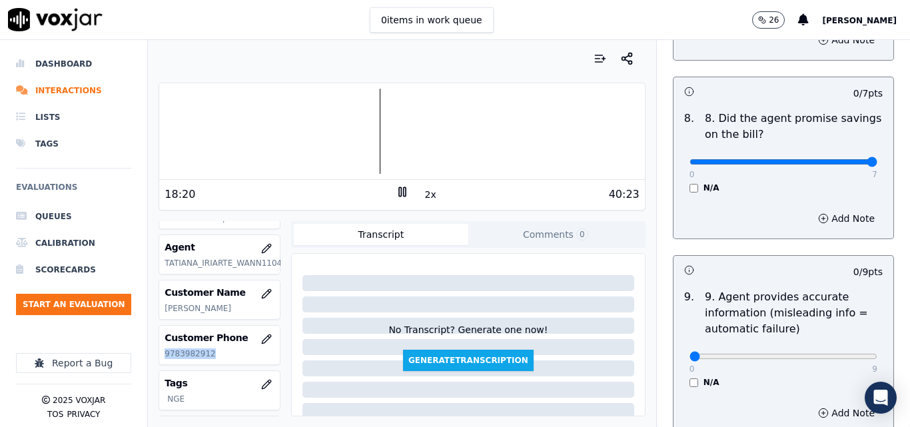
type input "7"
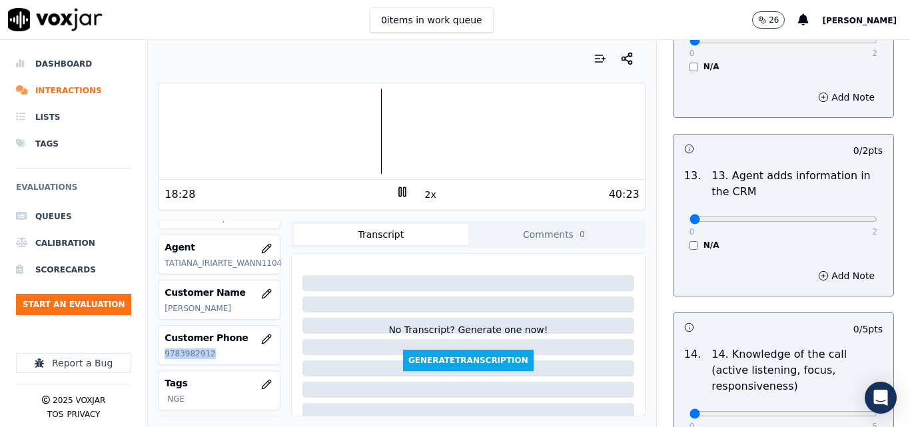
scroll to position [2286, 0]
drag, startPoint x: 812, startPoint y: 212, endPoint x: 850, endPoint y: 200, distance: 39.8
type input "2"
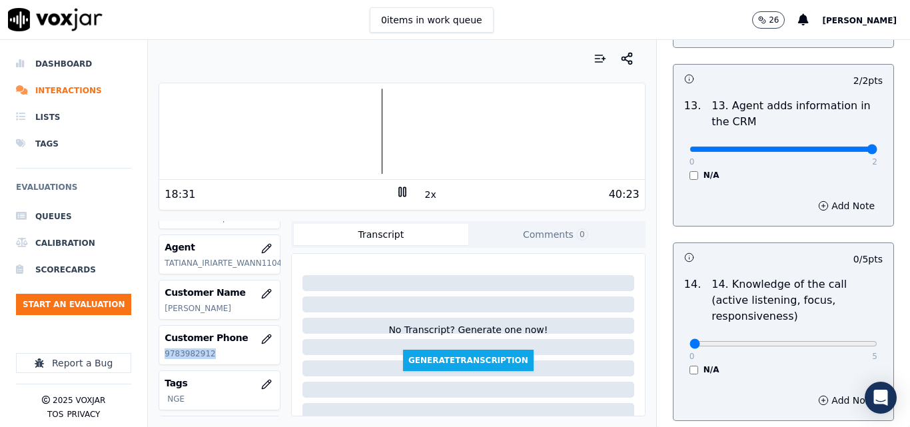
scroll to position [2433, 0]
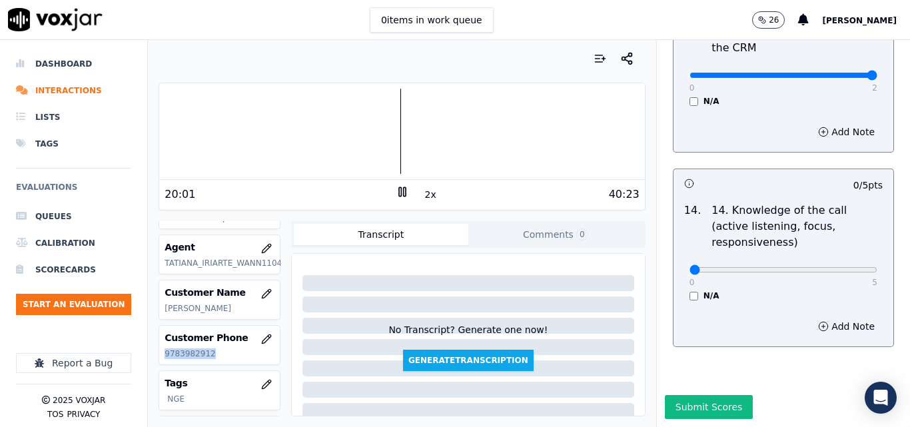
click at [402, 121] on div at bounding box center [401, 131] width 485 height 85
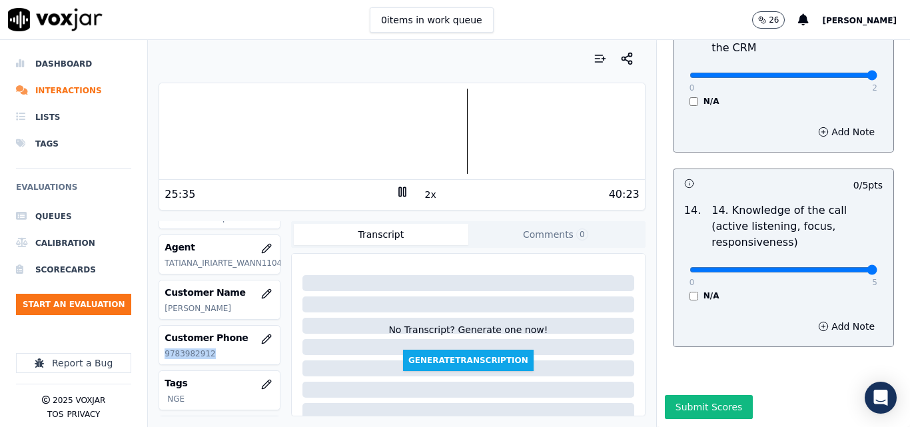
type input "5"
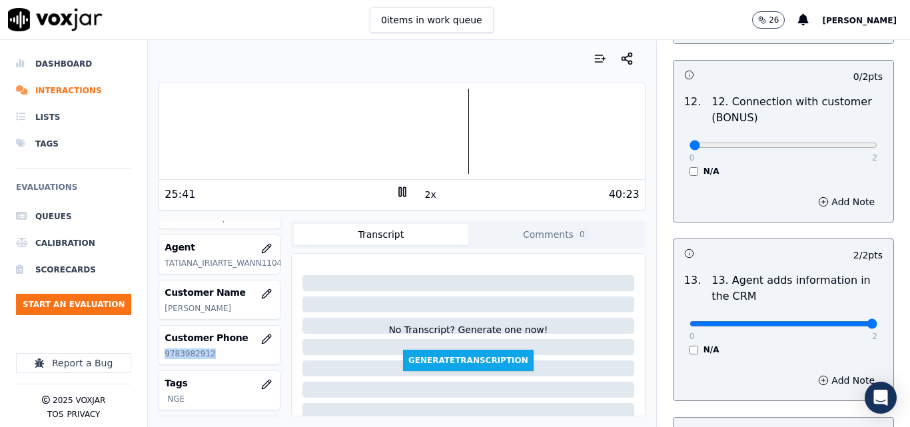
scroll to position [2100, 0]
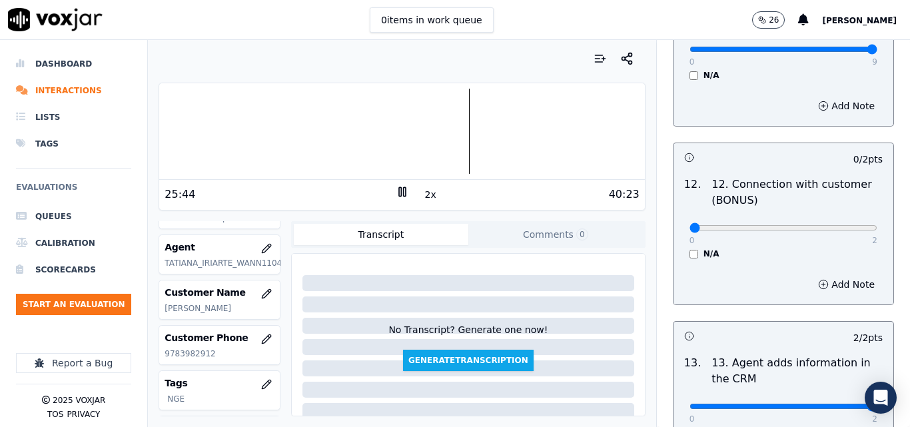
drag, startPoint x: 826, startPoint y: 223, endPoint x: 832, endPoint y: 220, distance: 7.2
click at [832, 220] on div "0 2" at bounding box center [784, 227] width 188 height 16
type input "2"
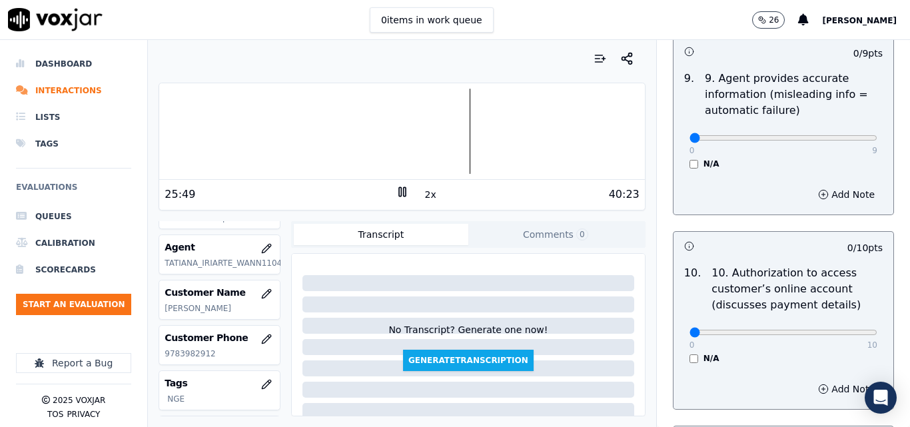
scroll to position [1634, 0]
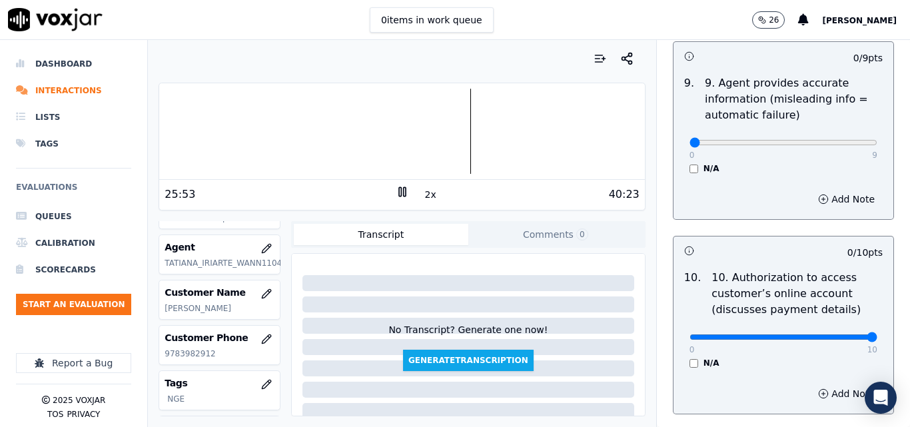
type input "10"
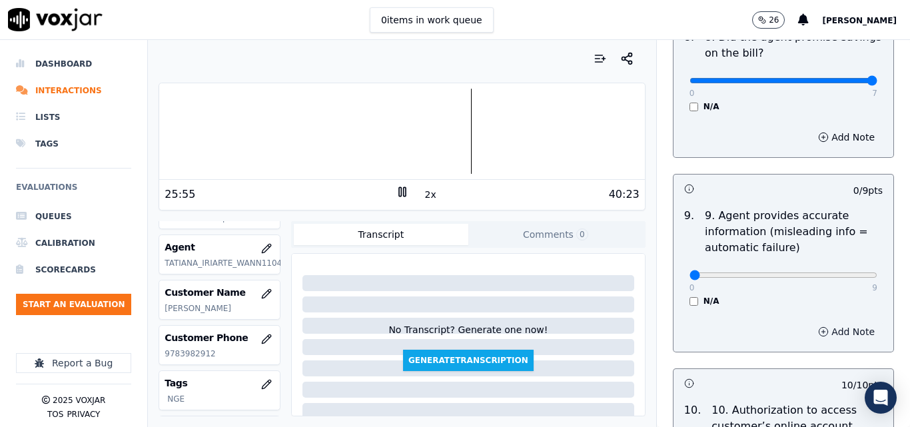
scroll to position [1500, 0]
type input "9"
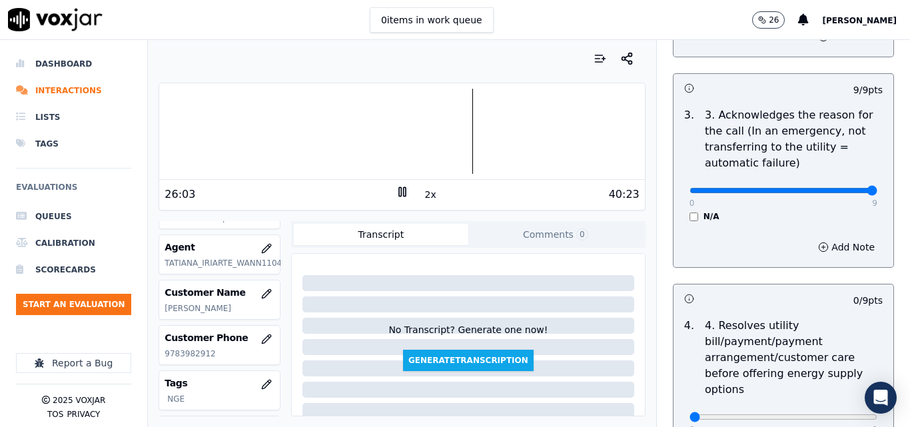
scroll to position [634, 0]
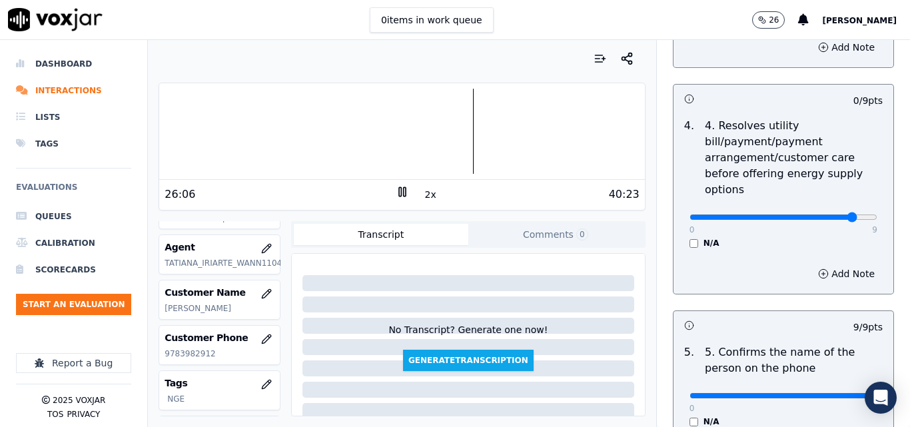
type input "8"
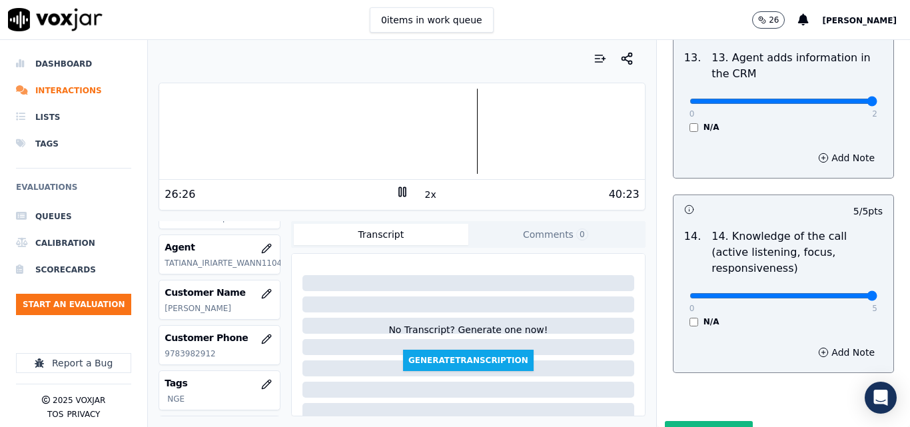
scroll to position [2433, 0]
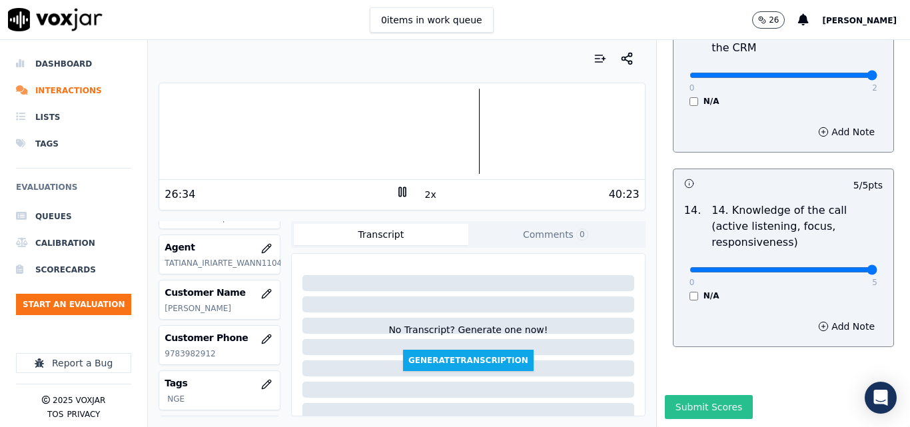
click at [684, 395] on button "Submit Scores" at bounding box center [709, 407] width 89 height 24
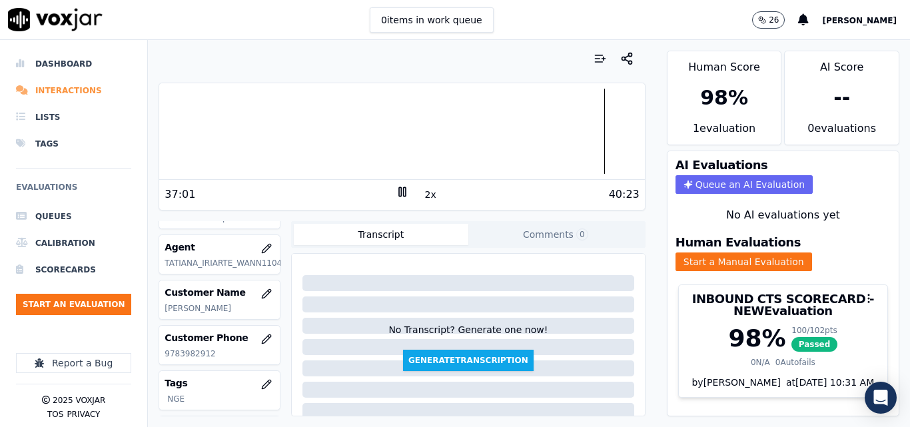
click at [73, 92] on li "Interactions" at bounding box center [73, 90] width 115 height 27
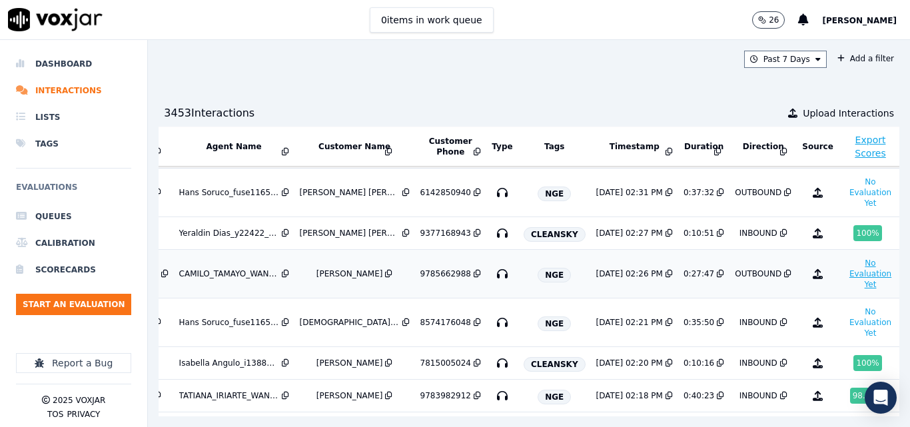
scroll to position [200, 225]
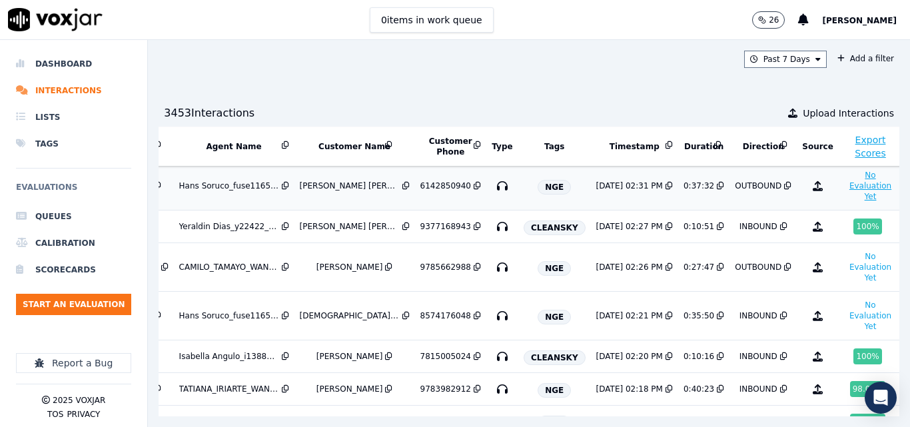
click at [844, 187] on button "No Evaluation Yet" at bounding box center [870, 185] width 53 height 37
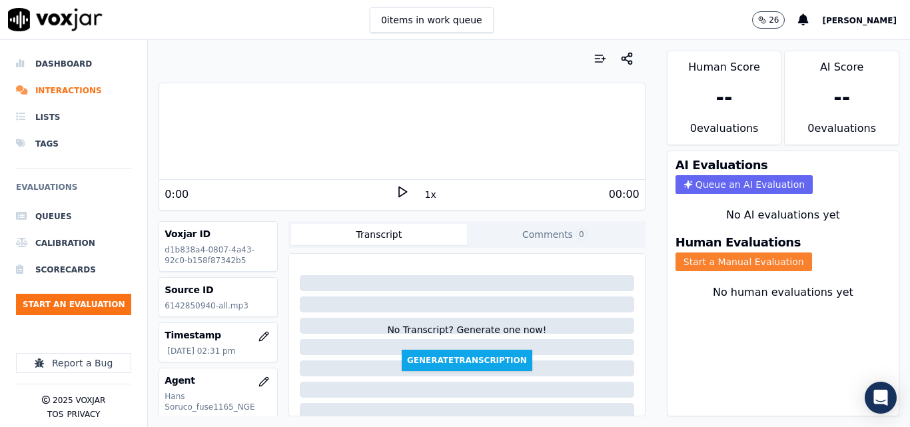
click at [711, 269] on button "Start a Manual Evaluation" at bounding box center [744, 262] width 137 height 19
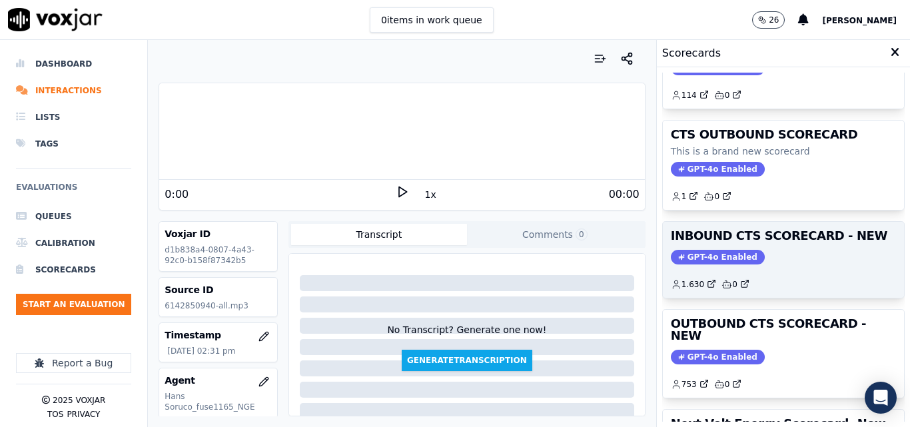
scroll to position [67, 0]
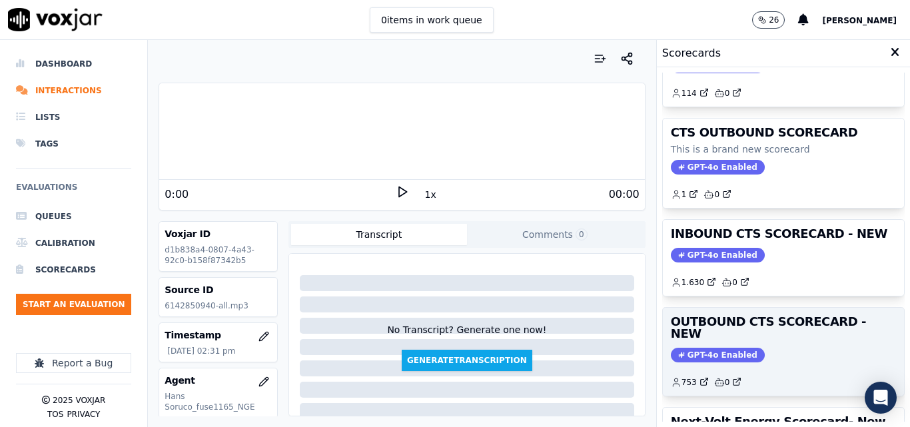
click at [723, 330] on div "OUTBOUND CTS SCORECARD - NEW GPT-4o Enabled 753 0" at bounding box center [783, 352] width 241 height 88
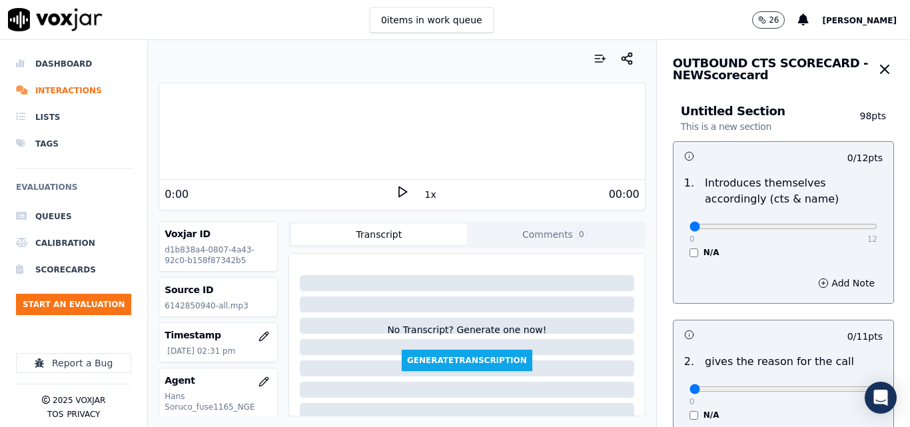
click at [396, 193] on icon at bounding box center [402, 191] width 13 height 13
click at [430, 198] on div "37:32" at bounding box center [524, 195] width 231 height 16
click at [423, 195] on button "1x" at bounding box center [430, 194] width 17 height 19
click at [423, 195] on button "1.5x" at bounding box center [435, 194] width 26 height 19
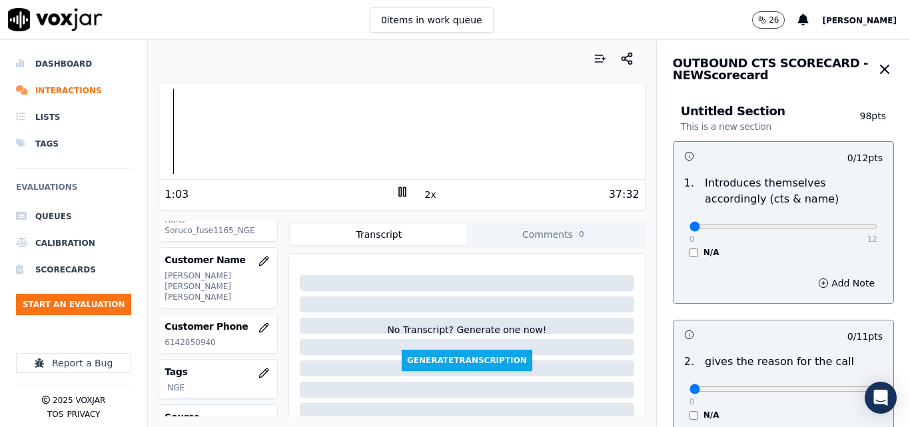
scroll to position [200, 0]
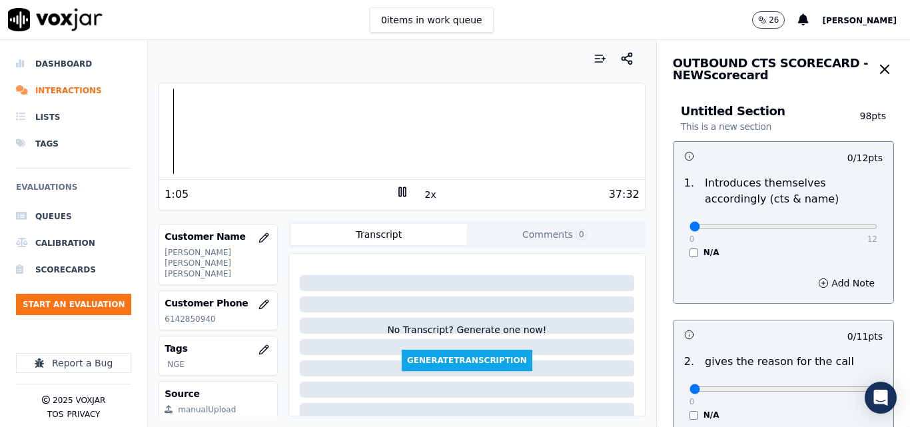
click at [189, 314] on p "6142850940" at bounding box center [218, 319] width 107 height 11
copy p "6142850940"
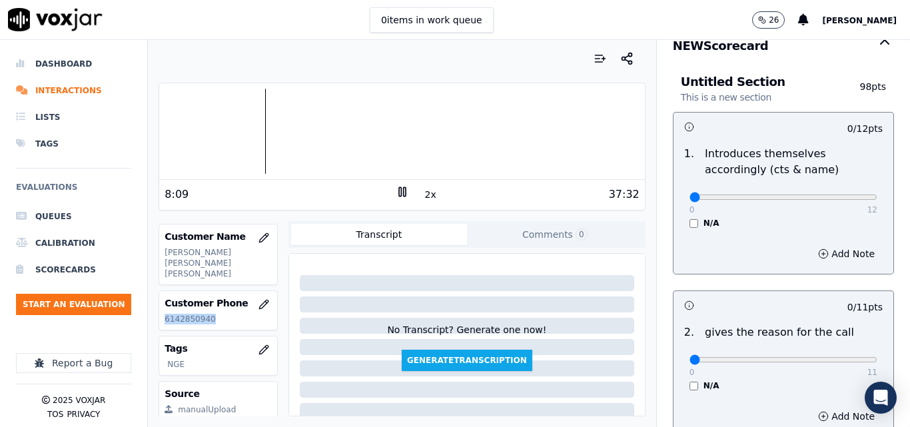
scroll to position [19, 0]
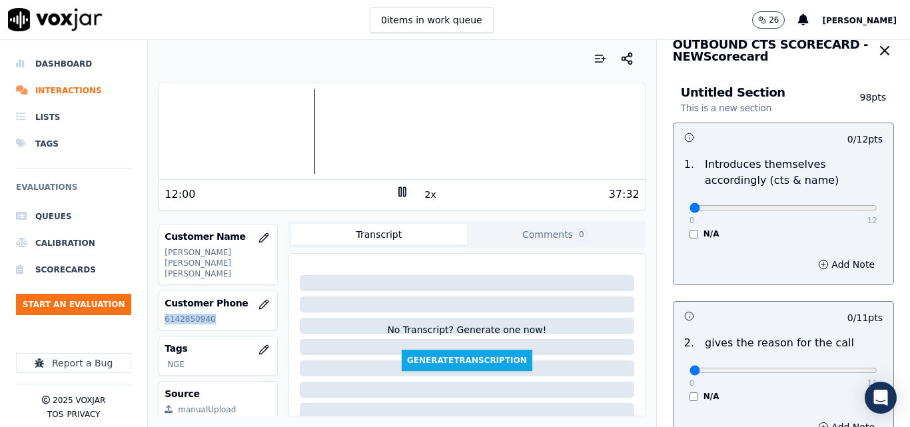
click at [188, 314] on p "6142850940" at bounding box center [218, 319] width 107 height 11
type input "10"
click at [818, 209] on input "range" at bounding box center [784, 207] width 188 height 5
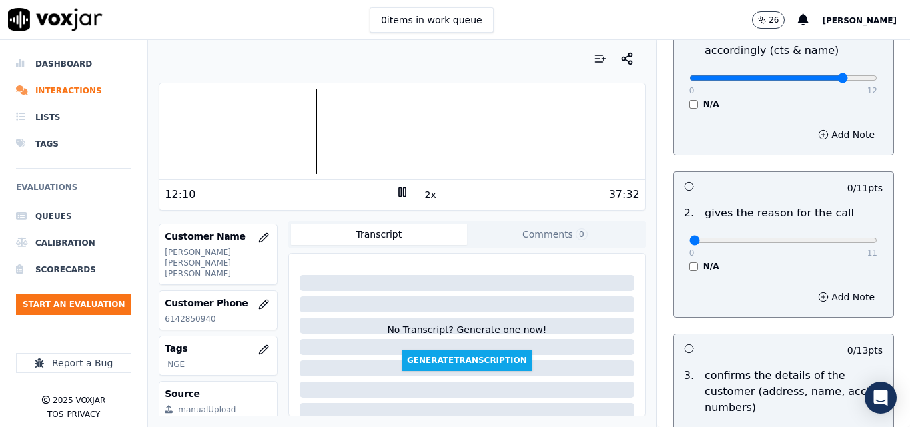
scroll to position [152, 0]
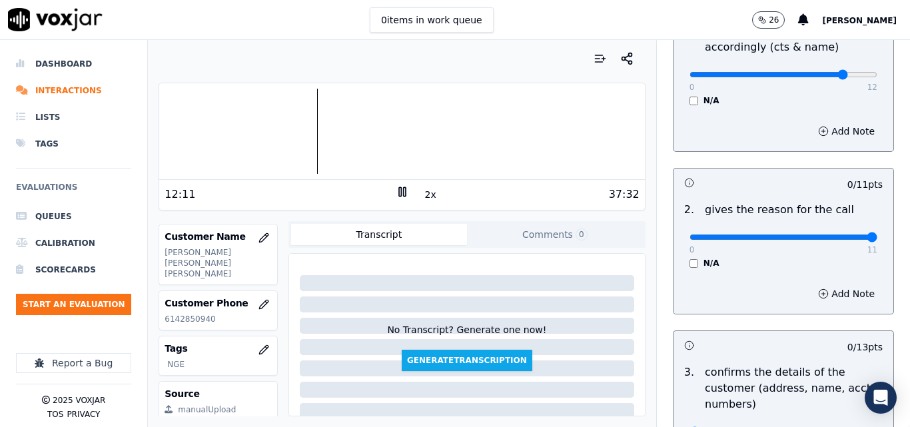
type input "11"
click at [868, 77] on input "range" at bounding box center [784, 74] width 188 height 5
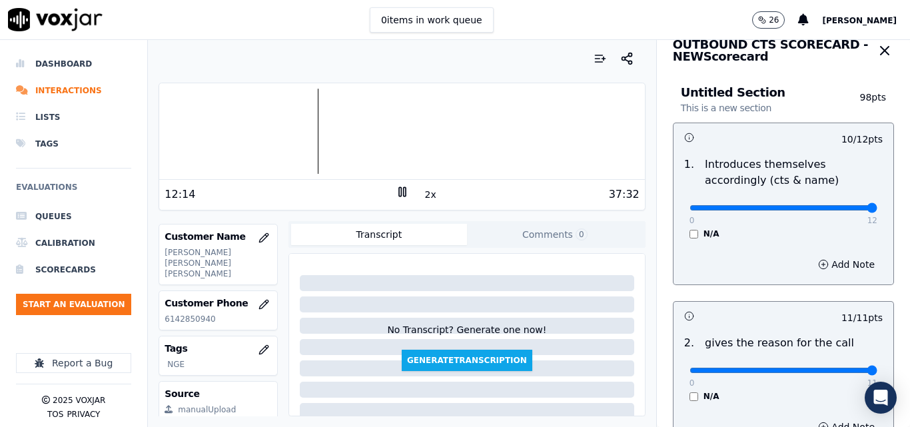
type input "12"
click at [840, 211] on input "range" at bounding box center [784, 207] width 188 height 5
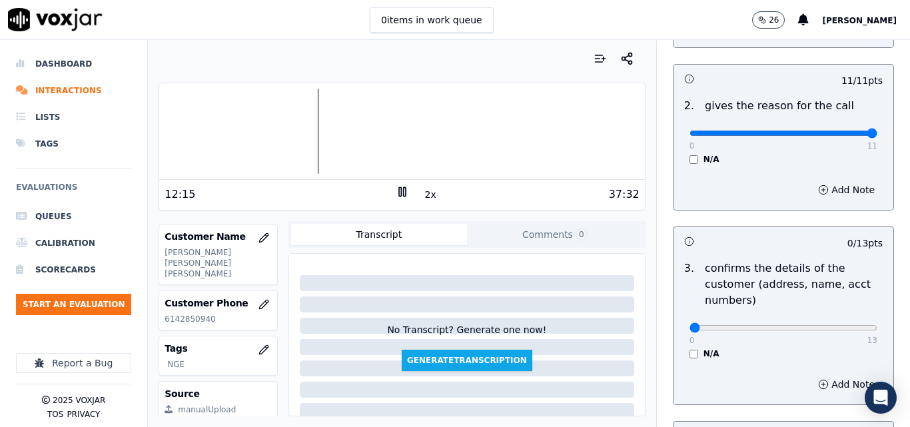
scroll to position [285, 0]
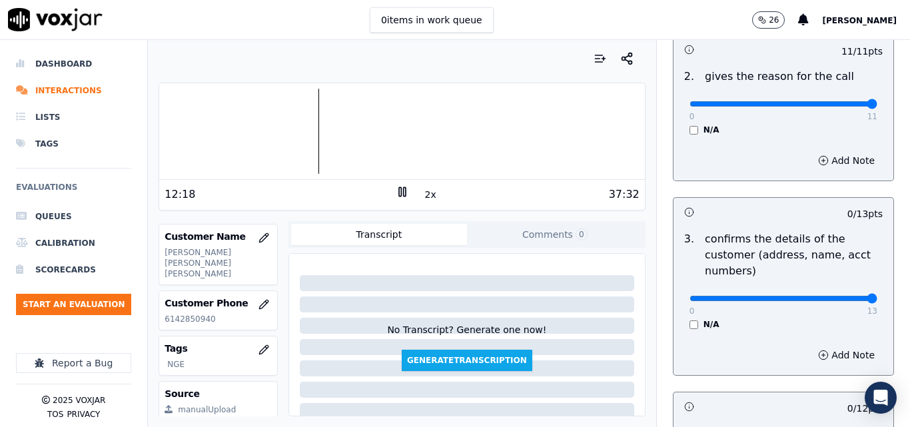
drag, startPoint x: 840, startPoint y: 298, endPoint x: 850, endPoint y: 298, distance: 10.0
type input "13"
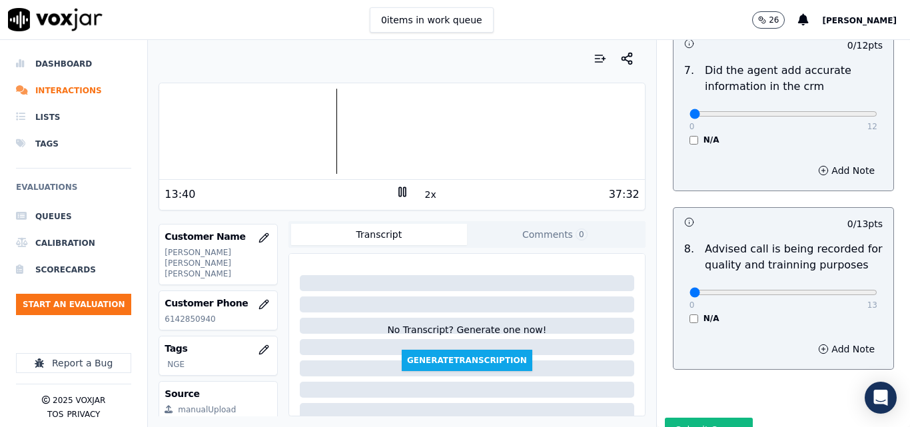
scroll to position [1218, 0]
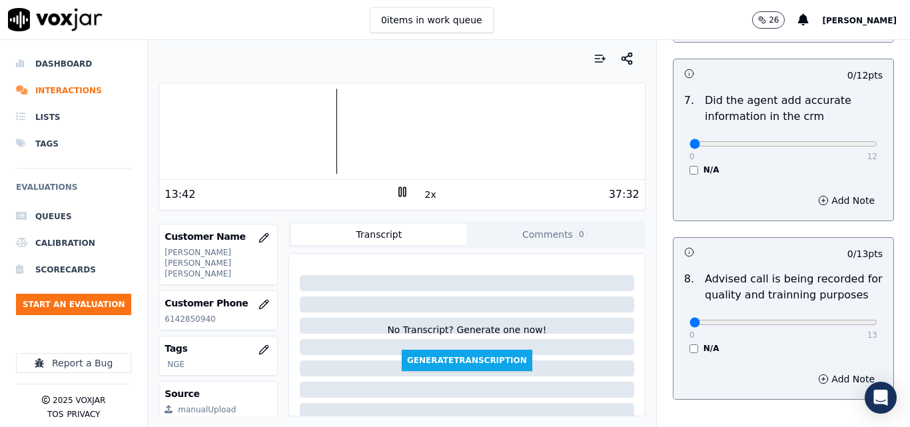
click at [816, 135] on div "0 12 N/A" at bounding box center [783, 150] width 209 height 51
type input "11"
click at [812, 193] on button "Add Note" at bounding box center [846, 200] width 73 height 19
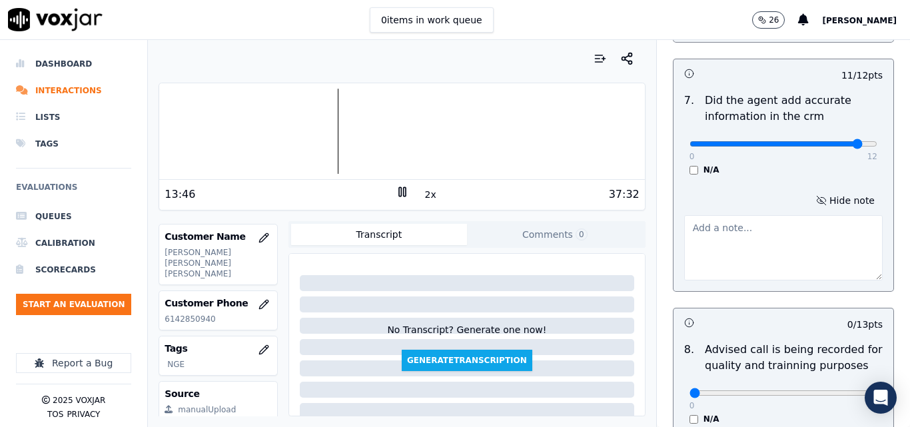
click at [725, 215] on textarea at bounding box center [783, 247] width 199 height 65
type textarea "GAS CONTRACT TERM (3 MONTHS)"
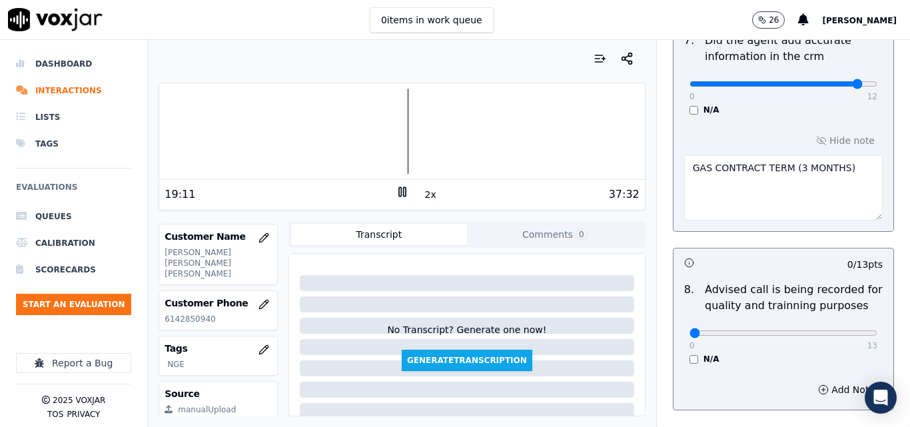
scroll to position [1355, 0]
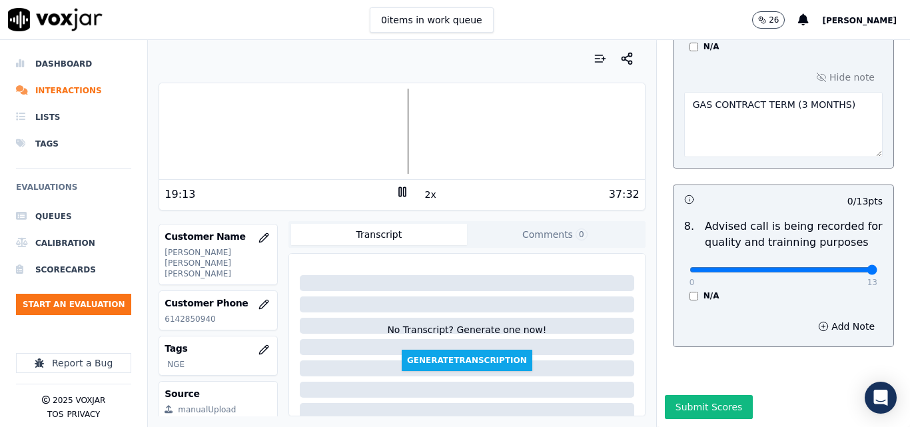
type input "13"
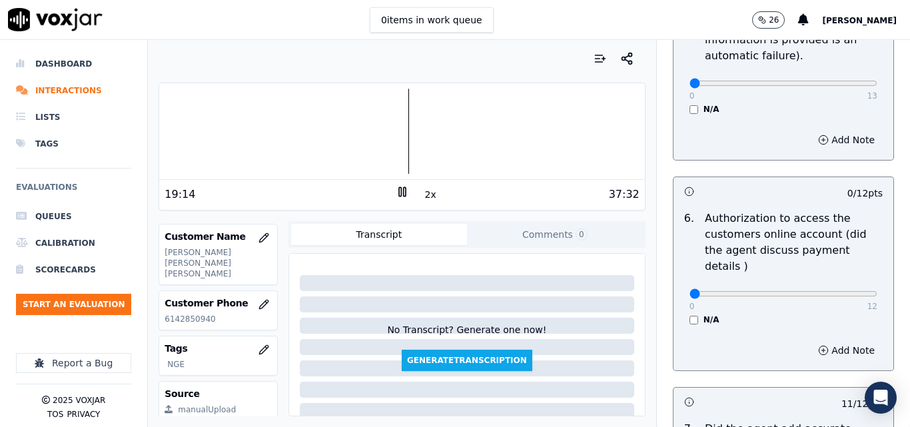
scroll to position [889, 0]
drag, startPoint x: 804, startPoint y: 277, endPoint x: 872, endPoint y: 279, distance: 68.6
type input "12"
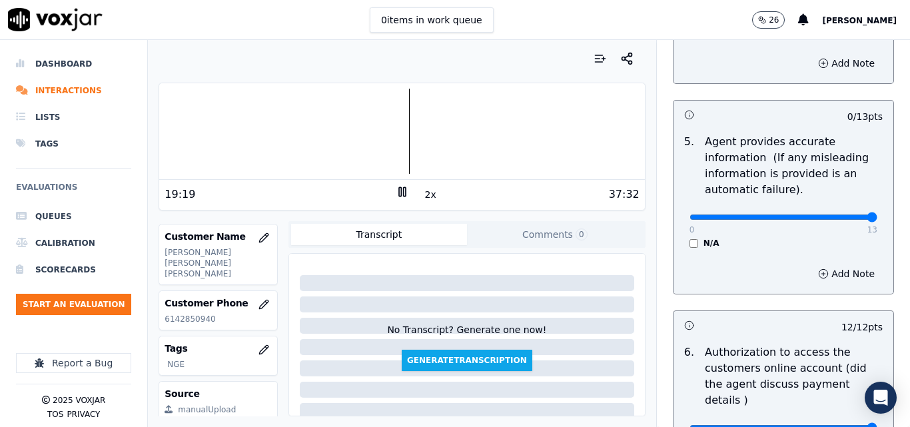
type input "13"
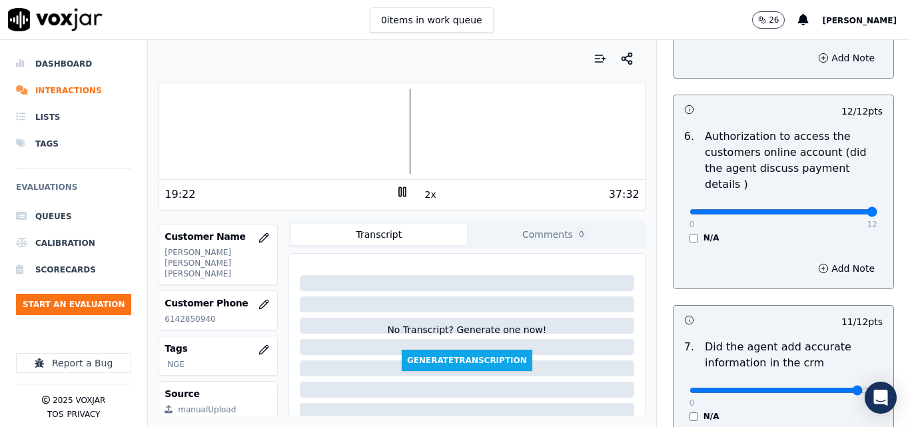
scroll to position [955, 0]
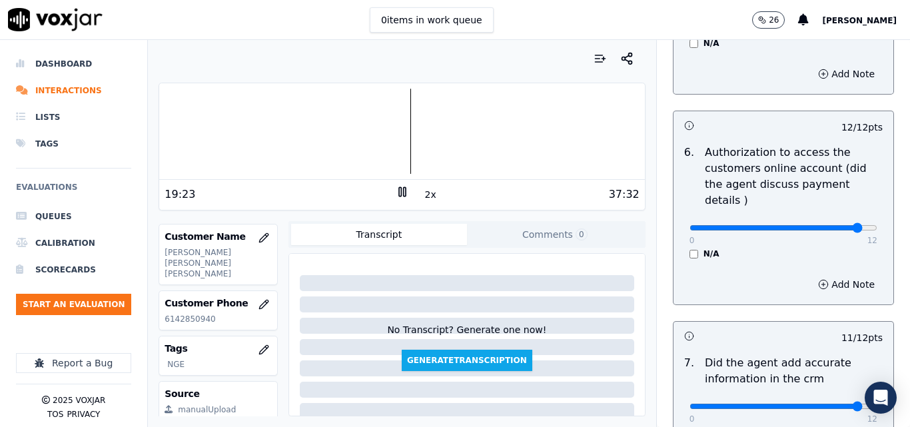
type input "10"
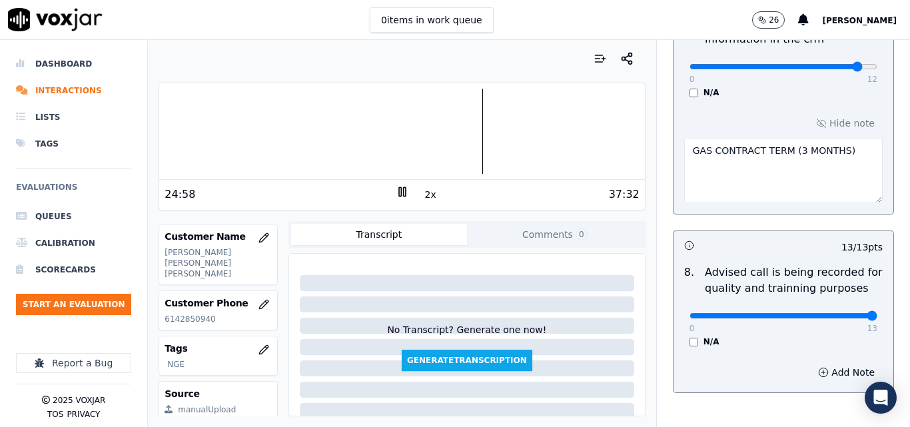
scroll to position [1355, 0]
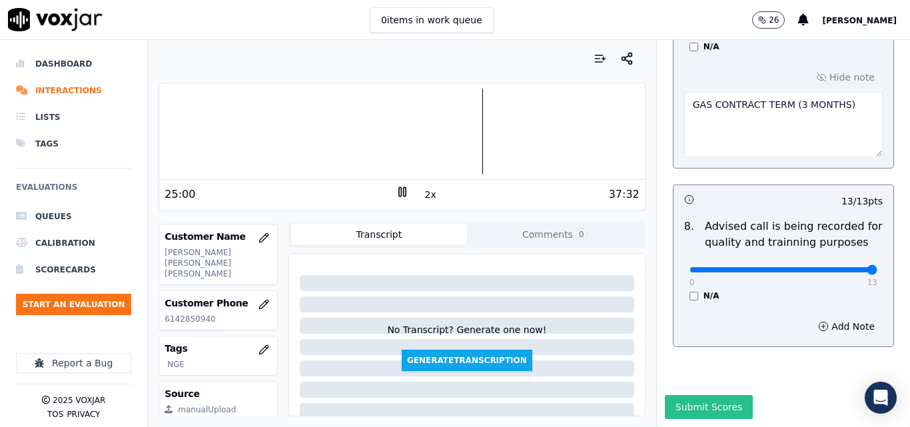
click at [718, 395] on button "Submit Scores" at bounding box center [709, 407] width 89 height 24
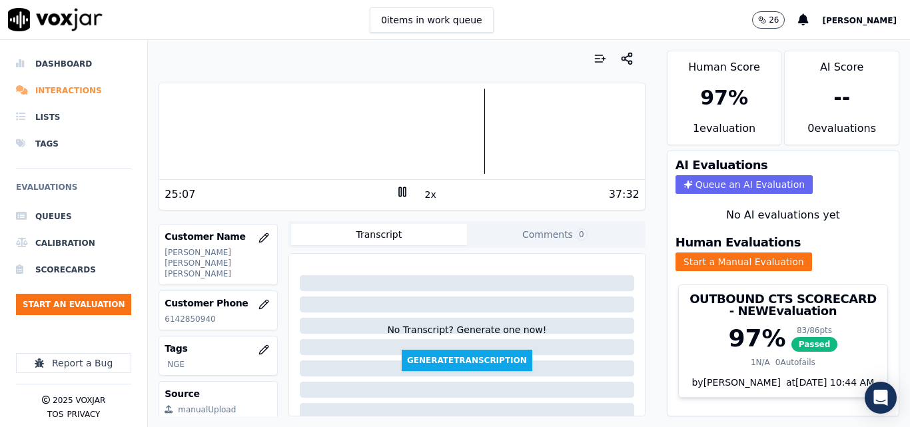
click at [85, 93] on li "Interactions" at bounding box center [73, 90] width 115 height 27
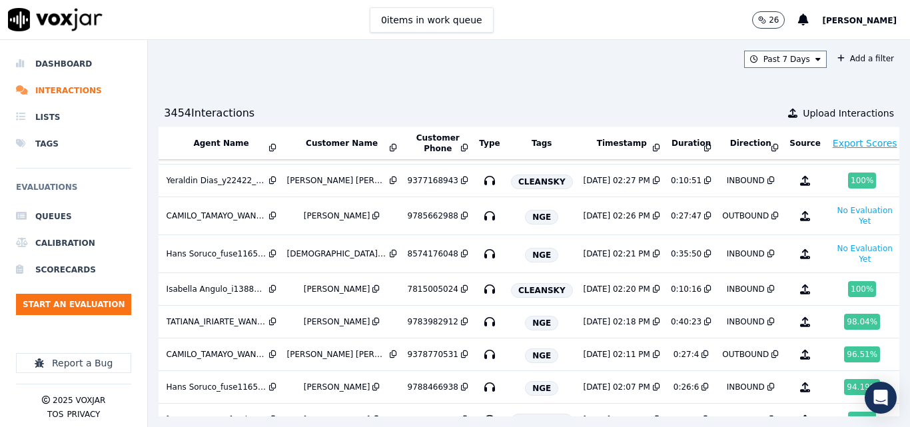
scroll to position [189, 237]
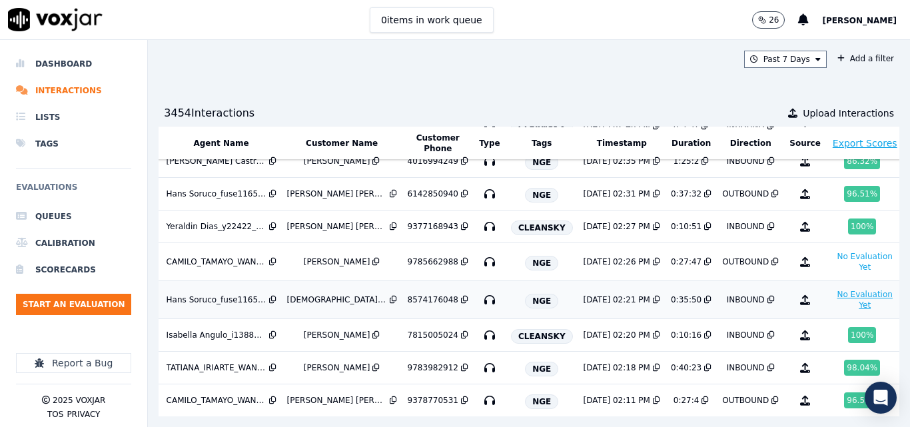
click at [832, 299] on button "No Evaluation Yet" at bounding box center [865, 300] width 67 height 27
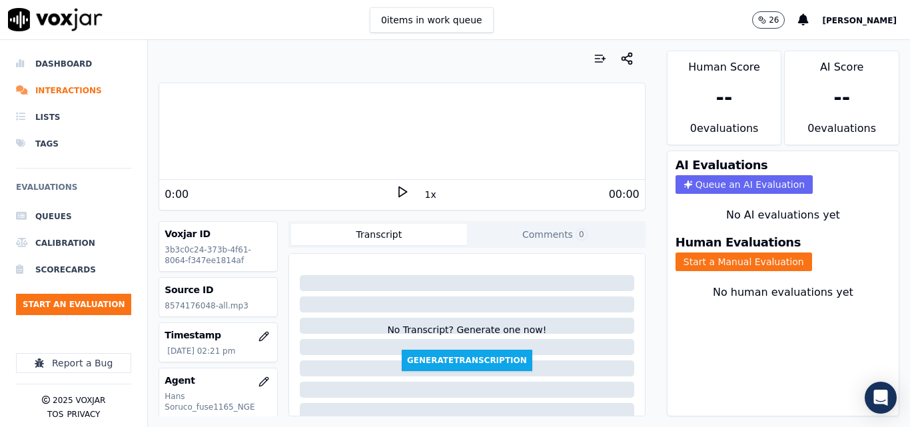
click at [396, 189] on icon at bounding box center [402, 191] width 13 height 13
click at [422, 197] on button "1x" at bounding box center [430, 194] width 17 height 19
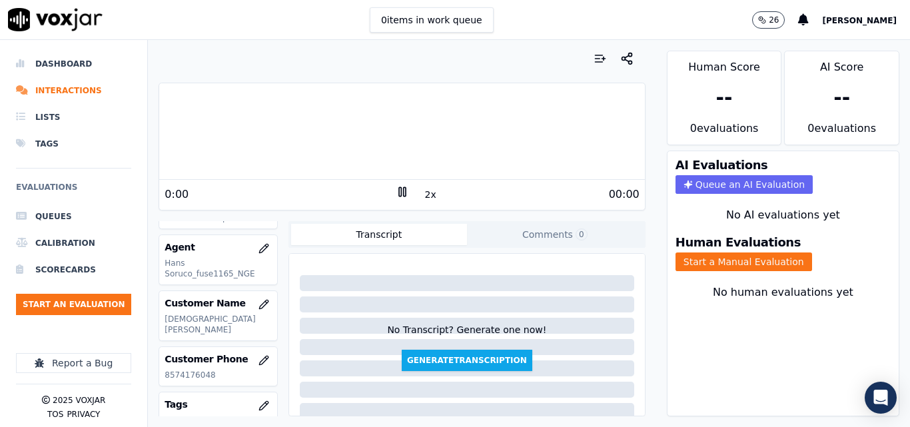
scroll to position [200, 0]
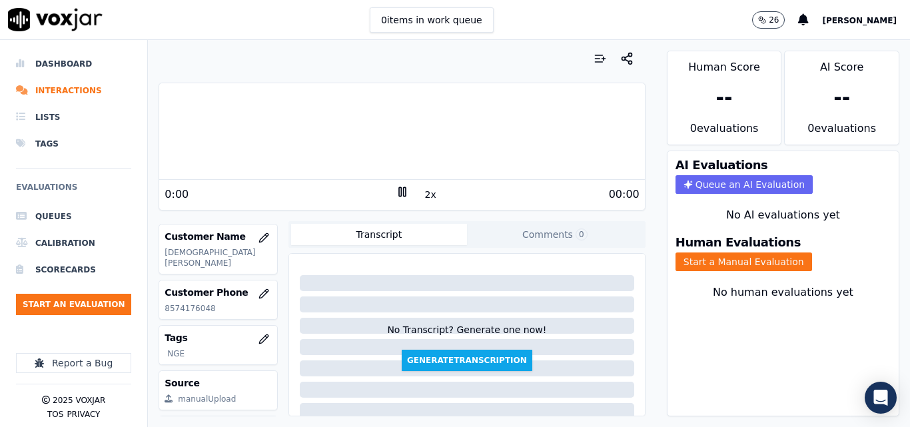
click at [190, 307] on p "8574176048" at bounding box center [218, 308] width 107 height 11
copy p "8574176048"
click at [734, 266] on button "Start a Manual Evaluation" at bounding box center [744, 262] width 137 height 19
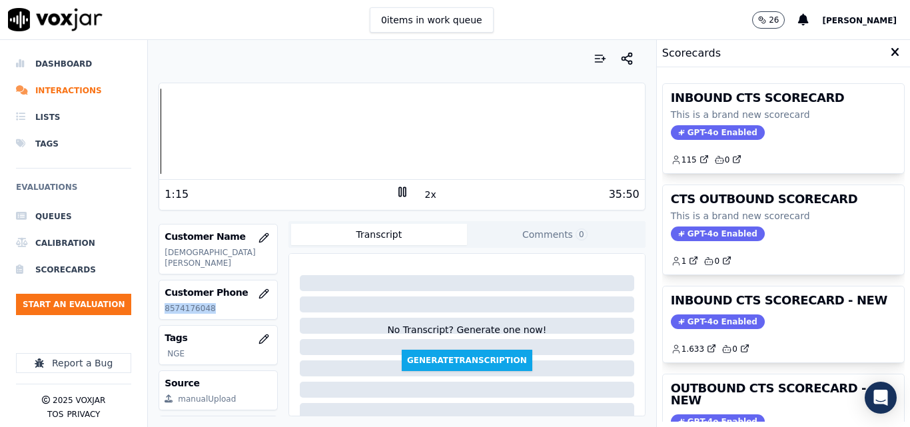
click at [157, 126] on div "Your browser does not support the audio element. 1:15 2x 35:50 Voxjar ID 3b3c0c…" at bounding box center [402, 233] width 508 height 387
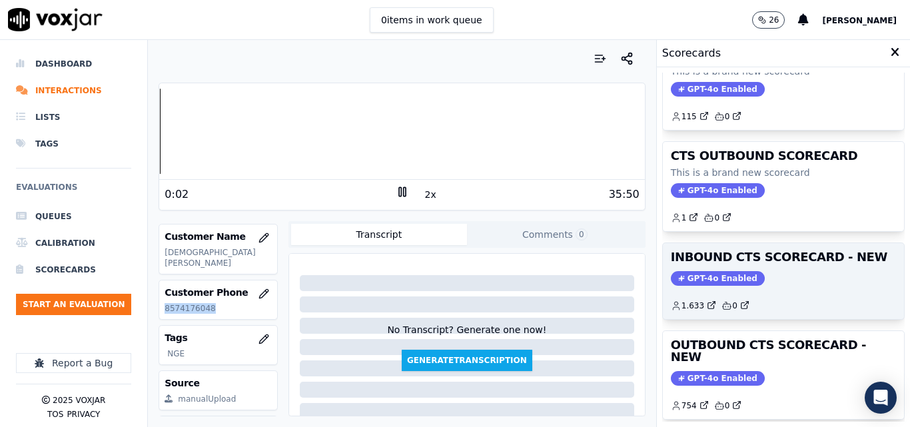
scroll to position [67, 0]
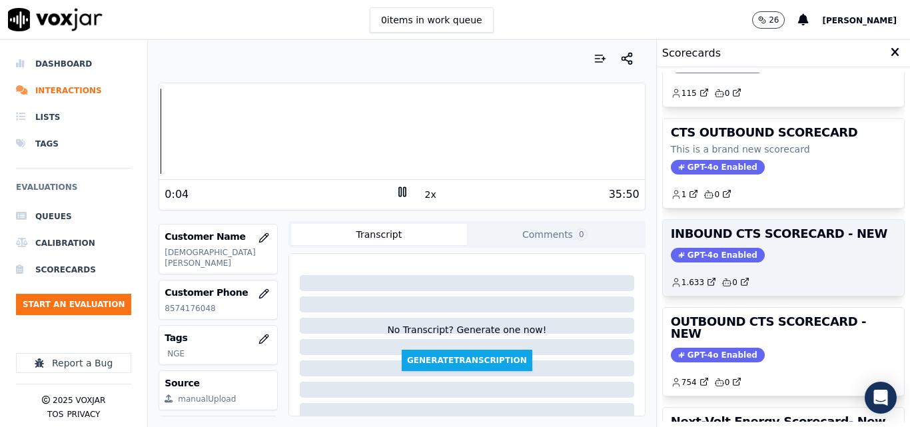
click at [748, 265] on div "INBOUND CTS SCORECARD - NEW GPT-4o Enabled 1.633 0" at bounding box center [783, 258] width 241 height 76
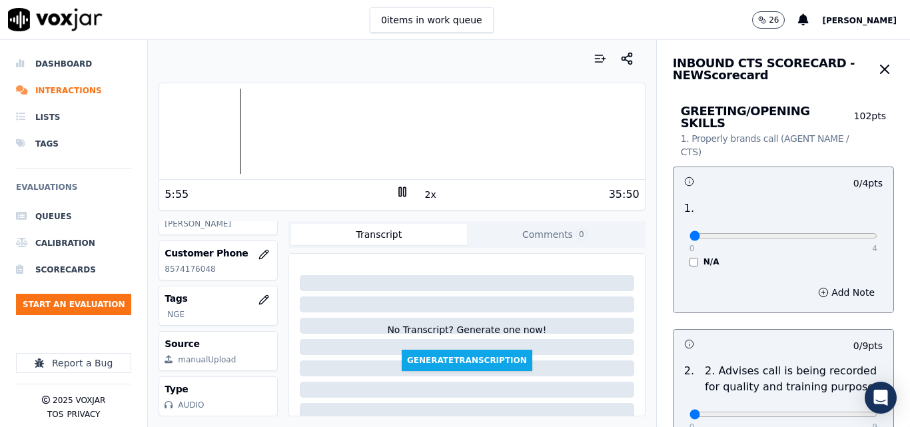
scroll to position [267, 0]
click at [181, 264] on p "8574176048" at bounding box center [218, 269] width 107 height 11
drag, startPoint x: 181, startPoint y: 243, endPoint x: 170, endPoint y: 242, distance: 10.7
click at [170, 264] on p "8574176048" at bounding box center [218, 269] width 107 height 11
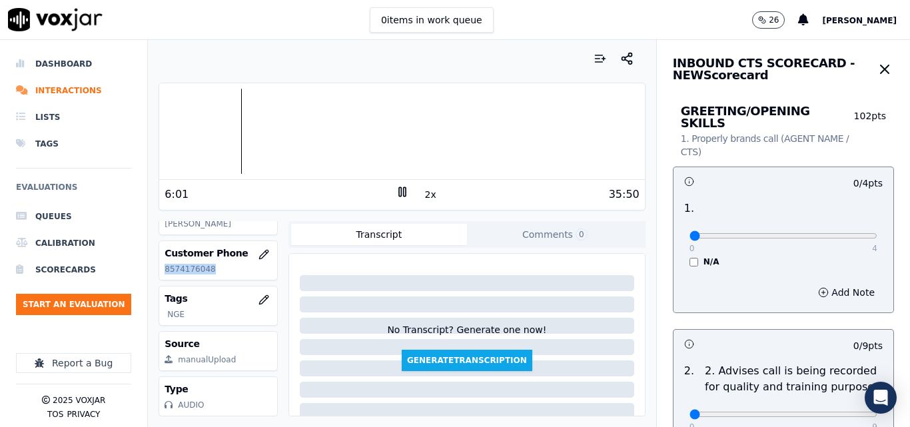
click at [170, 264] on p "8574176048" at bounding box center [218, 269] width 107 height 11
copy div "8574176048"
drag, startPoint x: 813, startPoint y: 224, endPoint x: 846, endPoint y: 221, distance: 32.8
type input "4"
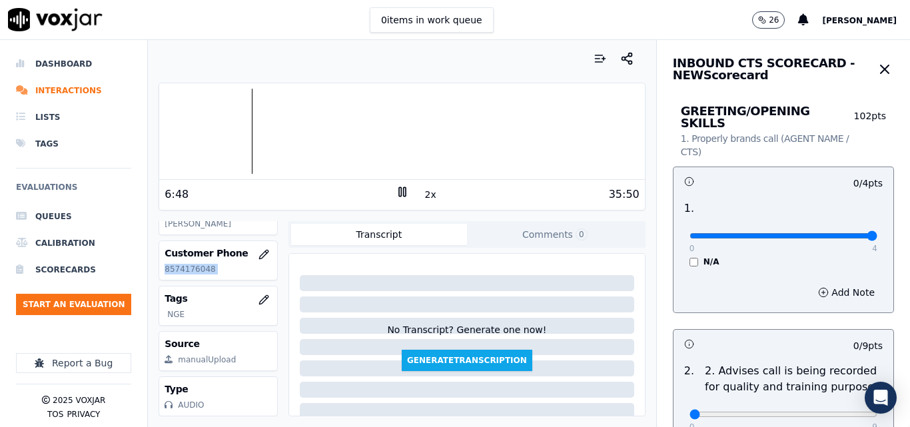
click at [846, 233] on input "range" at bounding box center [784, 235] width 188 height 5
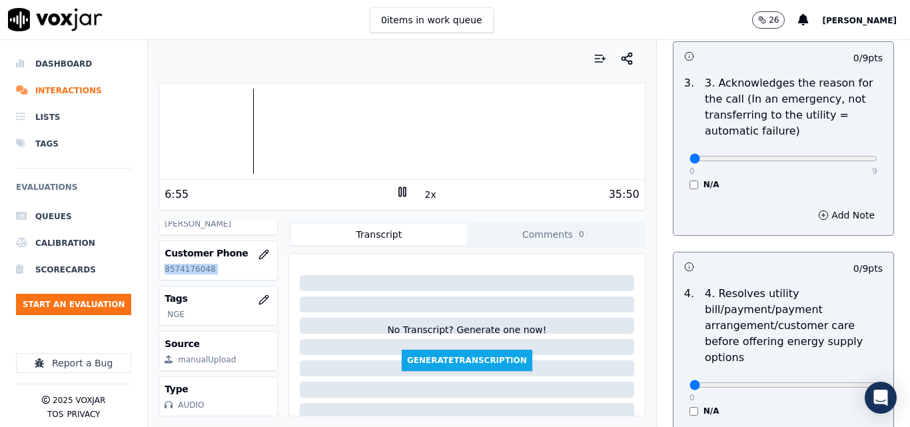
scroll to position [400, 0]
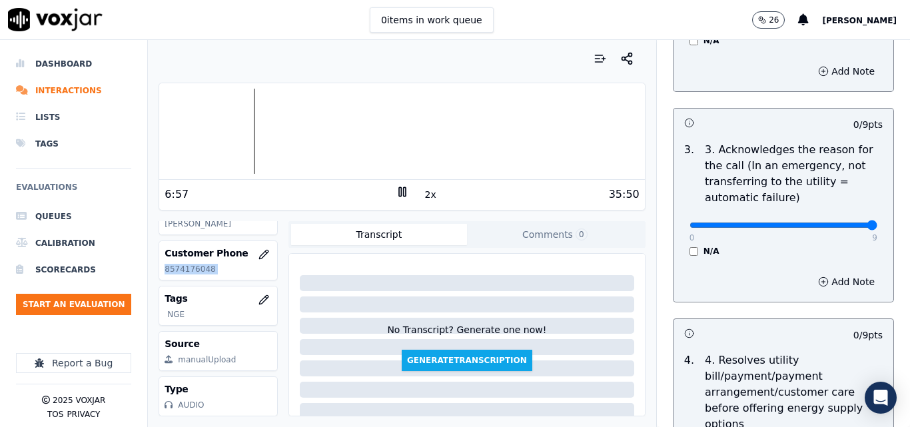
type input "9"
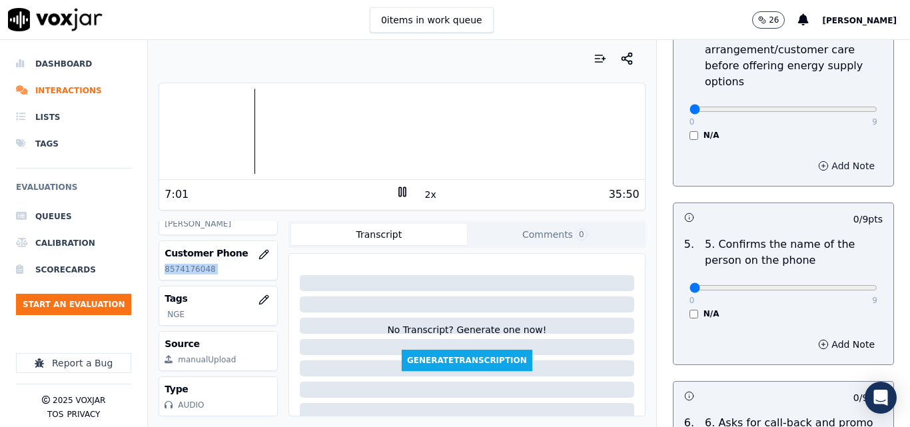
scroll to position [800, 0]
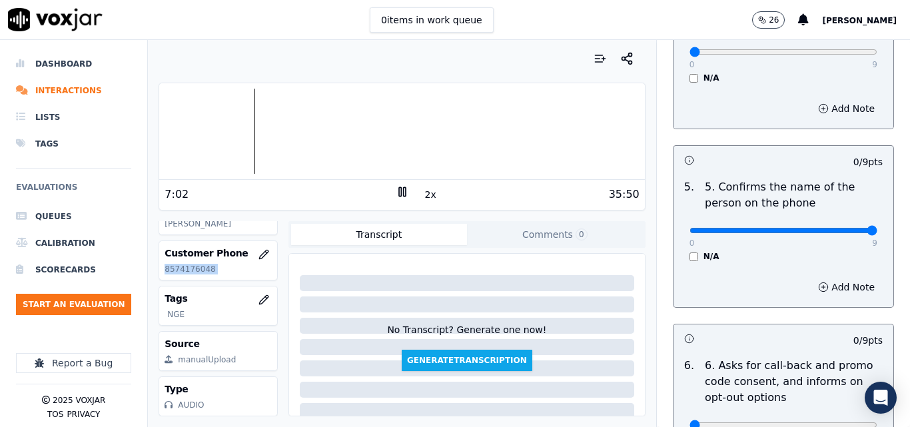
type input "9"
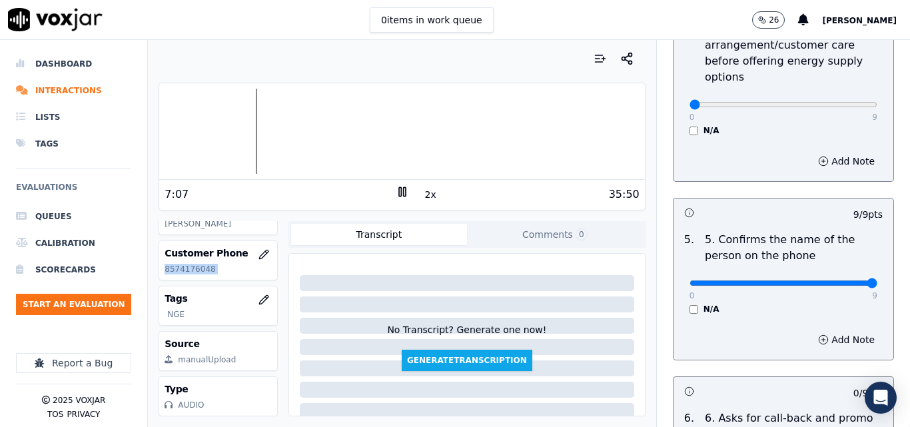
scroll to position [733, 0]
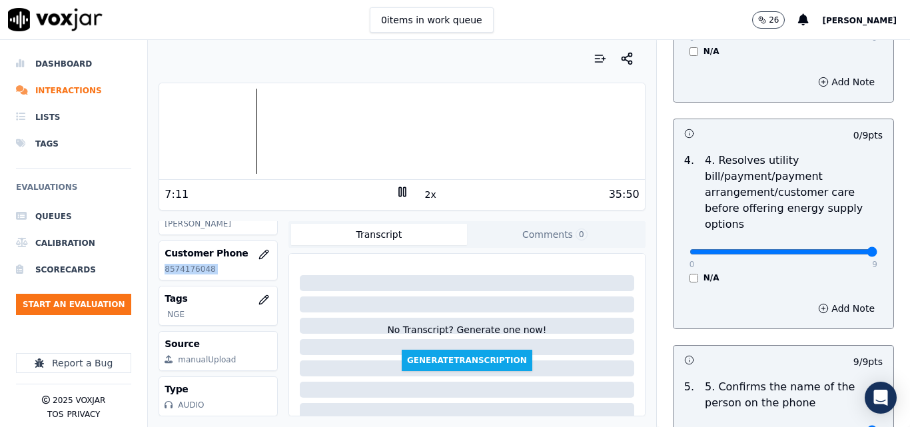
type input "9"
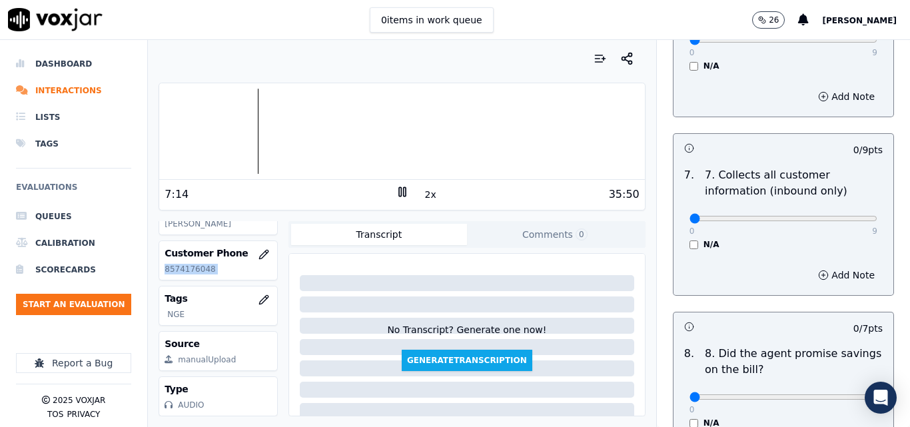
scroll to position [1199, 0]
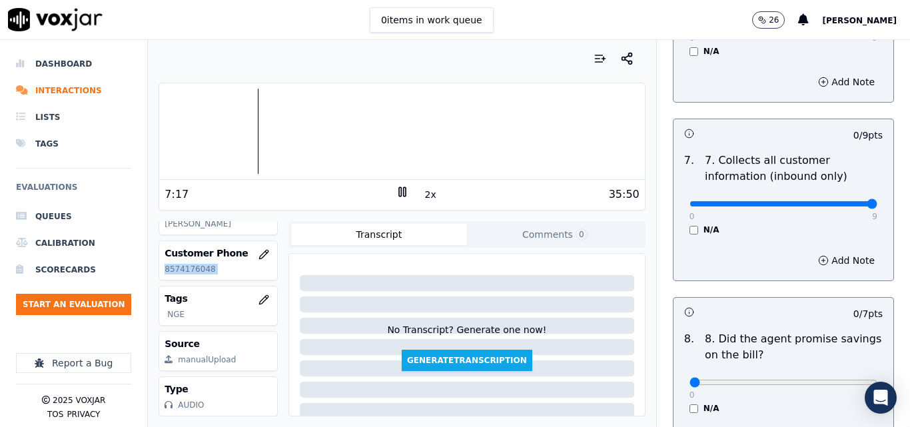
type input "9"
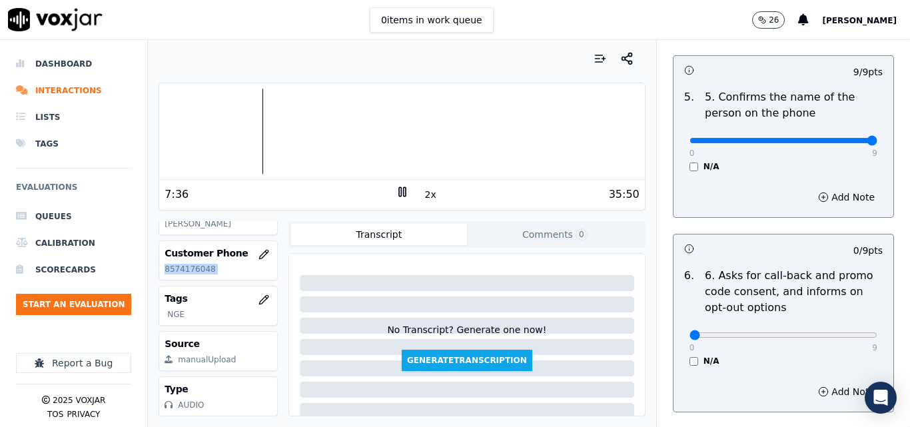
scroll to position [866, 0]
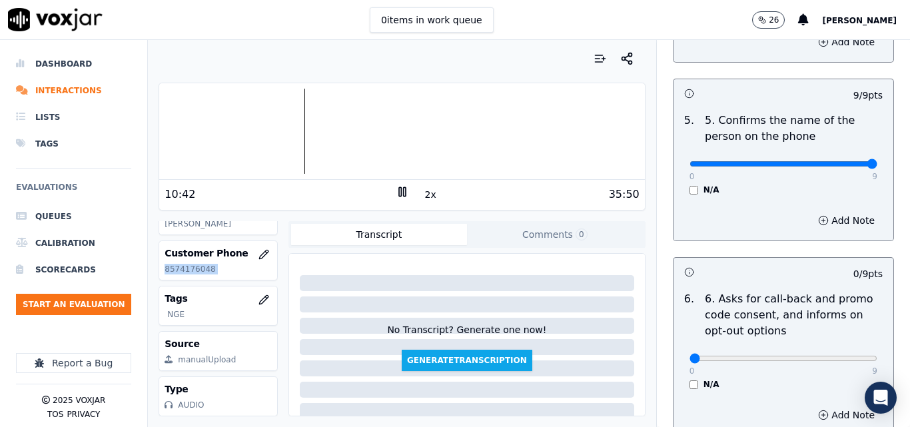
click at [199, 241] on div "Customer Phone 8574176048" at bounding box center [218, 260] width 118 height 39
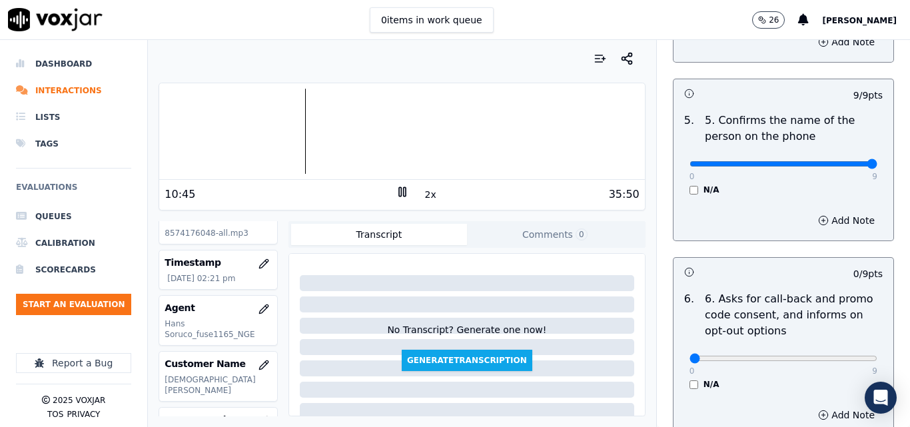
scroll to position [0, 0]
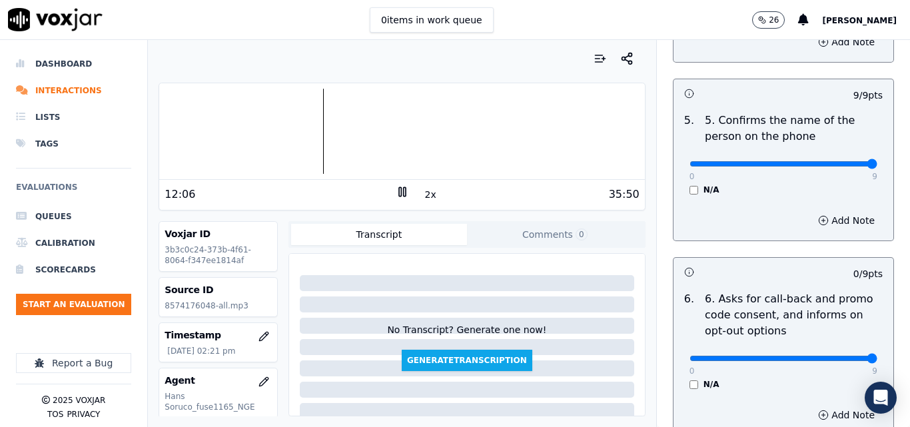
drag, startPoint x: 825, startPoint y: 350, endPoint x: 836, endPoint y: 350, distance: 11.3
type input "9"
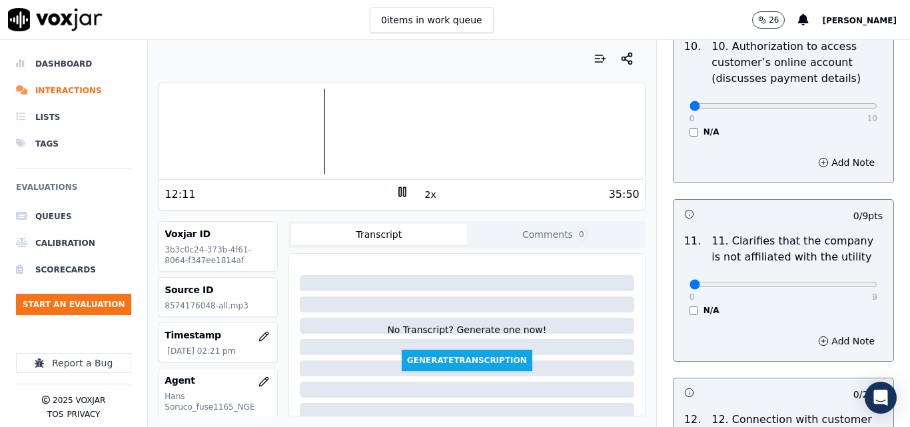
scroll to position [1866, 0]
type input "9"
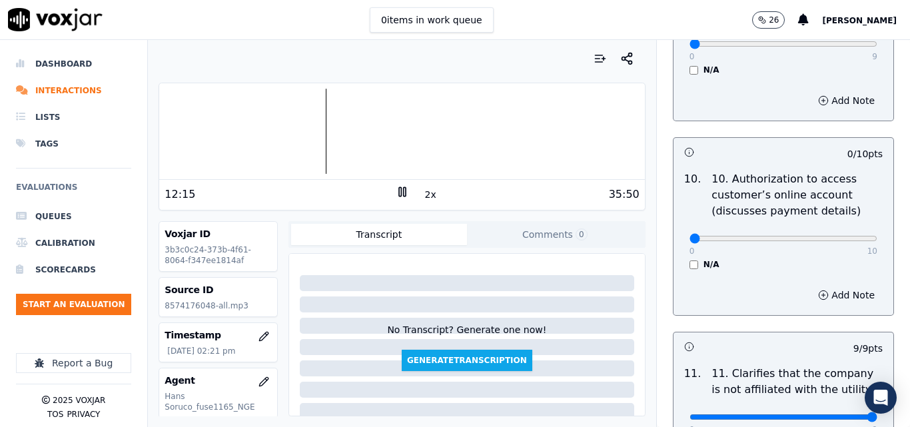
scroll to position [1666, 0]
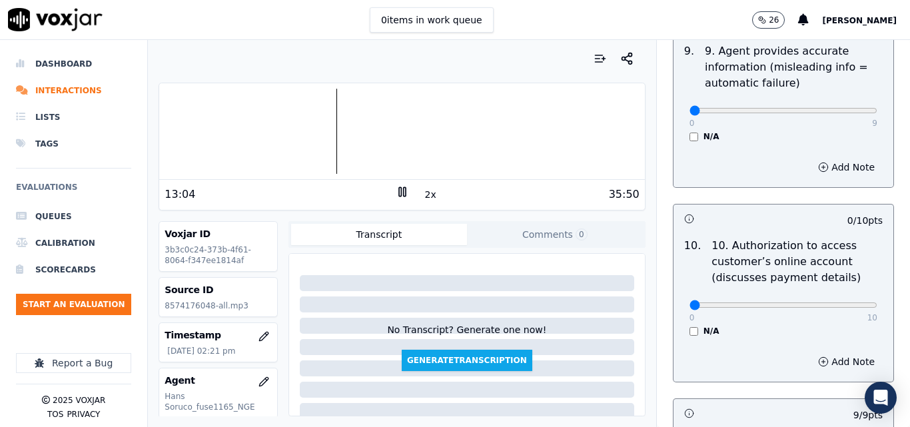
click at [398, 185] on div "13:04 2x 35:50" at bounding box center [401, 194] width 485 height 29
click at [396, 191] on icon at bounding box center [402, 191] width 13 height 13
click at [396, 193] on icon at bounding box center [402, 191] width 13 height 13
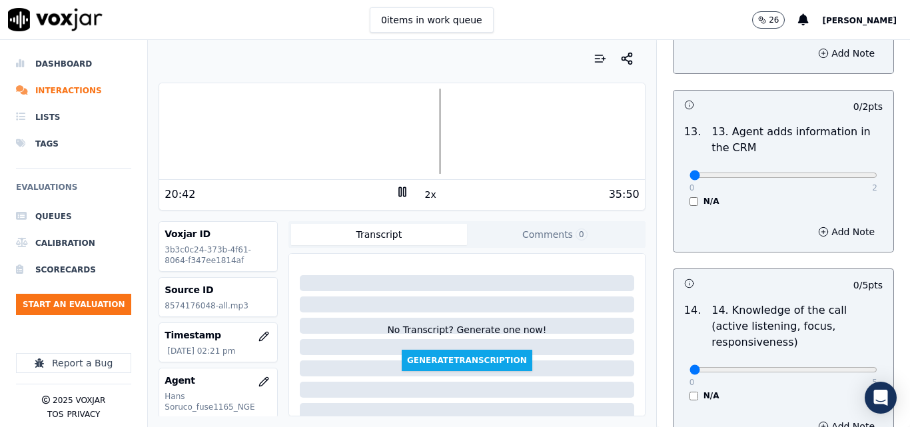
scroll to position [2332, 0]
click at [405, 121] on div at bounding box center [401, 131] width 485 height 85
click at [394, 123] on div at bounding box center [401, 131] width 485 height 85
click at [384, 121] on div at bounding box center [401, 131] width 485 height 85
click at [376, 125] on div at bounding box center [401, 131] width 485 height 85
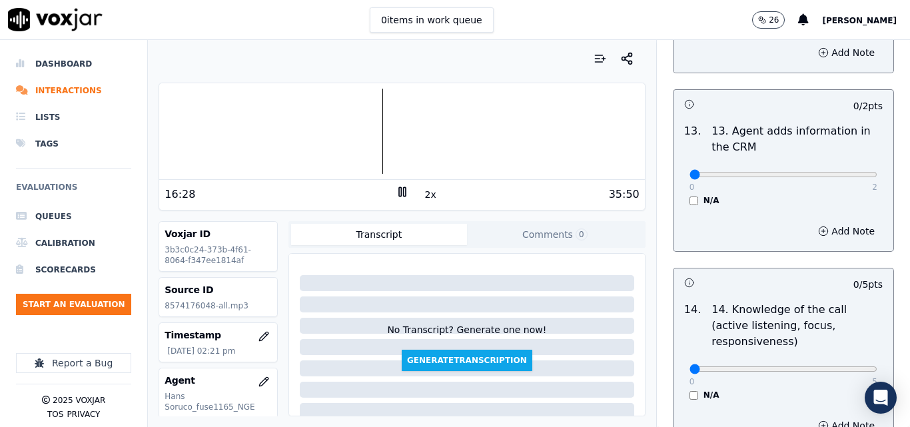
click at [371, 123] on div at bounding box center [401, 131] width 485 height 85
click at [365, 121] on div at bounding box center [401, 131] width 485 height 85
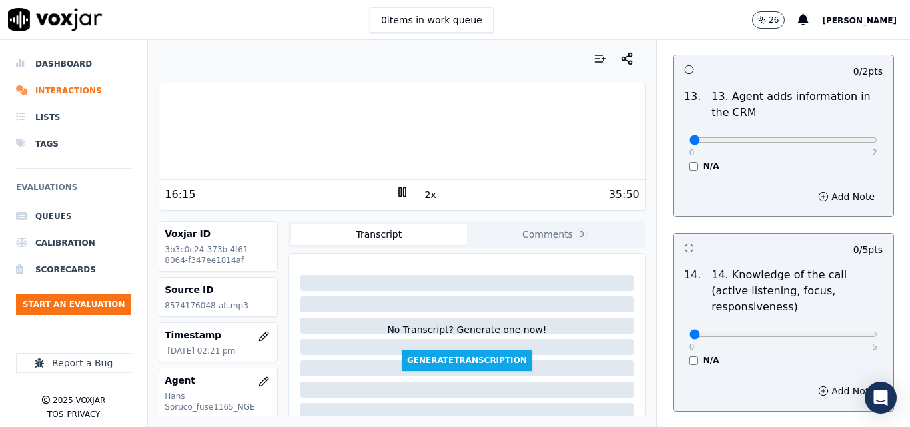
scroll to position [2399, 0]
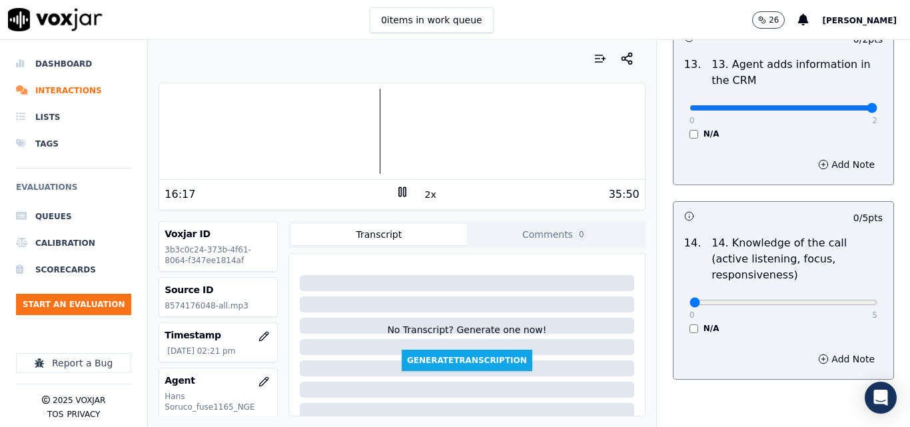
type input "2"
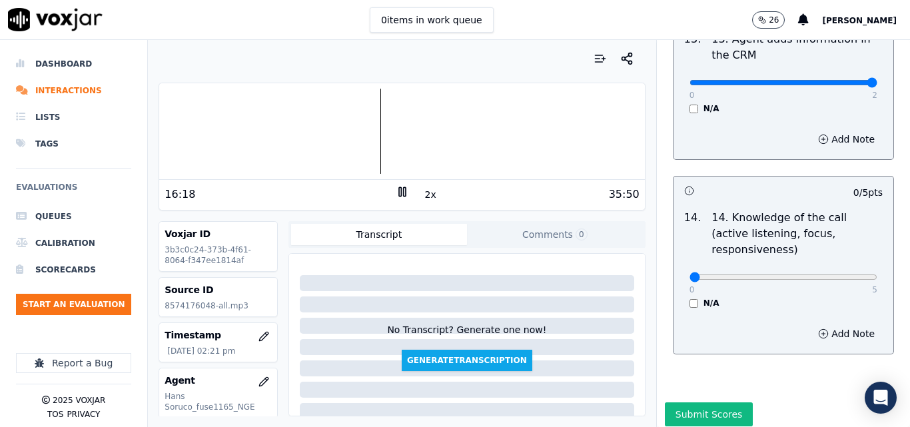
scroll to position [2433, 0]
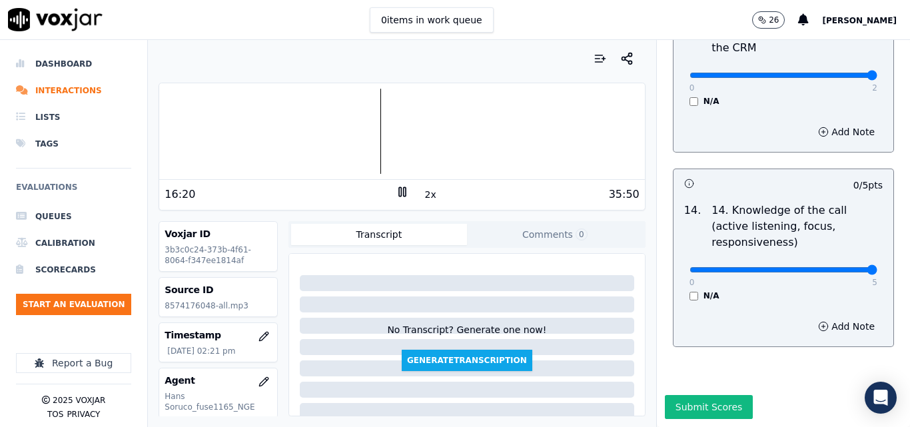
type input "5"
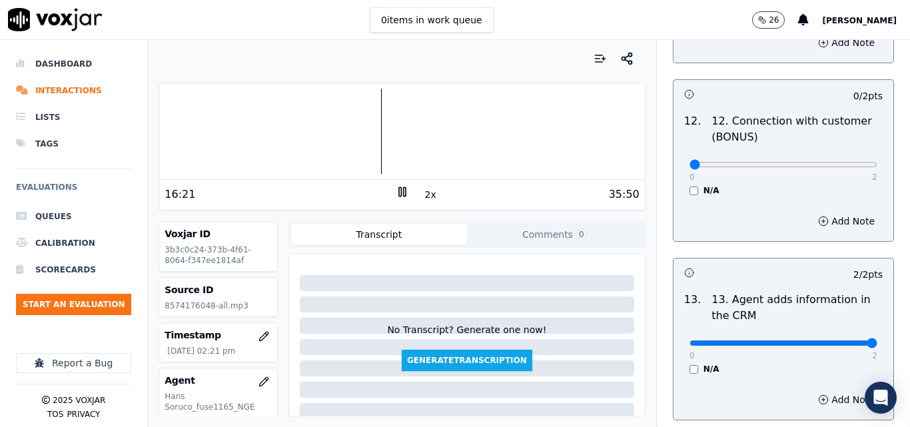
scroll to position [2100, 0]
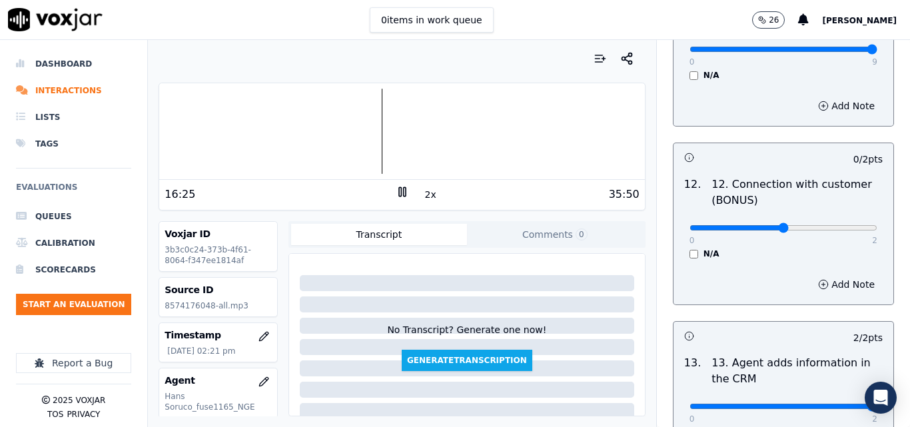
type input "1"
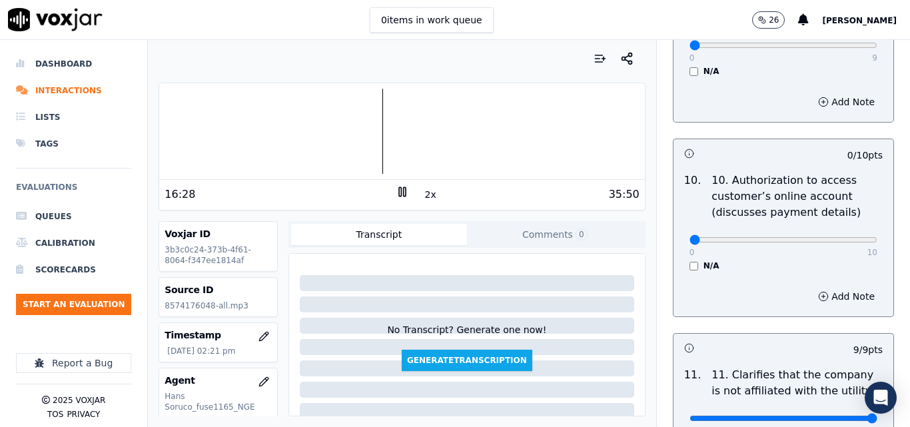
scroll to position [1700, 0]
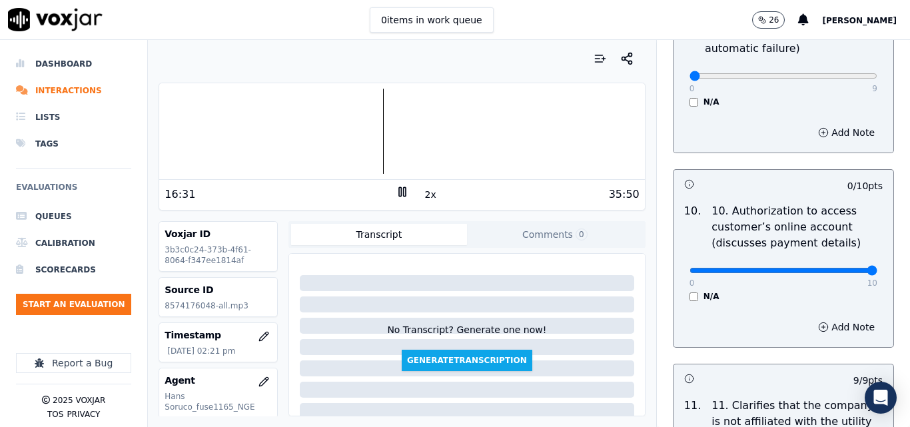
drag, startPoint x: 836, startPoint y: 261, endPoint x: 846, endPoint y: 263, distance: 10.8
type input "10"
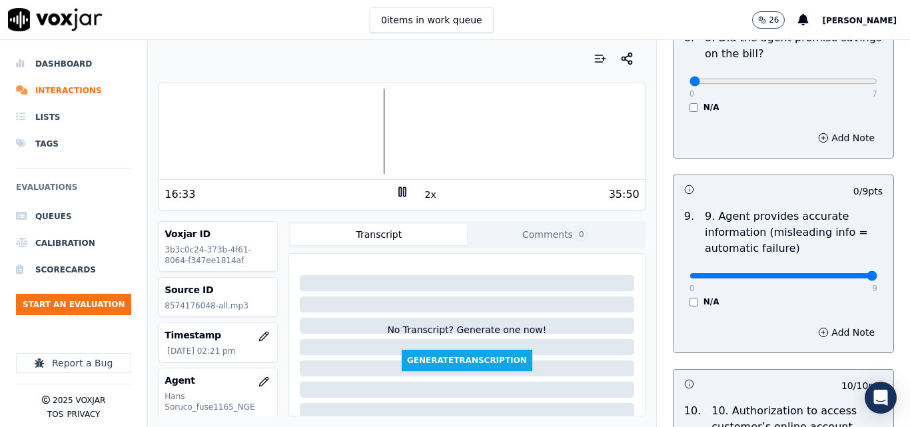
type input "9"
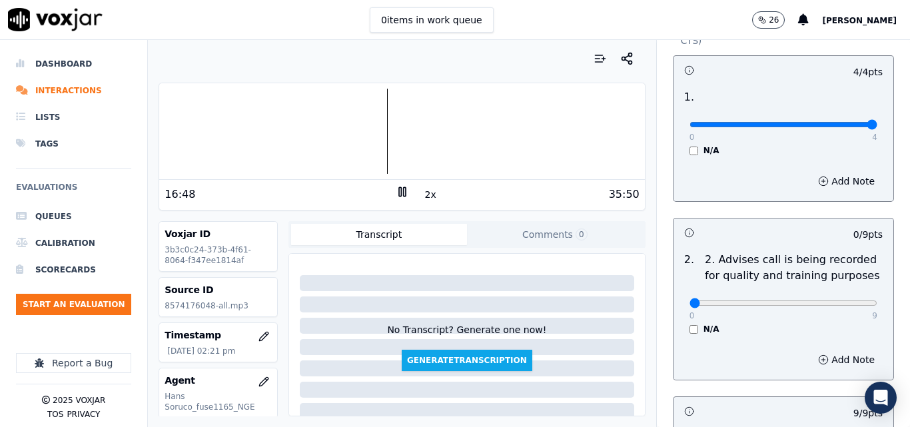
scroll to position [101, 0]
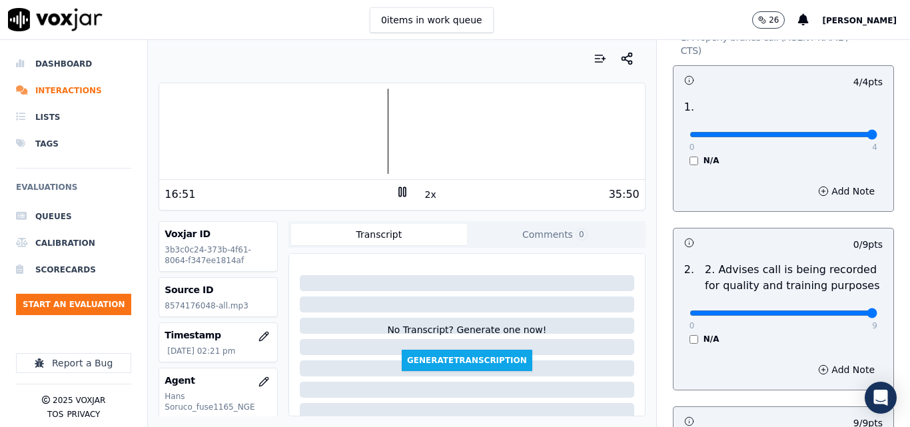
drag, startPoint x: 830, startPoint y: 300, endPoint x: 842, endPoint y: 300, distance: 12.7
type input "9"
click at [842, 137] on input "range" at bounding box center [784, 134] width 188 height 5
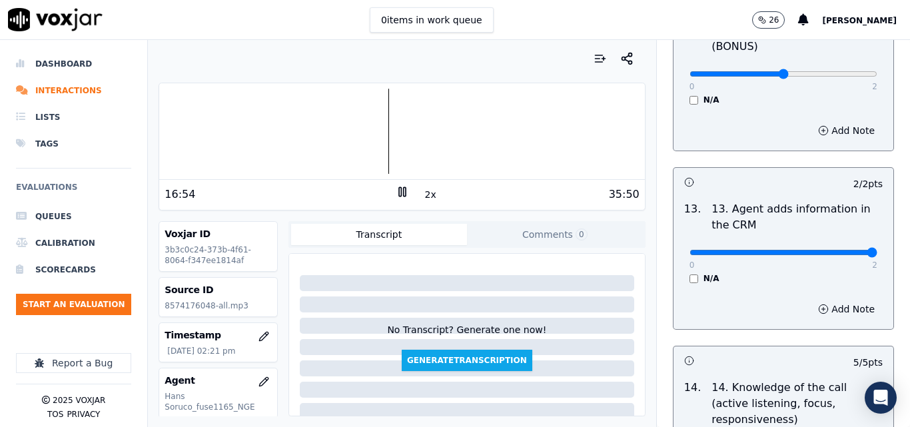
scroll to position [2433, 0]
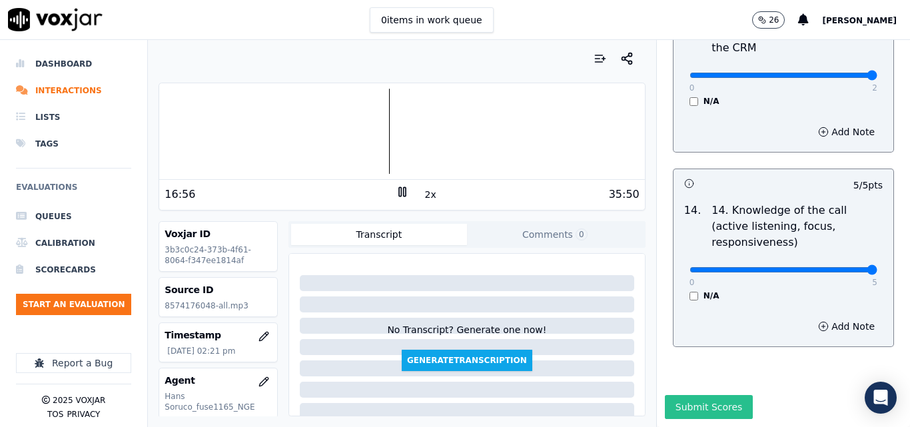
click at [690, 395] on button "Submit Scores" at bounding box center [709, 407] width 89 height 24
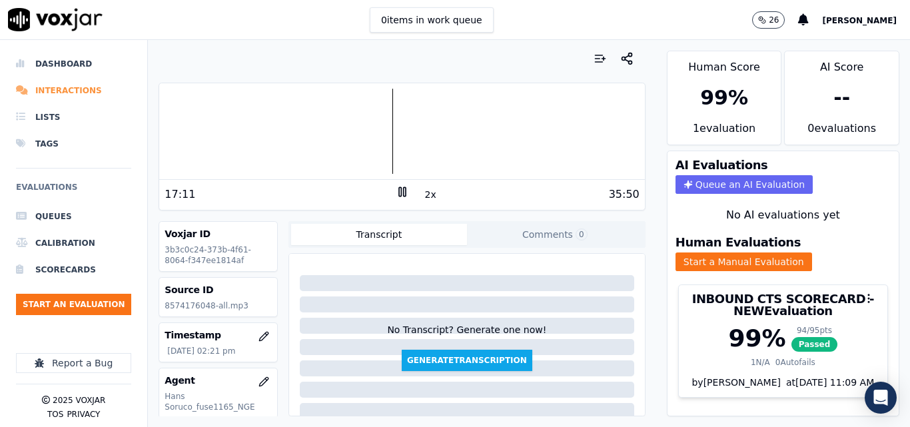
click at [73, 91] on li "Interactions" at bounding box center [73, 90] width 115 height 27
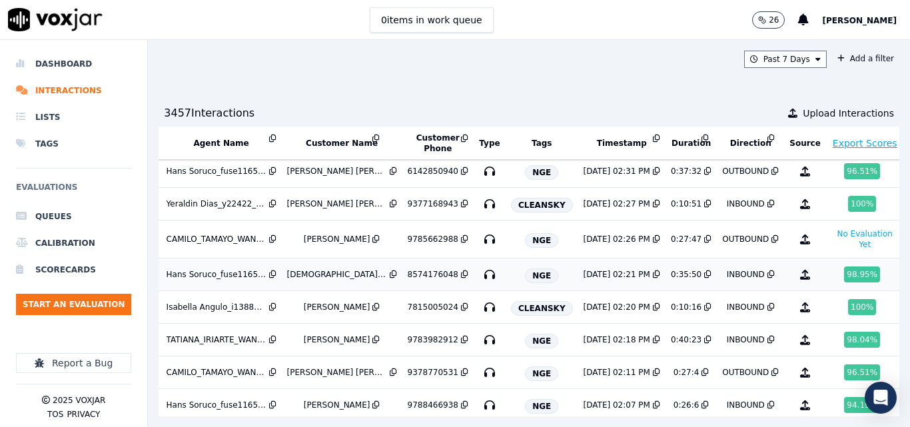
scroll to position [310, 237]
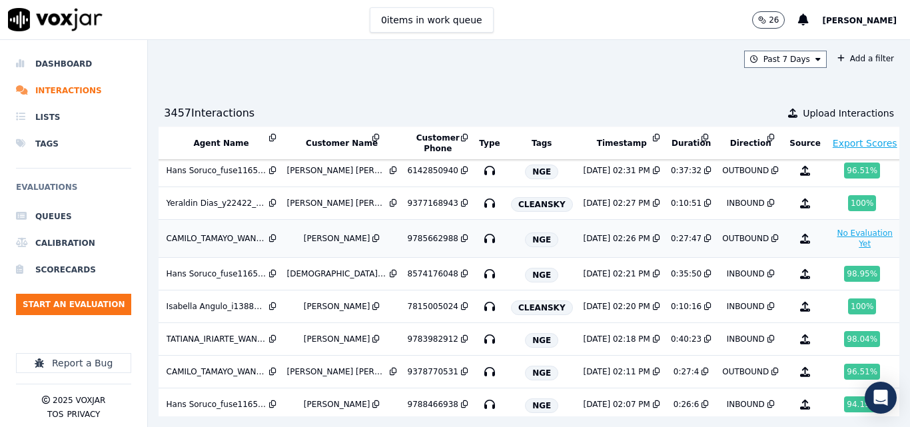
click at [832, 241] on button "No Evaluation Yet" at bounding box center [865, 238] width 67 height 27
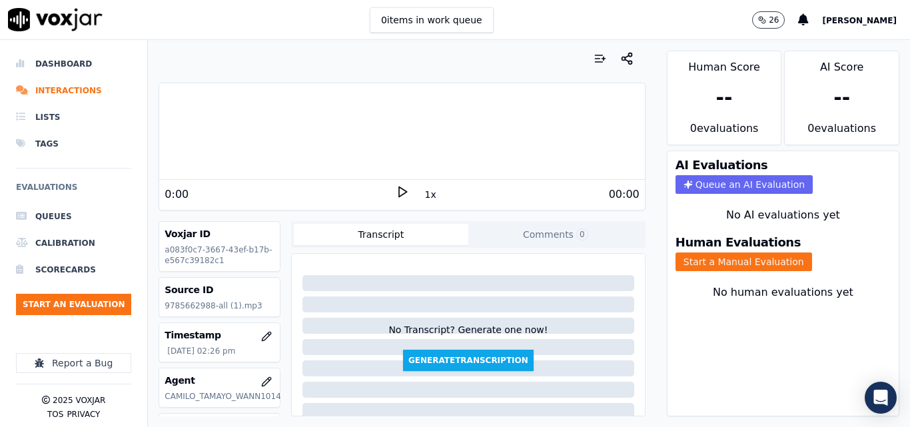
click at [396, 191] on icon at bounding box center [402, 191] width 13 height 13
click at [422, 195] on button "1x" at bounding box center [430, 194] width 17 height 19
click at [422, 195] on button "1.5x" at bounding box center [435, 194] width 26 height 19
click at [740, 266] on button "Start a Manual Evaluation" at bounding box center [744, 262] width 137 height 19
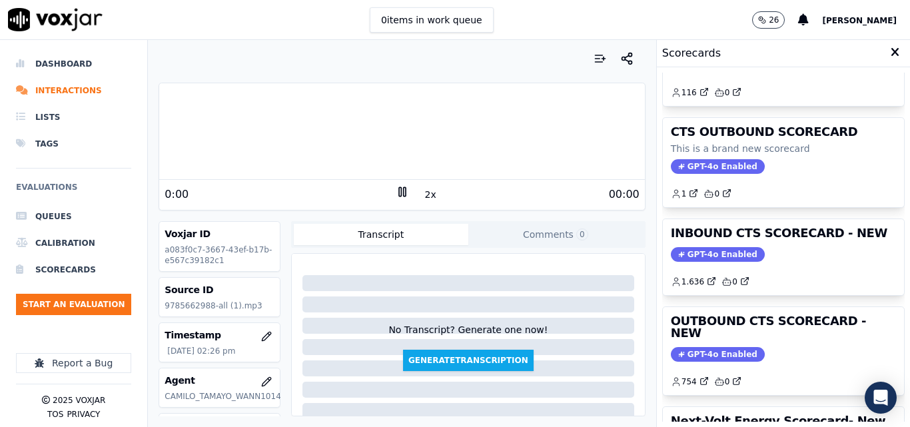
scroll to position [133, 0]
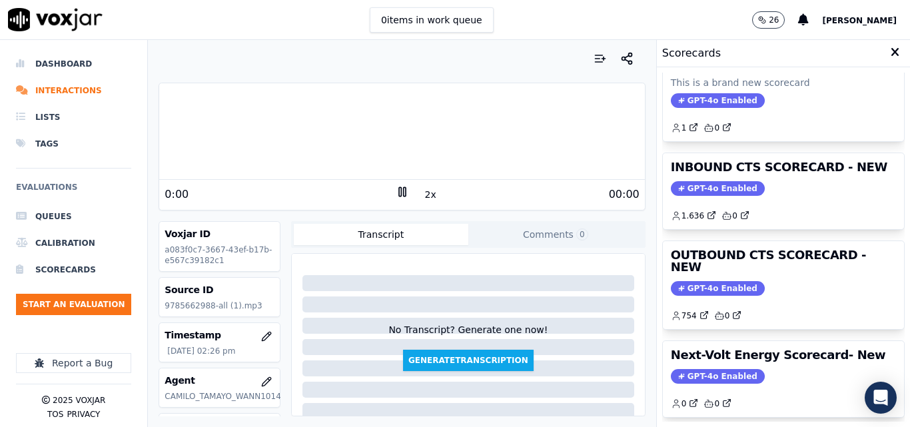
click at [759, 269] on div "INBOUND CTS SCORECARD This is a brand new scorecard GPT-4o Enabled 116 0 CTS OU…" at bounding box center [783, 247] width 243 height 349
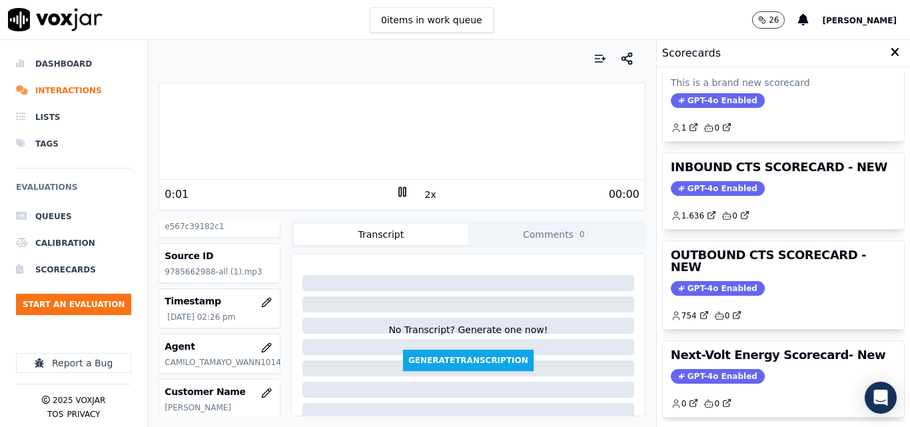
scroll to position [67, 0]
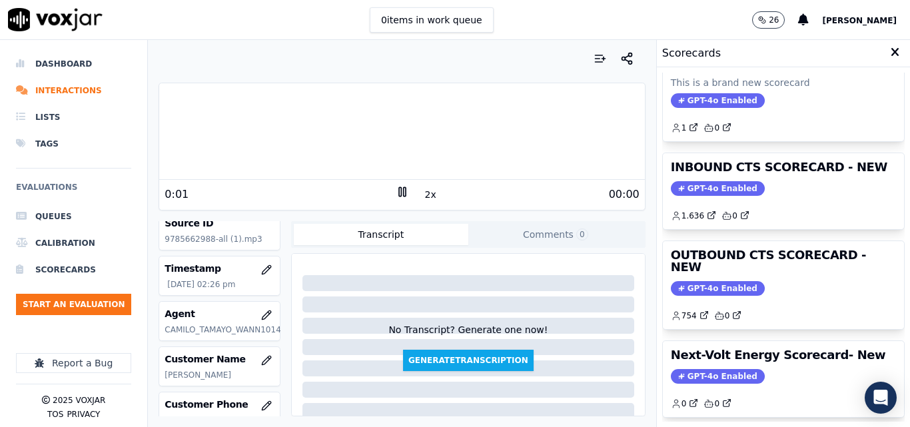
click at [189, 360] on h3 "Customer Name" at bounding box center [220, 358] width 110 height 13
click at [188, 354] on h3 "Customer Name" at bounding box center [220, 358] width 110 height 13
click at [188, 354] on div "Voxjar ID a083f0c7-3667-43ef-b17b-e567c39182c1 Source ID 9785662988-all (1).mp3…" at bounding box center [220, 318] width 122 height 195
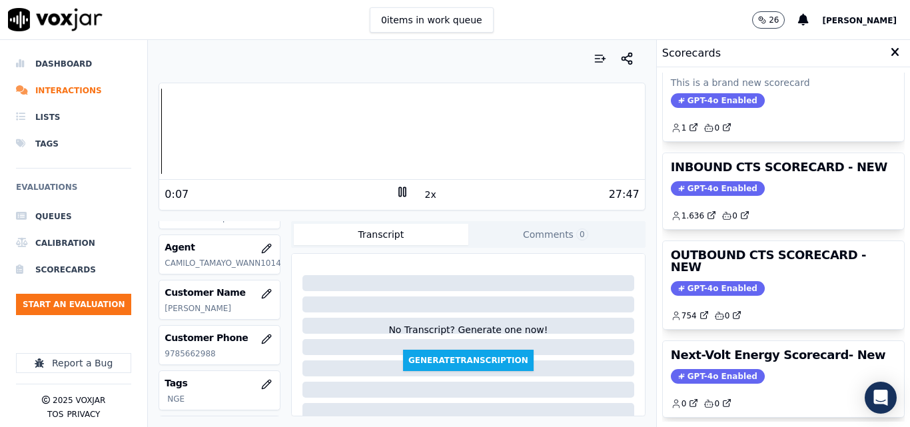
click at [188, 354] on p "9785662988" at bounding box center [220, 353] width 110 height 11
copy p "9785662988"
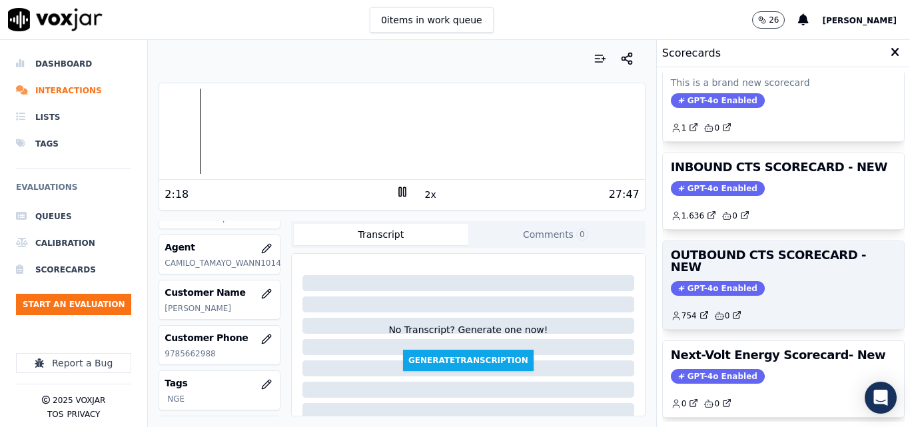
click at [760, 300] on div "754 0" at bounding box center [783, 310] width 225 height 21
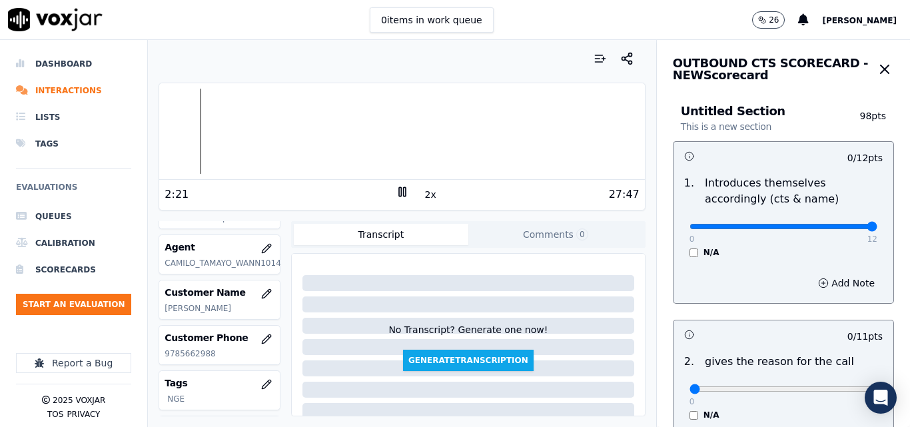
drag, startPoint x: 833, startPoint y: 229, endPoint x: 844, endPoint y: 228, distance: 11.4
type input "12"
click at [844, 228] on input "range" at bounding box center [784, 226] width 188 height 5
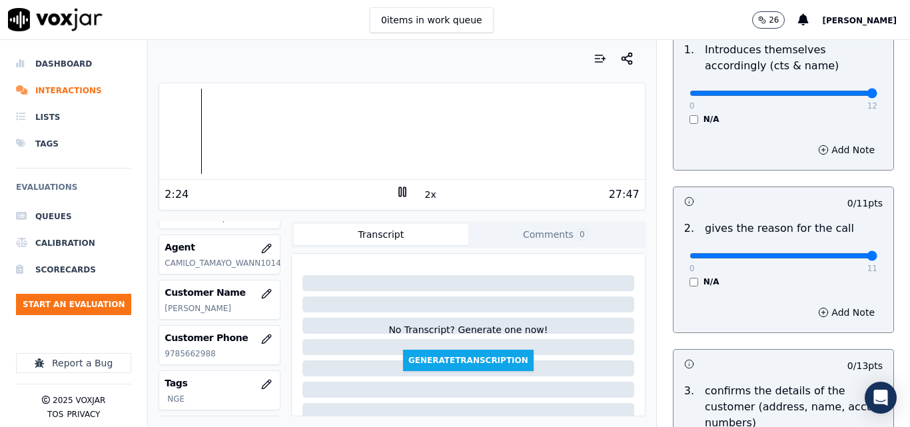
type input "11"
click at [842, 96] on input "range" at bounding box center [784, 93] width 188 height 5
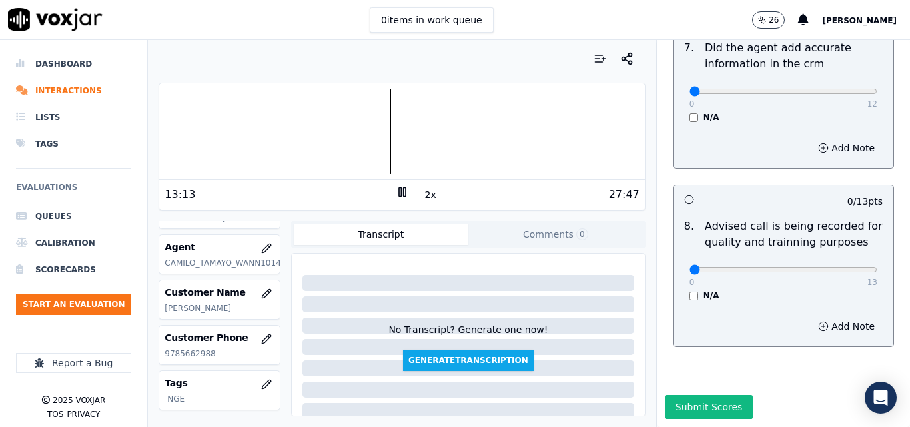
scroll to position [1218, 0]
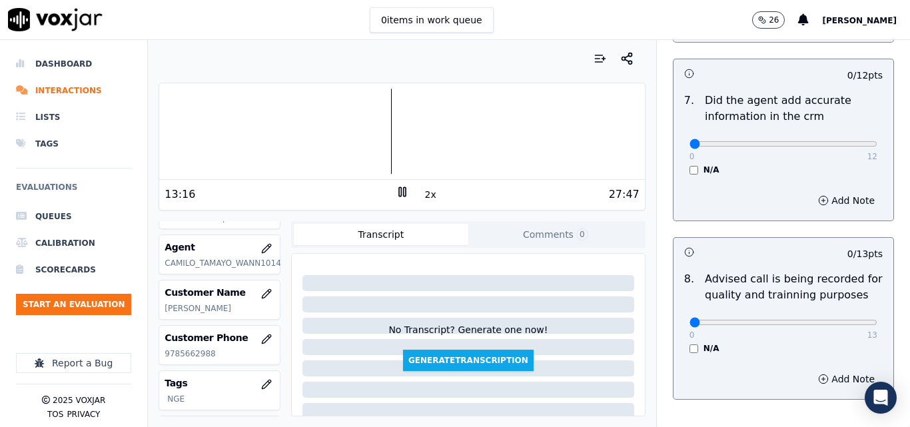
click at [852, 309] on div "0 13 N/A" at bounding box center [783, 328] width 209 height 51
drag, startPoint x: 839, startPoint y: 303, endPoint x: 857, endPoint y: 310, distance: 19.4
type input "13"
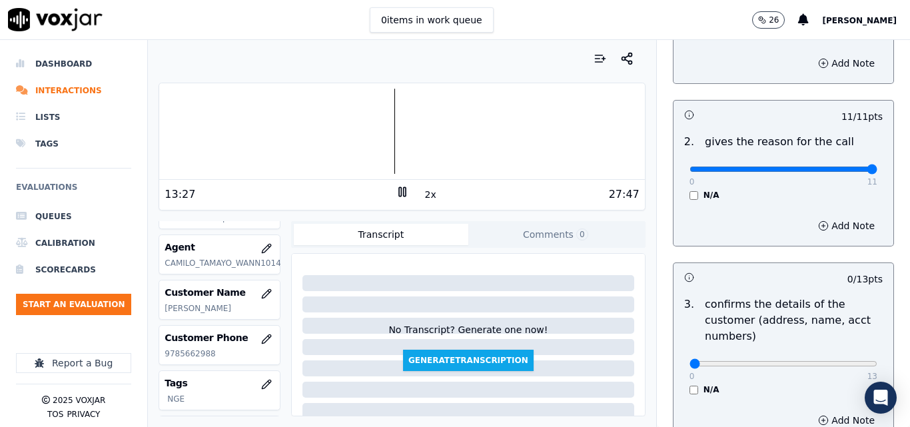
scroll to position [219, 0]
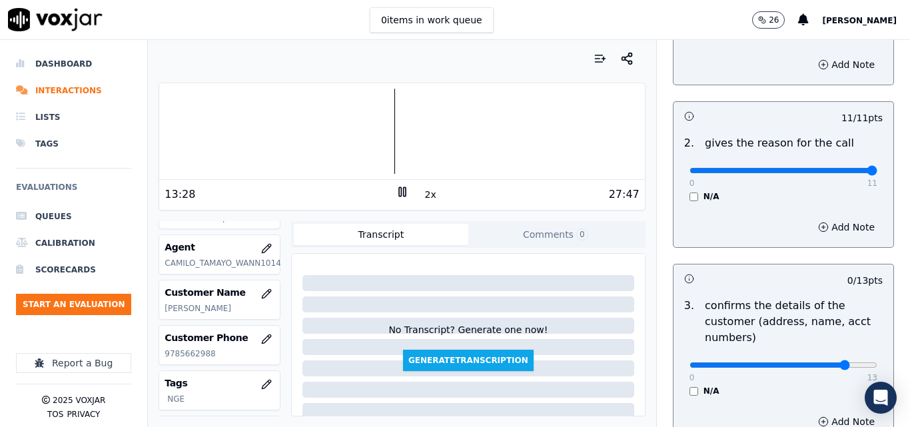
type input "11"
click at [816, 11] on input "range" at bounding box center [784, 7] width 188 height 5
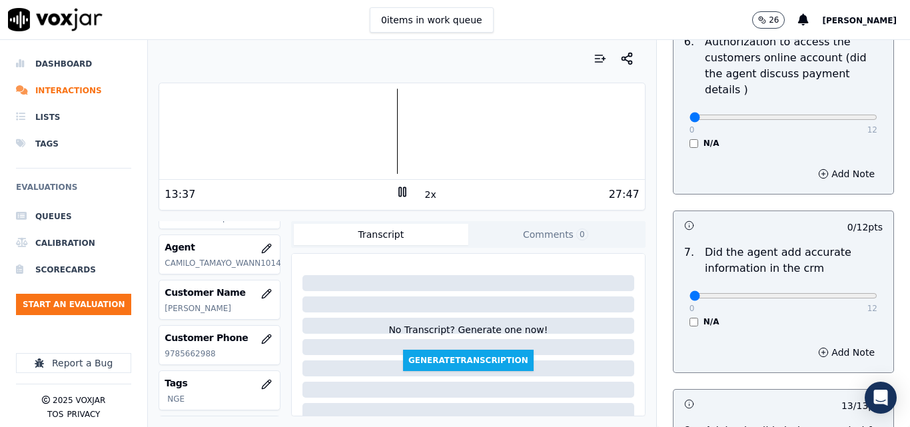
scroll to position [1199, 0]
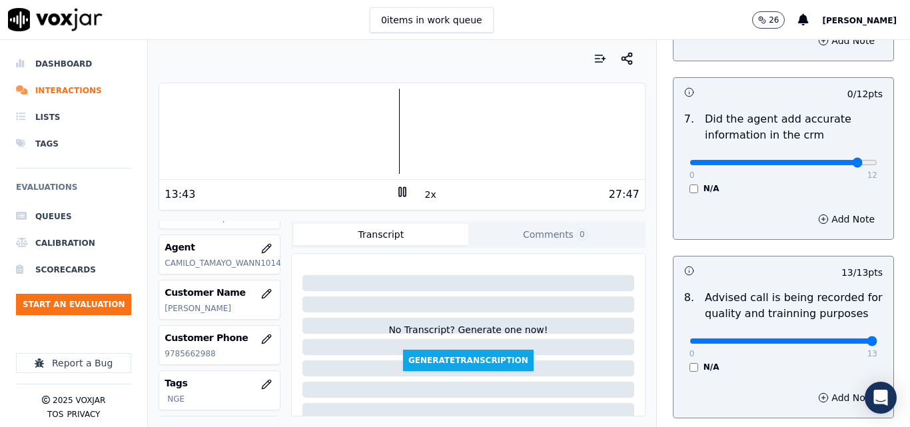
drag, startPoint x: 834, startPoint y: 151, endPoint x: 861, endPoint y: 150, distance: 26.7
type input "12"
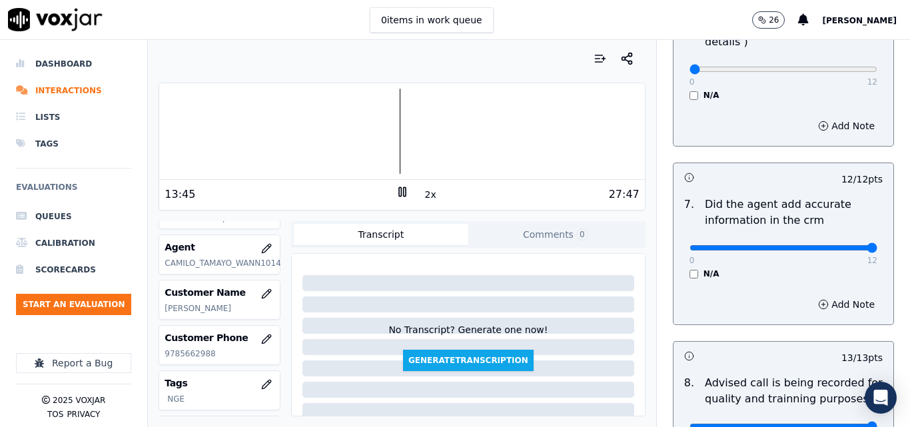
scroll to position [999, 0]
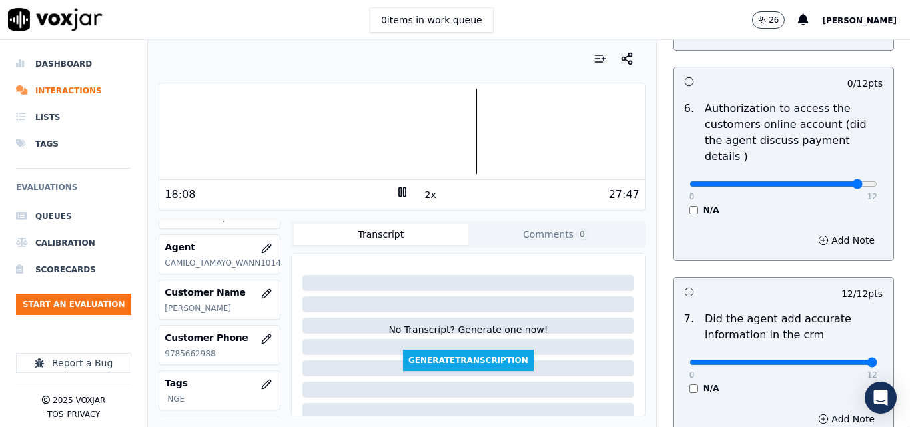
type input "11"
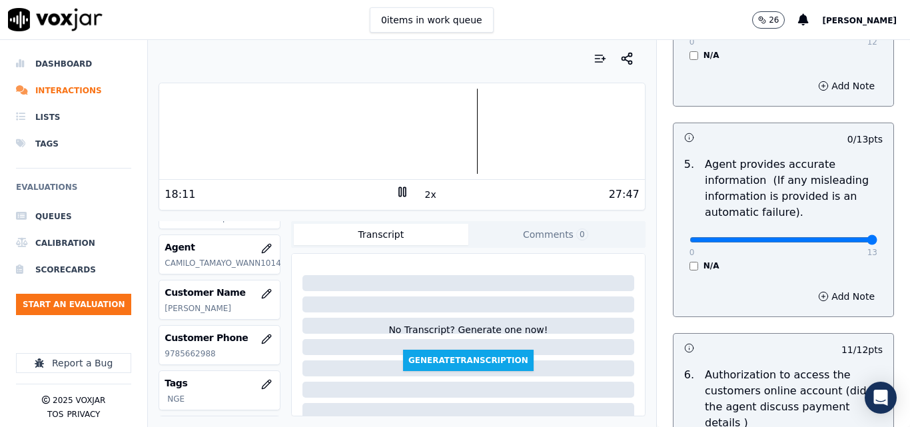
type input "13"
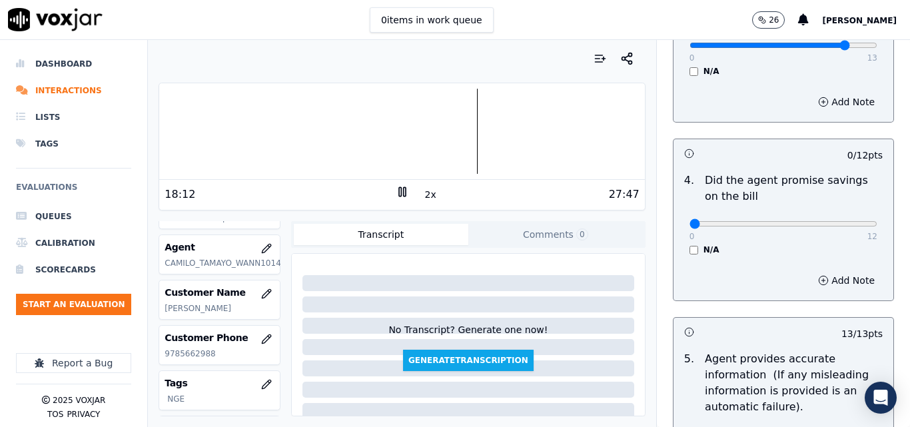
scroll to position [533, 0]
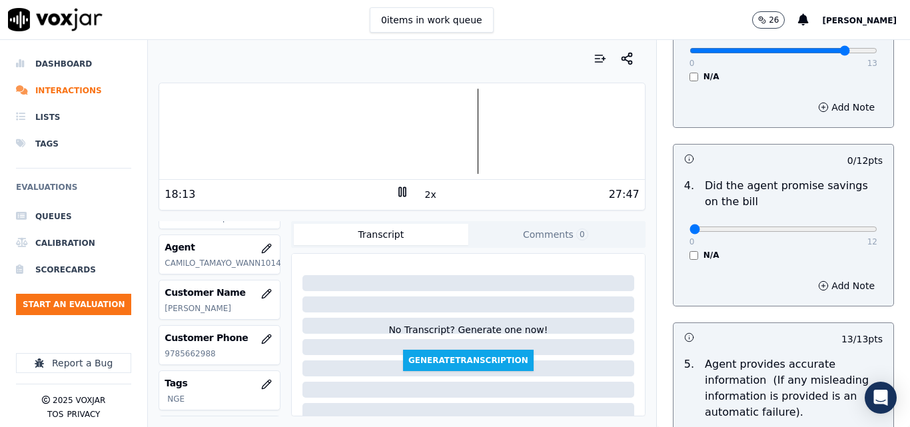
click at [690, 253] on div "N/A" at bounding box center [784, 255] width 188 height 11
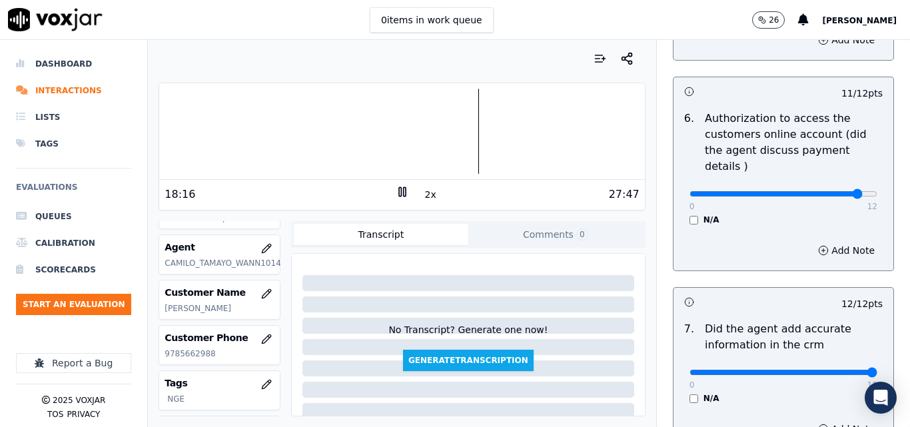
scroll to position [1285, 0]
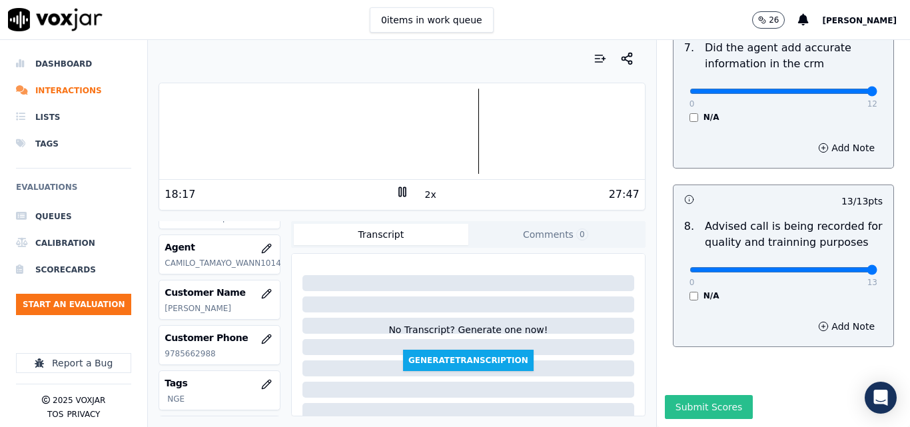
click at [696, 395] on button "Submit Scores" at bounding box center [709, 407] width 89 height 24
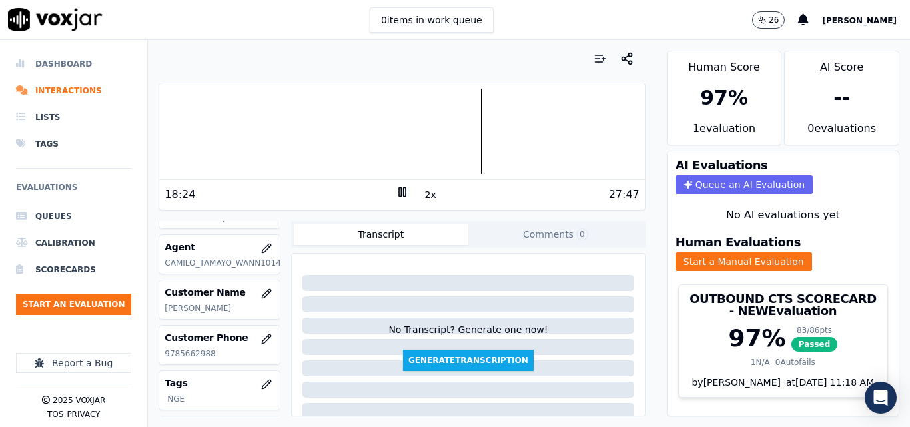
click at [72, 54] on li "Dashboard" at bounding box center [73, 64] width 115 height 27
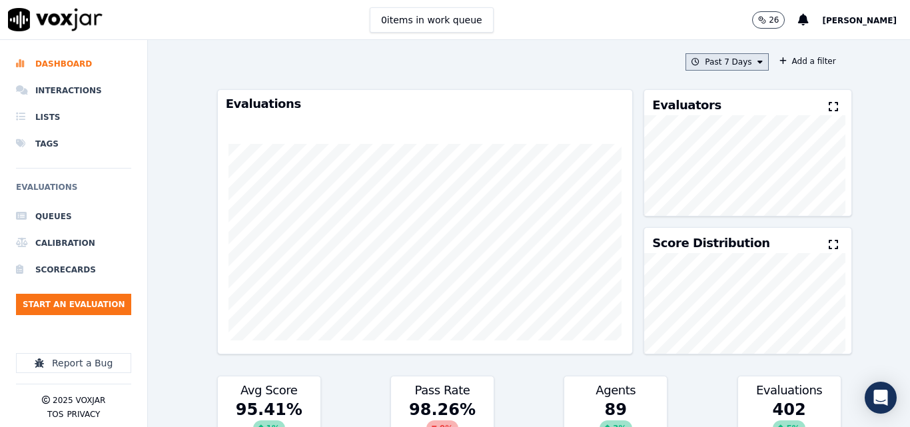
click at [696, 61] on button "Past 7 Days" at bounding box center [727, 61] width 83 height 17
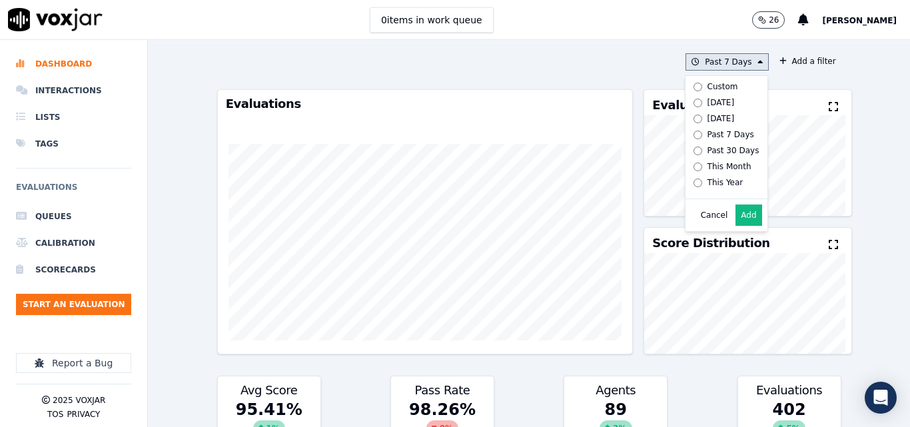
click at [688, 103] on label "Today" at bounding box center [723, 103] width 71 height 16
click at [736, 226] on button "Add" at bounding box center [749, 215] width 26 height 21
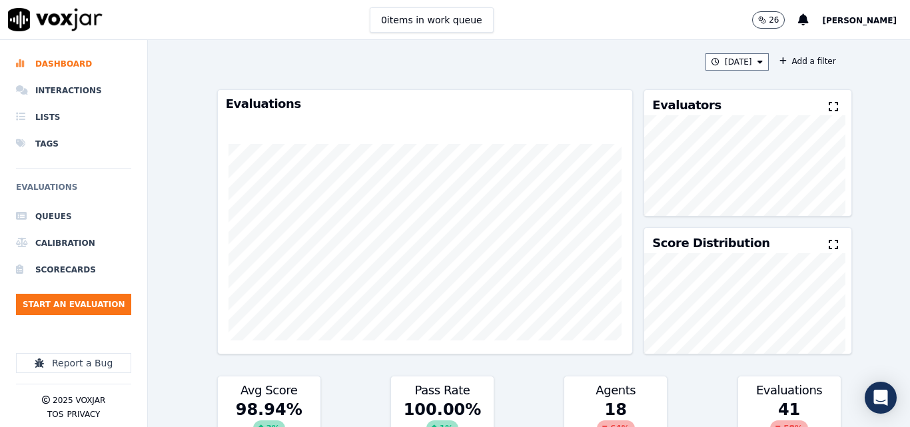
click at [829, 107] on icon at bounding box center [833, 106] width 9 height 11
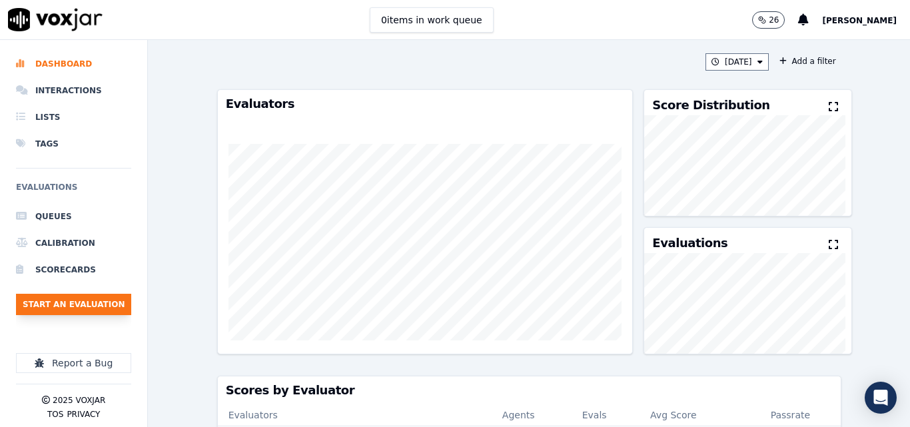
click at [99, 299] on button "Start an Evaluation" at bounding box center [73, 304] width 115 height 21
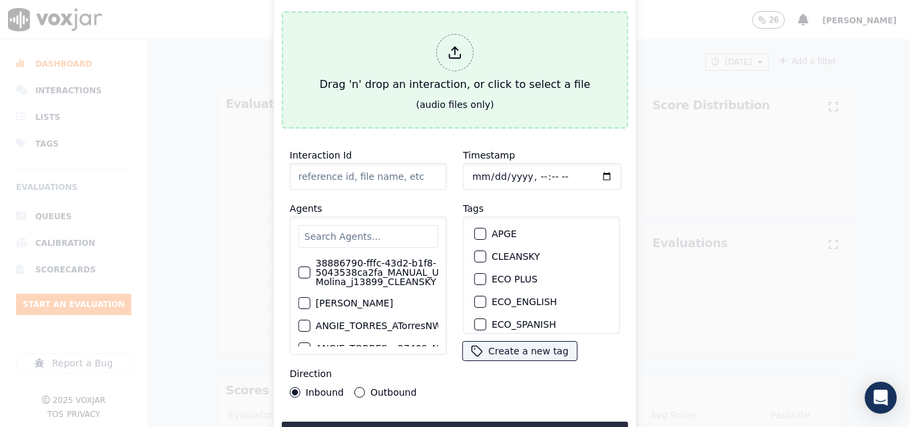
click at [412, 83] on div "Drag 'n' drop an interaction, or click to select a file" at bounding box center [454, 63] width 281 height 69
type input "20250812-103736_9372708407-all.mp3"
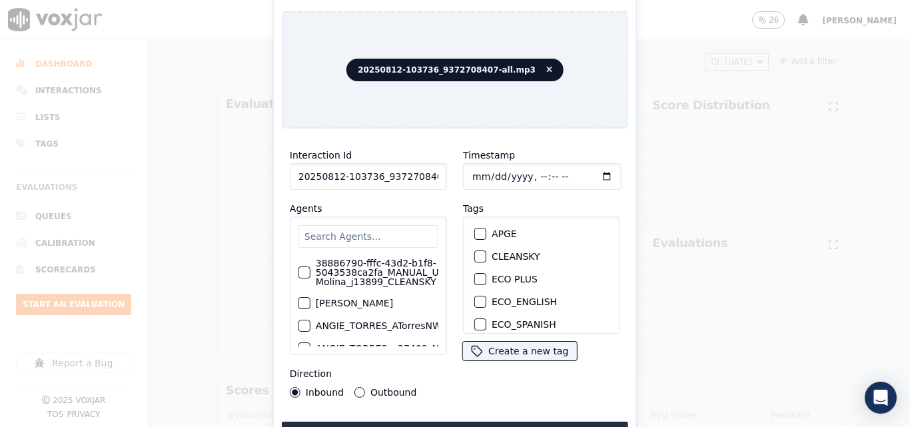
click at [400, 240] on input "text" at bounding box center [368, 236] width 140 height 23
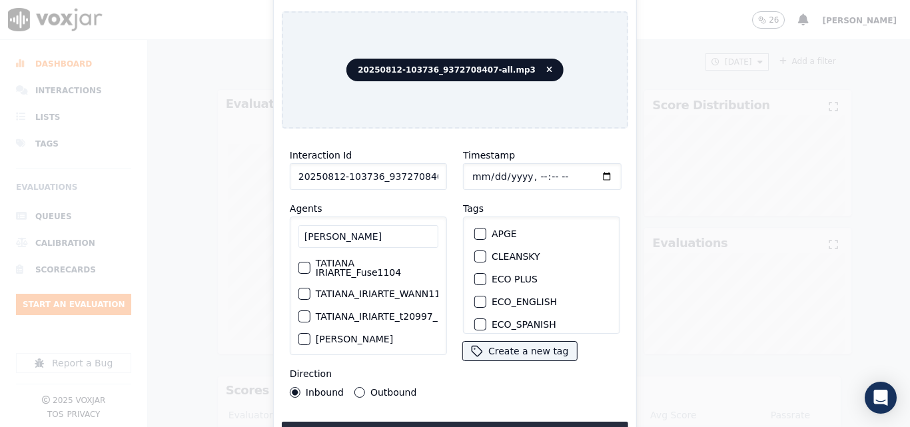
type input "TATIANA"
click at [379, 293] on label "TATIANA_IRIARTE_WANN1104_NGE" at bounding box center [396, 293] width 161 height 9
click at [310, 293] on button "TATIANA_IRIARTE_WANN1104_NGE" at bounding box center [304, 294] width 12 height 12
click at [362, 293] on label "TATIANA_IRIARTE_WANN1104_NGE" at bounding box center [396, 293] width 161 height 9
click at [310, 293] on button "TATIANA_IRIARTE_WANN1104_NGE" at bounding box center [304, 294] width 12 height 12
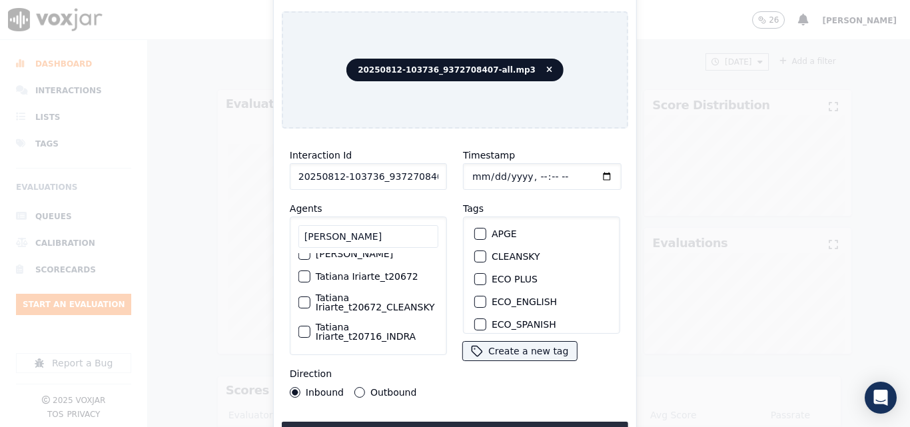
scroll to position [185, 0]
click at [367, 293] on label "Tatiana Iriarte_t20672_CLEANSKY" at bounding box center [377, 302] width 123 height 19
click at [310, 296] on button "Tatiana Iriarte_t20672_CLEANSKY" at bounding box center [304, 302] width 12 height 12
click at [356, 388] on button "Outbound" at bounding box center [359, 392] width 11 height 11
click at [476, 255] on div "button" at bounding box center [479, 256] width 9 height 9
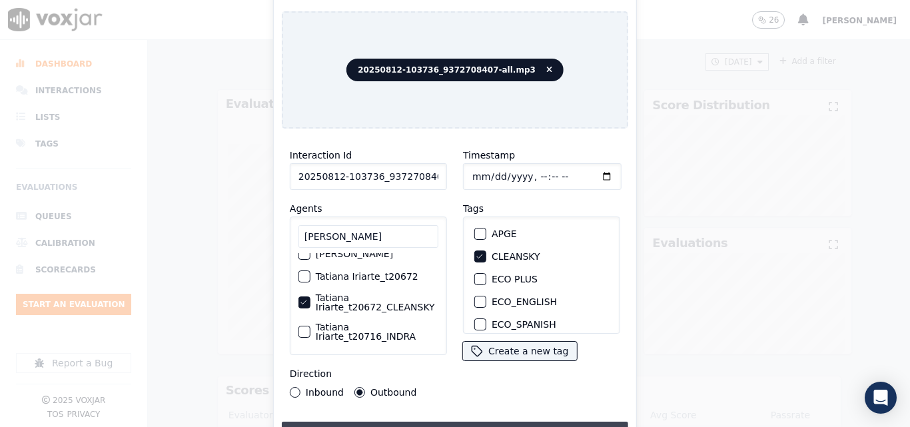
click at [480, 422] on button "Upload interaction to start evaluation" at bounding box center [455, 434] width 346 height 24
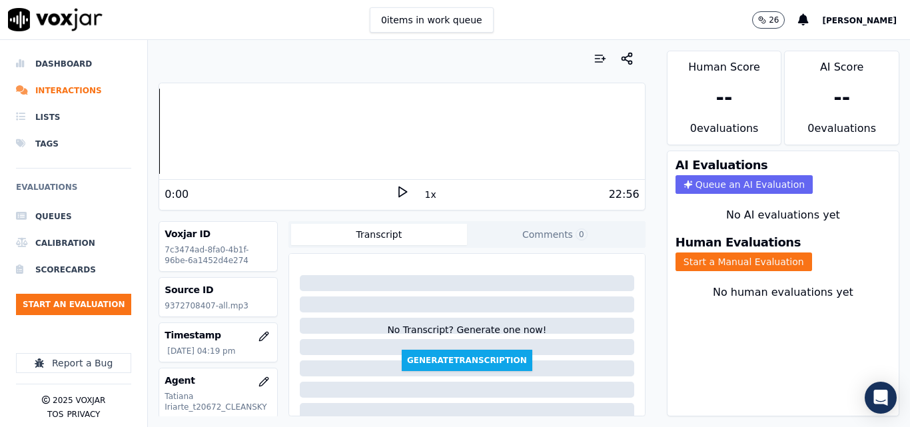
scroll to position [133, 0]
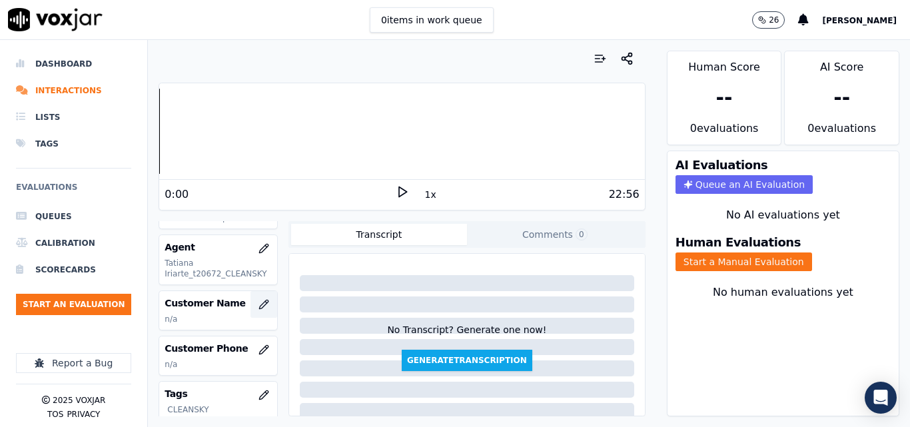
click at [259, 304] on icon "button" at bounding box center [264, 304] width 11 height 11
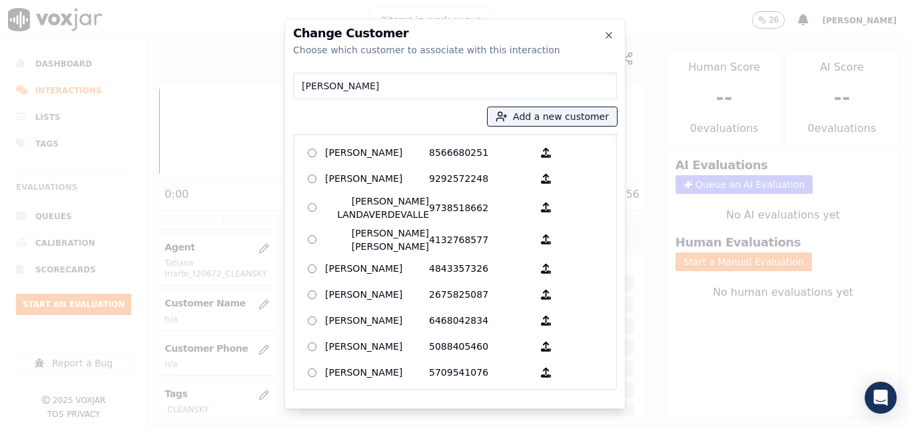
type input "[PERSON_NAME]"
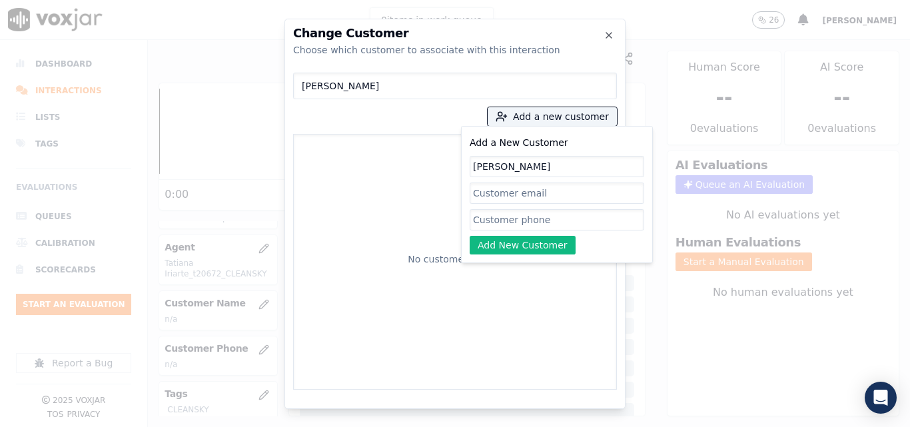
type input "[PERSON_NAME]"
paste input "9372708407"
type input "9372708407"
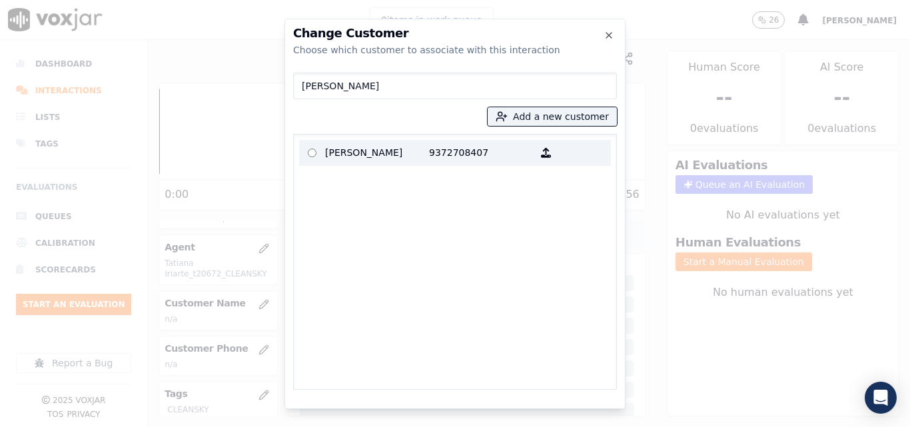
click at [414, 149] on p "[PERSON_NAME]" at bounding box center [377, 153] width 104 height 21
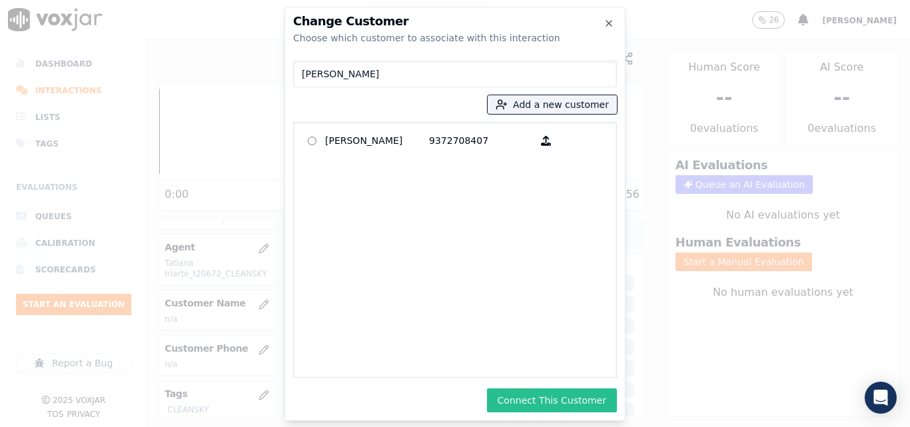
click at [565, 406] on button "Connect This Customer" at bounding box center [552, 400] width 130 height 24
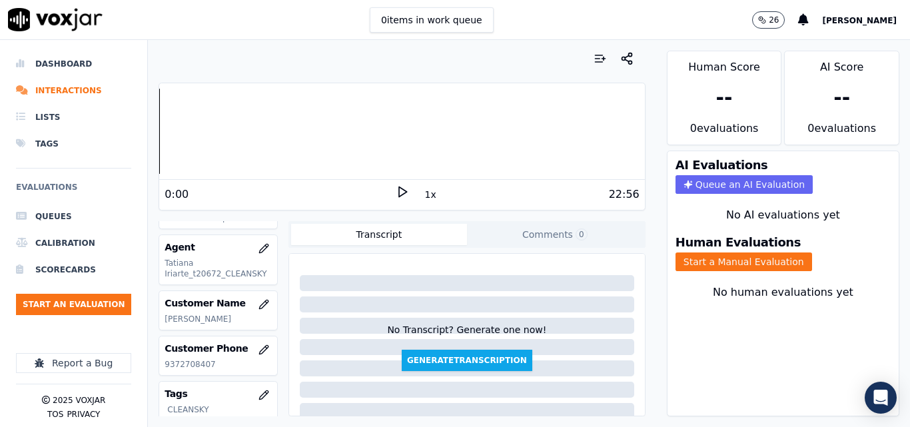
scroll to position [200, 0]
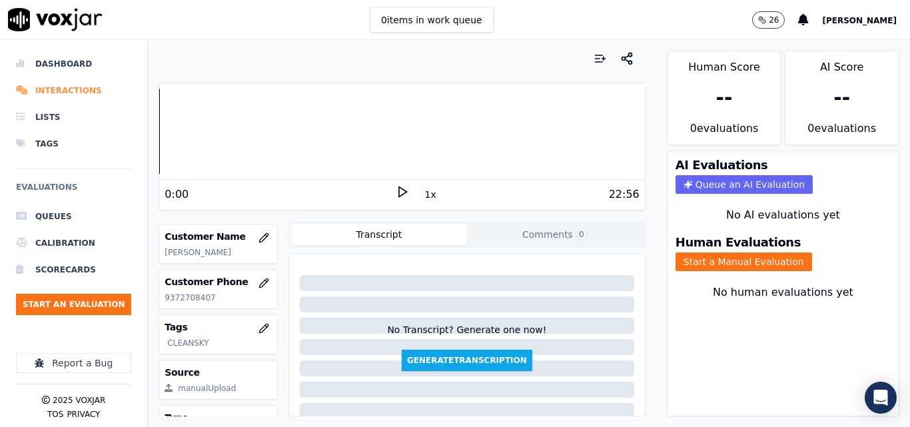
click at [41, 93] on li "Interactions" at bounding box center [73, 90] width 115 height 27
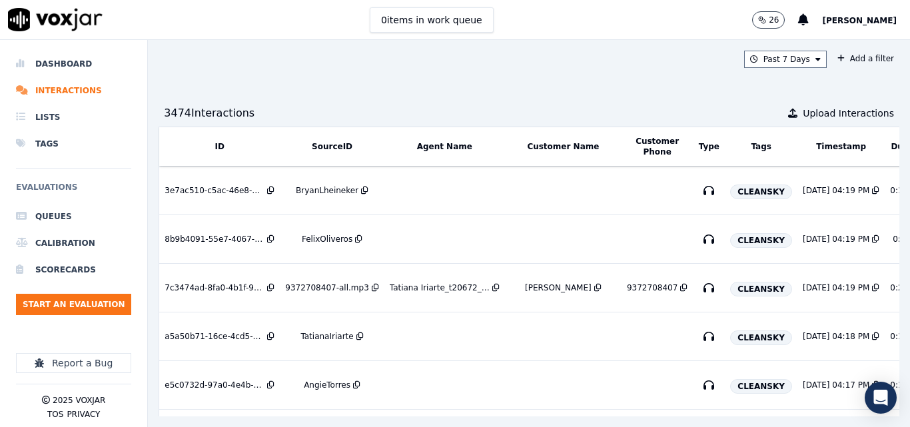
drag, startPoint x: 424, startPoint y: 396, endPoint x: 550, endPoint y: 390, distance: 126.1
click at [576, 396] on div "Past 7 Days Add a filter 3474 Interaction s Upload Interactions ID SourceID Age…" at bounding box center [529, 233] width 762 height 387
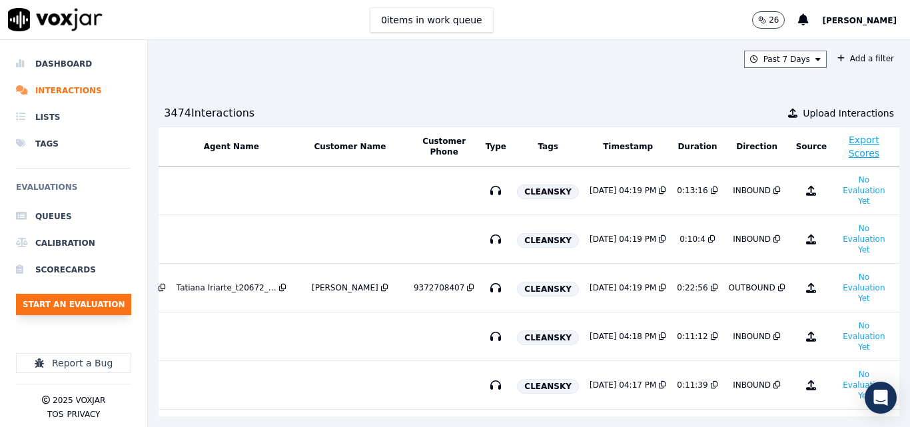
click at [119, 298] on button "Start an Evaluation" at bounding box center [73, 304] width 115 height 21
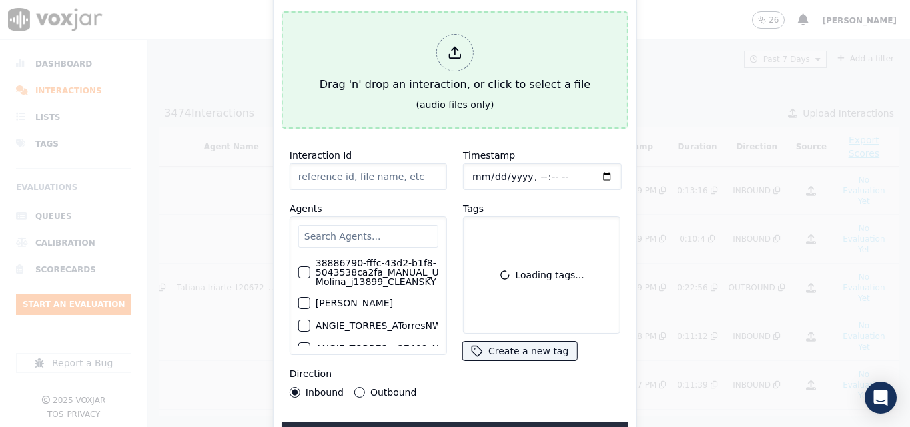
click at [460, 82] on div "Drag 'n' drop an interaction, or click to select a file" at bounding box center [454, 63] width 281 height 69
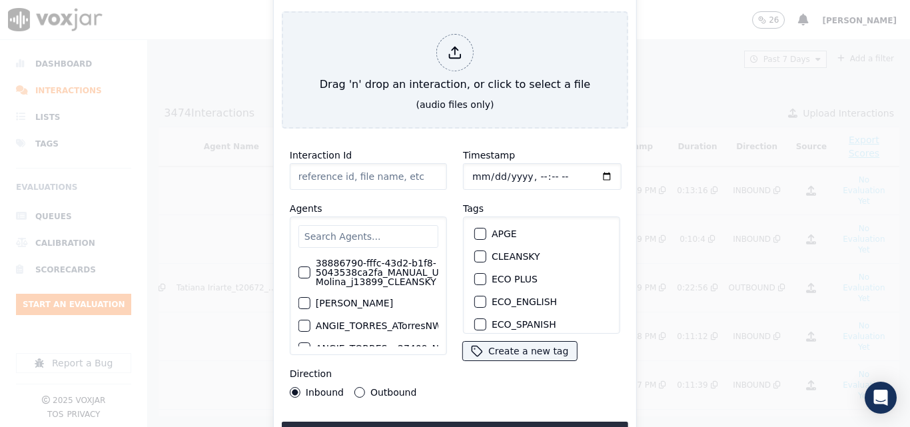
click at [388, 232] on input "text" at bounding box center [368, 236] width 140 height 23
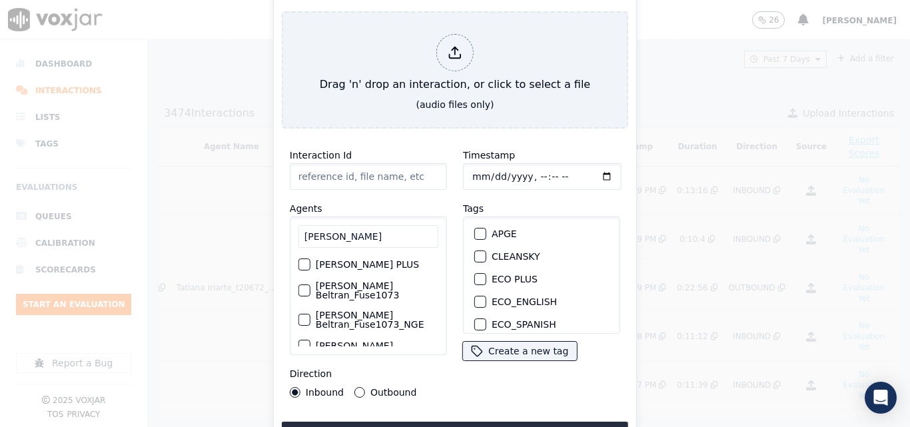
type input "LUISA BELT"
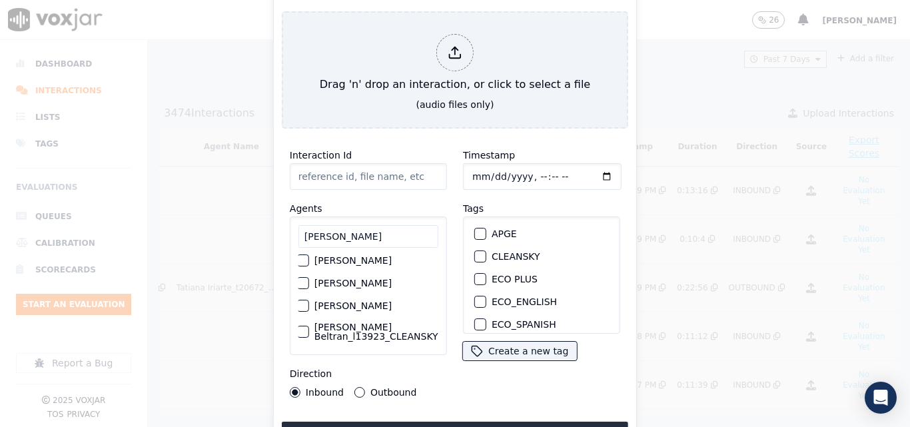
scroll to position [97, 2]
click at [362, 322] on label "[PERSON_NAME] Beltran_l13923_CLEANSKY" at bounding box center [376, 331] width 124 height 19
click at [309, 326] on button "[PERSON_NAME] Beltran_l13923_CLEANSKY" at bounding box center [303, 332] width 12 height 12
click at [480, 251] on button "CLEANSKY" at bounding box center [480, 257] width 12 height 12
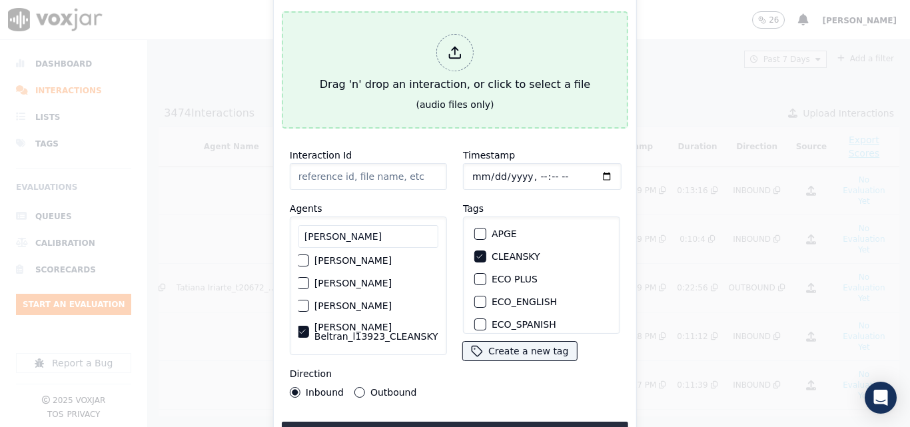
click at [449, 100] on div "(audio files only)" at bounding box center [455, 104] width 78 height 13
type input "20250812-103618_7329979291-all.mp3"
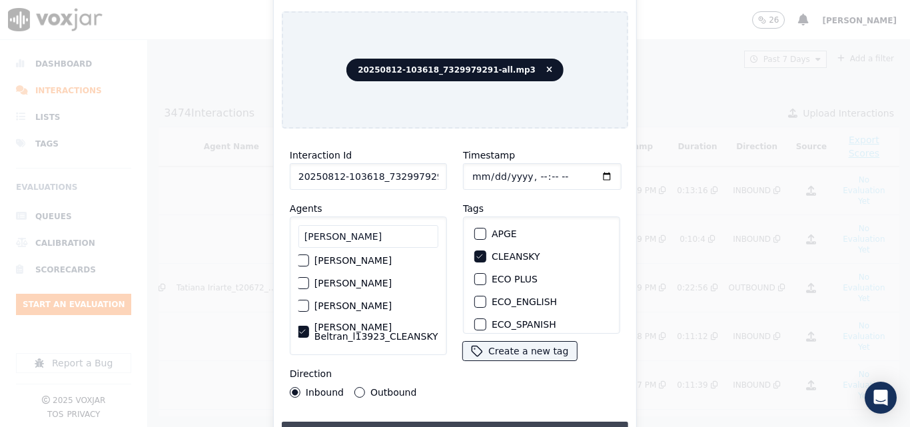
click at [469, 422] on button "Upload interaction to start evaluation" at bounding box center [455, 434] width 346 height 24
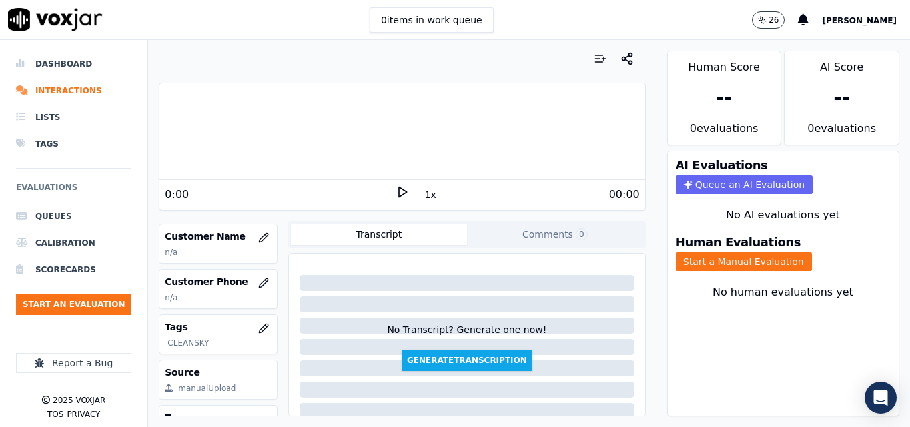
scroll to position [133, 0]
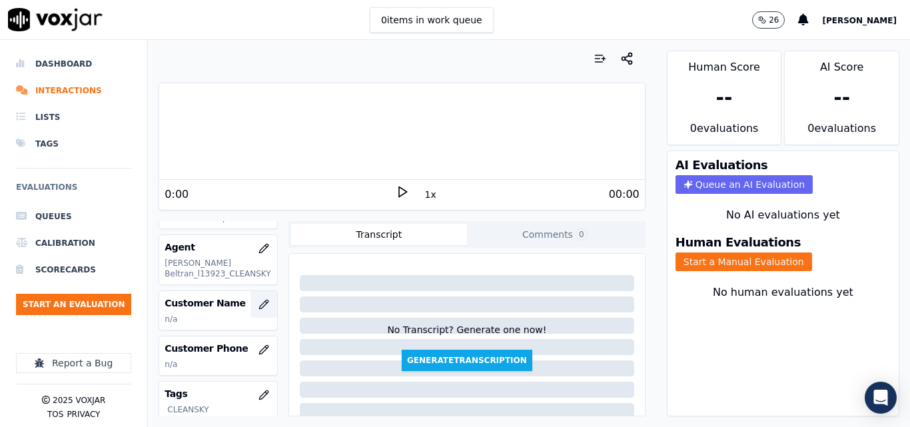
click at [251, 304] on button "button" at bounding box center [264, 304] width 27 height 27
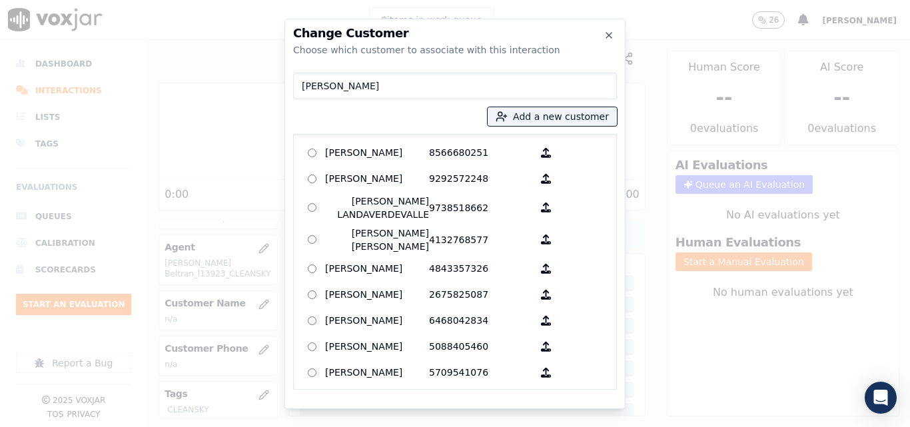
type input "DEIBY TORRES"
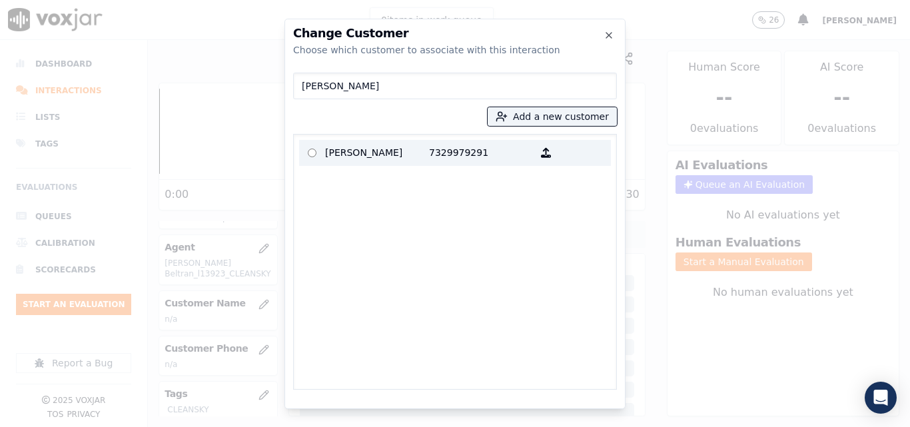
click at [433, 145] on p "7329979291" at bounding box center [481, 153] width 104 height 21
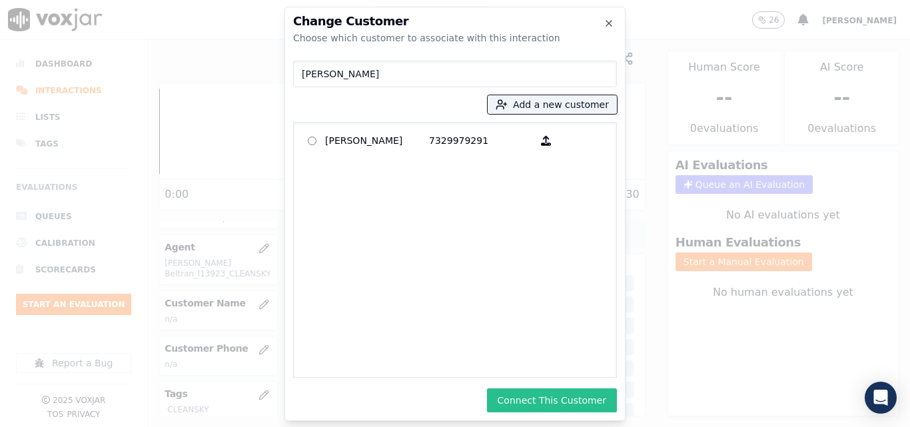
click at [544, 390] on button "Connect This Customer" at bounding box center [552, 400] width 130 height 24
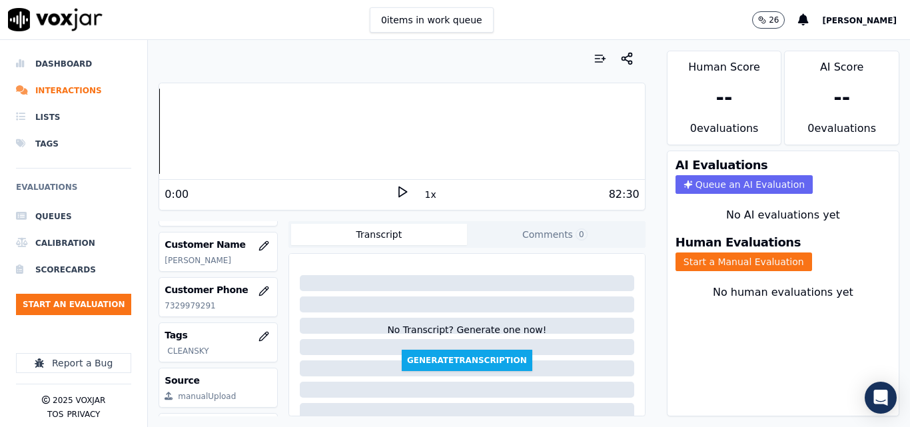
scroll to position [125, 0]
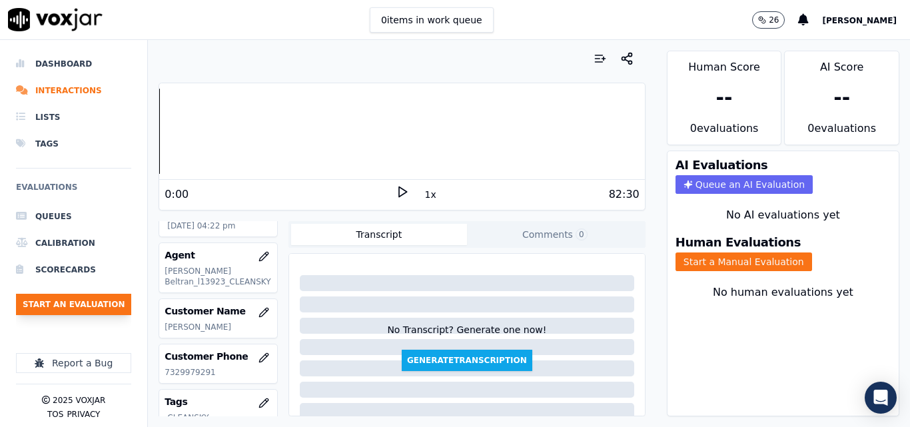
click at [82, 307] on button "Start an Evaluation" at bounding box center [73, 304] width 115 height 21
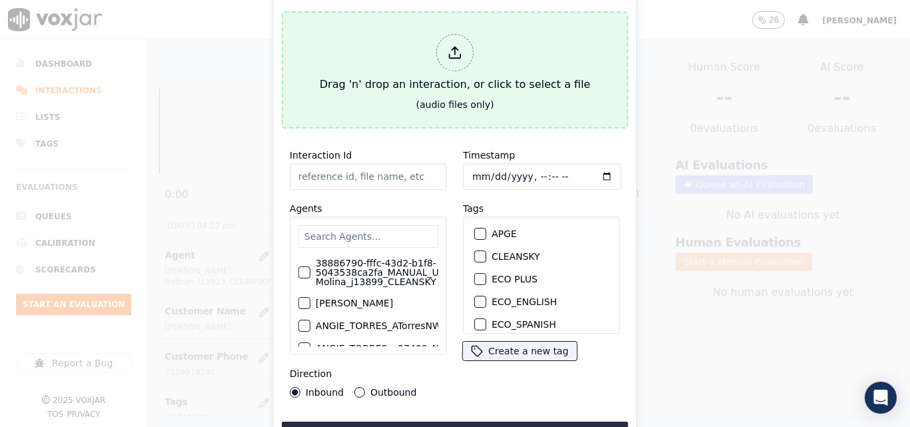
click at [406, 85] on div "Drag 'n' drop an interaction, or click to select a file" at bounding box center [454, 63] width 281 height 69
type input "20250812-121545_4129691571-all.mp3"
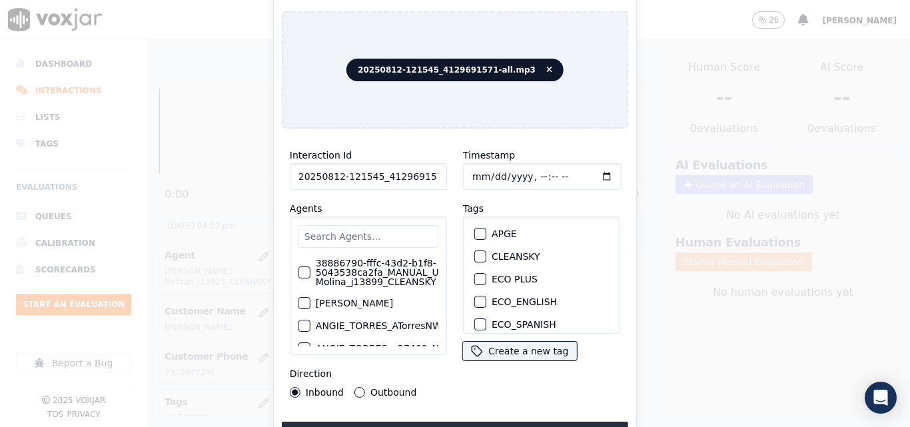
click at [340, 235] on input "text" at bounding box center [368, 236] width 140 height 23
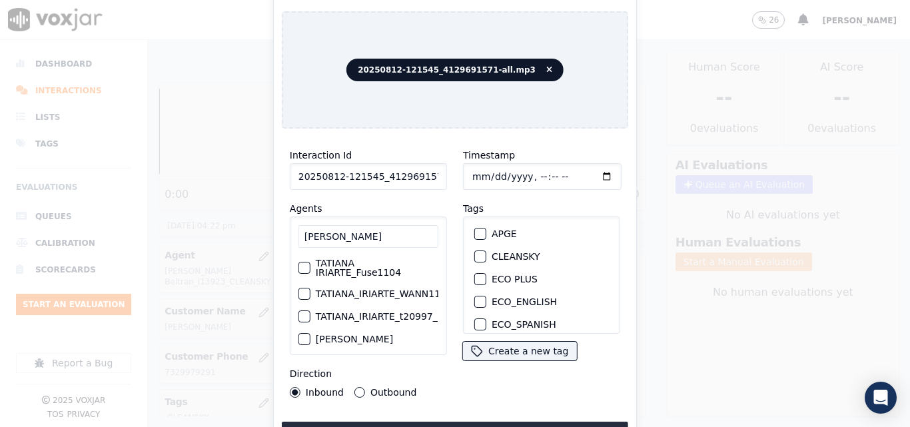
type input "TATIANA"
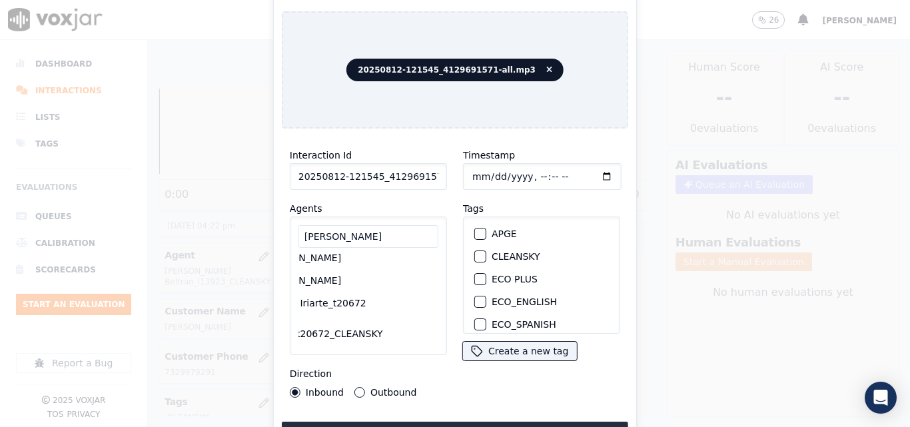
scroll to position [185, 53]
click at [348, 297] on label "Tatiana Iriarte_t20672_CLEANSKY" at bounding box center [325, 302] width 123 height 19
click at [259, 297] on button "Tatiana Iriarte_t20672_CLEANSKY" at bounding box center [253, 302] width 12 height 12
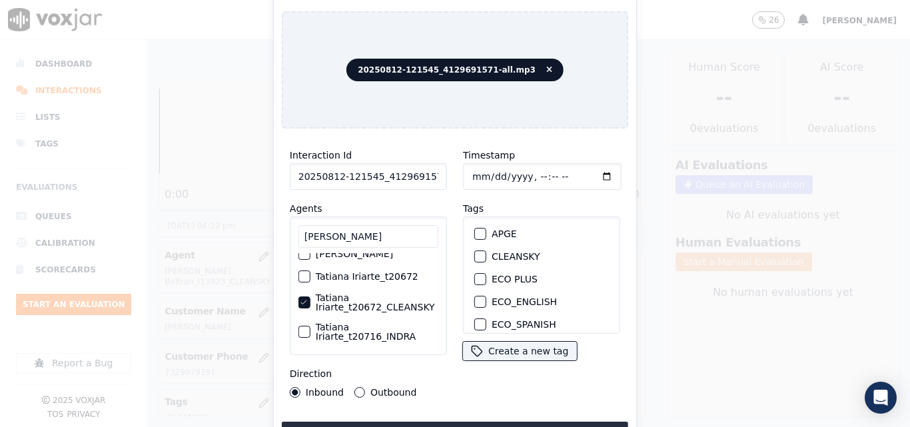
click at [474, 256] on button "CLEANSKY" at bounding box center [480, 257] width 12 height 12
click at [448, 414] on div "Interaction Id 20250812-121545_4129691571-all.mp3 Agents TATIANA TATIANA IRIART…" at bounding box center [455, 292] width 346 height 306
click at [454, 422] on button "Upload interaction to start evaluation" at bounding box center [455, 434] width 346 height 24
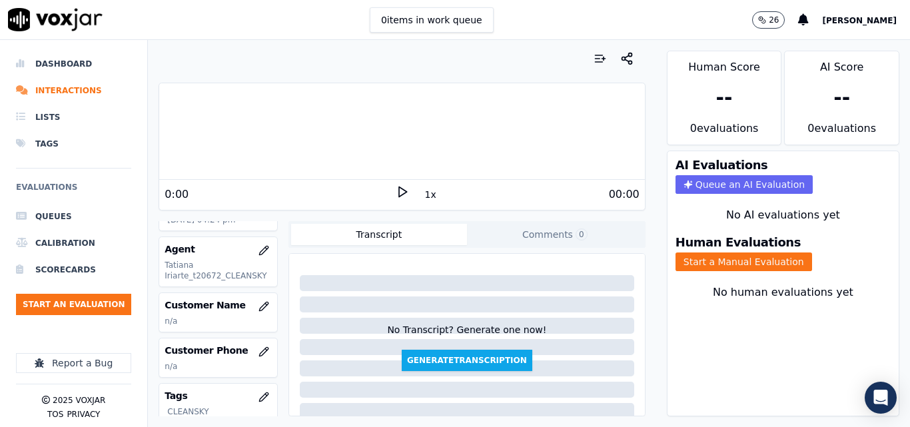
scroll to position [133, 0]
click at [251, 302] on button "button" at bounding box center [264, 304] width 27 height 27
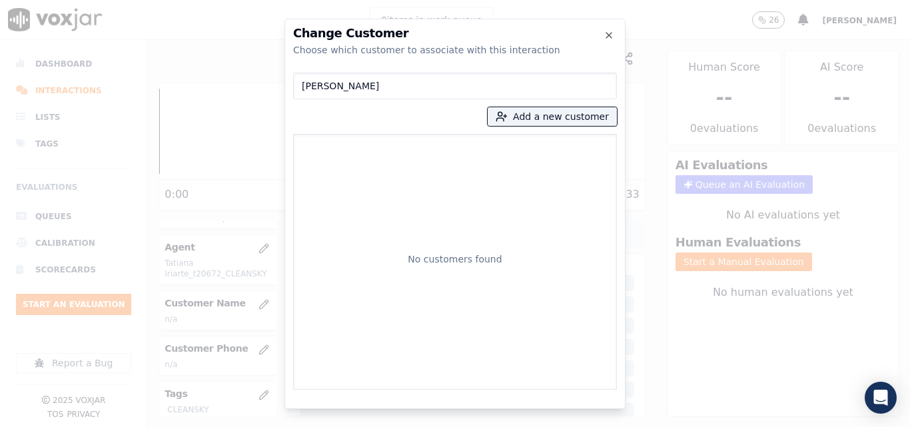
type input "[PERSON_NAME]"
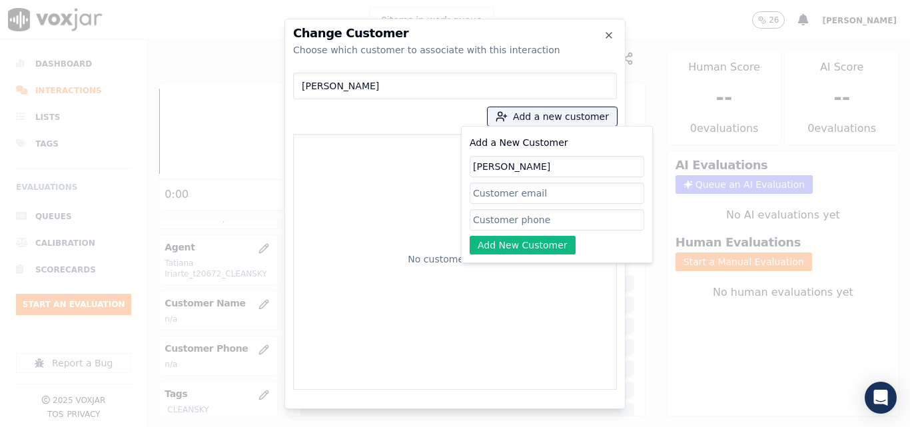
type input "[PERSON_NAME]"
paste input "4129691571"
type input "4129691571"
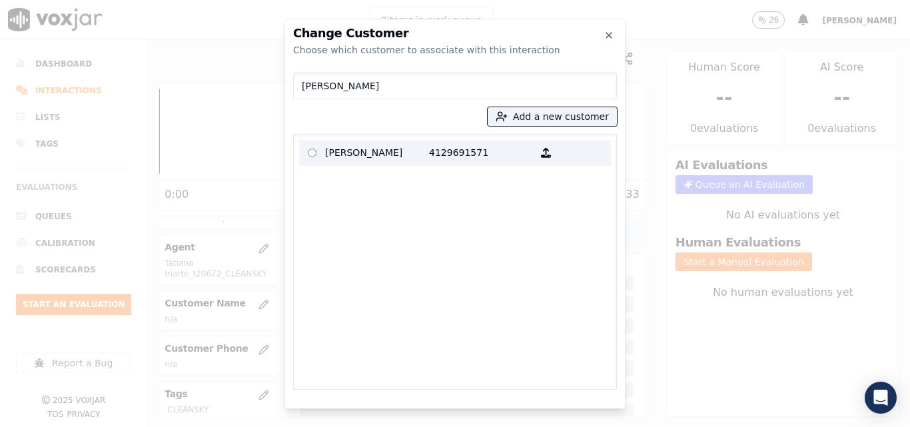
click at [410, 155] on p "[PERSON_NAME]" at bounding box center [377, 153] width 104 height 21
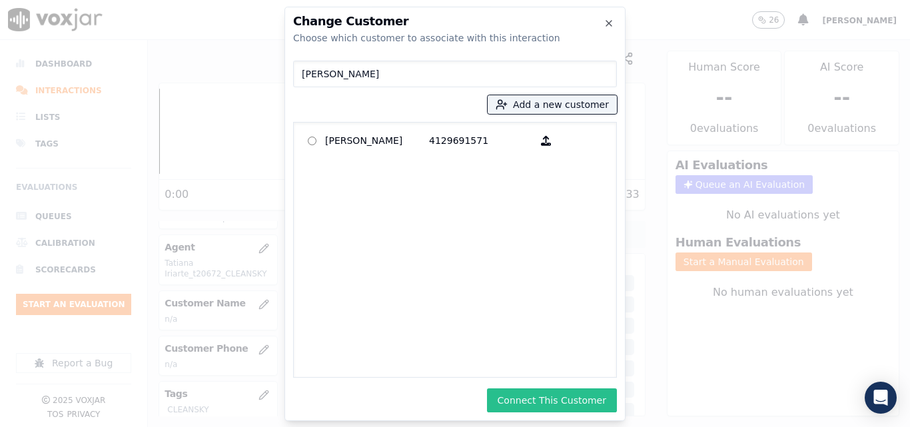
click at [541, 400] on button "Connect This Customer" at bounding box center [552, 400] width 130 height 24
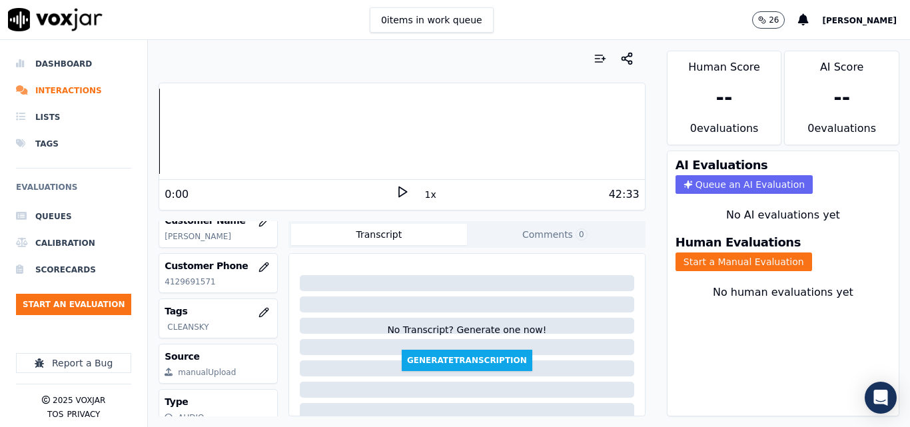
scroll to position [259, 0]
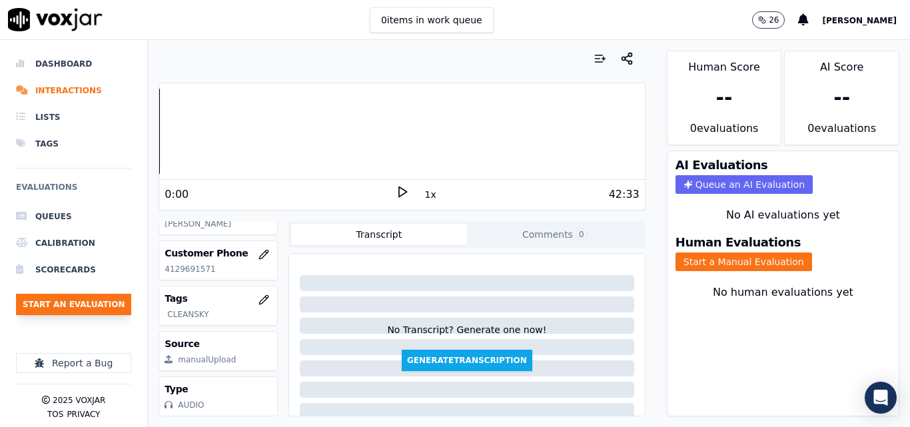
click at [75, 303] on button "Start an Evaluation" at bounding box center [73, 304] width 115 height 21
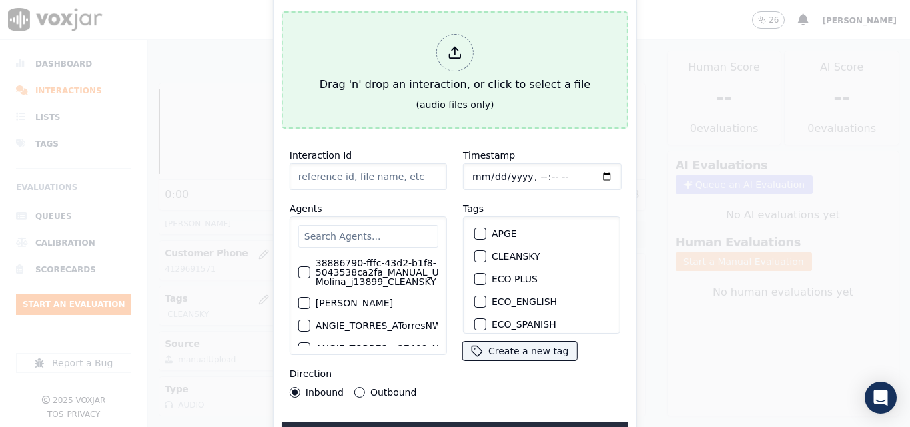
click at [424, 71] on div "Drag 'n' drop an interaction, or click to select a file" at bounding box center [454, 63] width 281 height 69
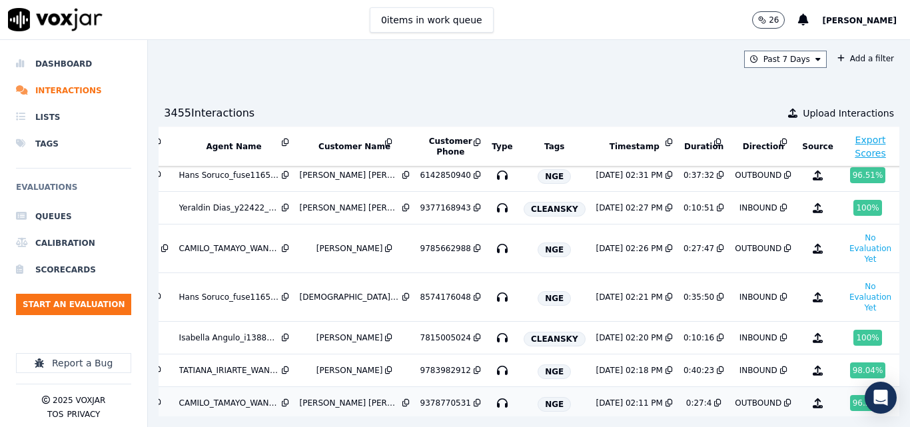
scroll to position [267, 225]
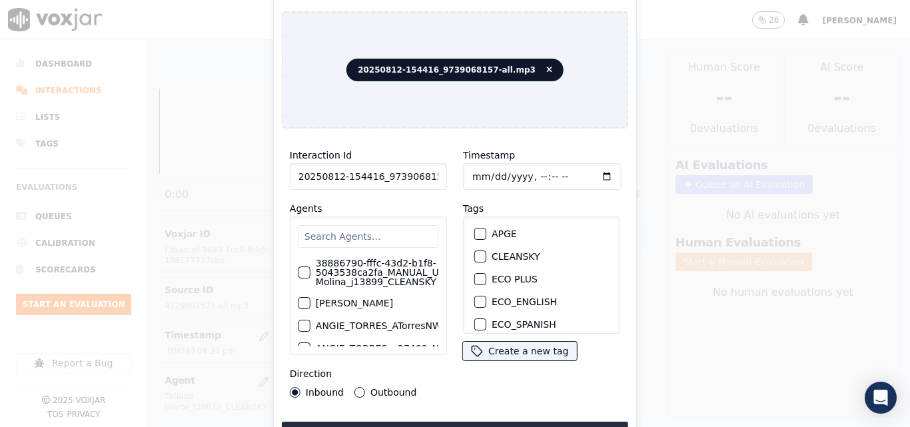
scroll to position [259, 0]
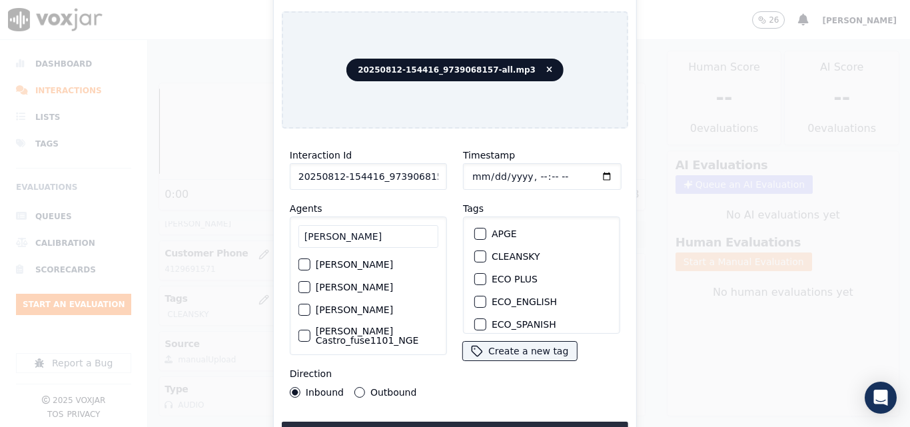
type input "RICARDO"
drag, startPoint x: 351, startPoint y: 386, endPoint x: 358, endPoint y: 385, distance: 7.4
click at [352, 387] on div "Inbound Outbound" at bounding box center [353, 392] width 127 height 11
click at [358, 387] on button "Outbound" at bounding box center [359, 392] width 11 height 11
click at [483, 252] on div "CLEANSKY" at bounding box center [541, 256] width 145 height 23
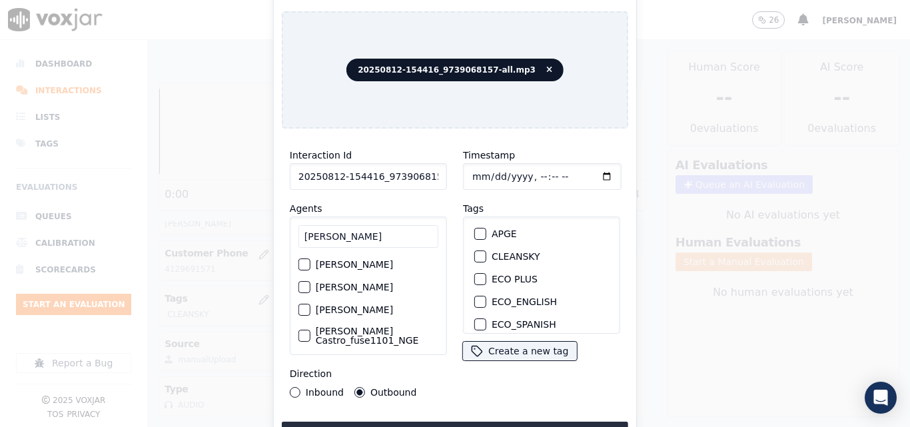
click at [478, 252] on div "button" at bounding box center [479, 256] width 9 height 9
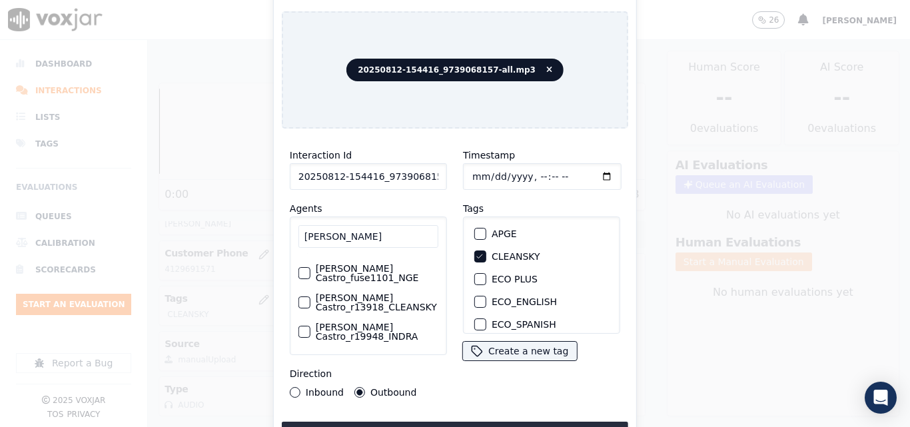
scroll to position [78, 0]
drag, startPoint x: 352, startPoint y: 300, endPoint x: 368, endPoint y: 396, distance: 97.4
click at [352, 300] on label "[PERSON_NAME] Castro_r13918_CLEANSKY" at bounding box center [377, 302] width 123 height 19
click at [310, 300] on button "[PERSON_NAME] Castro_r13918_CLEANSKY" at bounding box center [304, 302] width 12 height 12
click at [398, 424] on button "Upload interaction to start evaluation" at bounding box center [455, 434] width 346 height 24
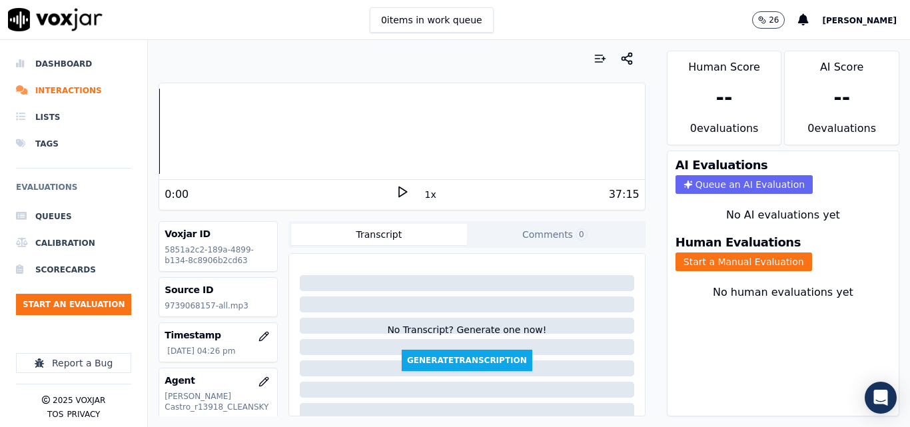
scroll to position [133, 0]
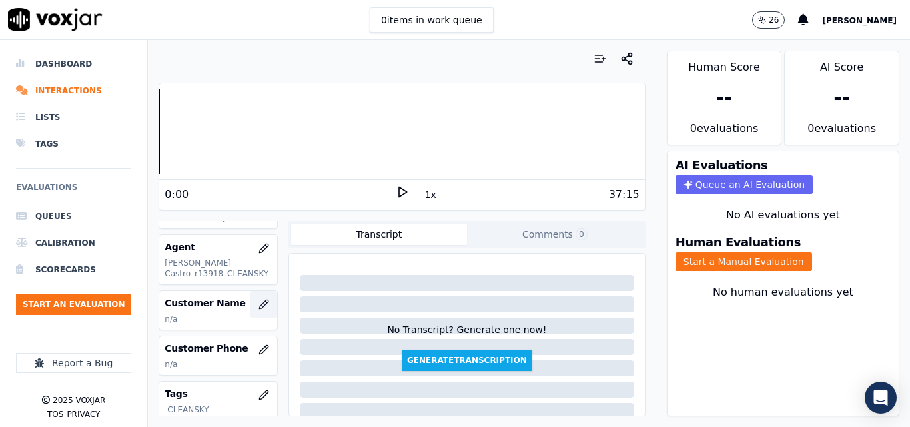
click at [259, 308] on icon "button" at bounding box center [264, 304] width 11 height 11
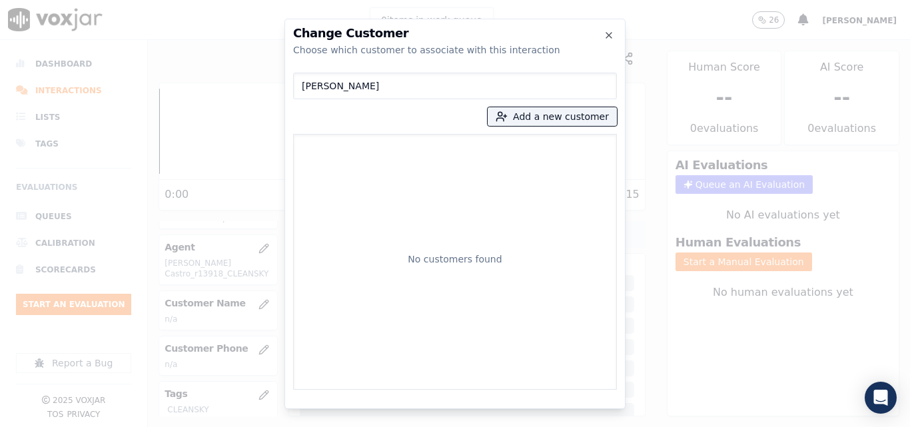
type input "[PERSON_NAME]"
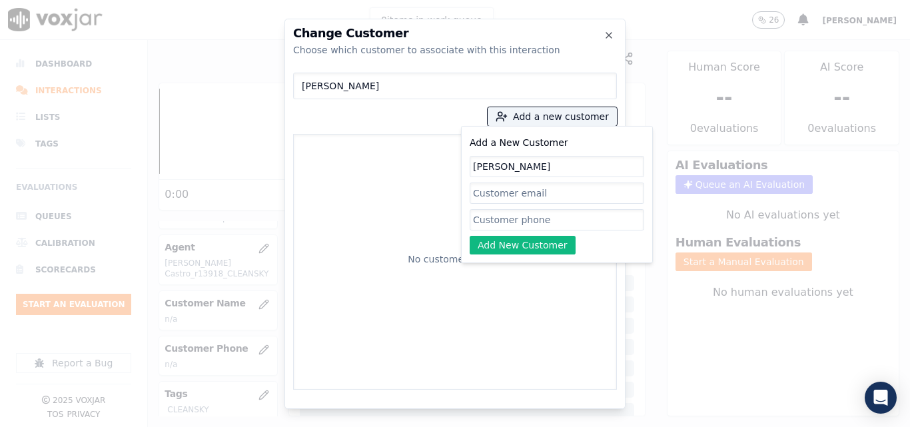
type input "[PERSON_NAME]"
type input "V"
paste input "9739068157"
type input "9739068157"
click at [508, 240] on button "Add New Customer" at bounding box center [523, 245] width 106 height 19
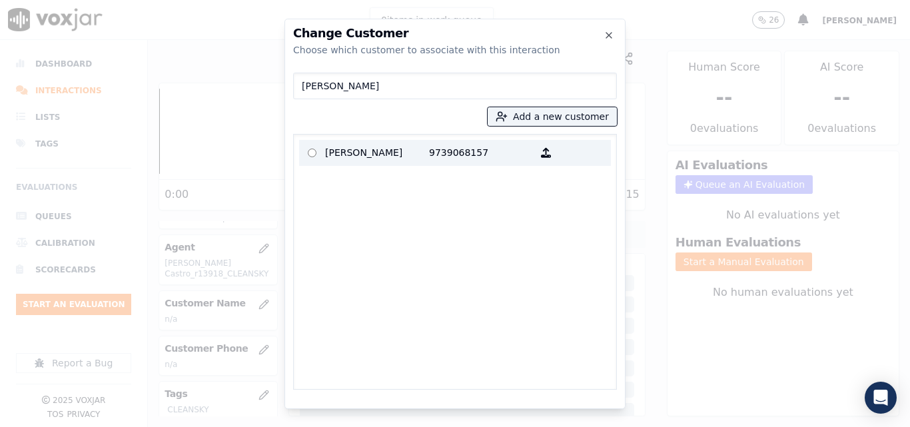
click at [423, 143] on p "[PERSON_NAME]" at bounding box center [377, 153] width 104 height 21
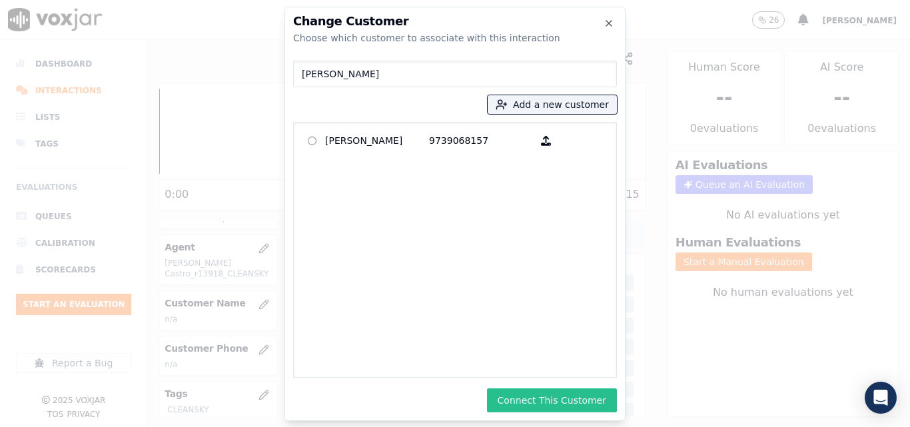
click at [559, 392] on button "Connect This Customer" at bounding box center [552, 400] width 130 height 24
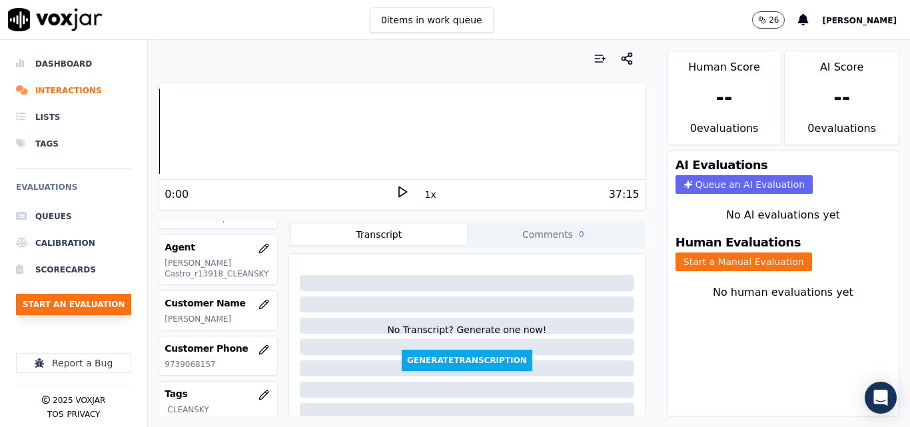
click at [119, 300] on button "Start an Evaluation" at bounding box center [73, 304] width 115 height 21
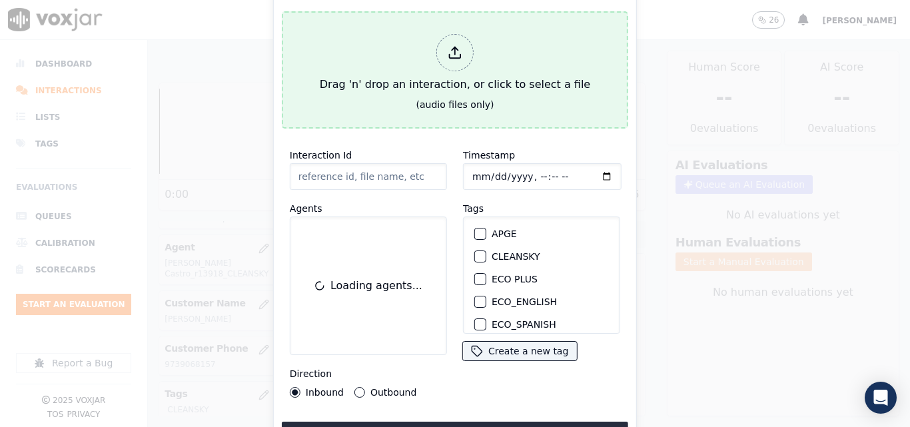
click at [323, 69] on button "Drag 'n' drop an interaction, or click to select a file (audio files only)" at bounding box center [455, 69] width 346 height 117
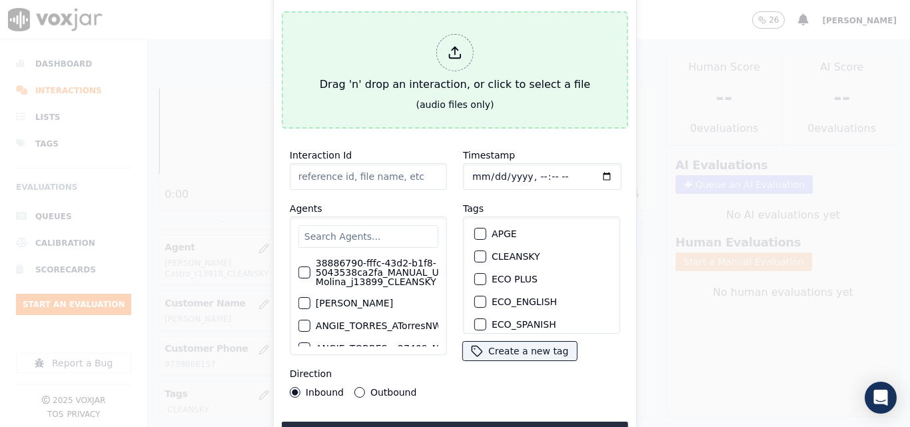
type input "20250812-131857_2168516971-all.mp3"
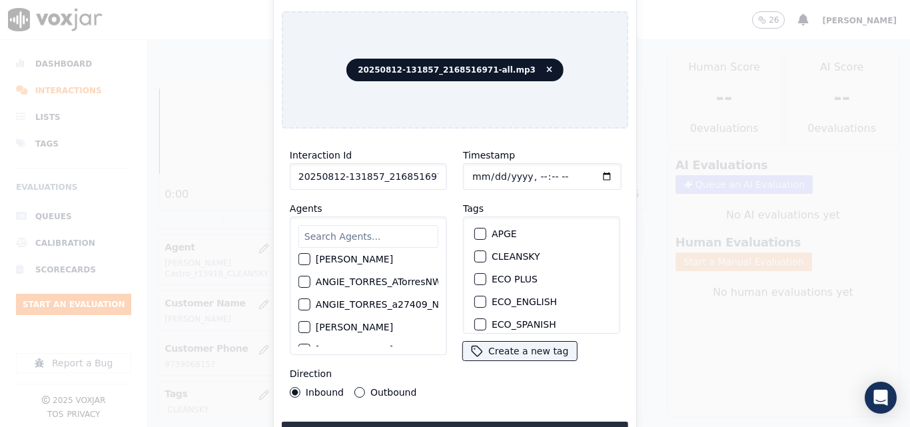
scroll to position [67, 0]
click at [477, 252] on div "button" at bounding box center [479, 256] width 9 height 9
click at [350, 238] on input "text" at bounding box center [368, 236] width 140 height 23
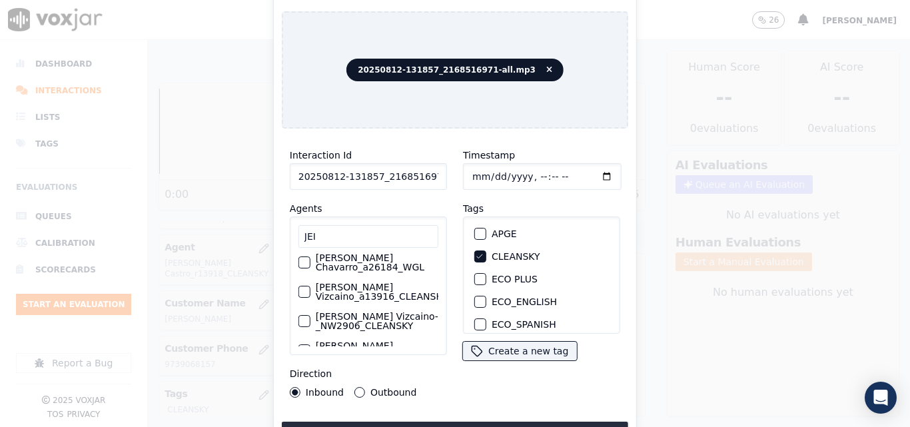
scroll to position [0, 0]
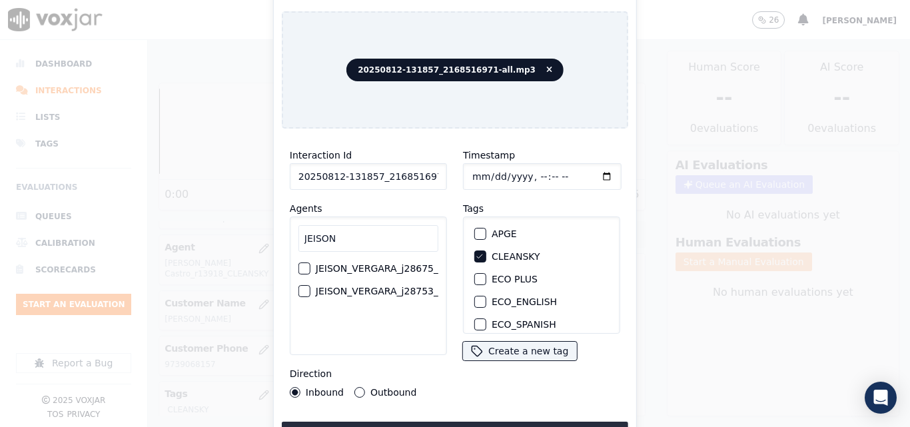
type input "JEISON"
click at [367, 269] on label "JEISON_VERGARA_j28675_CLEANSKY" at bounding box center [348, 268] width 171 height 9
click at [258, 269] on button "JEISON_VERGARA_j28675_CLEANSKY" at bounding box center [252, 269] width 12 height 12
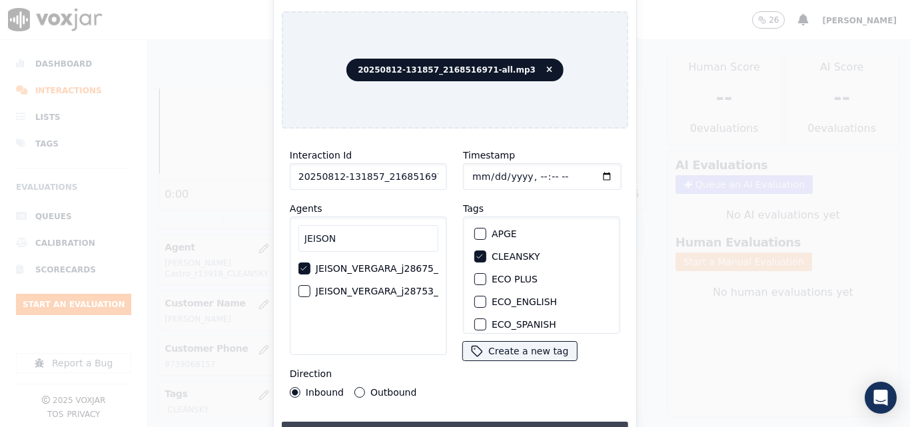
click at [440, 424] on button "Upload interaction to start evaluation" at bounding box center [455, 434] width 346 height 24
click at [458, 412] on div "Interaction Id 20250812-131857_2168516971-all.mp3 Agents JEISON JEISON_VERGARA_…" at bounding box center [455, 292] width 346 height 306
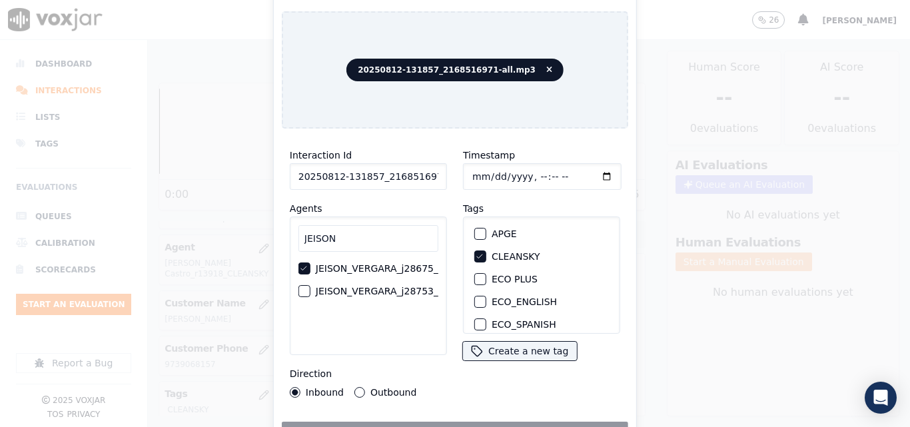
click at [455, 422] on div "Uploading interaction" at bounding box center [455, 434] width 346 height 24
click at [442, 383] on div "Interaction Id 20250812-131857_2168516971-all.mp3 Agents JEISON JEISON_VERGARA_…" at bounding box center [368, 272] width 173 height 267
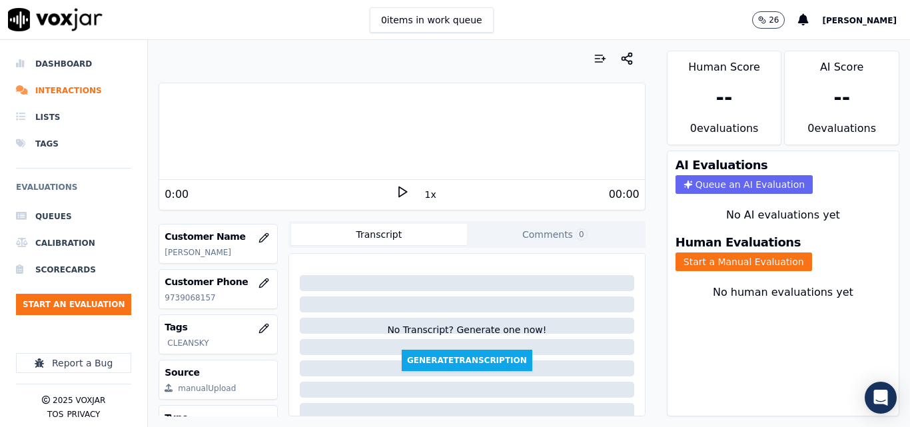
scroll to position [259, 0]
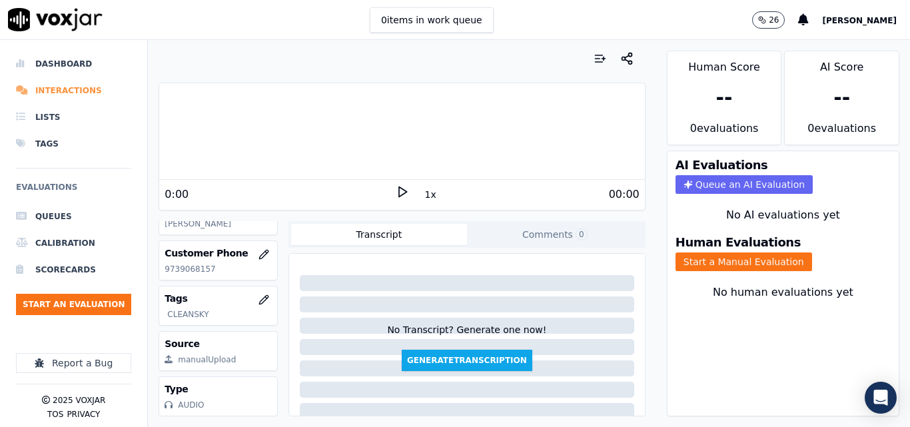
click at [62, 91] on li "Interactions" at bounding box center [73, 90] width 115 height 27
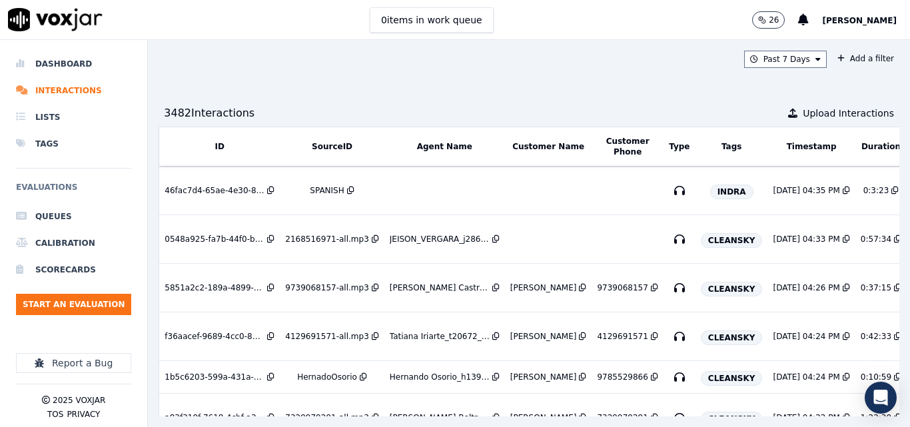
scroll to position [0, 205]
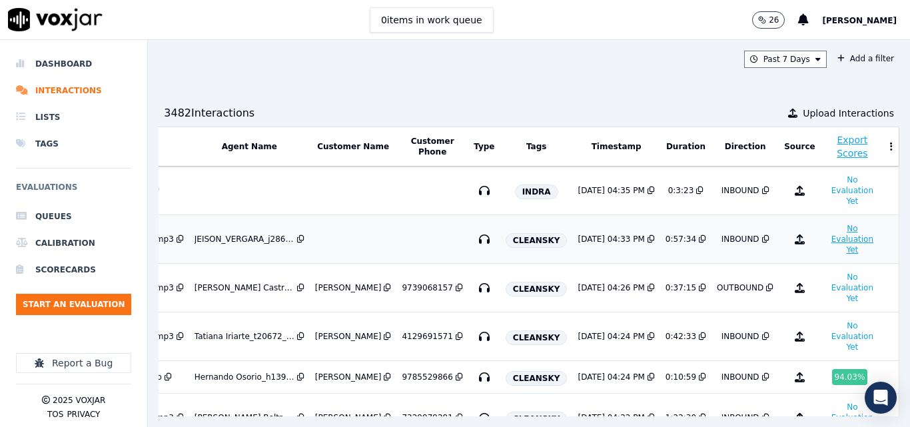
click at [826, 243] on button "No Evaluation Yet" at bounding box center [852, 239] width 53 height 37
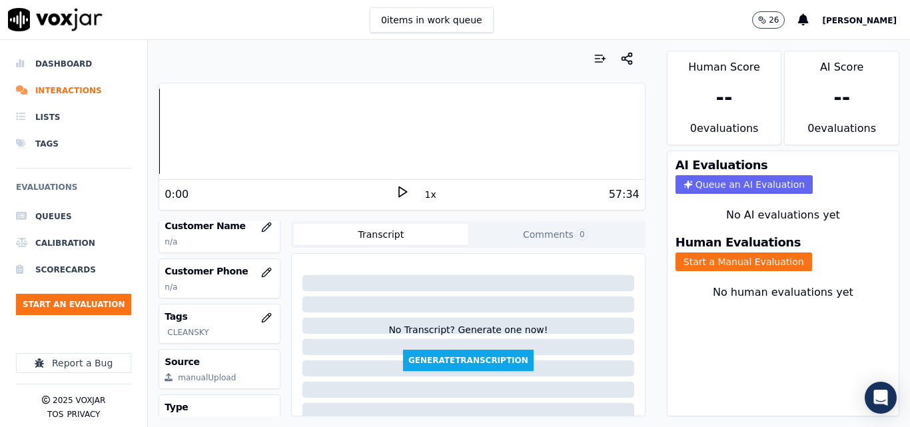
scroll to position [133, 0]
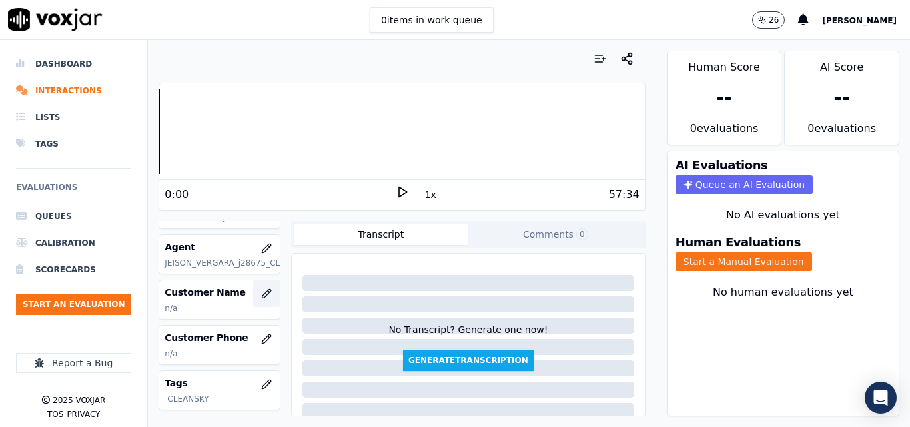
click at [261, 293] on icon "button" at bounding box center [266, 294] width 11 height 11
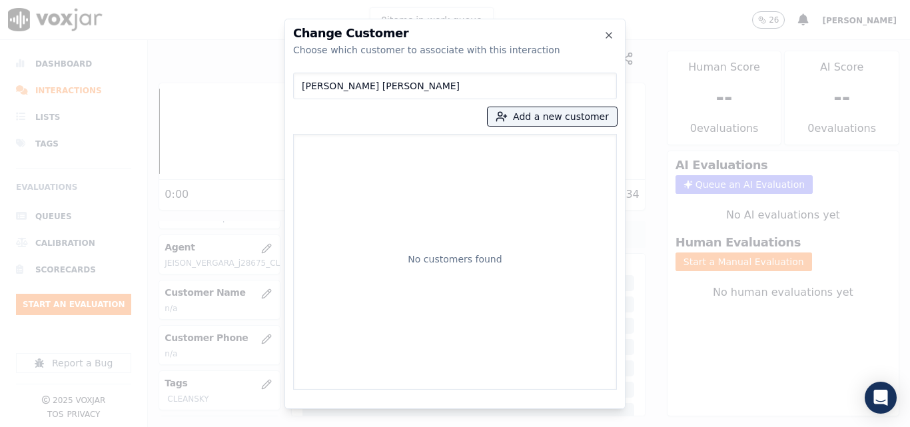
type input "[PERSON_NAME] [PERSON_NAME]"
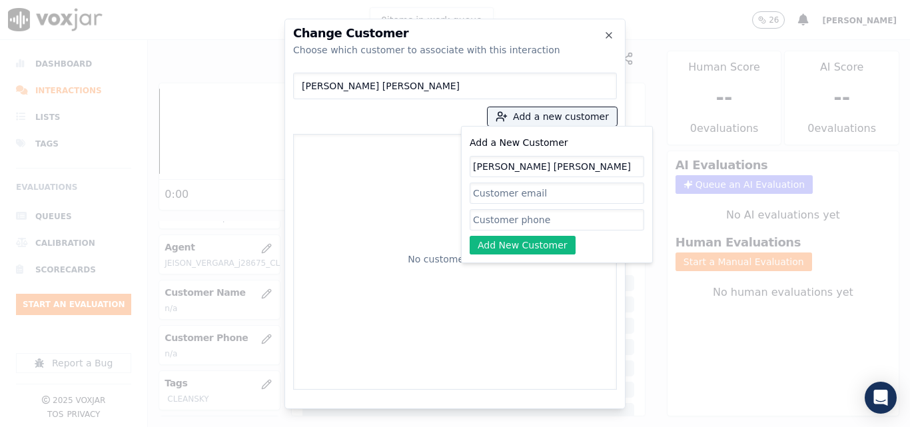
type input "[PERSON_NAME] [PERSON_NAME]"
paste input "2168516971"
type input "2168516971"
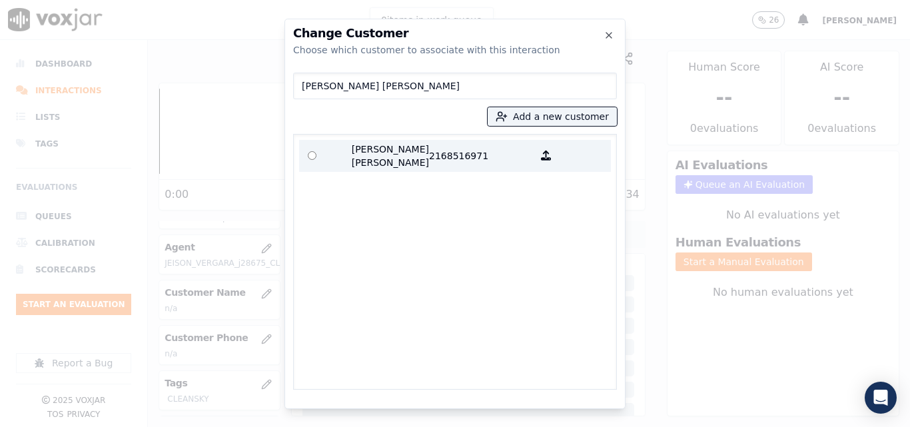
click at [449, 154] on p "2168516971" at bounding box center [481, 156] width 104 height 27
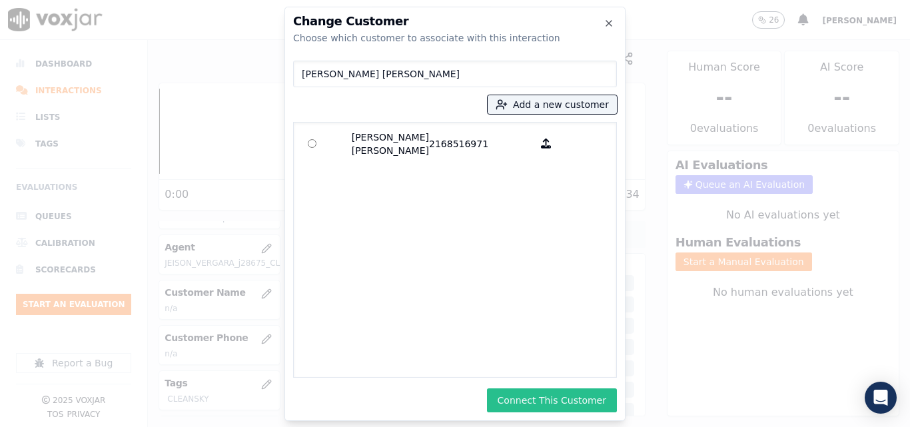
click at [552, 398] on button "Connect This Customer" at bounding box center [552, 400] width 130 height 24
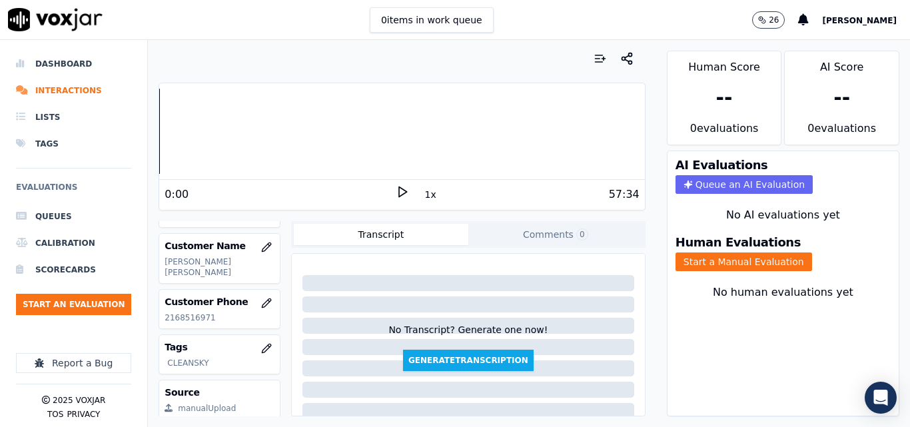
scroll to position [259, 0]
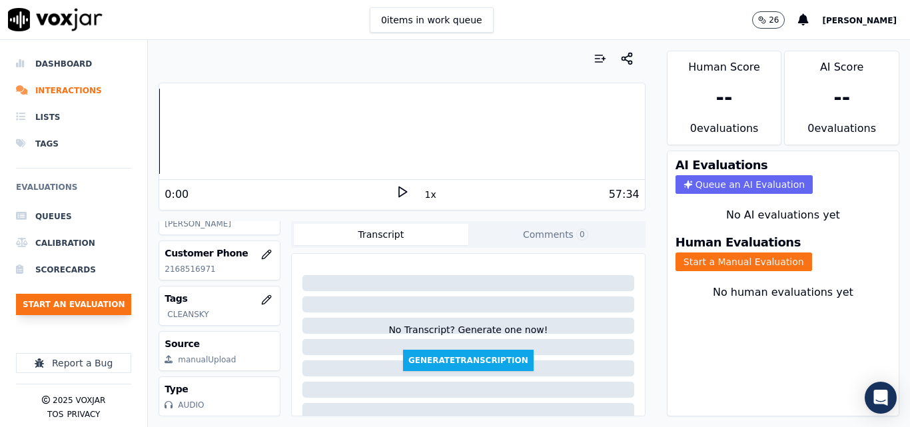
click at [97, 299] on button "Start an Evaluation" at bounding box center [73, 304] width 115 height 21
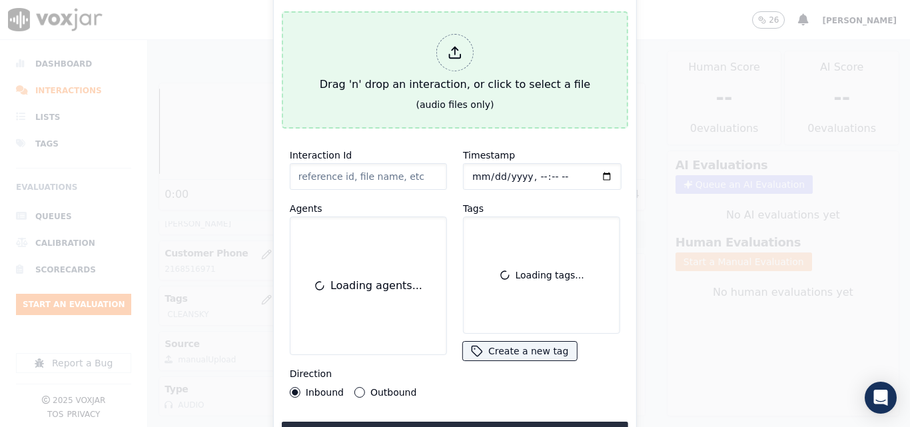
click at [426, 73] on div "Drag 'n' drop an interaction, or click to select a file" at bounding box center [454, 63] width 281 height 69
type input "20250812-164122_2673511759-all.mp3"
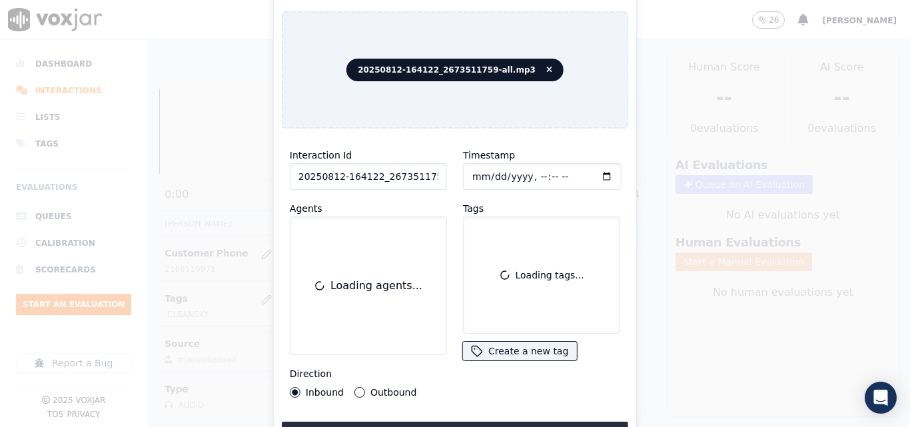
click at [355, 387] on button "Outbound" at bounding box center [359, 392] width 11 height 11
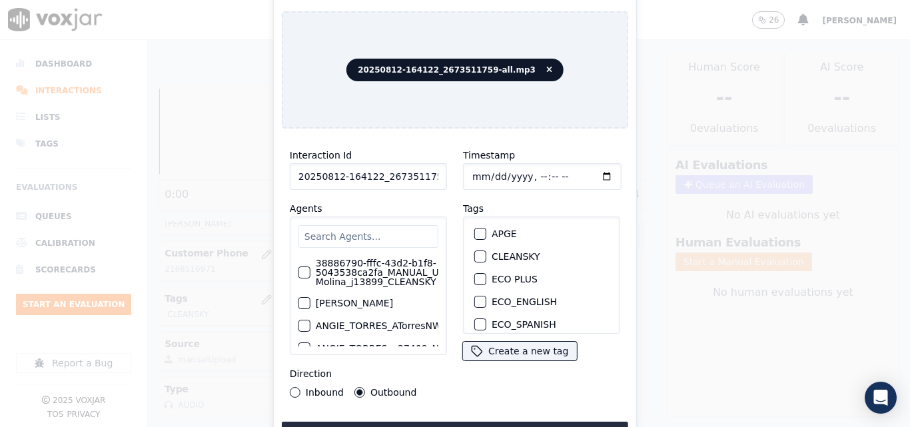
click at [475, 252] on div "button" at bounding box center [479, 256] width 9 height 9
click at [366, 233] on input "text" at bounding box center [368, 236] width 140 height 23
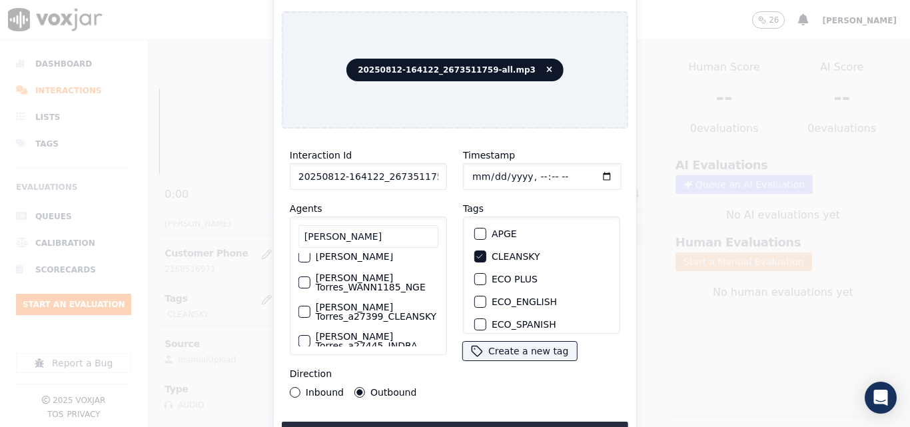
scroll to position [59, 0]
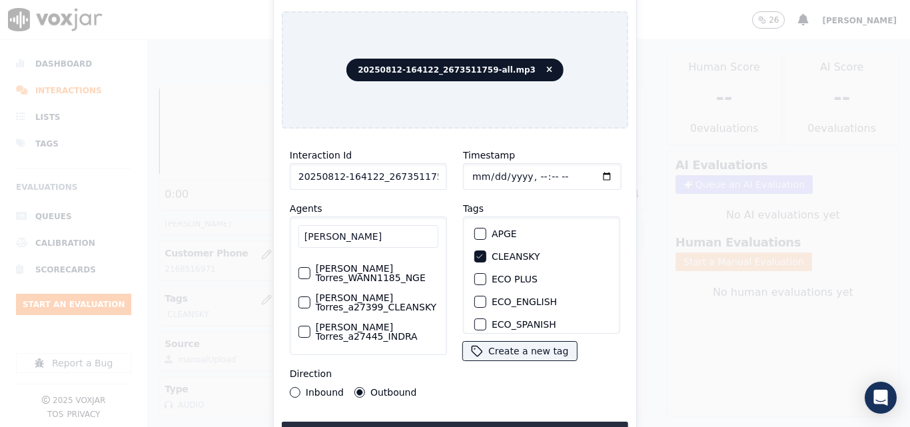
type input "[PERSON_NAME]"
click at [353, 293] on label "[PERSON_NAME] Torres_a27399_CLEANSKY" at bounding box center [377, 302] width 123 height 19
click at [310, 296] on button "[PERSON_NAME] Torres_a27399_CLEANSKY" at bounding box center [304, 302] width 12 height 12
click at [427, 422] on button "Upload interaction to start evaluation" at bounding box center [455, 434] width 346 height 24
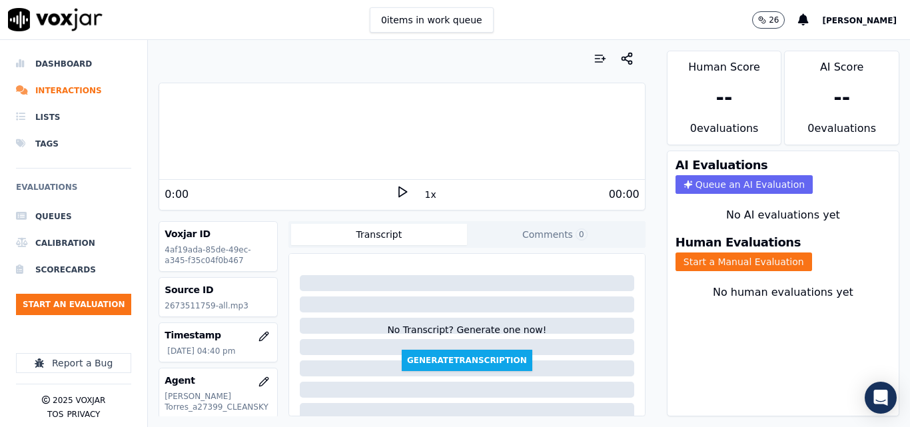
scroll to position [133, 0]
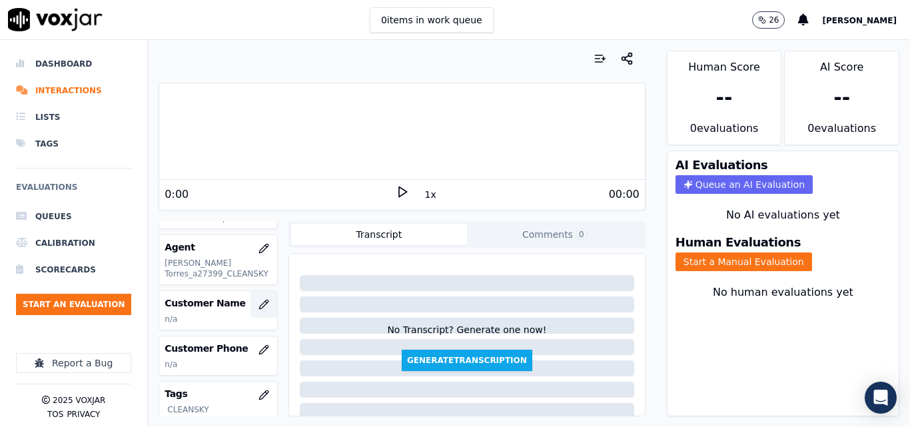
click at [259, 306] on icon "button" at bounding box center [264, 304] width 11 height 11
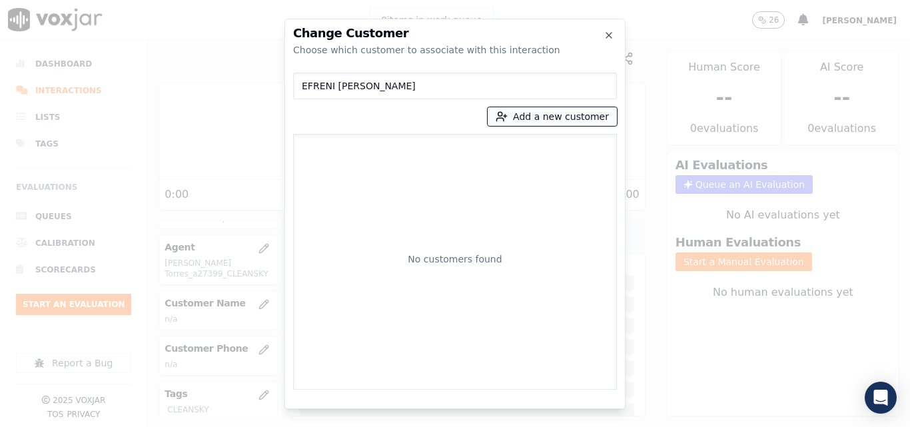
type input "EFRENI [PERSON_NAME]"
click at [540, 118] on button "Add a new customer" at bounding box center [552, 116] width 129 height 19
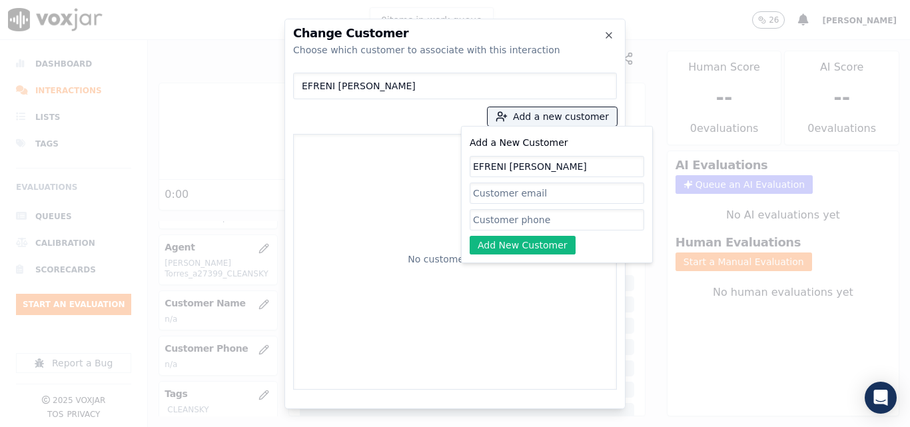
type input "EFRENI [PERSON_NAME]"
paste input "2673511759"
type input "2673511759"
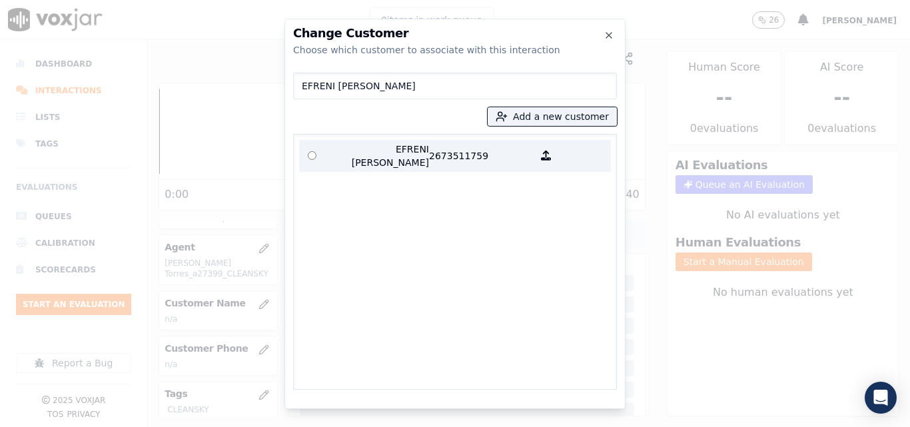
click at [410, 147] on p "EFRENI [PERSON_NAME]" at bounding box center [377, 156] width 104 height 27
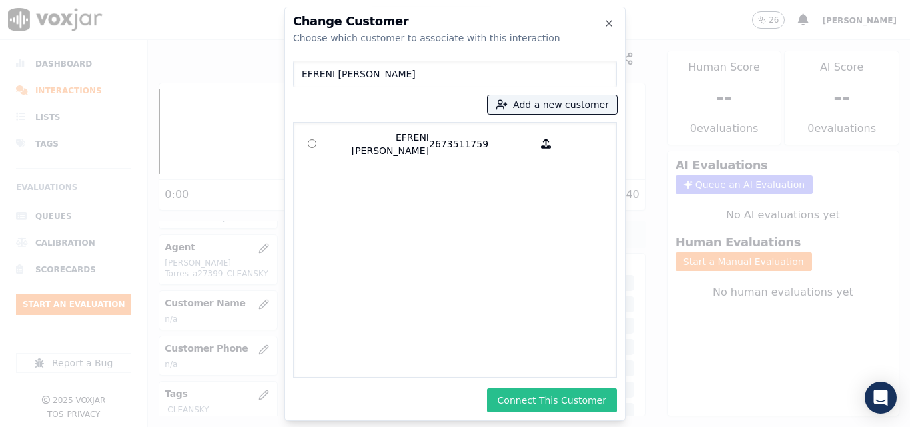
click at [575, 396] on button "Connect This Customer" at bounding box center [552, 400] width 130 height 24
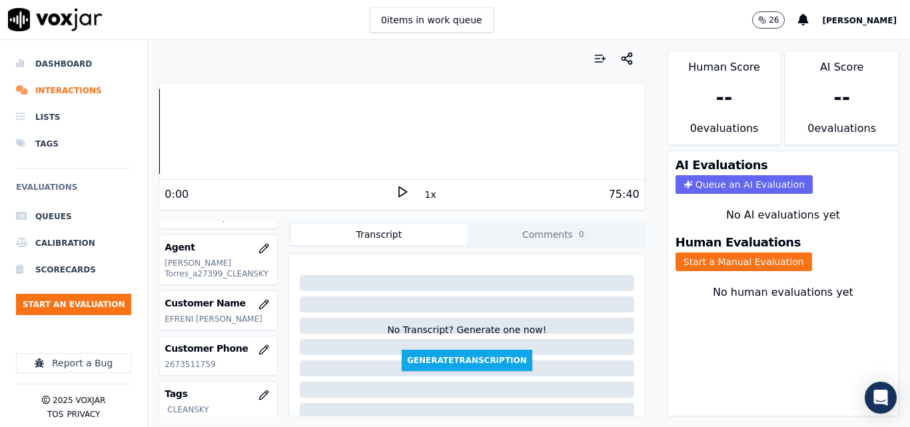
scroll to position [259, 0]
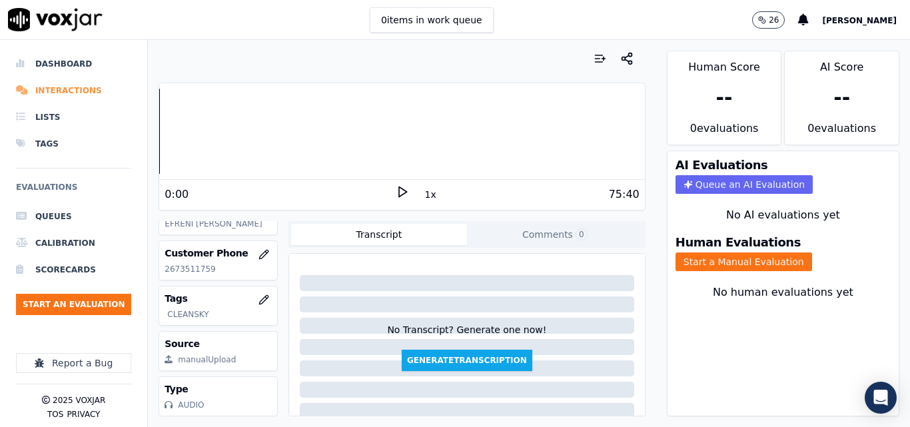
click at [73, 82] on li "Interactions" at bounding box center [73, 90] width 115 height 27
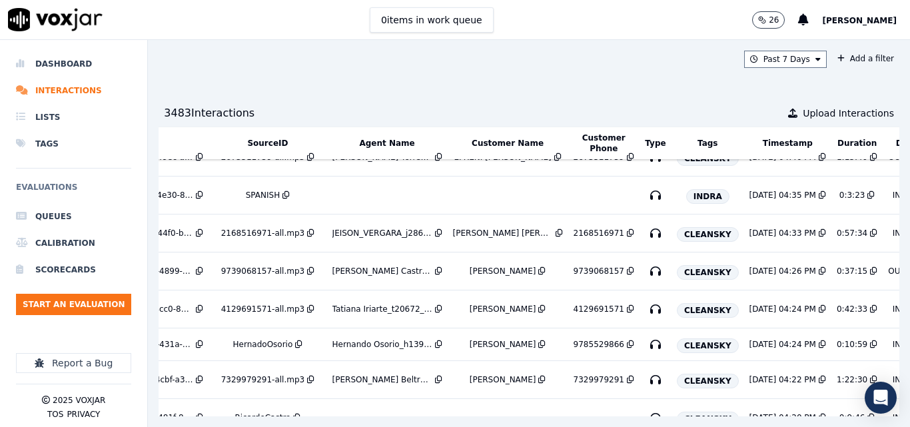
scroll to position [0, 71]
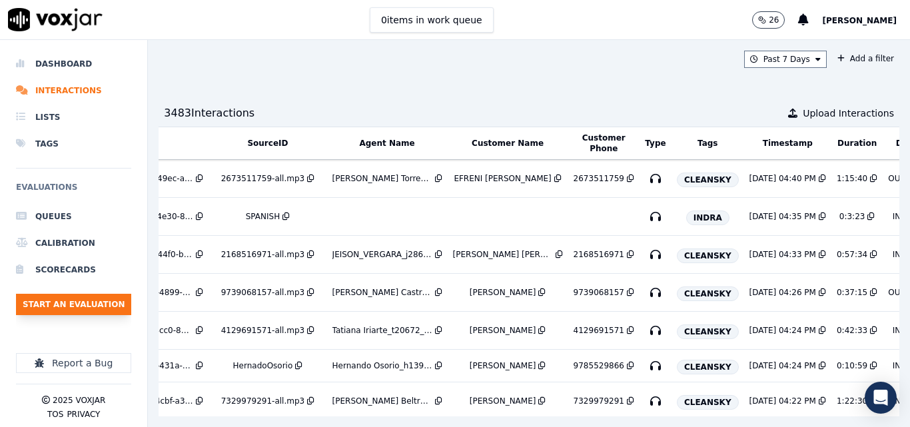
click at [96, 313] on button "Start an Evaluation" at bounding box center [73, 304] width 115 height 21
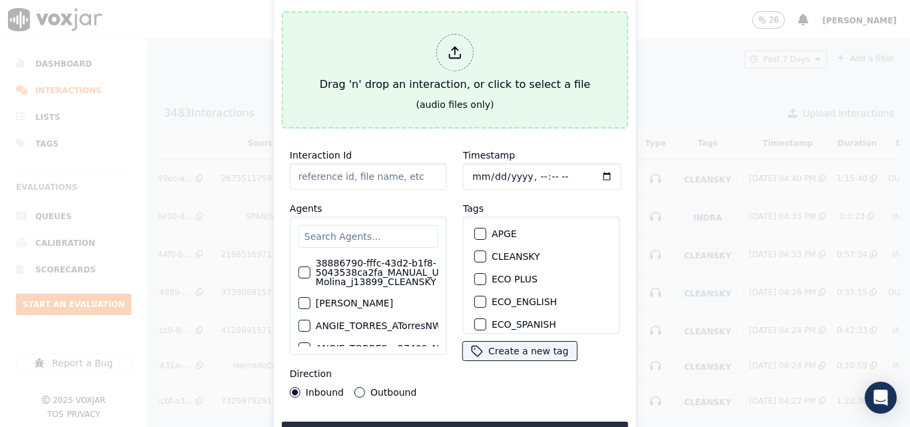
click at [444, 92] on div "Drag 'n' drop an interaction, or click to select a file" at bounding box center [454, 63] width 281 height 69
type input "20250812-160320_6468371803-all.mp3"
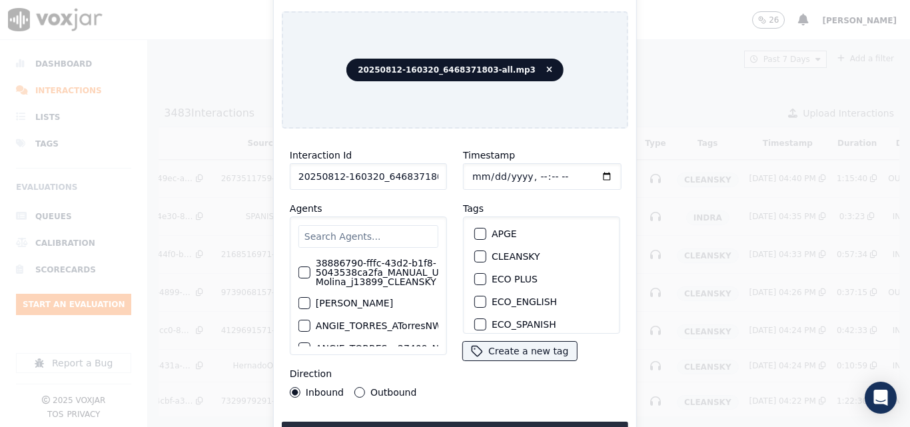
click at [353, 229] on input "text" at bounding box center [368, 236] width 140 height 23
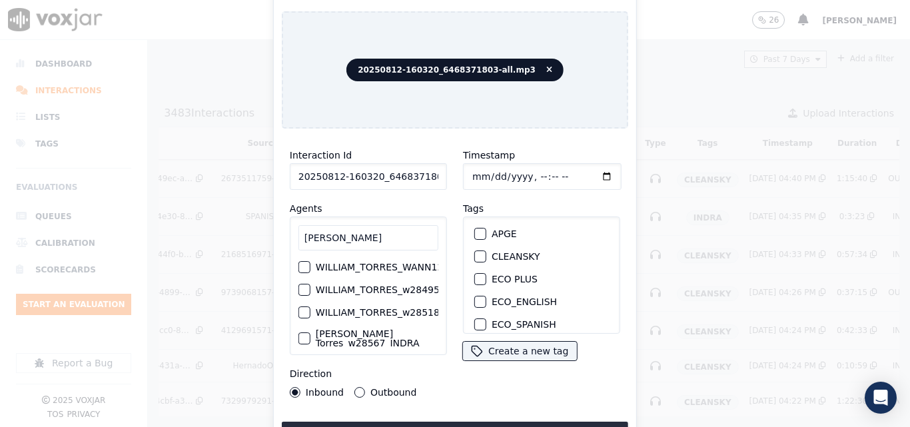
type input "[PERSON_NAME]"
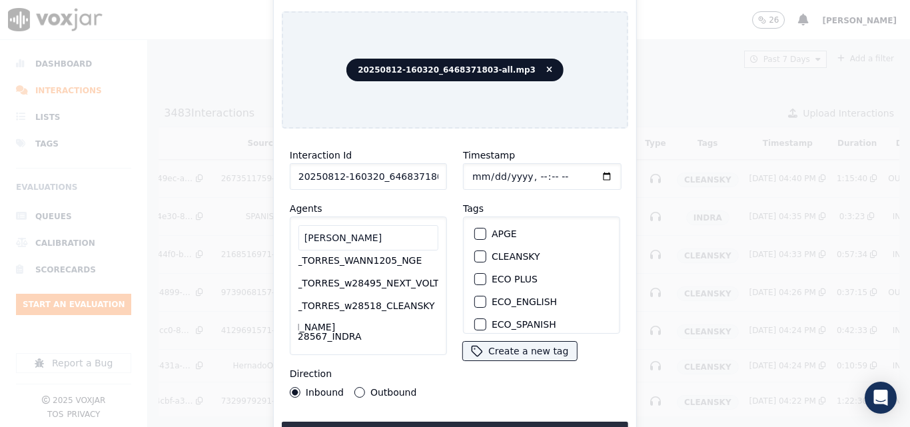
scroll to position [16, 58]
click at [372, 301] on label "WILLIAM_TORRES_w28518_CLEANSKY" at bounding box center [346, 305] width 177 height 9
click at [253, 300] on button "WILLIAM_TORRES_w28518_CLEANSKY" at bounding box center [247, 306] width 12 height 12
click at [475, 252] on div "button" at bounding box center [479, 256] width 9 height 9
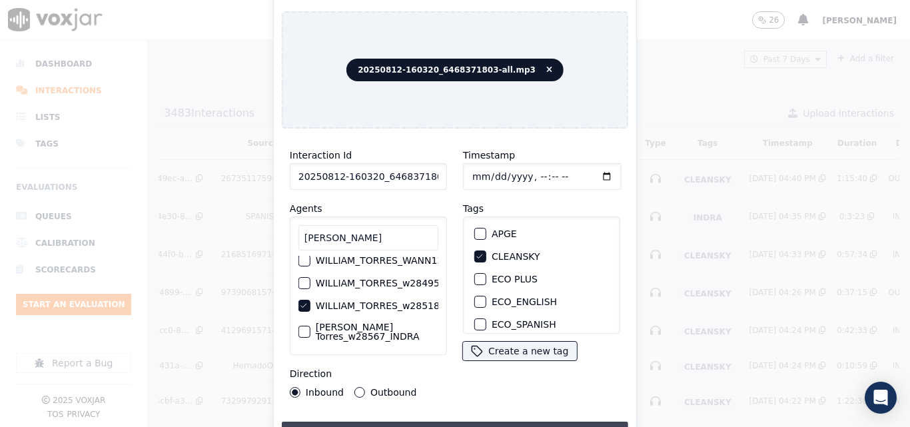
click at [464, 422] on button "Upload interaction to start evaluation" at bounding box center [455, 434] width 346 height 24
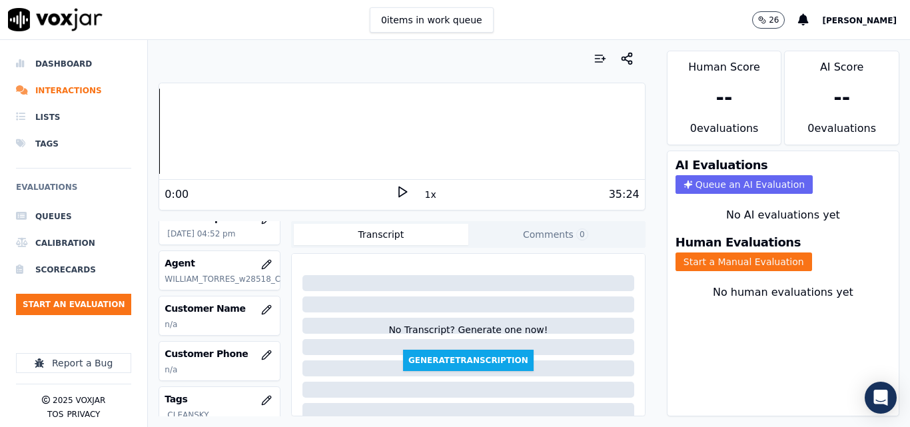
scroll to position [115, 0]
click at [253, 318] on button "button" at bounding box center [266, 312] width 27 height 27
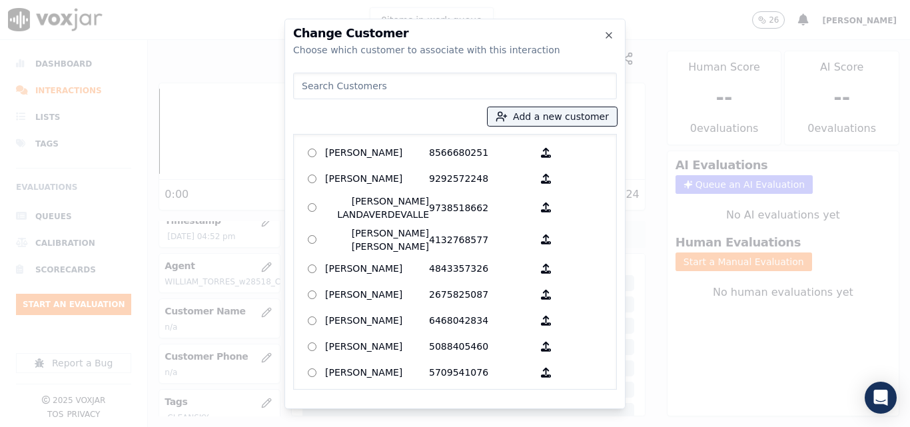
click at [441, 87] on input at bounding box center [455, 86] width 324 height 27
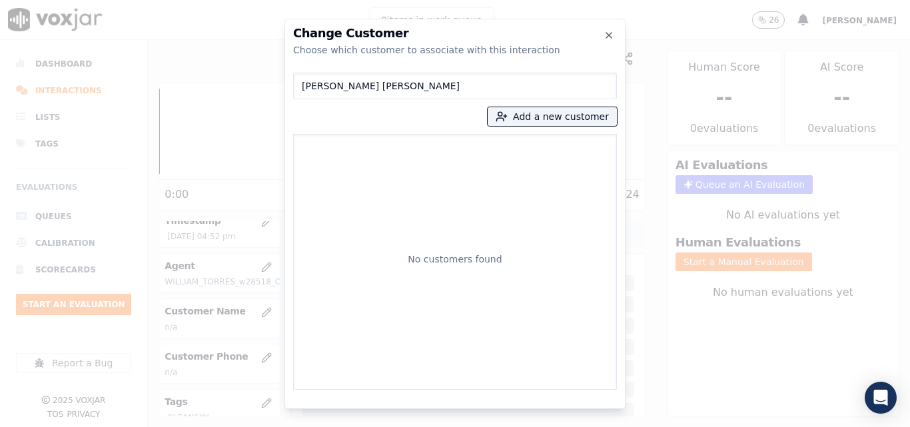
type input "[PERSON_NAME] [PERSON_NAME]"
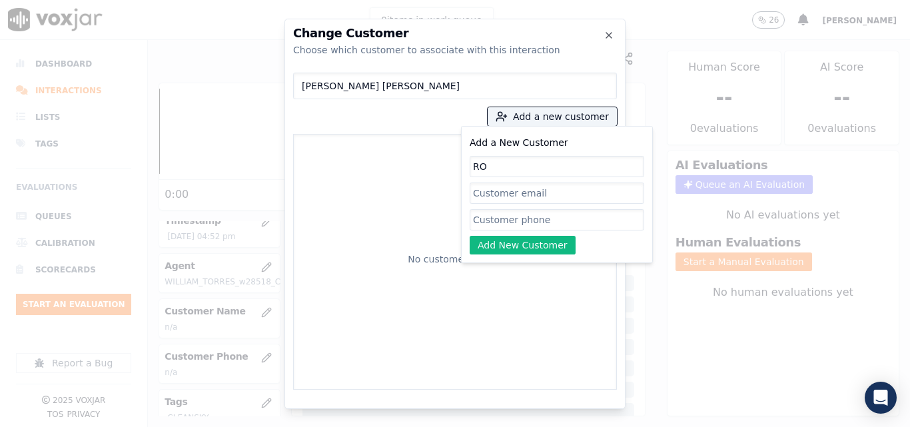
type input "R"
type input "[PERSON_NAME] [PERSON_NAME]"
paste input "6468371803"
type input "6468371803"
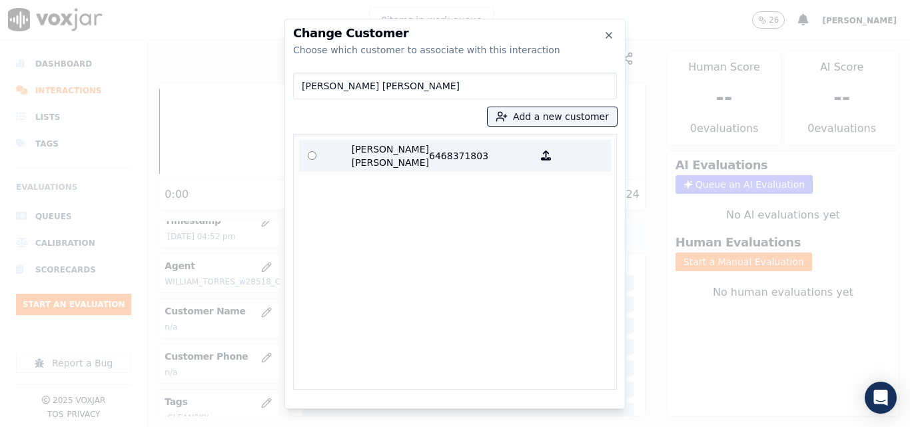
click at [365, 156] on p "[PERSON_NAME] [PERSON_NAME]" at bounding box center [377, 156] width 104 height 27
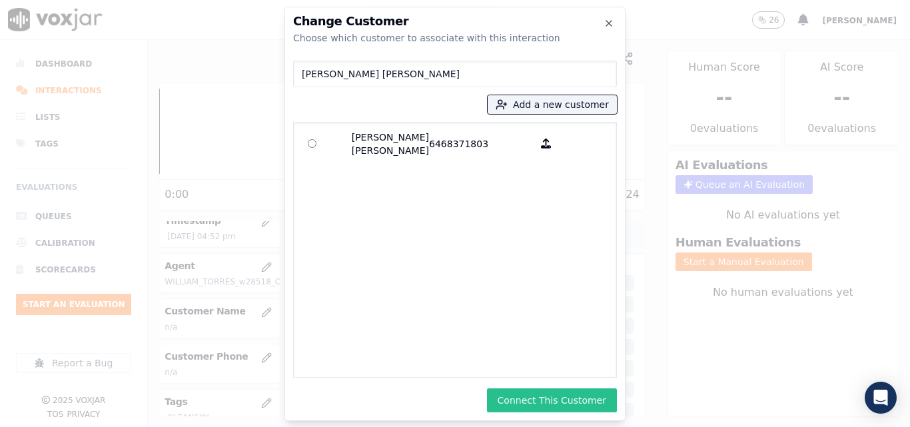
click at [558, 388] on button "Connect This Customer" at bounding box center [552, 400] width 130 height 24
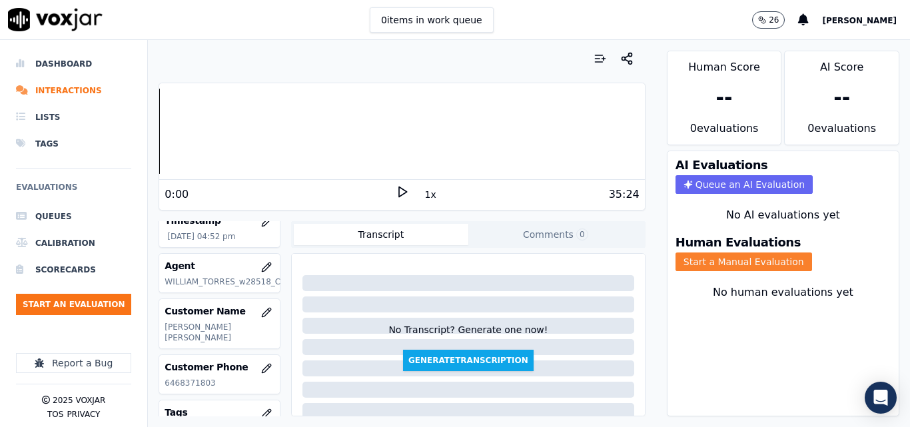
click at [718, 262] on button "Start a Manual Evaluation" at bounding box center [744, 262] width 137 height 19
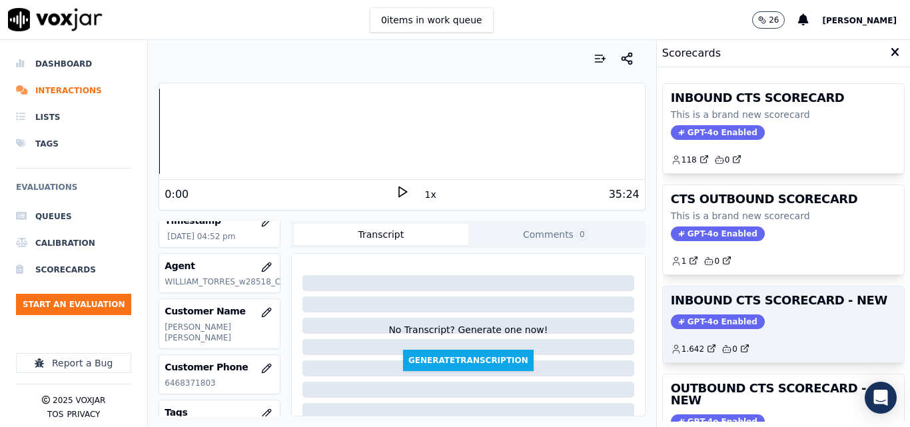
click at [704, 306] on h3 "INBOUND CTS SCORECARD - NEW" at bounding box center [783, 300] width 225 height 12
